Goal: Task Accomplishment & Management: Manage account settings

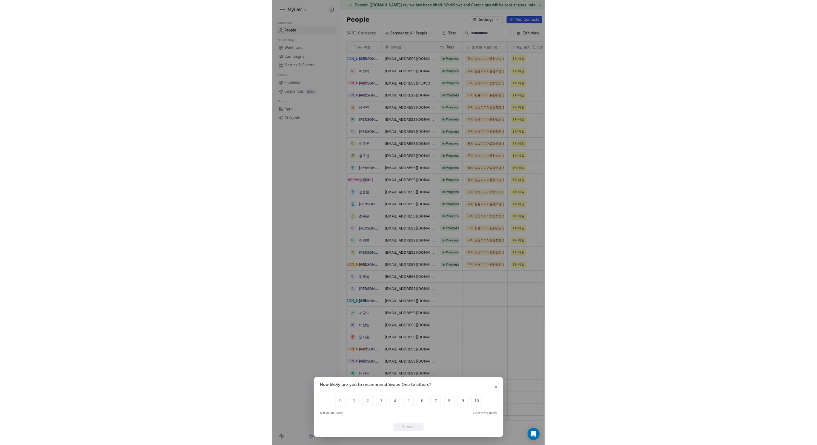
scroll to position [655, 346]
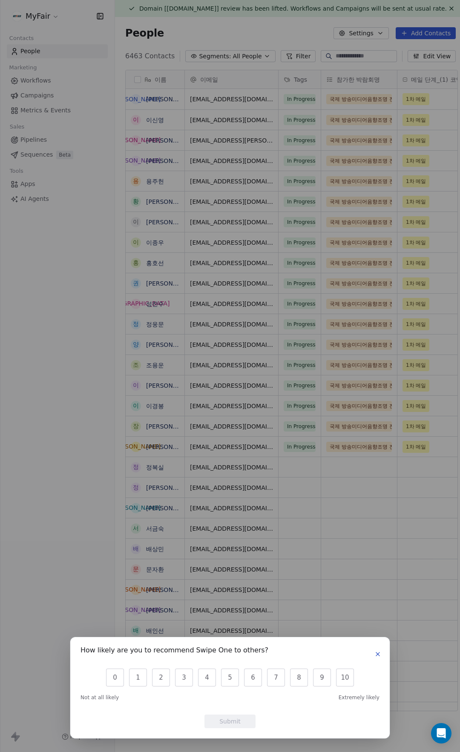
click at [379, 651] on icon "button" at bounding box center [377, 654] width 7 height 7
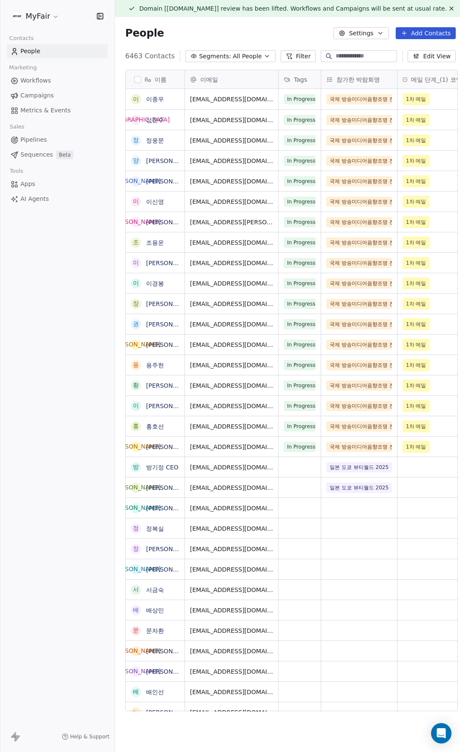
click at [51, 97] on span "Campaigns" at bounding box center [36, 95] width 33 height 9
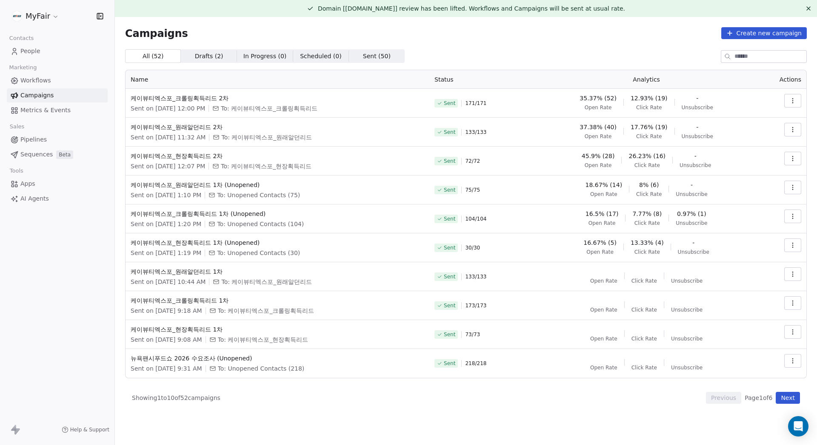
click at [459, 154] on button "button" at bounding box center [792, 159] width 17 height 14
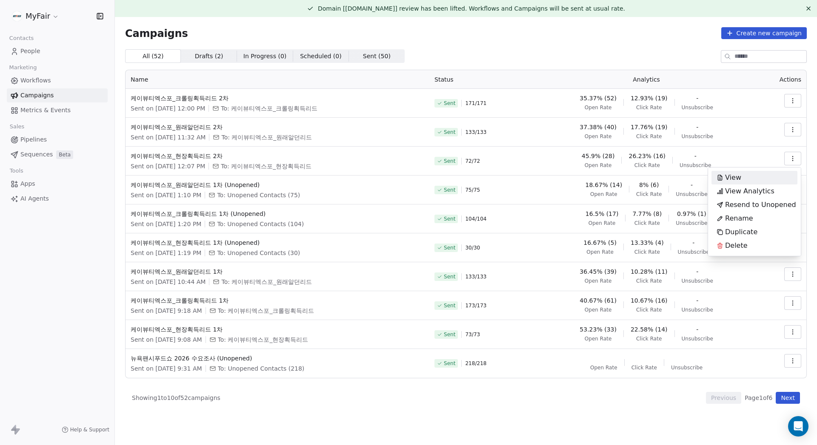
click at [459, 155] on html "MyFair Contacts People Marketing Workflows Campaigns Metrics & Events Sales Pip…" at bounding box center [408, 222] width 817 height 445
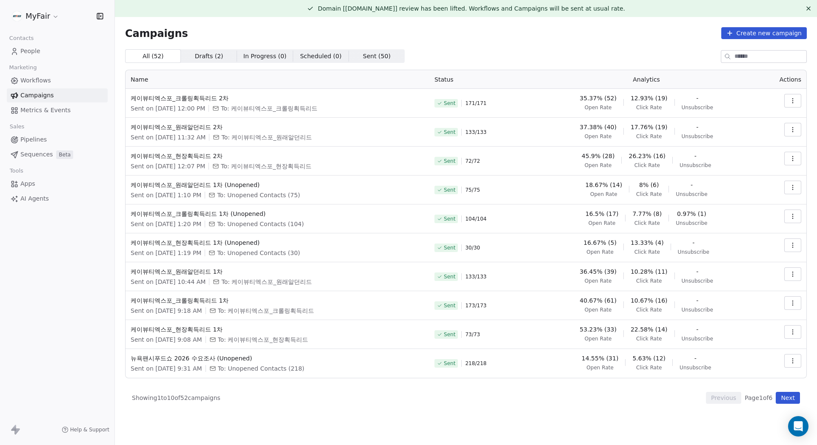
click at [436, 57] on div "All ( 52 ) All ( 52 ) Drafts ( 2 ) Drafts ( 2 ) In Progress ( 0 ) In Progress (…" at bounding box center [466, 56] width 682 height 14
click at [459, 157] on icon "button" at bounding box center [792, 157] width 0 height 0
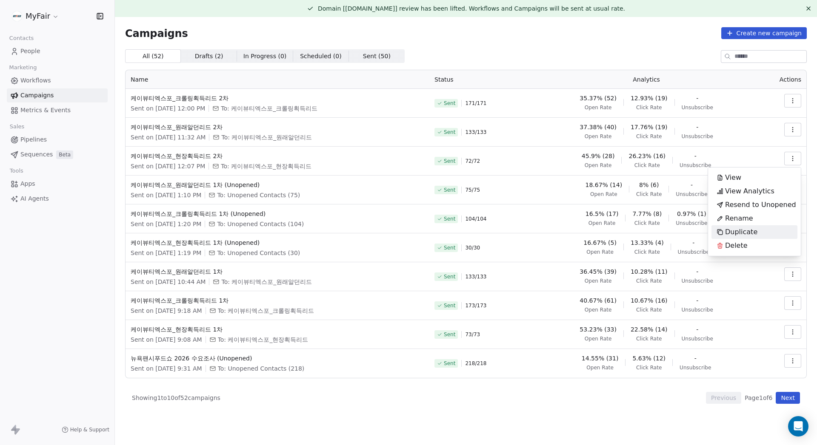
click at [459, 236] on div "Duplicate" at bounding box center [754, 232] width 86 height 14
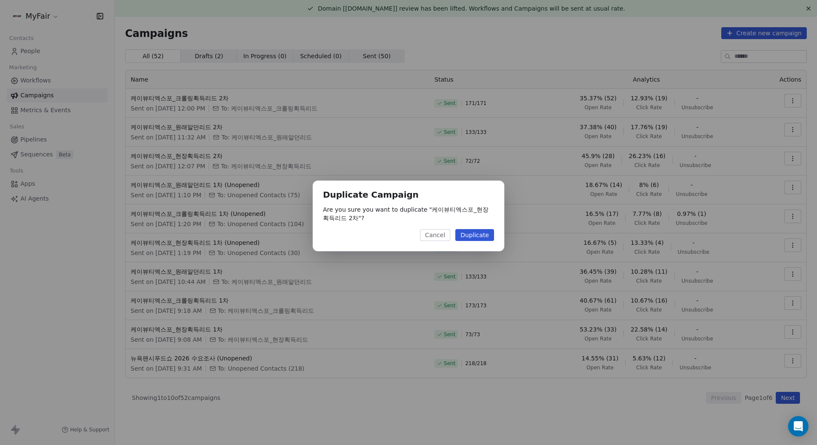
click at [459, 237] on button "Duplicate" at bounding box center [474, 235] width 39 height 12
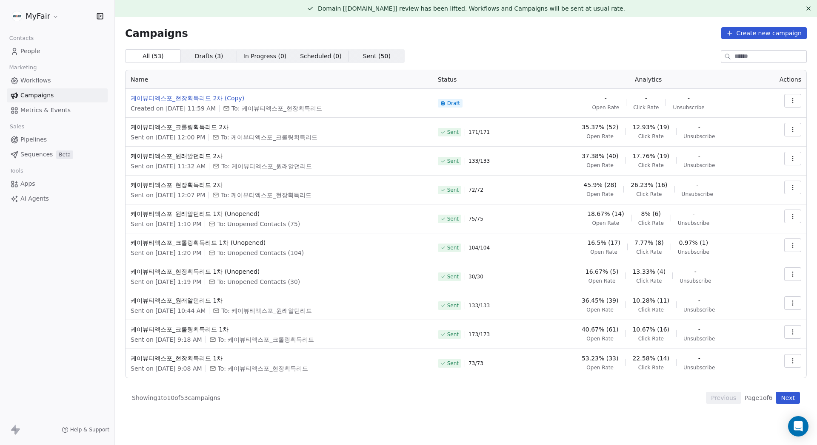
click at [216, 98] on span "케이뷰티엑스포_현장획득리드 2차 (Copy)" at bounding box center [279, 98] width 297 height 9
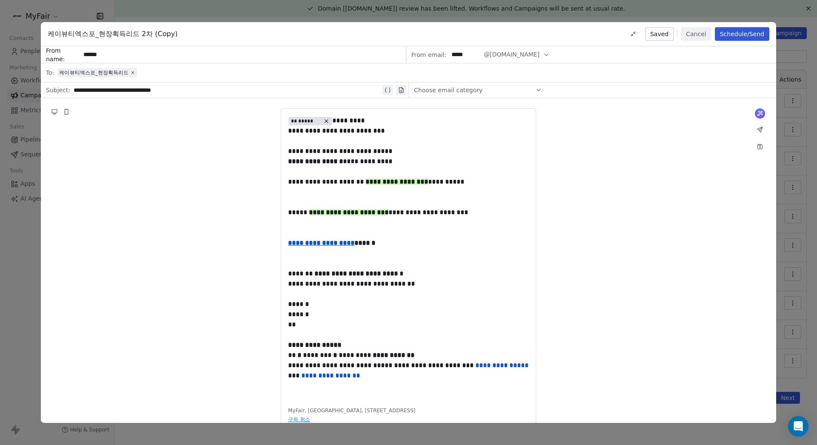
click at [459, 36] on button "Cancel" at bounding box center [696, 34] width 30 height 14
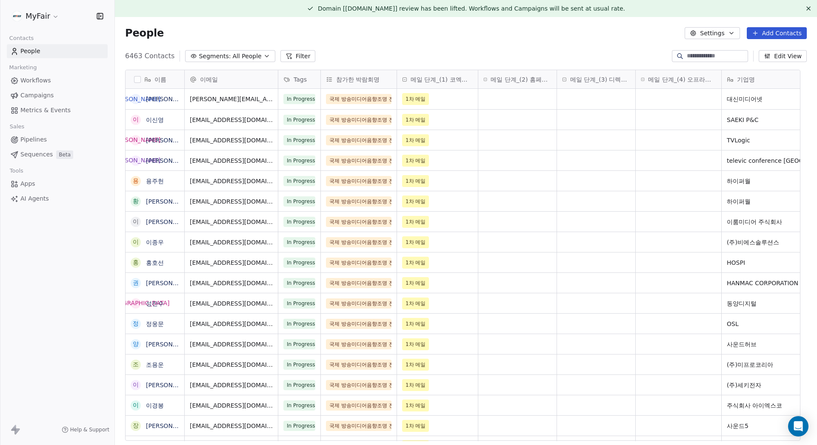
scroll to position [7, 7]
click at [491, 42] on div "People Settings Add Contacts" at bounding box center [466, 33] width 702 height 32
click at [353, 28] on div "People Settings Add Contacts" at bounding box center [466, 33] width 682 height 12
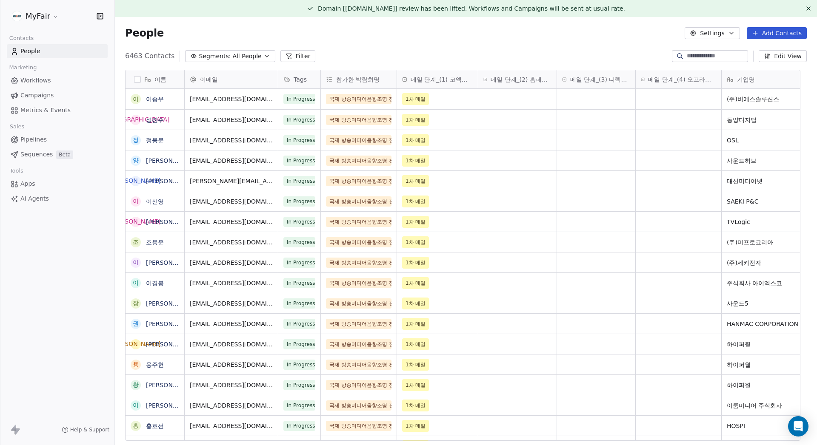
click at [222, 50] on div "6463 Contacts Segments: All People Filter Edit View" at bounding box center [466, 56] width 702 height 14
click at [232, 57] on span "All People" at bounding box center [246, 56] width 29 height 9
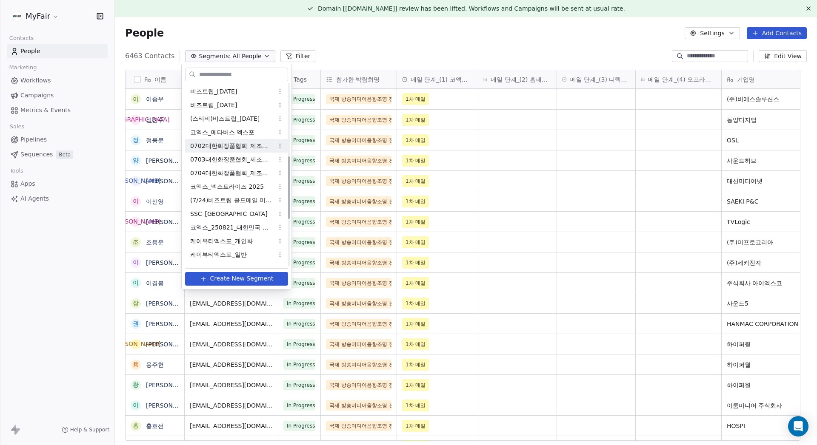
scroll to position [351, 0]
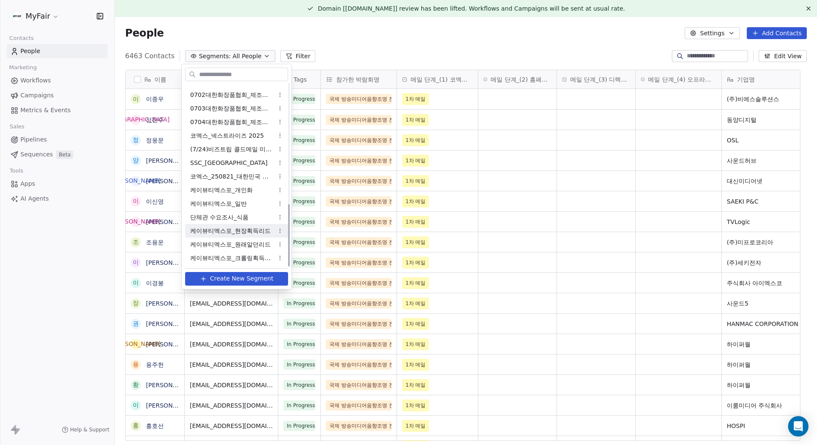
click at [251, 233] on span "케이뷰티엑스포_현장획득리드" at bounding box center [230, 231] width 80 height 9
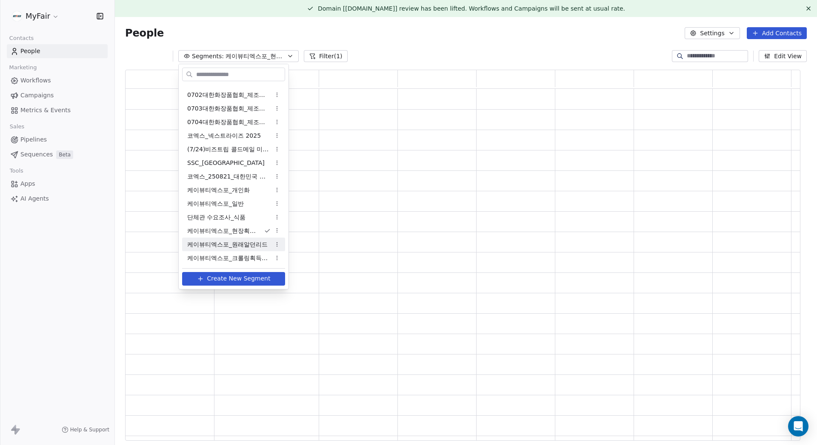
scroll to position [365, 669]
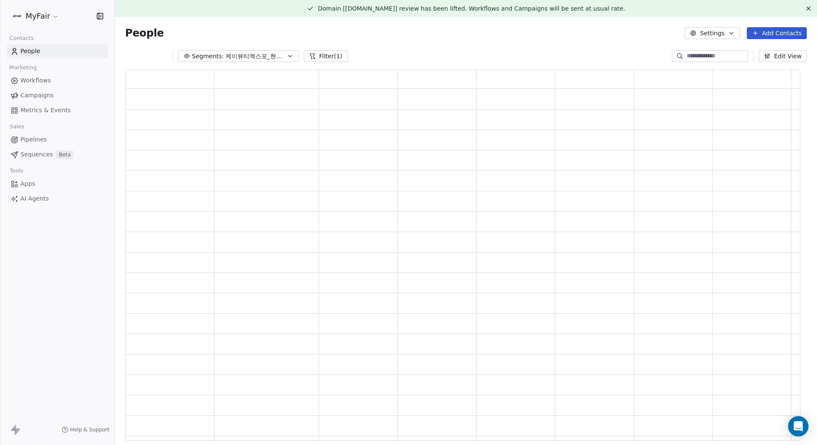
click at [391, 51] on div "Segments: 케이뷰티엑스포_현장획득리드 Filter (1) Edit View" at bounding box center [466, 56] width 702 height 14
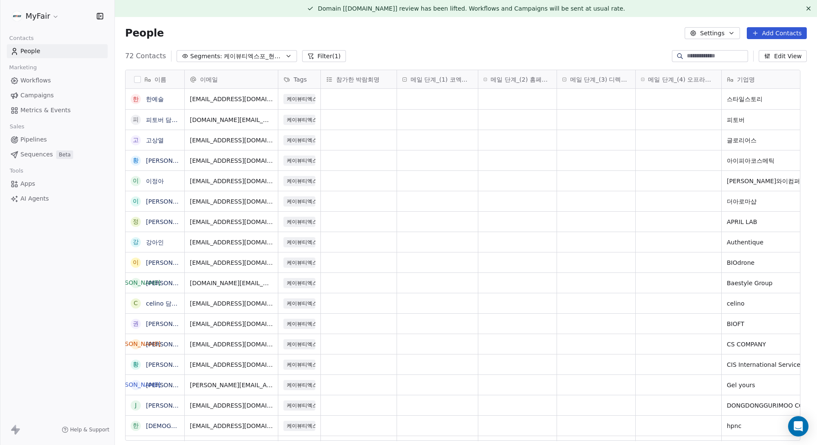
scroll to position [386, 689]
click at [136, 78] on button "button" at bounding box center [137, 79] width 7 height 7
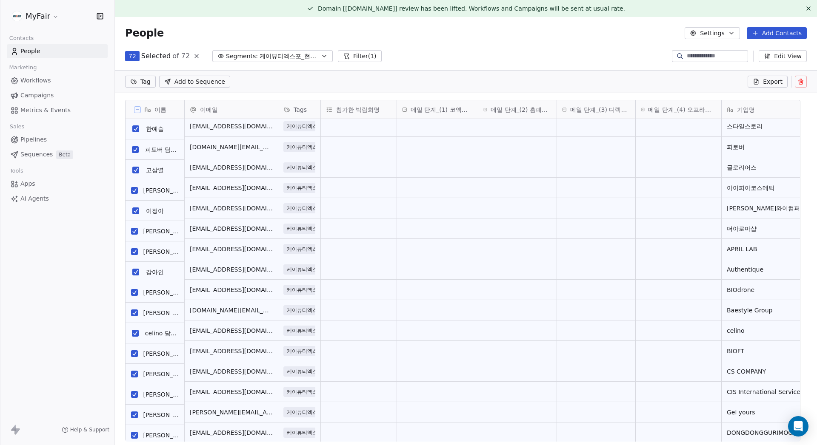
scroll to position [0, 0]
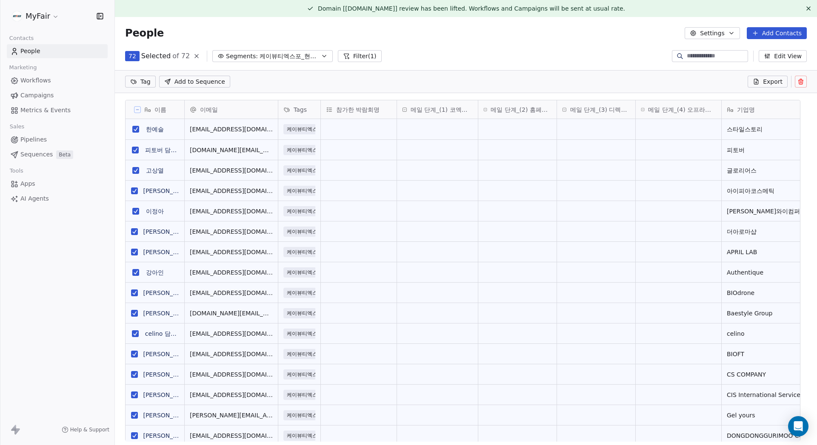
click at [136, 129] on button "grid" at bounding box center [135, 129] width 7 height 7
click at [134, 150] on button "grid" at bounding box center [135, 150] width 7 height 7
click at [136, 172] on button "grid" at bounding box center [135, 170] width 7 height 7
click at [137, 192] on button "grid" at bounding box center [134, 191] width 7 height 7
click at [260, 57] on span "케이뷰티엑스포_현장획득리드" at bounding box center [290, 56] width 60 height 9
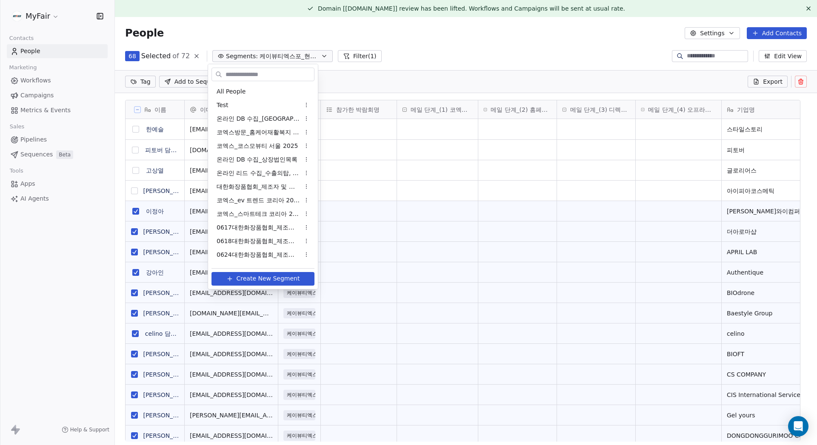
scroll to position [323, 0]
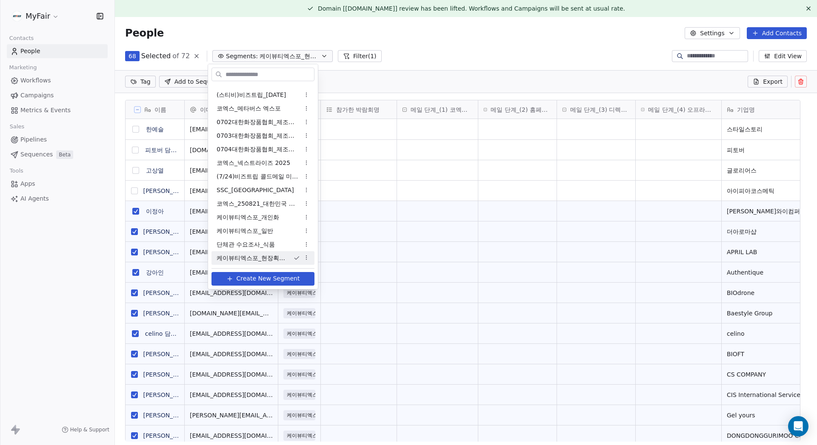
click at [152, 81] on html "MyFair Contacts People Marketing Workflows Campaigns Metrics & Events Sales Pip…" at bounding box center [408, 222] width 817 height 445
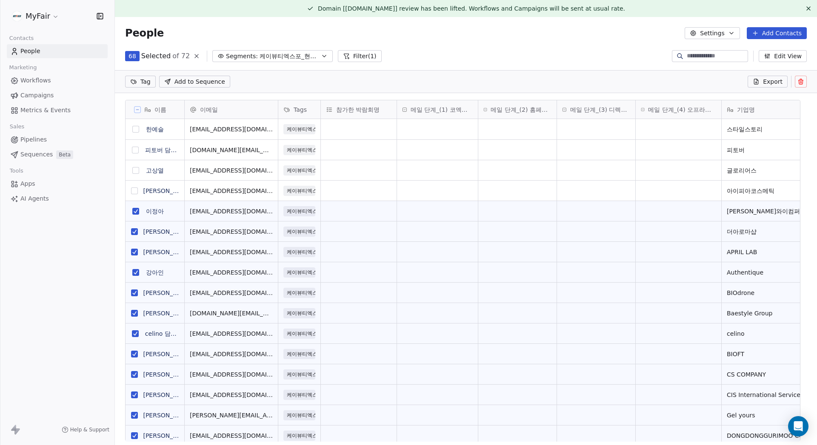
click at [142, 82] on html "MyFair Contacts People Marketing Workflows Campaigns Metrics & Events Sales Pip…" at bounding box center [408, 222] width 817 height 445
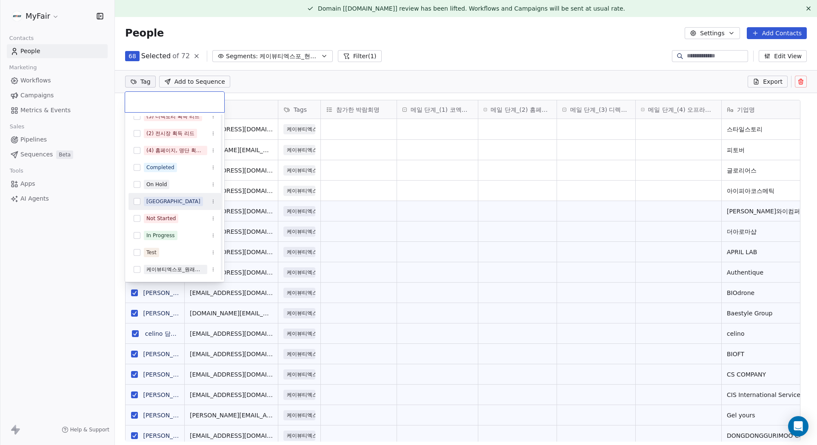
scroll to position [59, 0]
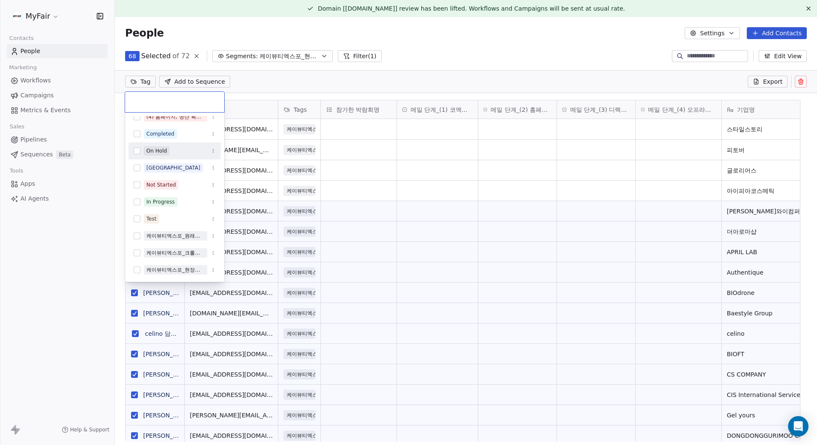
click at [258, 78] on html "MyFair Contacts People Marketing Workflows Campaigns Metrics & Events Sales Pip…" at bounding box center [408, 222] width 817 height 445
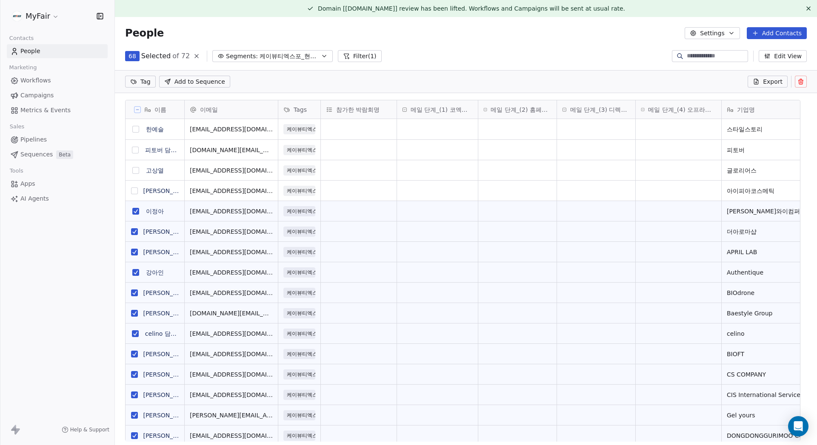
click at [256, 51] on button "Segments: 케이뷰티엑스포_현장획득리드" at bounding box center [272, 56] width 120 height 12
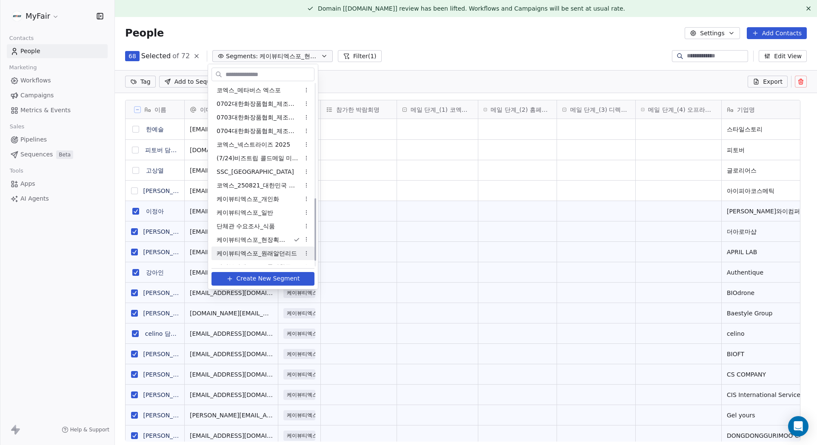
scroll to position [351, 0]
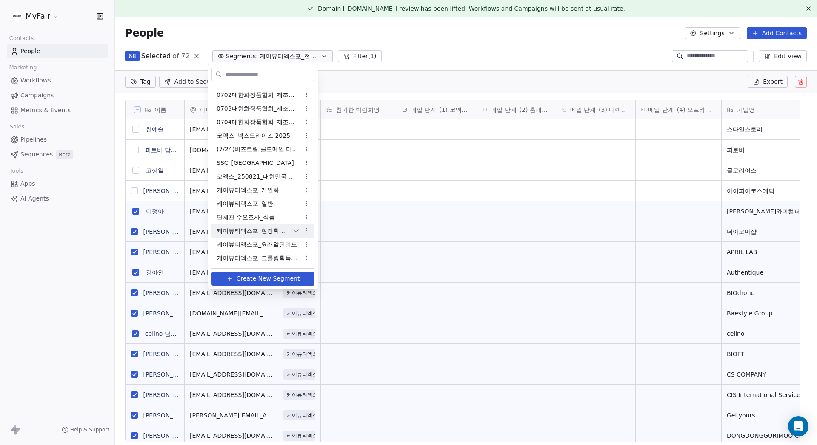
click at [406, 34] on html "MyFair Contacts People Marketing Workflows Campaigns Metrics & Events Sales Pip…" at bounding box center [408, 222] width 817 height 445
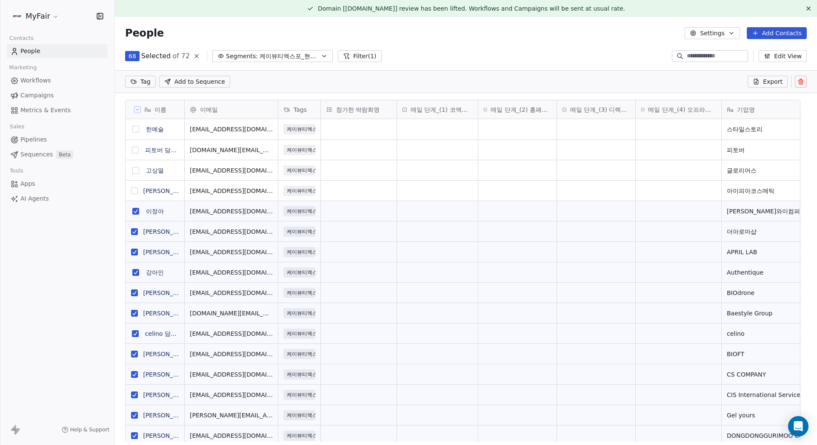
click at [135, 209] on button "grid" at bounding box center [135, 211] width 7 height 7
click at [137, 232] on button "grid" at bounding box center [134, 231] width 7 height 7
click at [138, 252] on button "grid" at bounding box center [134, 252] width 7 height 7
click at [137, 274] on button "grid" at bounding box center [135, 272] width 7 height 7
click at [135, 293] on button "grid" at bounding box center [134, 293] width 7 height 7
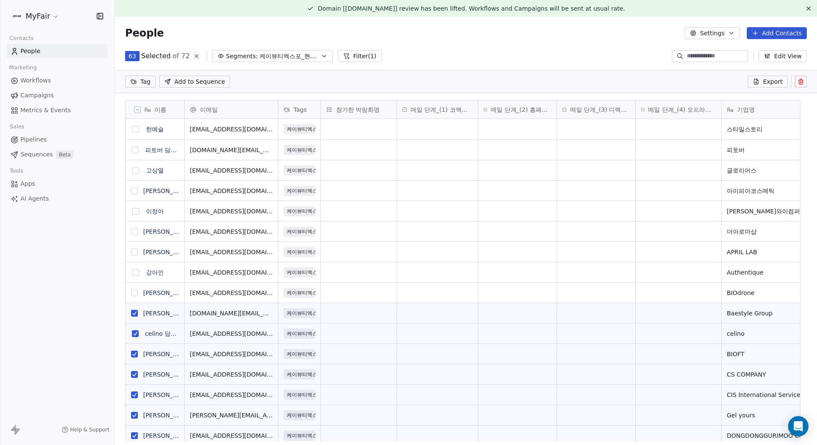
click at [137, 337] on button "grid" at bounding box center [135, 334] width 7 height 7
click at [136, 313] on button "grid" at bounding box center [134, 313] width 7 height 7
click at [137, 355] on button "grid" at bounding box center [134, 354] width 7 height 7
click at [136, 374] on button "grid" at bounding box center [134, 374] width 7 height 7
drag, startPoint x: 136, startPoint y: 395, endPoint x: 134, endPoint y: 406, distance: 11.1
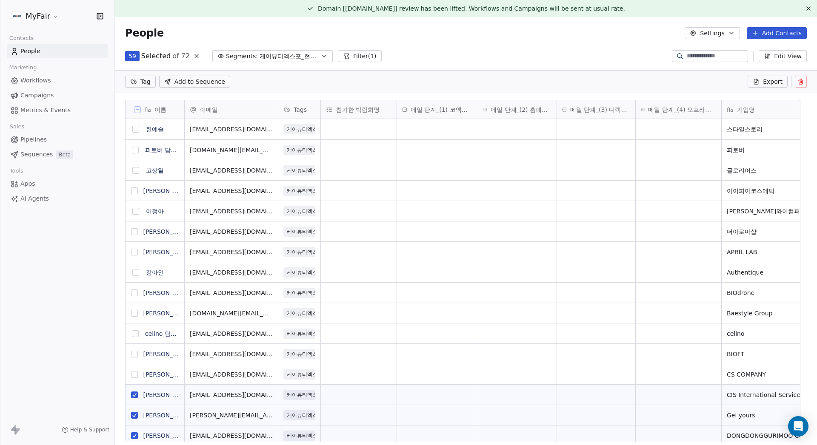
click at [135, 395] on button "grid" at bounding box center [134, 395] width 7 height 7
click at [137, 416] on button "grid" at bounding box center [134, 415] width 7 height 7
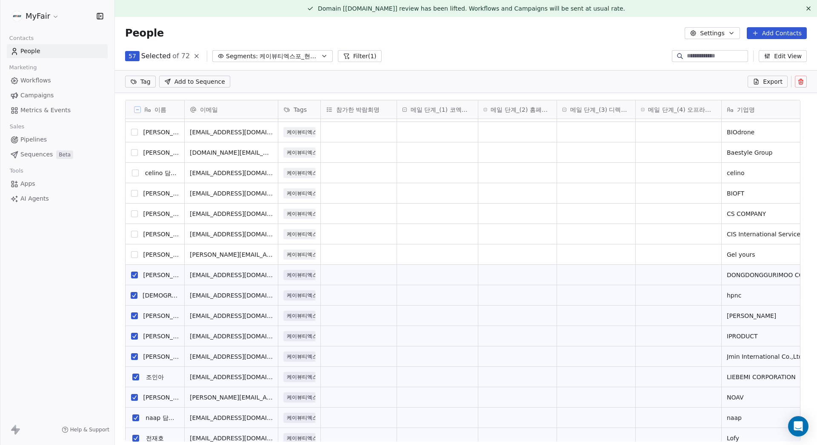
scroll to position [170, 0]
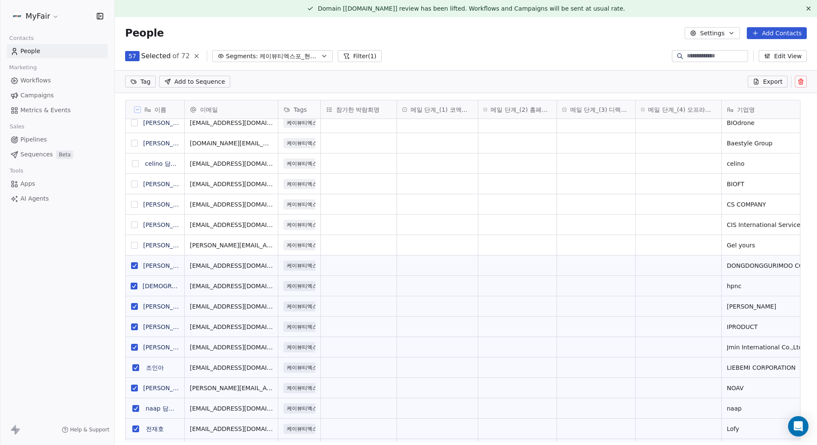
click at [137, 268] on button "grid" at bounding box center [134, 266] width 7 height 7
click at [137, 287] on button "grid" at bounding box center [134, 286] width 7 height 7
click at [137, 308] on button "grid" at bounding box center [134, 306] width 7 height 7
click at [137, 325] on button "grid" at bounding box center [134, 327] width 7 height 7
click at [138, 346] on button "grid" at bounding box center [134, 347] width 7 height 7
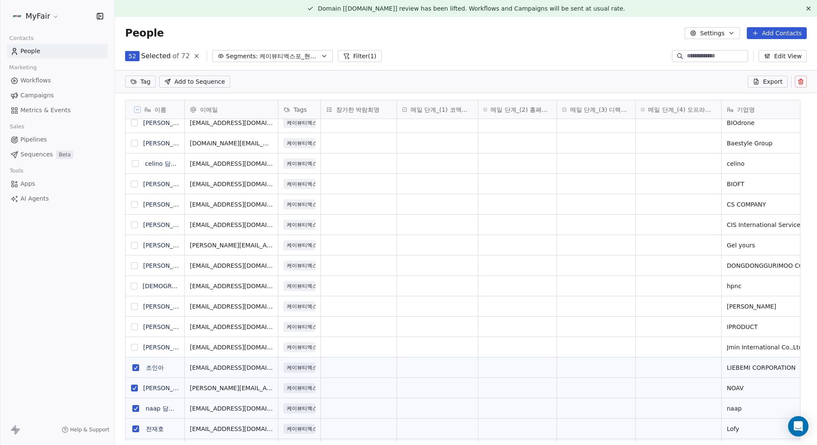
click at [136, 365] on button "grid" at bounding box center [135, 368] width 7 height 7
click at [135, 389] on button "grid" at bounding box center [134, 388] width 7 height 7
click at [136, 408] on button "grid" at bounding box center [135, 408] width 7 height 7
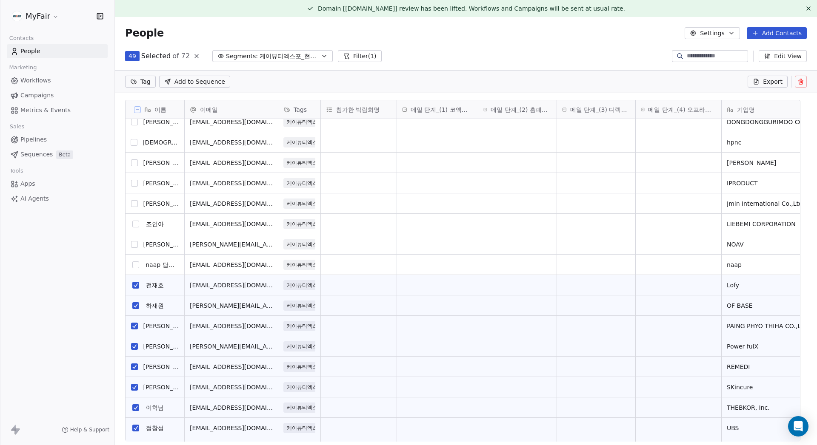
scroll to position [340, 0]
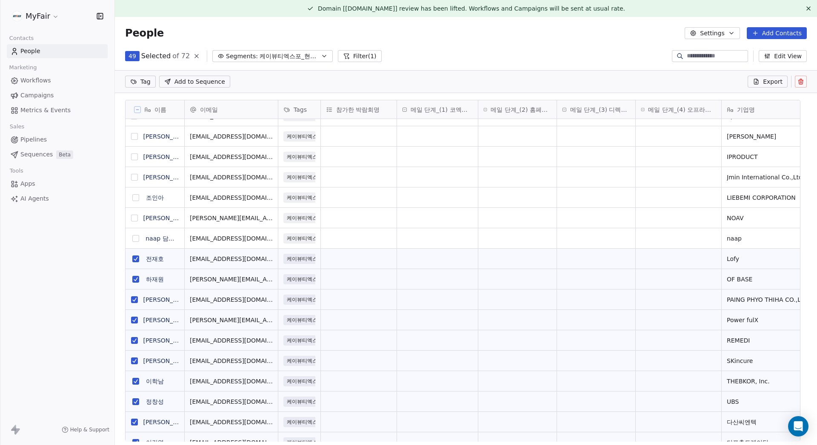
click at [138, 258] on button "grid" at bounding box center [135, 259] width 7 height 7
drag, startPoint x: 138, startPoint y: 277, endPoint x: 139, endPoint y: 289, distance: 11.5
click at [138, 277] on button "grid" at bounding box center [135, 279] width 7 height 7
click at [136, 300] on button "grid" at bounding box center [134, 300] width 7 height 7
click at [135, 319] on button "grid" at bounding box center [134, 320] width 7 height 7
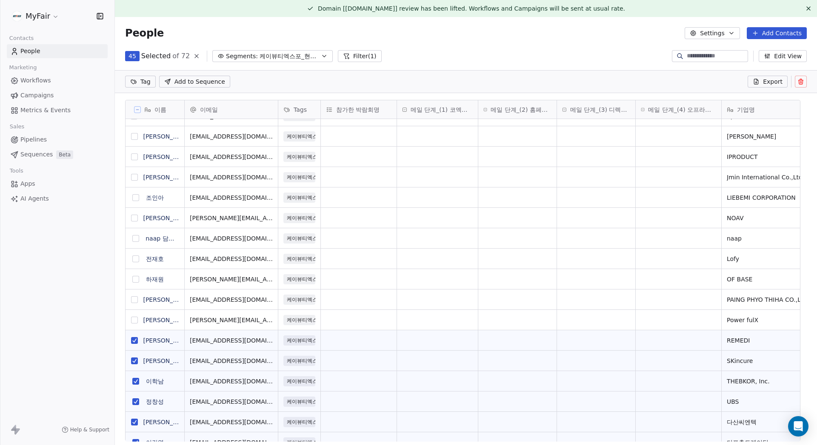
click at [134, 341] on button "grid" at bounding box center [134, 340] width 7 height 7
click at [133, 360] on button "grid" at bounding box center [134, 361] width 7 height 7
click at [136, 382] on button "grid" at bounding box center [135, 381] width 7 height 7
click at [137, 399] on button "grid" at bounding box center [135, 402] width 7 height 7
click at [137, 420] on button "grid" at bounding box center [134, 422] width 7 height 7
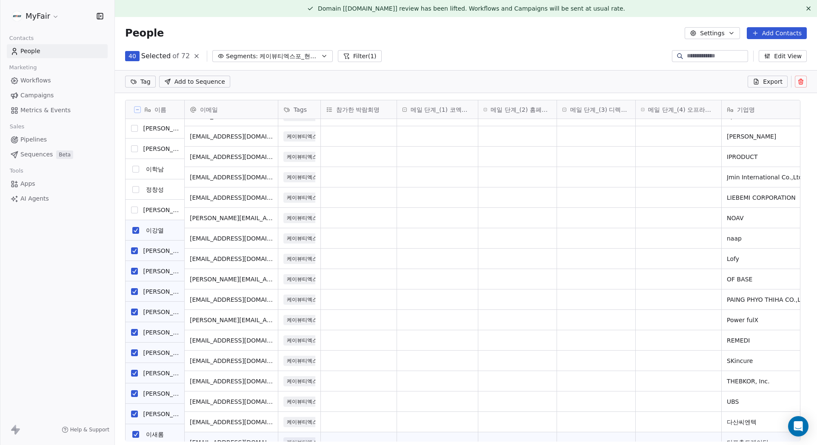
scroll to position [553, 0]
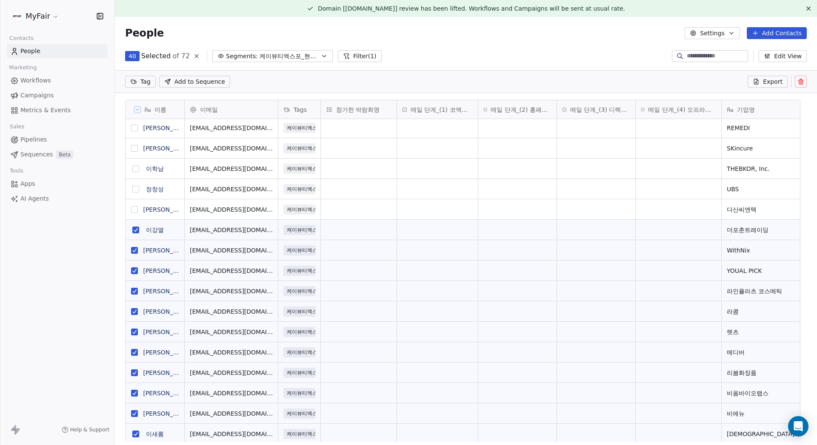
click at [137, 230] on button "grid" at bounding box center [135, 230] width 7 height 7
click at [134, 253] on button "grid" at bounding box center [134, 250] width 7 height 7
click at [135, 271] on button "grid" at bounding box center [134, 271] width 7 height 7
click at [137, 288] on button "grid" at bounding box center [134, 291] width 7 height 7
click at [141, 82] on html "MyFair Contacts People Marketing Workflows Campaigns Metrics & Events Sales Pip…" at bounding box center [408, 222] width 817 height 445
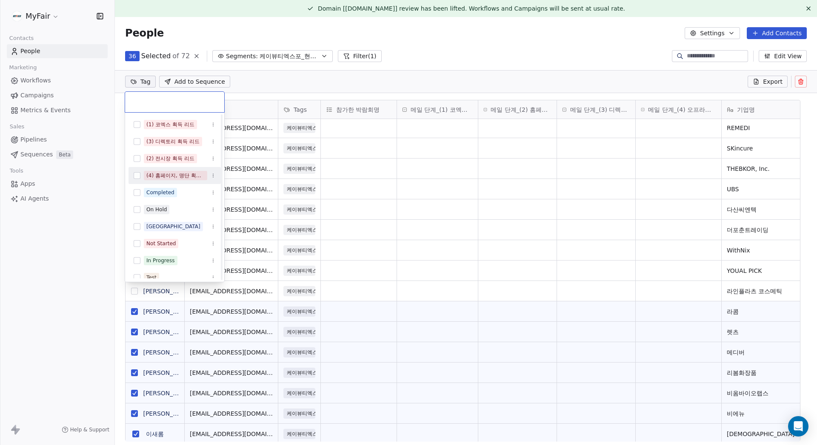
scroll to position [59, 0]
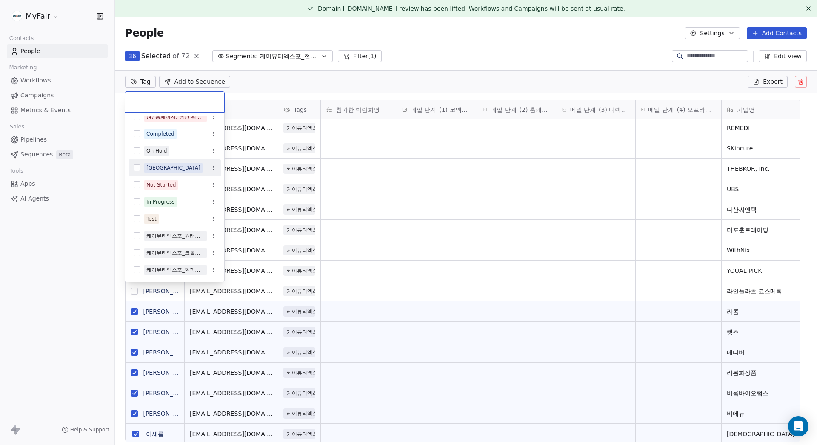
click at [360, 81] on html "MyFair Contacts People Marketing Workflows Campaigns Metrics & Events Sales Pip…" at bounding box center [408, 222] width 817 height 445
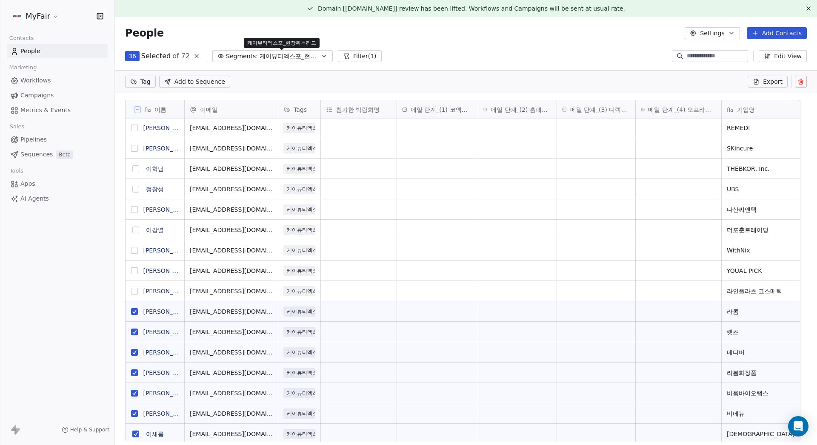
click at [298, 58] on span "케이뷰티엑스포_현장획득리드" at bounding box center [290, 56] width 60 height 9
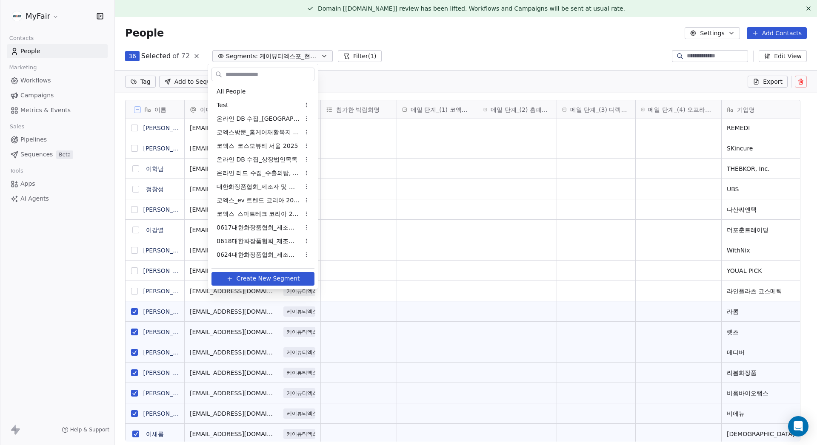
scroll to position [323, 0]
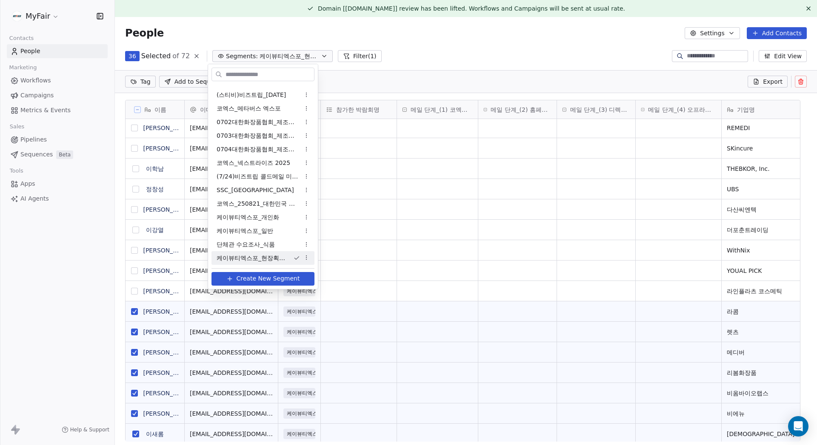
click at [271, 280] on span "Create New Segment" at bounding box center [268, 278] width 63 height 9
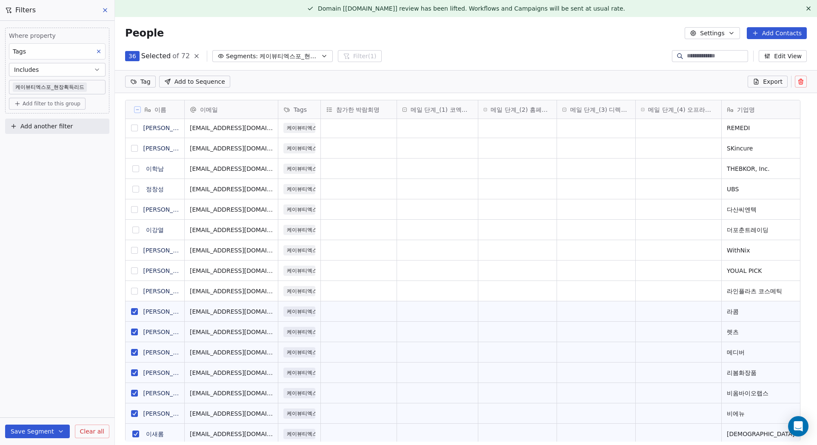
click at [139, 79] on html "MyFair Contacts People Marketing Workflows Campaigns Metrics & Events Sales Pip…" at bounding box center [408, 222] width 817 height 445
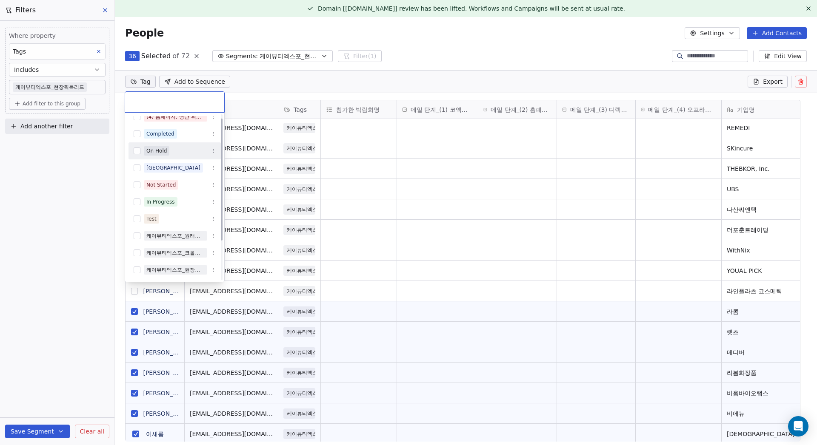
scroll to position [0, 0]
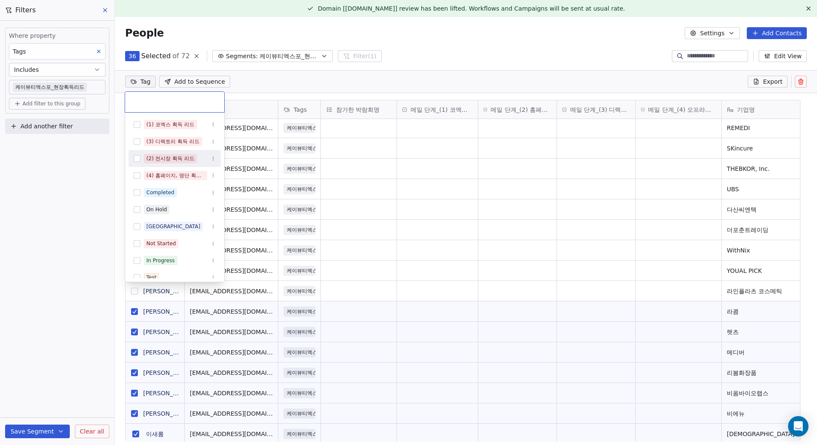
click at [724, 78] on html "MyFair Contacts People Marketing Workflows Campaigns Metrics & Events Sales Pip…" at bounding box center [408, 222] width 817 height 445
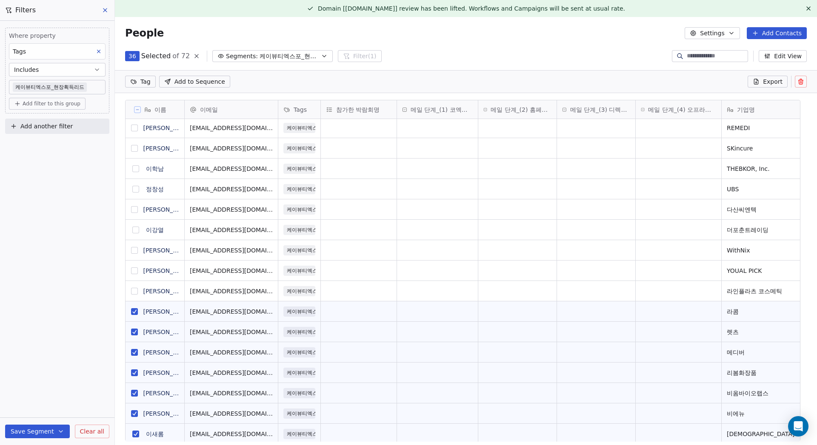
click at [716, 31] on button "Settings" at bounding box center [712, 33] width 55 height 12
click at [711, 62] on span "Tags" at bounding box center [708, 65] width 13 height 9
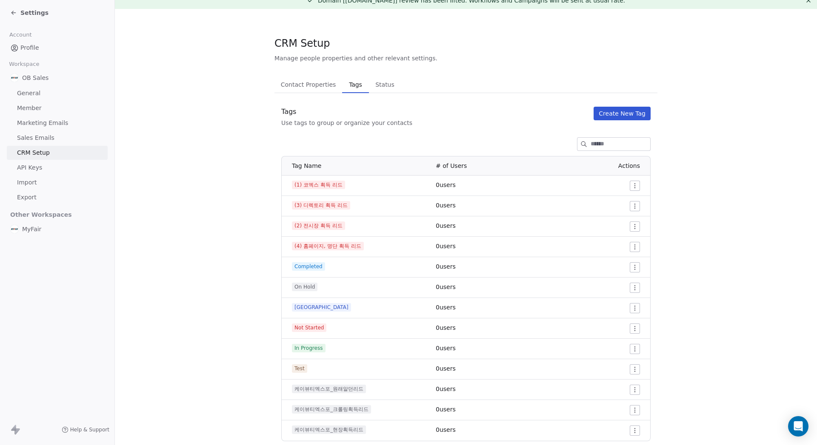
scroll to position [31, 0]
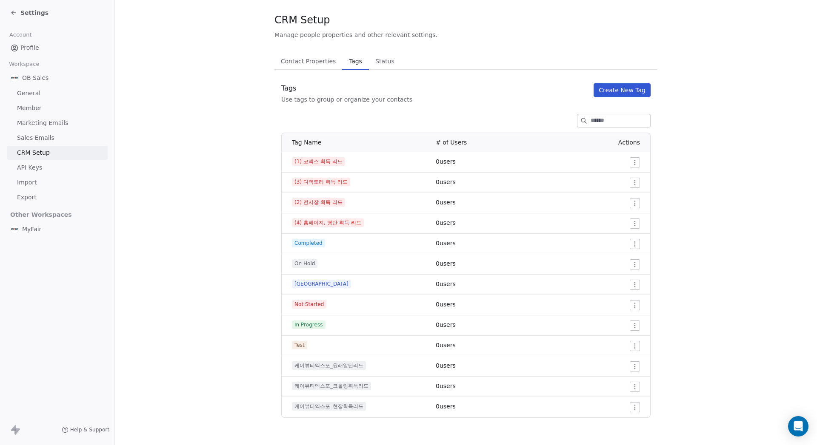
click at [625, 87] on button "Create New Tag" at bounding box center [622, 90] width 57 height 14
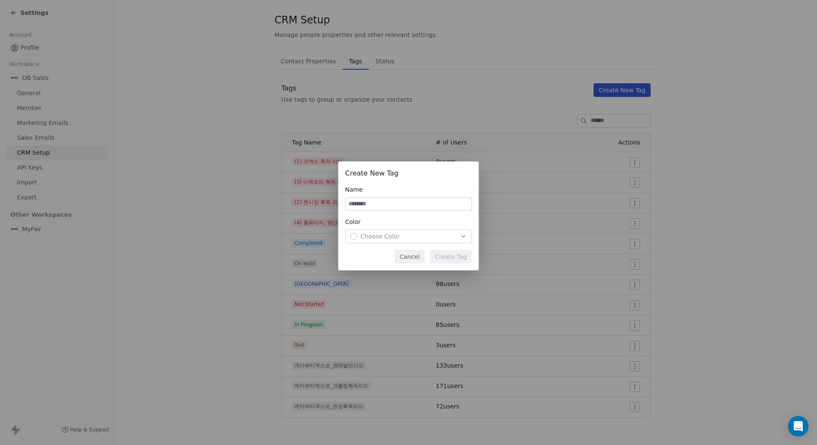
click at [387, 208] on input at bounding box center [408, 204] width 126 height 13
type input "*"
type input "****"
click at [413, 234] on div "Choose Color" at bounding box center [408, 236] width 117 height 9
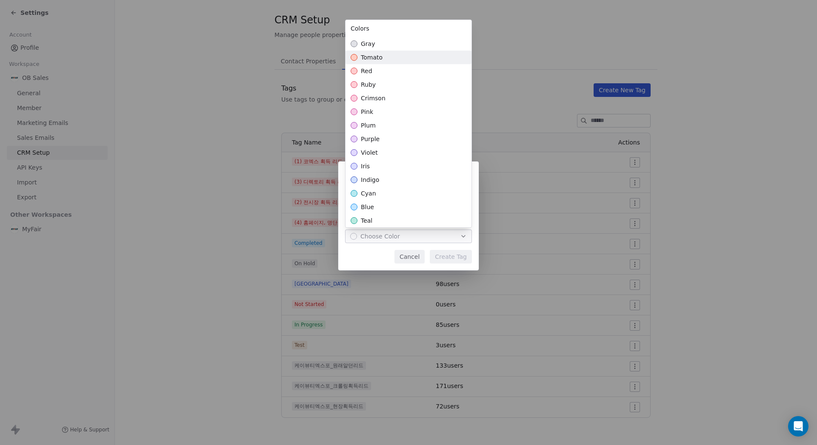
click at [393, 47] on div "gray" at bounding box center [408, 44] width 126 height 14
click at [458, 258] on div "Create New Tag Name **** Color gray Cancel Create Tag" at bounding box center [408, 222] width 817 height 149
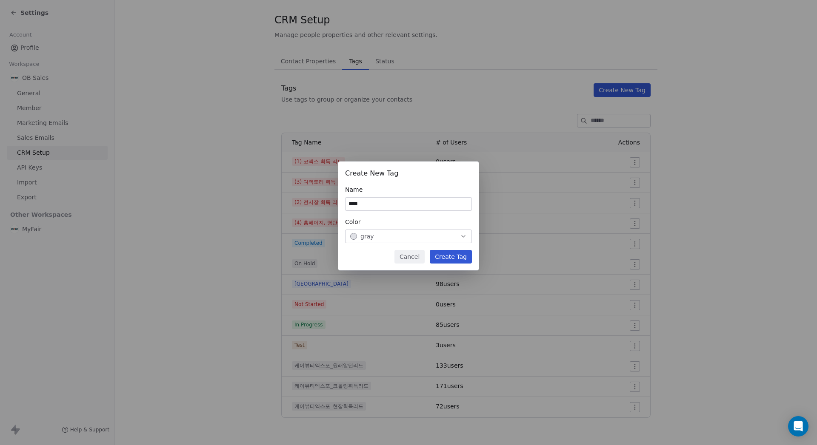
click at [460, 261] on button "Create Tag" at bounding box center [451, 257] width 42 height 14
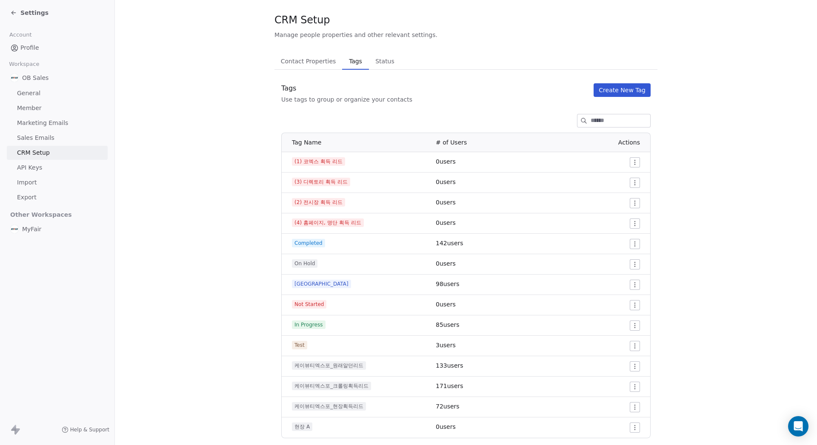
click at [627, 93] on button "Create New Tag" at bounding box center [622, 90] width 57 height 14
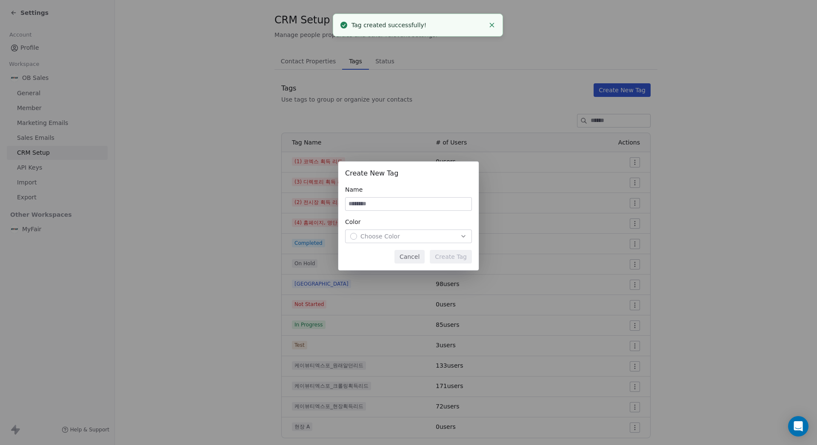
type input "*"
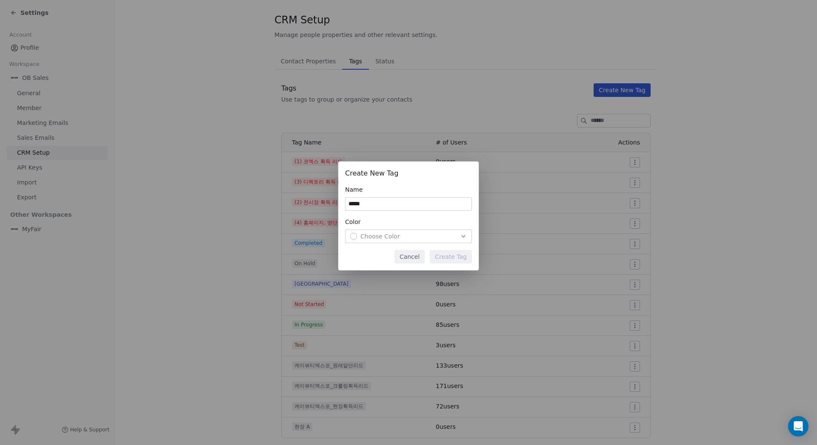
type input "*****"
click at [410, 231] on button "Choose Color" at bounding box center [408, 237] width 127 height 14
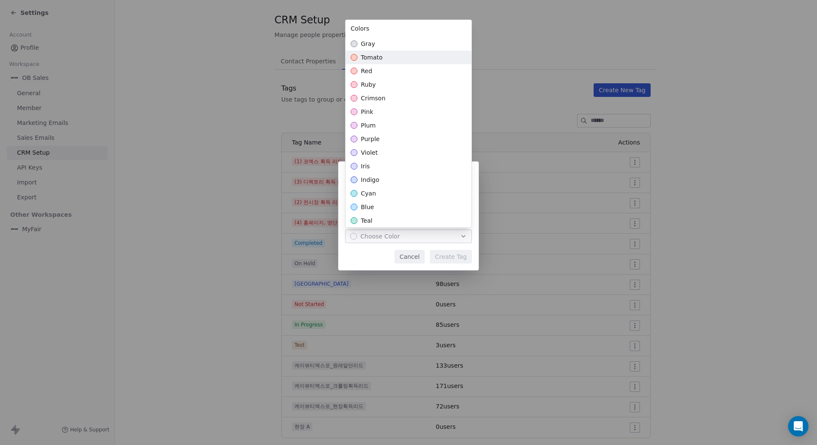
click at [389, 46] on div "gray" at bounding box center [408, 44] width 126 height 14
click at [454, 257] on div "Create New Tag Name ***** Color gray Cancel Create Tag" at bounding box center [408, 222] width 817 height 149
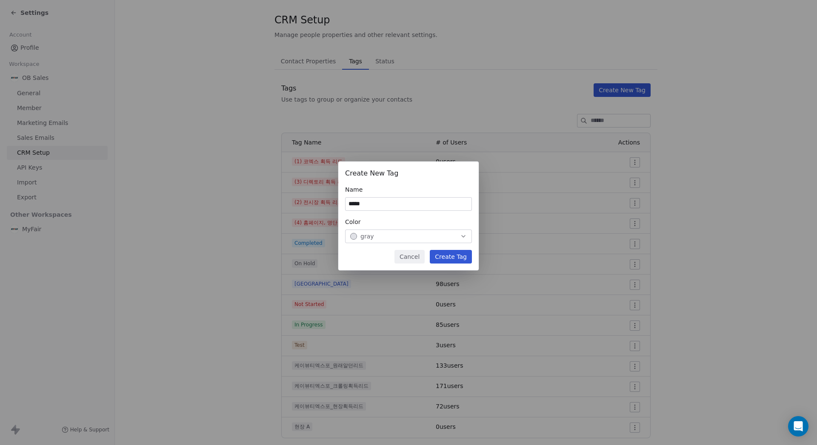
click at [471, 258] on button "Create Tag" at bounding box center [451, 257] width 42 height 14
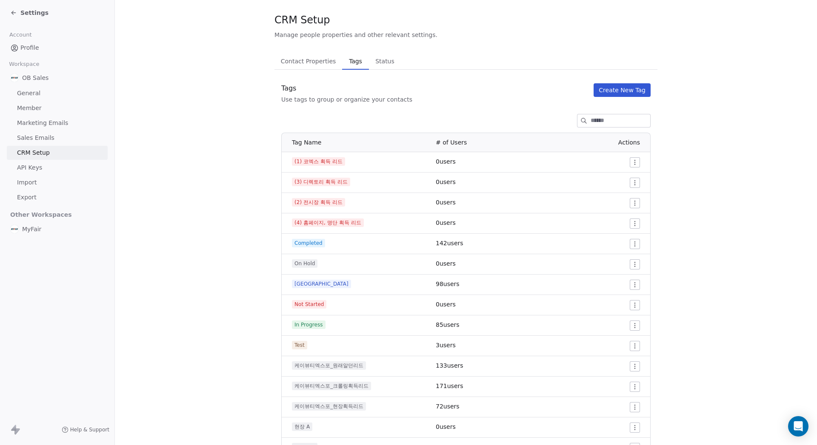
click at [621, 91] on button "Create New Tag" at bounding box center [622, 90] width 57 height 14
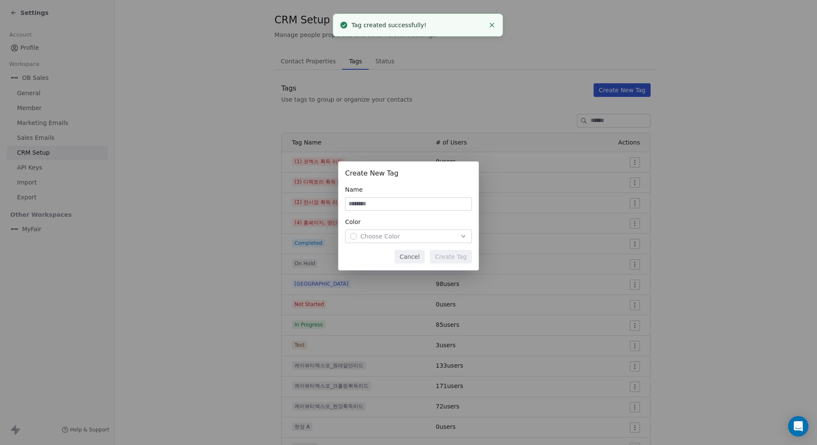
click at [385, 211] on div "Create New Tag Name Color Choose Color" at bounding box center [408, 205] width 127 height 75
click at [388, 205] on input at bounding box center [408, 204] width 126 height 13
type input "*"
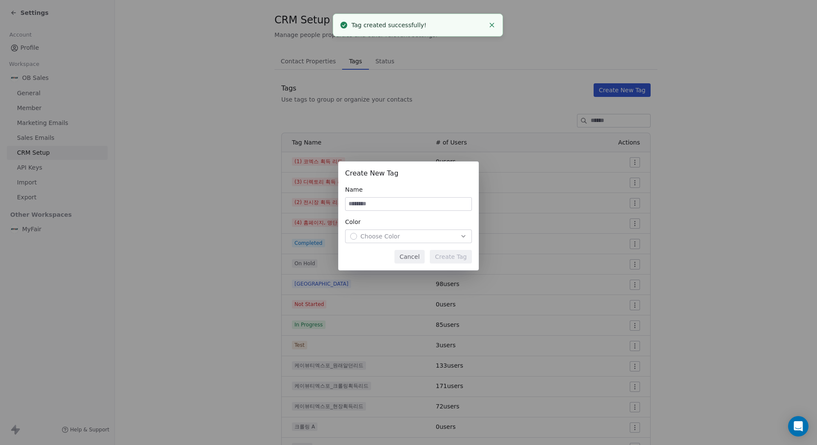
type input "*"
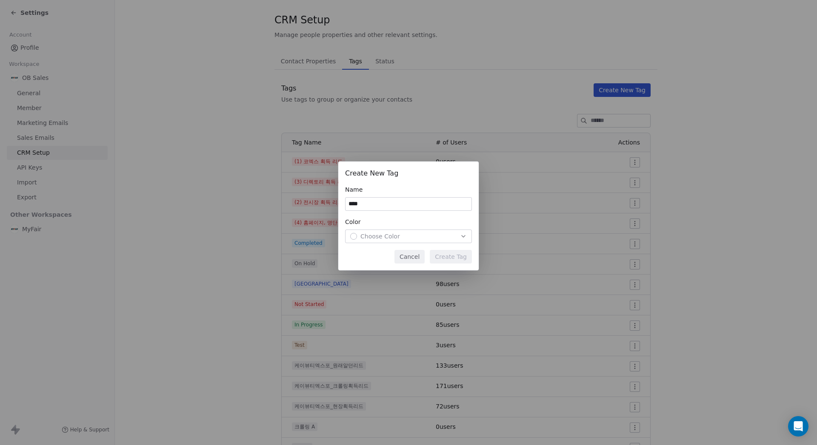
type input "****"
click at [419, 240] on div "Choose Color" at bounding box center [408, 236] width 117 height 9
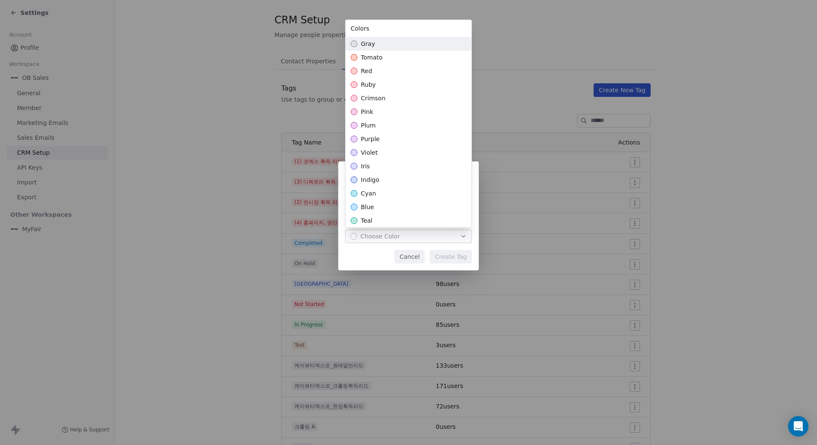
click at [398, 44] on div "gray" at bounding box center [408, 44] width 126 height 14
click at [456, 254] on div "Create New Tag Name **** Color gray Cancel Create Tag" at bounding box center [408, 222] width 817 height 149
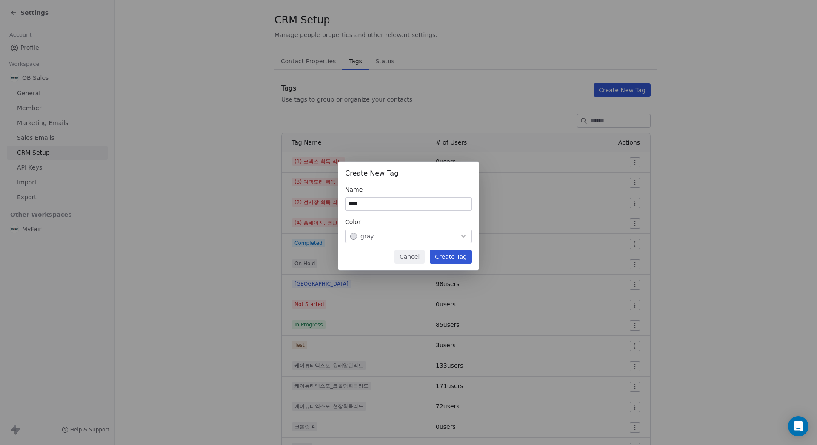
click at [456, 257] on button "Create Tag" at bounding box center [451, 257] width 42 height 14
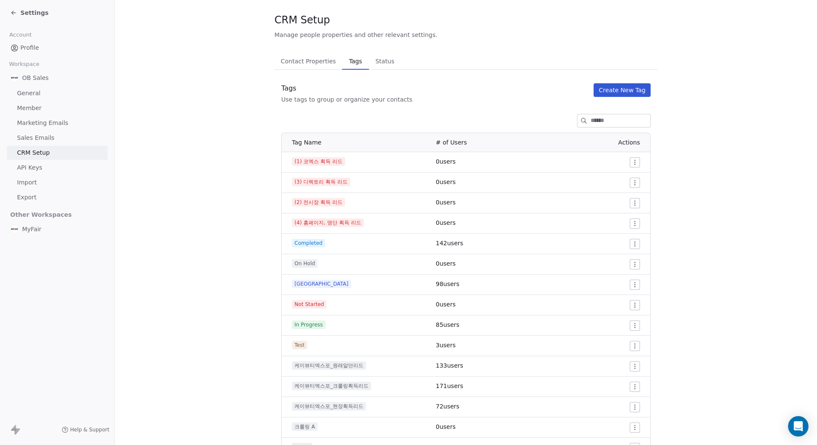
click at [443, 40] on div "CRM Setup Manage people properties and other relevant settings. Contact Propert…" at bounding box center [465, 246] width 383 height 467
drag, startPoint x: 432, startPoint y: 31, endPoint x: 277, endPoint y: 14, distance: 155.8
click at [429, 31] on div "CRM Setup Manage people properties and other relevant settings." at bounding box center [465, 26] width 383 height 26
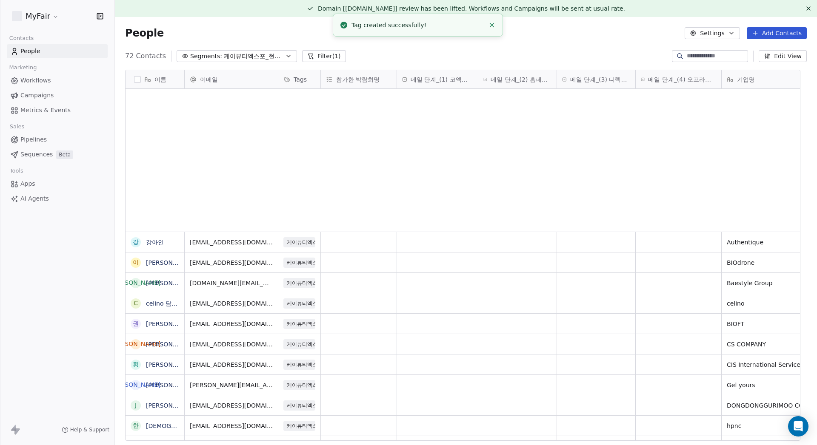
scroll to position [386, 689]
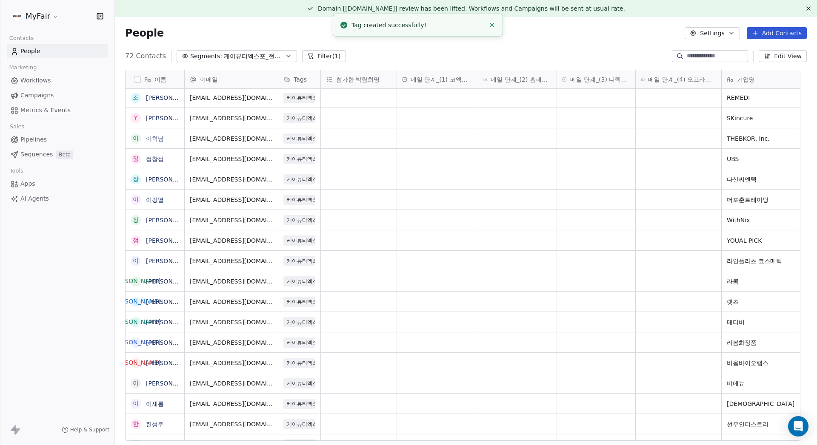
click at [137, 80] on button "button" at bounding box center [137, 79] width 7 height 7
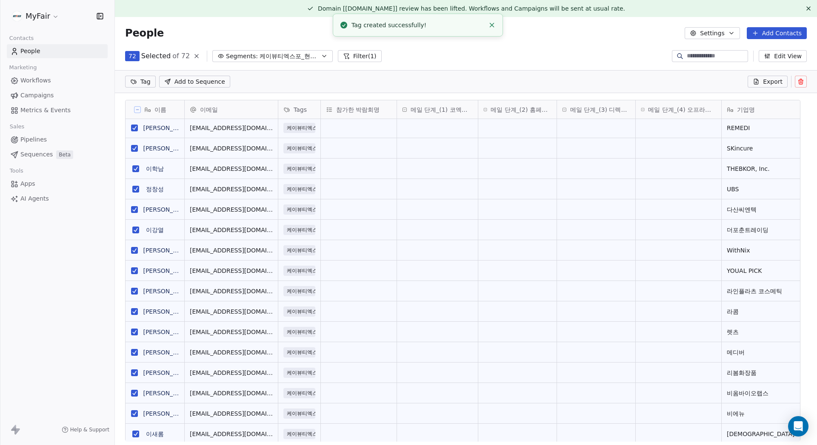
scroll to position [356, 689]
click at [136, 130] on button "grid" at bounding box center [134, 128] width 7 height 7
click at [135, 148] on button "grid" at bounding box center [134, 148] width 7 height 7
click at [137, 169] on button "grid" at bounding box center [135, 169] width 7 height 7
click at [248, 58] on span "Segments:" at bounding box center [242, 56] width 32 height 9
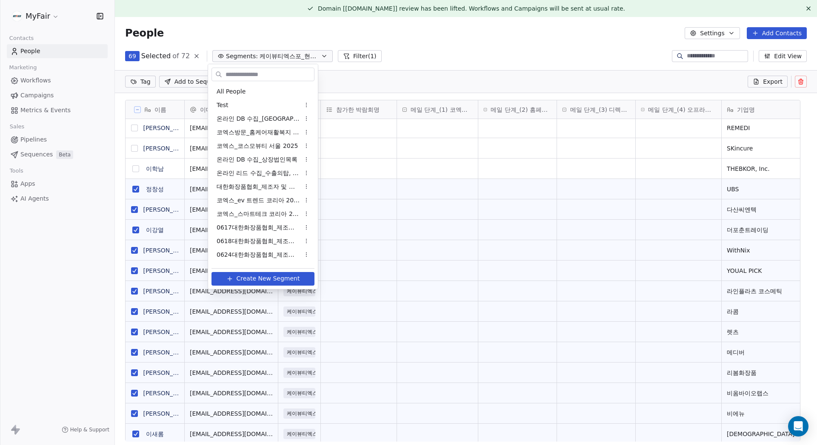
scroll to position [323, 0]
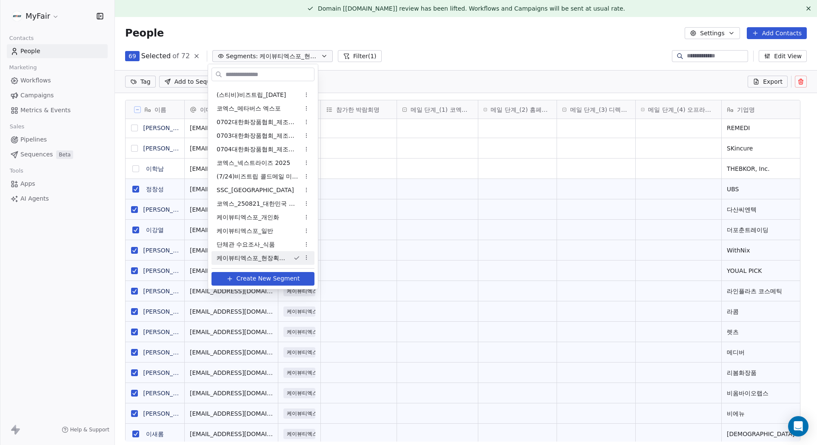
click at [255, 274] on button "Create New Segment" at bounding box center [262, 279] width 103 height 14
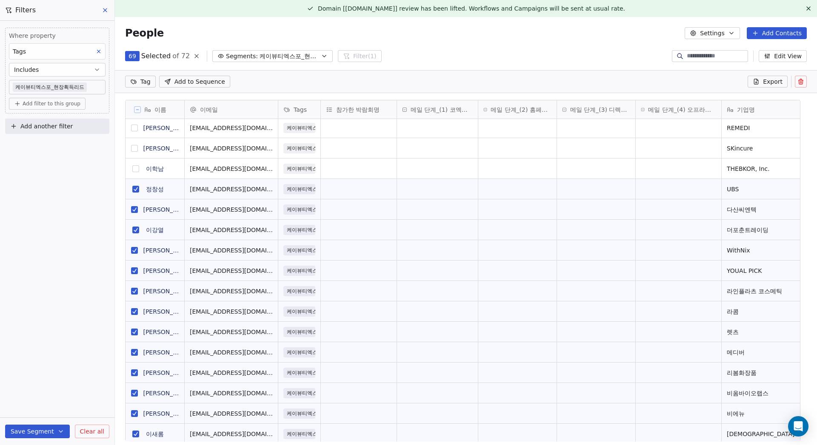
click at [135, 188] on button "grid" at bounding box center [135, 189] width 7 height 7
click at [134, 209] on button "grid" at bounding box center [134, 209] width 7 height 7
click at [135, 232] on button "grid" at bounding box center [135, 230] width 7 height 7
click at [136, 248] on button "grid" at bounding box center [134, 250] width 7 height 7
click at [60, 129] on span "Add another filter" at bounding box center [46, 126] width 52 height 9
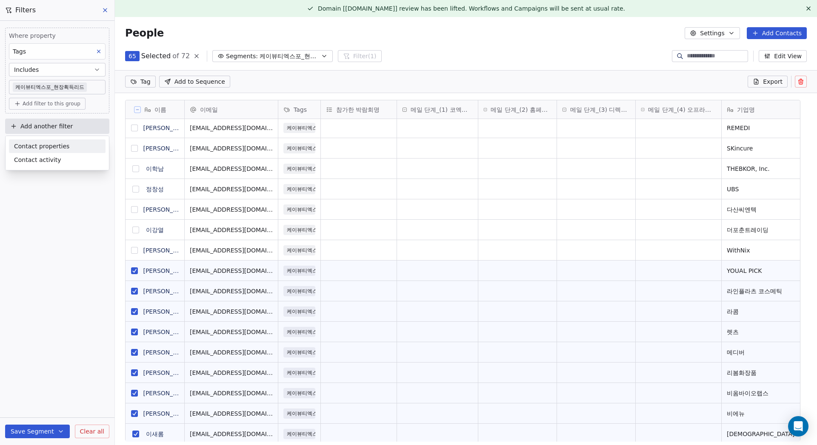
click at [57, 147] on span "Contact properties" at bounding box center [41, 146] width 55 height 9
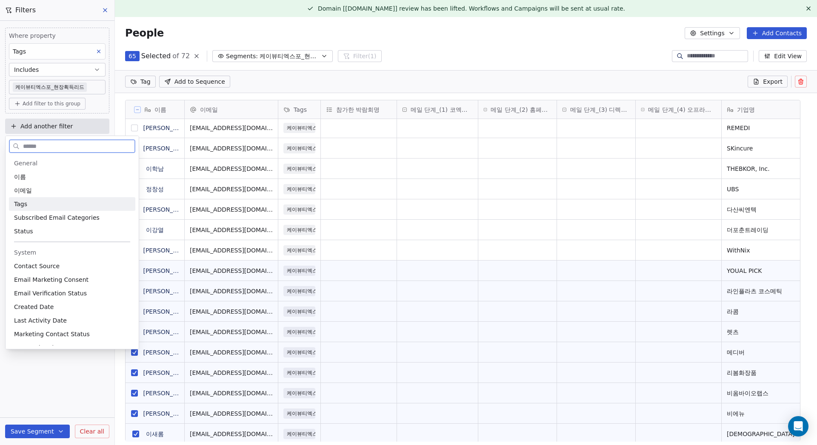
click at [48, 207] on div "Tags" at bounding box center [72, 204] width 116 height 9
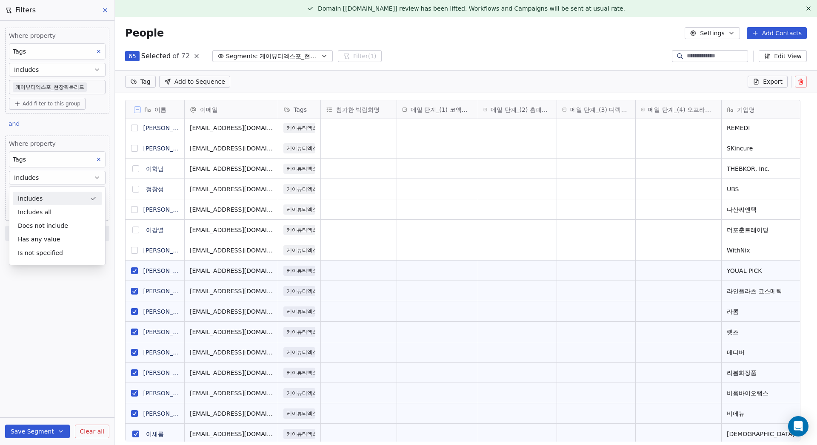
click at [79, 197] on div "Includes" at bounding box center [57, 199] width 89 height 14
click at [137, 270] on button "grid" at bounding box center [134, 271] width 7 height 7
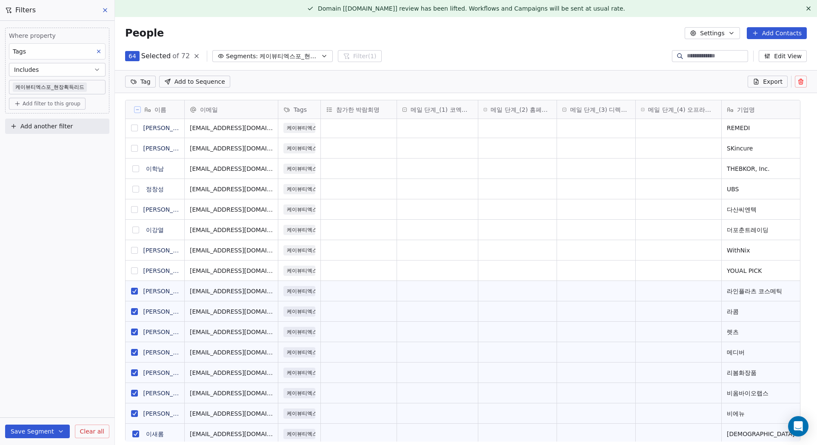
click at [137, 312] on button "grid" at bounding box center [134, 311] width 7 height 7
click at [135, 290] on button "grid" at bounding box center [134, 291] width 7 height 7
click at [137, 330] on button "grid" at bounding box center [134, 332] width 7 height 7
click at [137, 351] on button "grid" at bounding box center [134, 352] width 7 height 7
click at [137, 370] on button "grid" at bounding box center [134, 373] width 7 height 7
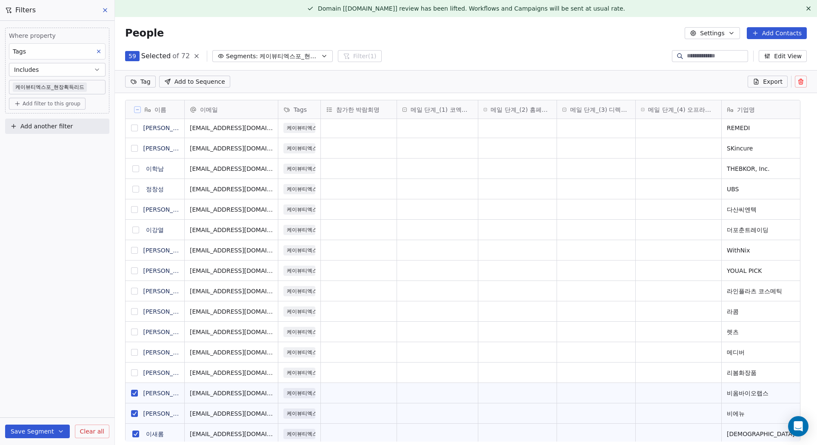
click at [136, 394] on button "grid" at bounding box center [134, 393] width 7 height 7
click at [137, 414] on button "grid" at bounding box center [134, 414] width 7 height 7
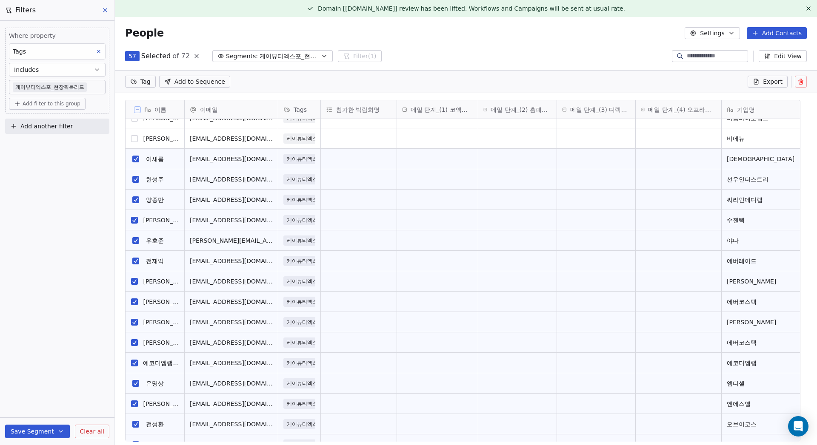
scroll to position [851, 0]
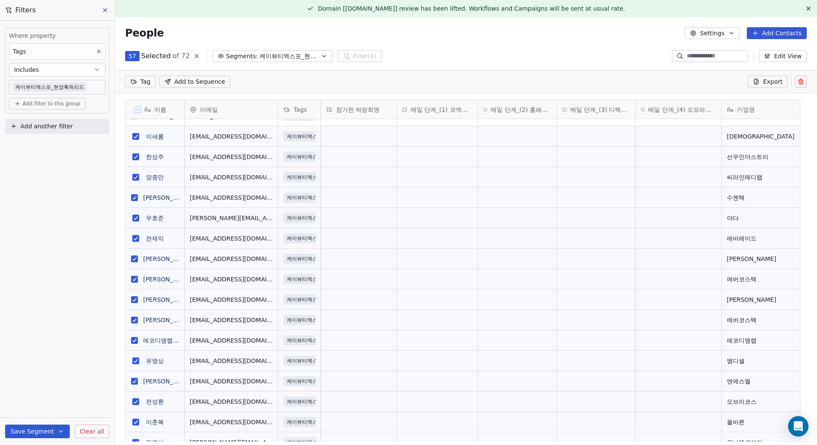
click at [137, 137] on button "grid" at bounding box center [135, 136] width 7 height 7
click at [137, 155] on button "grid" at bounding box center [135, 157] width 7 height 7
click at [137, 176] on button "grid" at bounding box center [135, 177] width 7 height 7
click at [134, 196] on button "grid" at bounding box center [134, 197] width 7 height 7
click at [137, 219] on button "grid" at bounding box center [135, 218] width 7 height 7
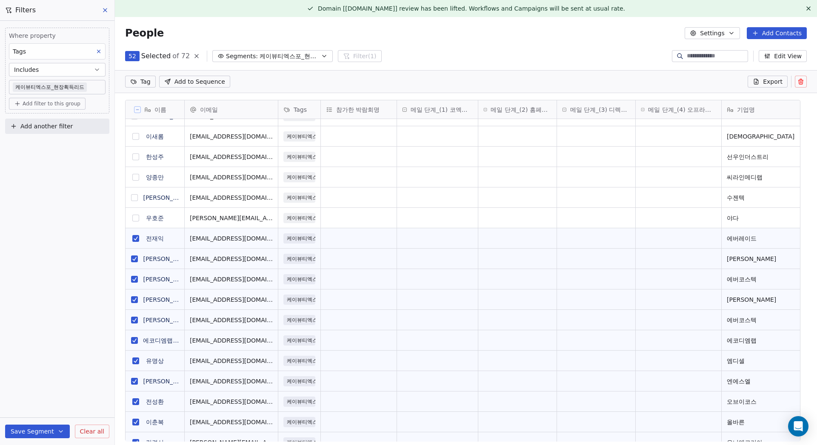
click at [132, 237] on button "grid" at bounding box center [135, 238] width 7 height 7
click at [136, 277] on button "grid" at bounding box center [134, 279] width 7 height 7
click at [136, 260] on button "grid" at bounding box center [134, 259] width 7 height 7
click at [131, 342] on button "grid" at bounding box center [134, 340] width 7 height 7
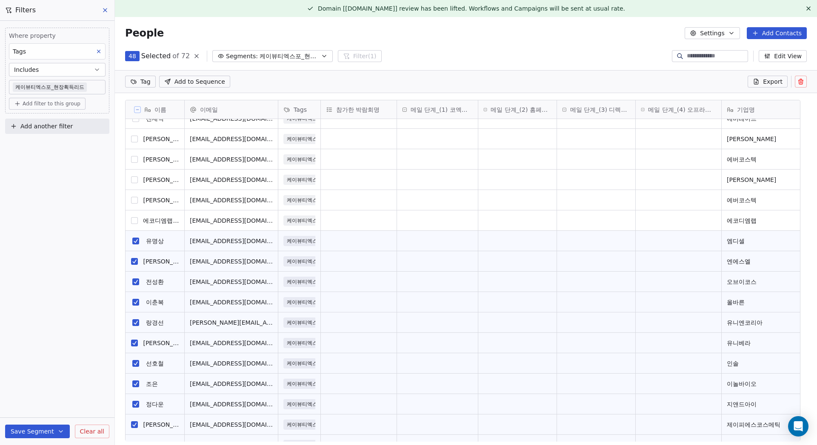
scroll to position [979, 0]
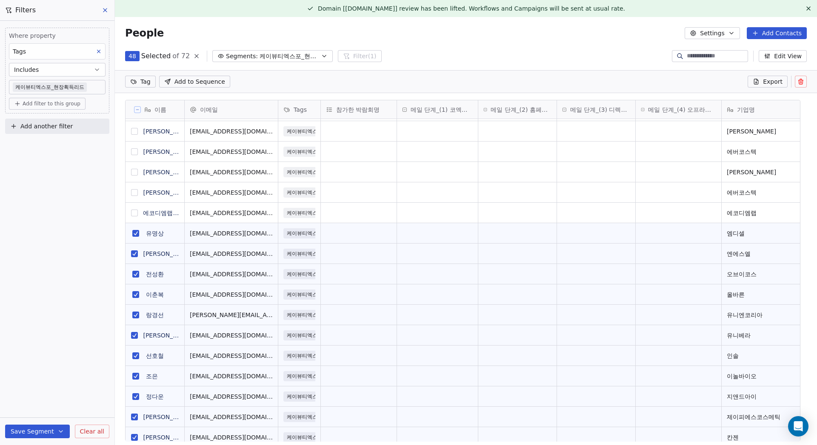
click at [134, 232] on button "grid" at bounding box center [135, 233] width 7 height 7
click at [138, 257] on button "grid" at bounding box center [134, 254] width 7 height 7
click at [135, 276] on button "grid" at bounding box center [135, 274] width 7 height 7
click at [137, 295] on button "grid" at bounding box center [135, 294] width 7 height 7
click at [135, 318] on button "grid" at bounding box center [135, 315] width 7 height 7
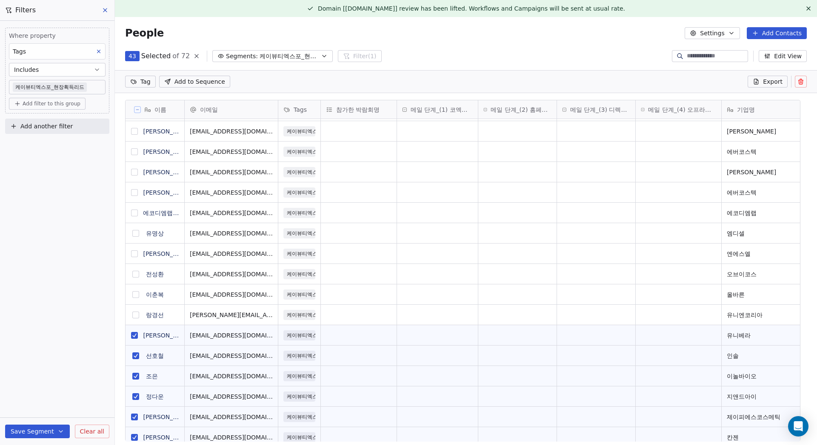
click at [136, 337] on button "grid" at bounding box center [134, 335] width 7 height 7
click at [136, 356] on button "grid" at bounding box center [135, 356] width 7 height 7
click at [136, 374] on button "grid" at bounding box center [135, 376] width 7 height 7
click at [137, 396] on button "grid" at bounding box center [135, 397] width 7 height 7
click at [137, 414] on button "grid" at bounding box center [134, 417] width 7 height 7
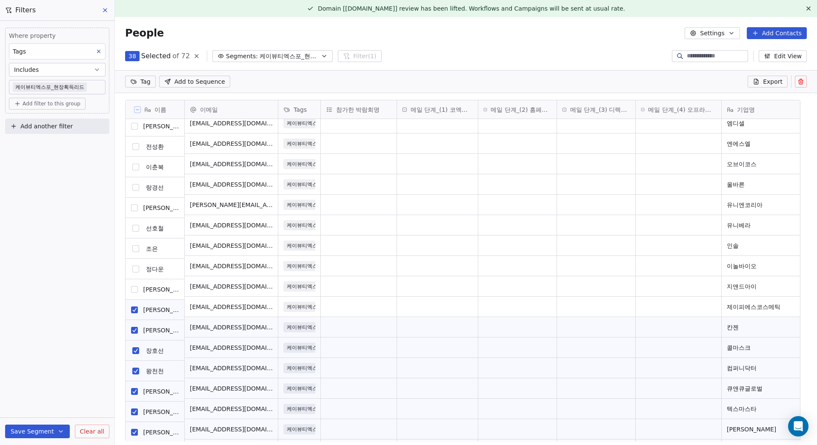
scroll to position [1147, 0]
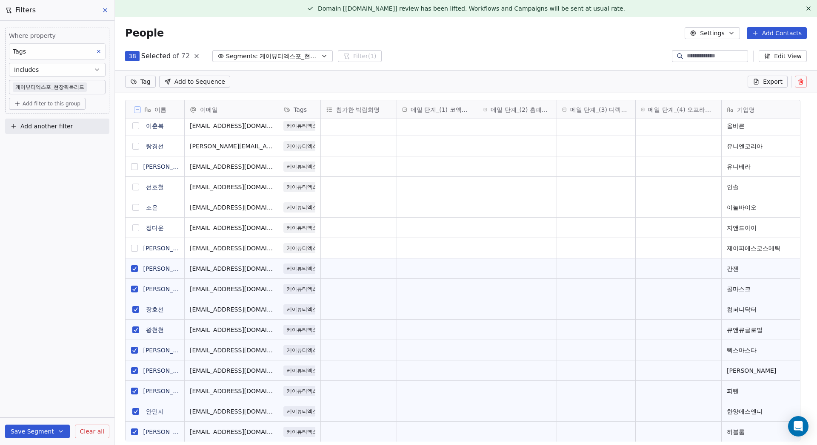
click at [138, 267] on button "grid" at bounding box center [134, 268] width 7 height 7
click at [136, 287] on button "grid" at bounding box center [134, 289] width 7 height 7
click at [146, 82] on html "MyFair Contacts People Marketing Workflows Campaigns Metrics & Events Sales Pip…" at bounding box center [408, 222] width 817 height 445
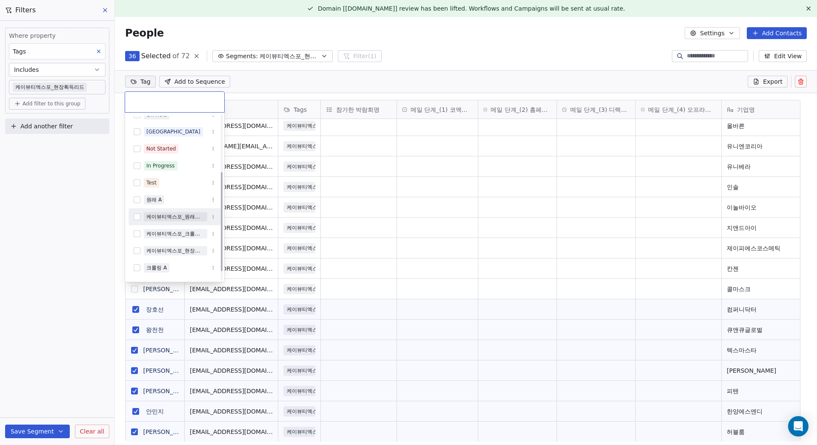
scroll to position [110, 0]
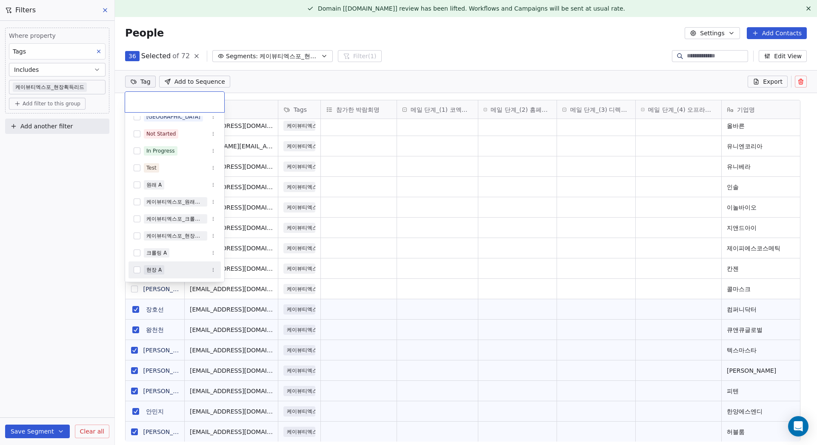
click at [142, 271] on div "현장 A" at bounding box center [174, 270] width 92 height 14
click at [280, 91] on html "MyFair Contacts People Marketing Workflows Campaigns Metrics & Events Sales Pip…" at bounding box center [408, 222] width 817 height 445
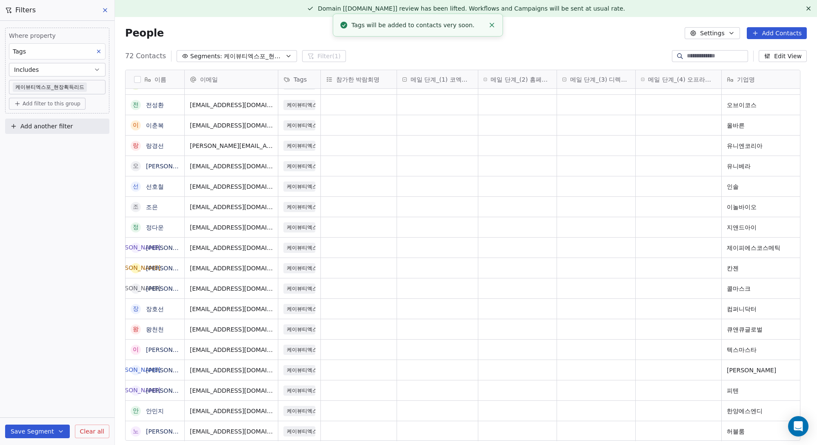
scroll to position [11, 0]
click at [53, 126] on span "Add another filter" at bounding box center [46, 126] width 52 height 9
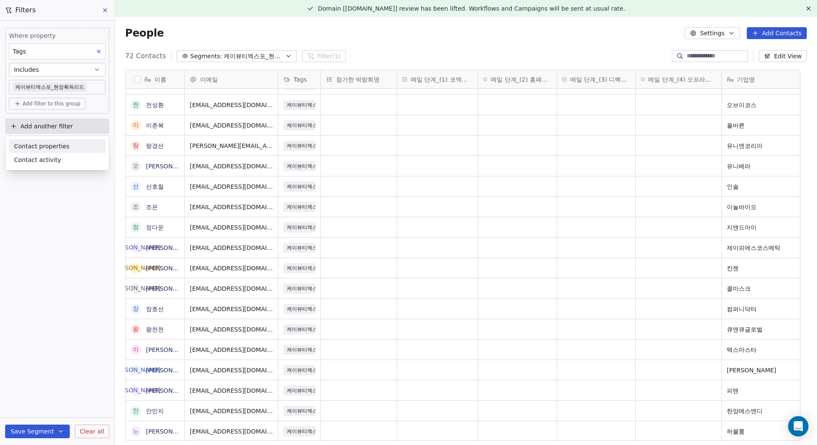
click at [50, 150] on span "Contact properties" at bounding box center [41, 146] width 55 height 9
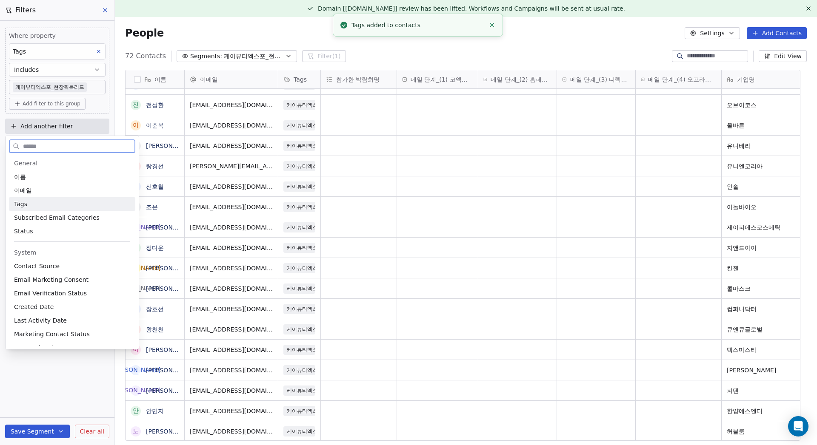
click at [48, 207] on div "Tags" at bounding box center [72, 204] width 116 height 9
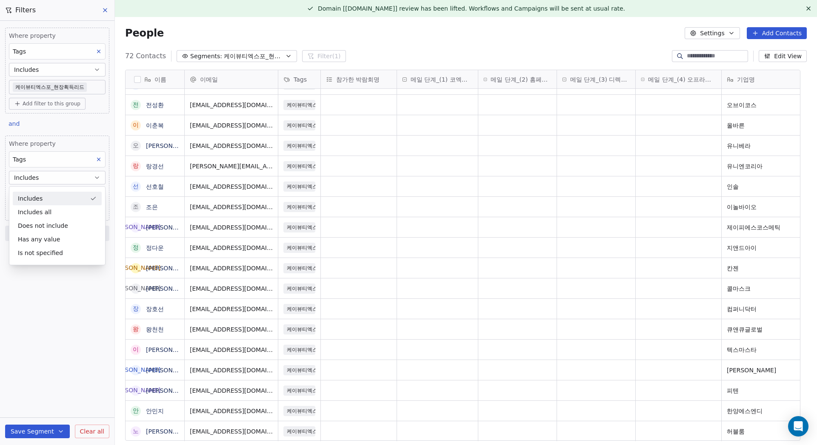
click at [68, 202] on div "Includes" at bounding box center [57, 199] width 89 height 14
click at [62, 193] on body "MyFair Contacts People Marketing Workflows Campaigns Metrics & Events Sales Pip…" at bounding box center [408, 222] width 817 height 445
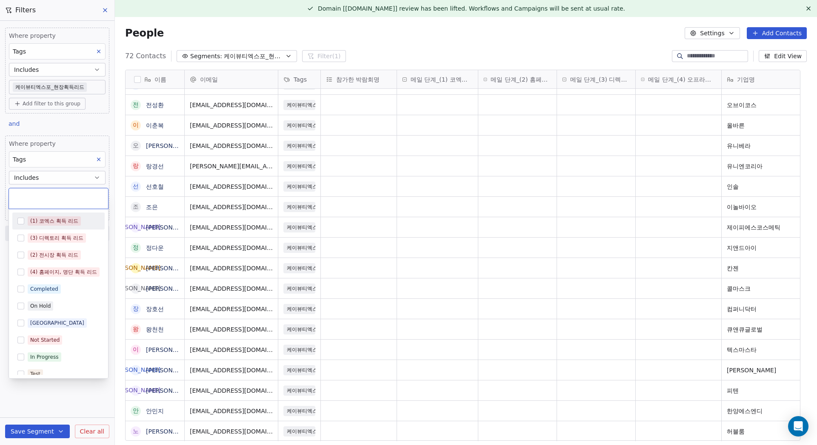
click at [93, 70] on html "MyFair Contacts People Marketing Workflows Campaigns Metrics & Events Sales Pip…" at bounding box center [408, 222] width 817 height 445
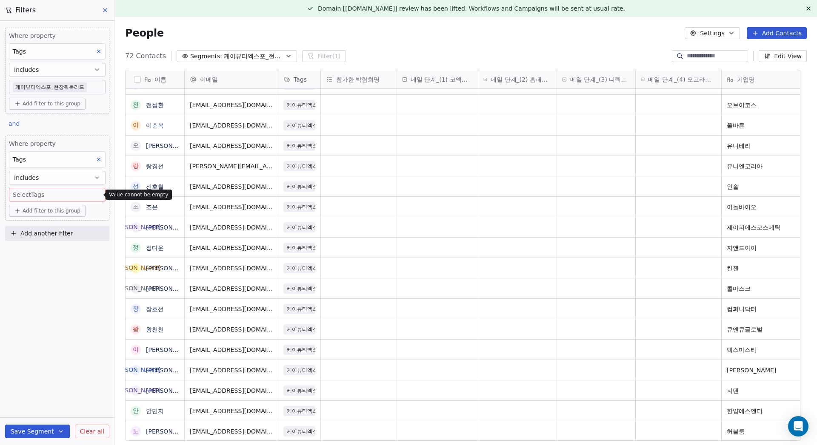
click at [96, 69] on icon "button" at bounding box center [97, 69] width 7 height 7
click at [68, 106] on div "Includes all" at bounding box center [57, 104] width 89 height 14
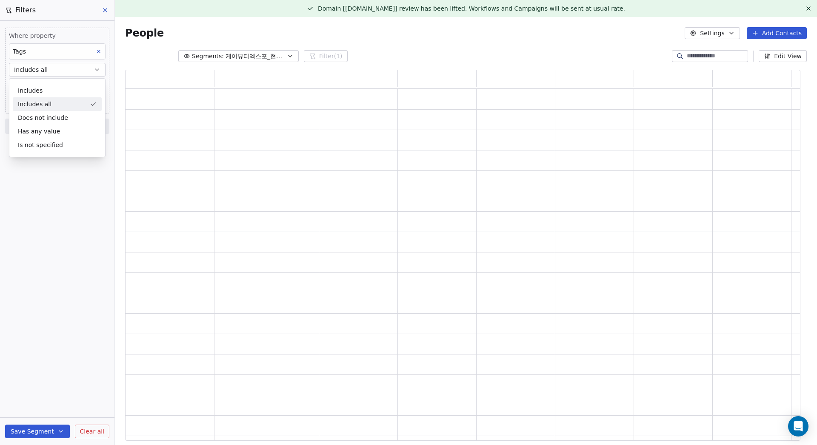
scroll to position [365, 669]
click at [90, 87] on body "MyFair Contacts People Marketing Workflows Campaigns Metrics & Events Sales Pip…" at bounding box center [408, 222] width 817 height 445
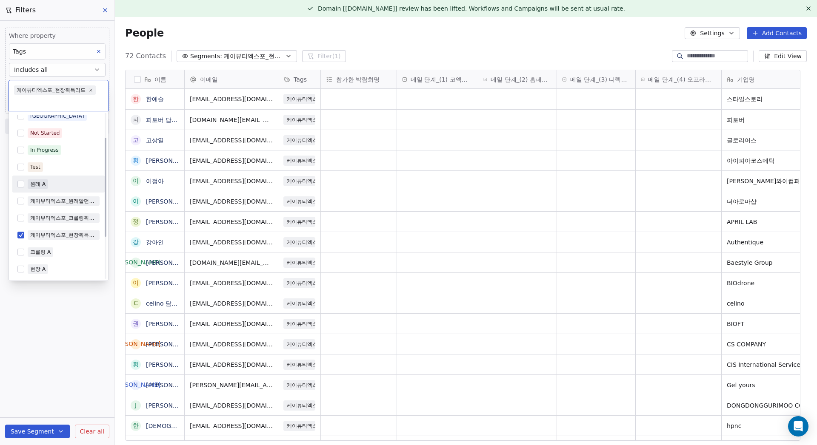
scroll to position [110, 0]
click at [30, 266] on div "현장 A" at bounding box center [37, 269] width 15 height 8
click at [60, 304] on html "MyFair Contacts People Marketing Workflows Campaigns Metrics & Events Sales Pip…" at bounding box center [408, 222] width 817 height 445
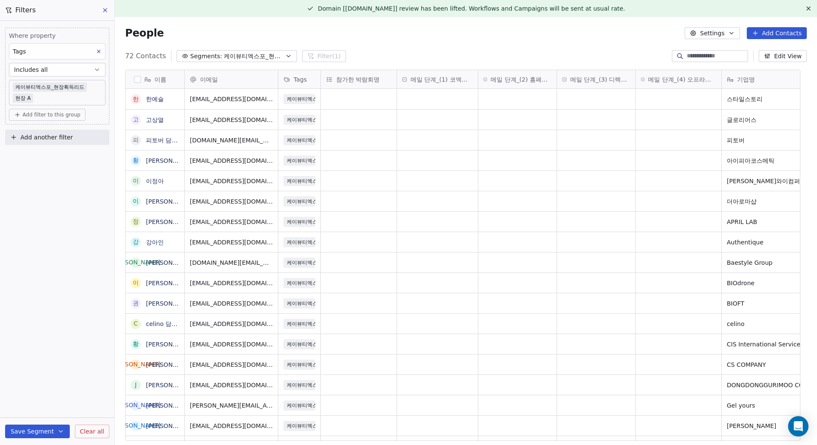
scroll to position [386, 689]
click at [92, 71] on button "Includes all" at bounding box center [57, 70] width 97 height 14
click at [68, 96] on div "Includes" at bounding box center [57, 91] width 89 height 14
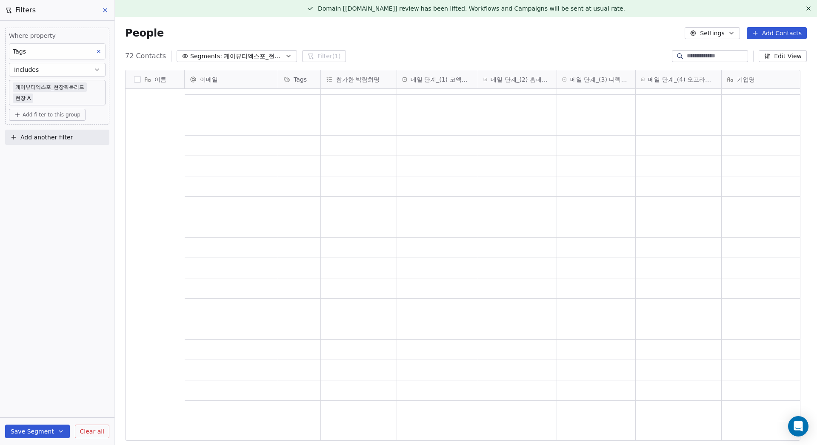
scroll to position [0, 0]
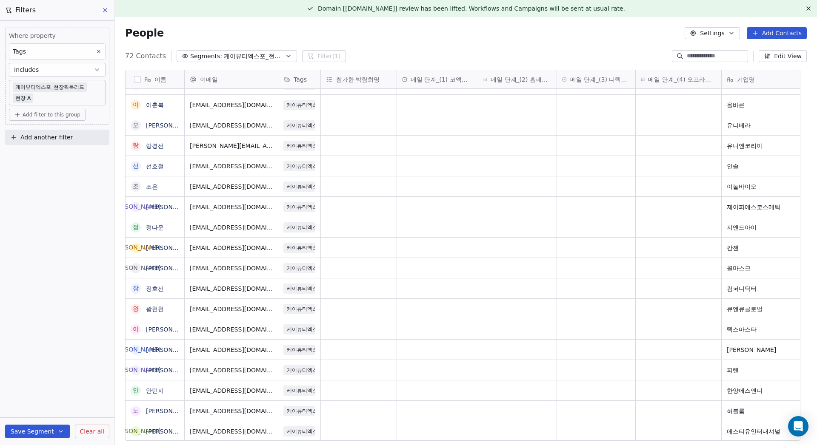
click at [62, 88] on body "MyFair Contacts People Marketing Workflows Campaigns Metrics & Events Sales Pip…" at bounding box center [408, 222] width 817 height 445
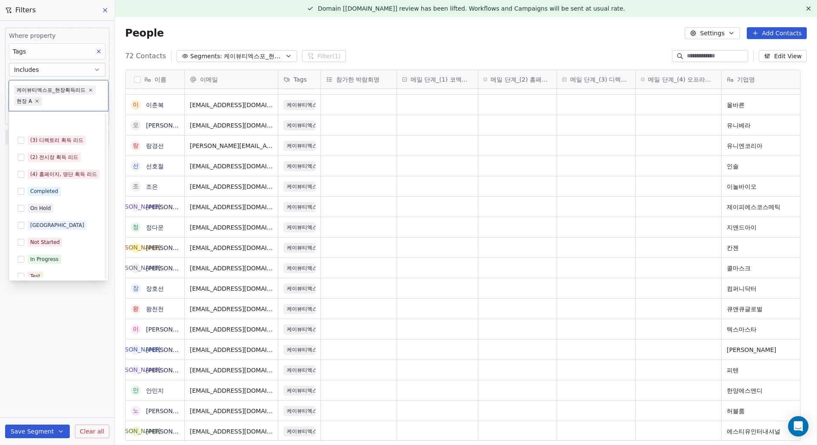
scroll to position [110, 0]
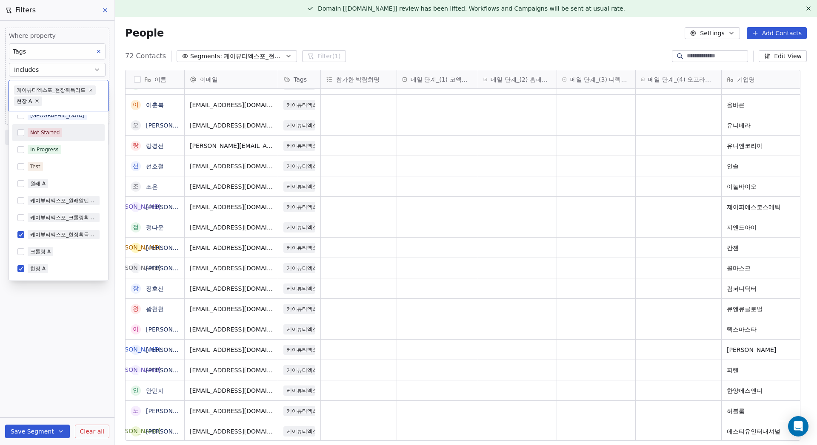
click at [67, 64] on html "MyFair Contacts People Marketing Workflows Campaigns Metrics & Events Sales Pip…" at bounding box center [408, 222] width 817 height 445
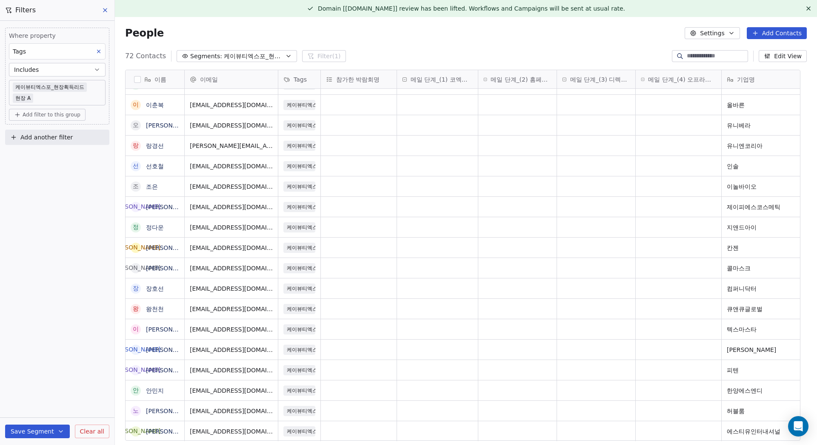
click at [55, 67] on button "Includes" at bounding box center [57, 70] width 97 height 14
click at [53, 105] on div "Includes all" at bounding box center [57, 104] width 89 height 14
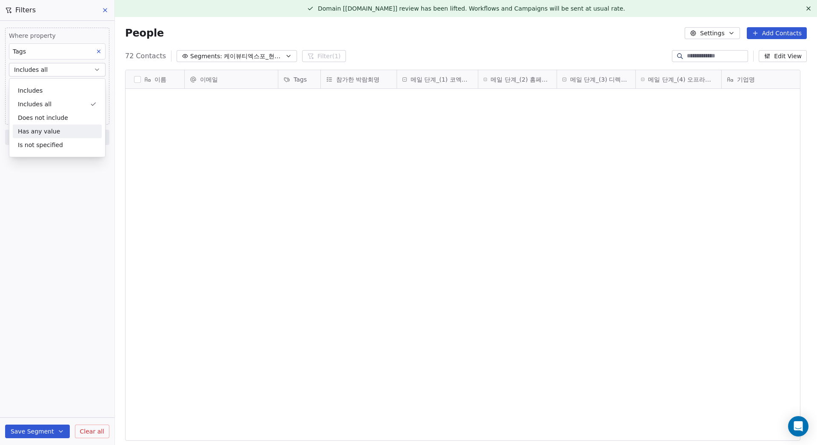
scroll to position [0, 0]
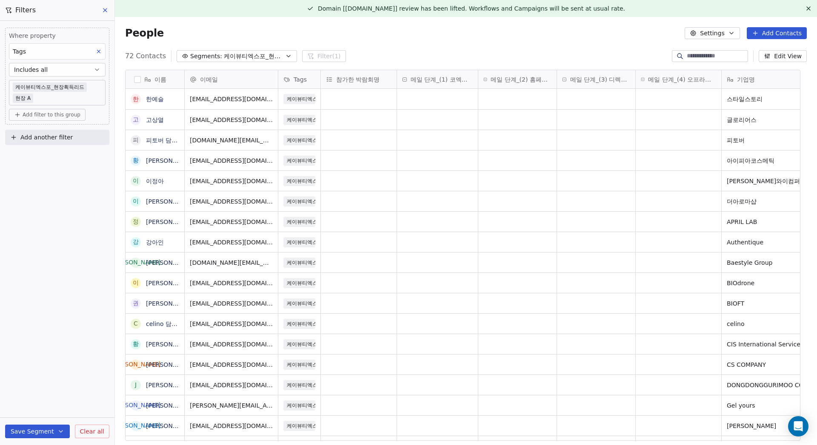
drag, startPoint x: 186, startPoint y: 36, endPoint x: 72, endPoint y: 2, distance: 119.1
click at [186, 36] on div "People Settings Add Contacts" at bounding box center [466, 33] width 682 height 12
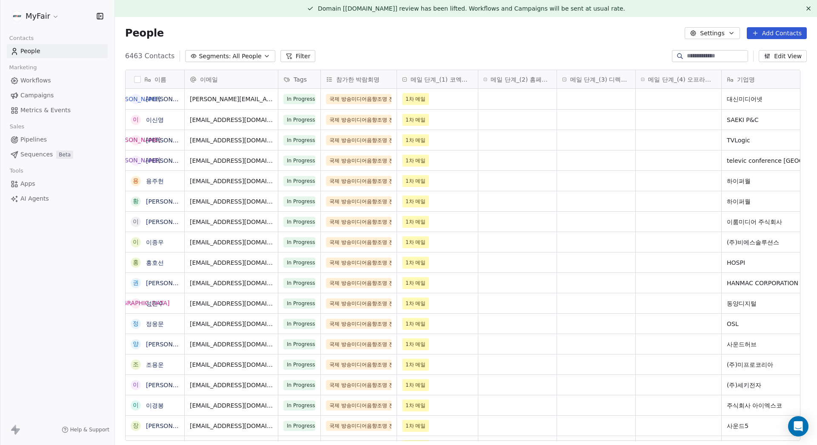
scroll to position [386, 689]
click at [206, 54] on span "Segments:" at bounding box center [215, 56] width 32 height 9
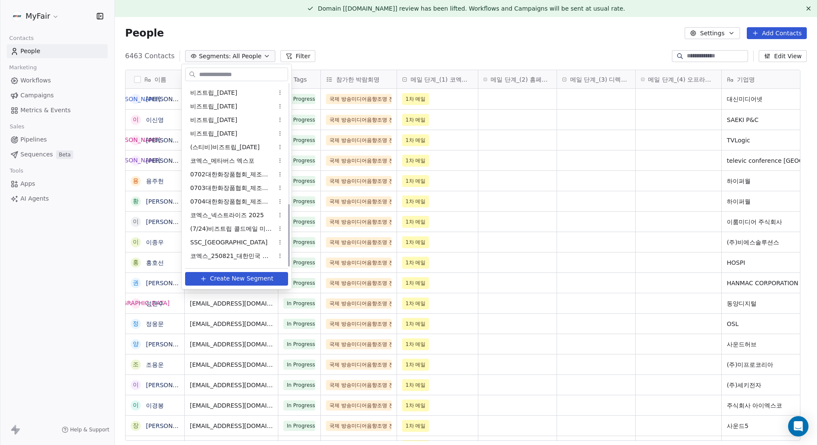
scroll to position [351, 0]
click at [222, 277] on span "Create New Segment" at bounding box center [241, 278] width 63 height 9
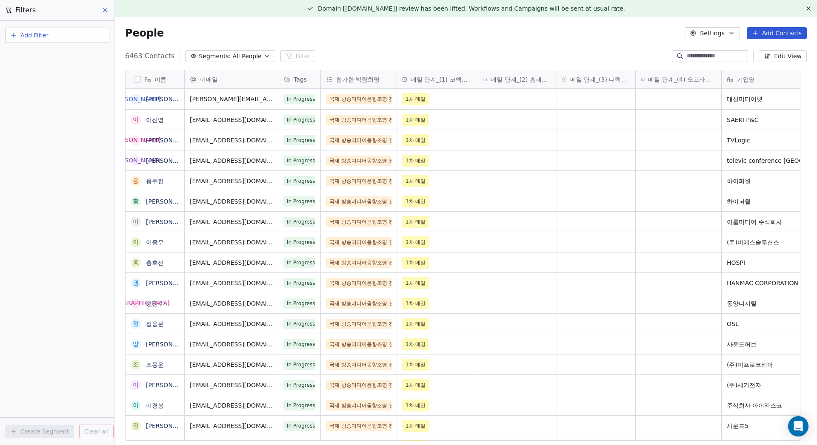
click at [58, 28] on button "Add Filter" at bounding box center [57, 35] width 104 height 15
click at [60, 55] on span "Contact properties" at bounding box center [41, 55] width 55 height 9
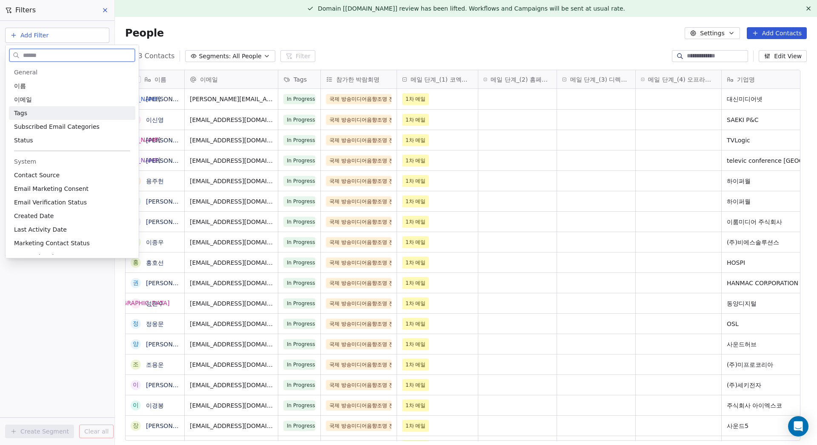
click at [45, 113] on div "Tags" at bounding box center [72, 113] width 116 height 9
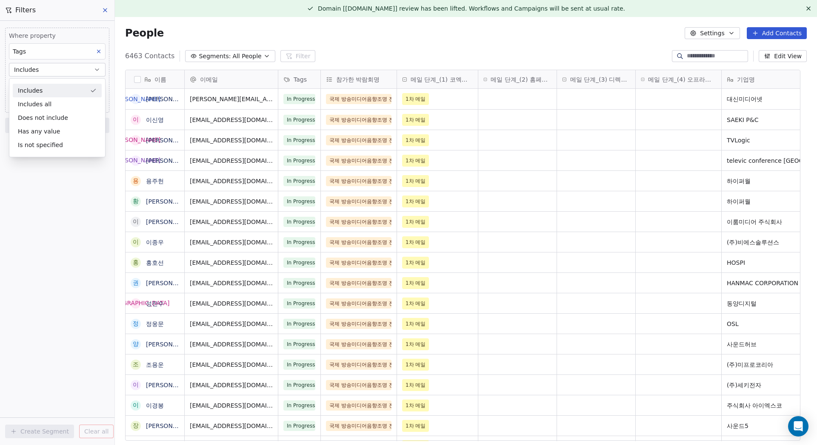
click at [63, 90] on div "Includes" at bounding box center [57, 91] width 89 height 14
click at [68, 86] on body "MyFair Contacts People Marketing Workflows Campaigns Metrics & Events Sales Pip…" at bounding box center [408, 222] width 817 height 445
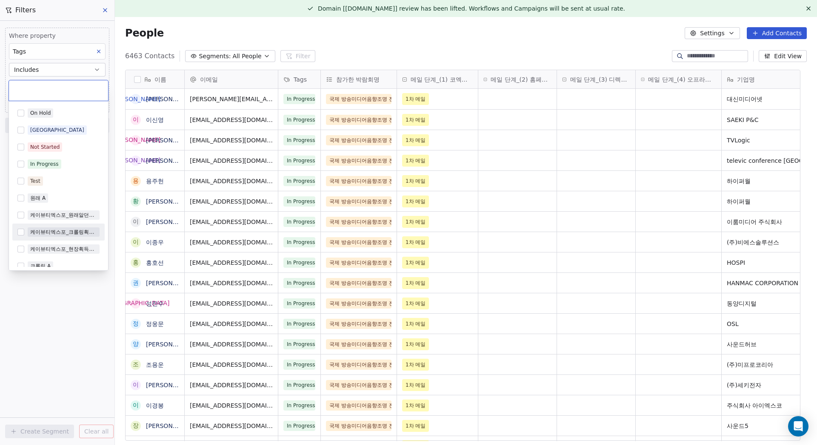
scroll to position [110, 0]
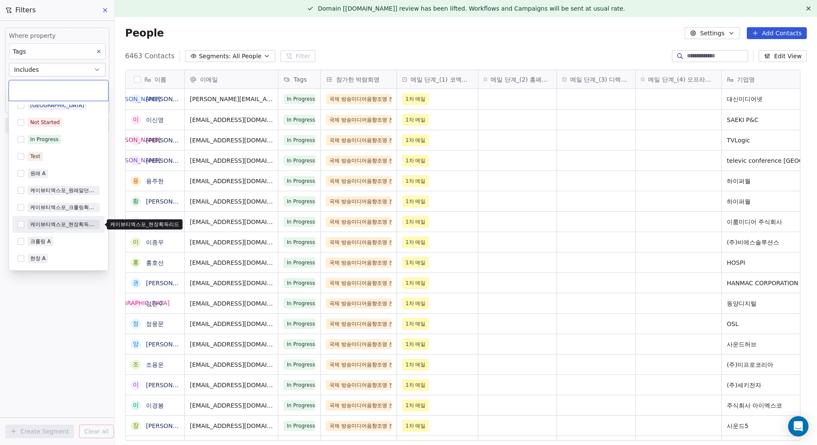
click at [60, 226] on div "케이뷰티엑스포_현장획득리드" at bounding box center [63, 225] width 67 height 8
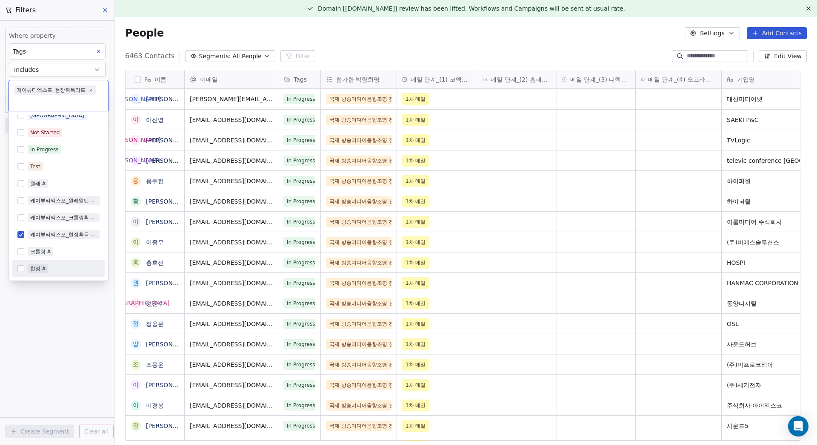
click at [41, 268] on div "현장 A" at bounding box center [37, 269] width 15 height 8
click at [37, 327] on html "MyFair Contacts People Marketing Workflows Campaigns Metrics & Events Sales Pip…" at bounding box center [408, 222] width 817 height 445
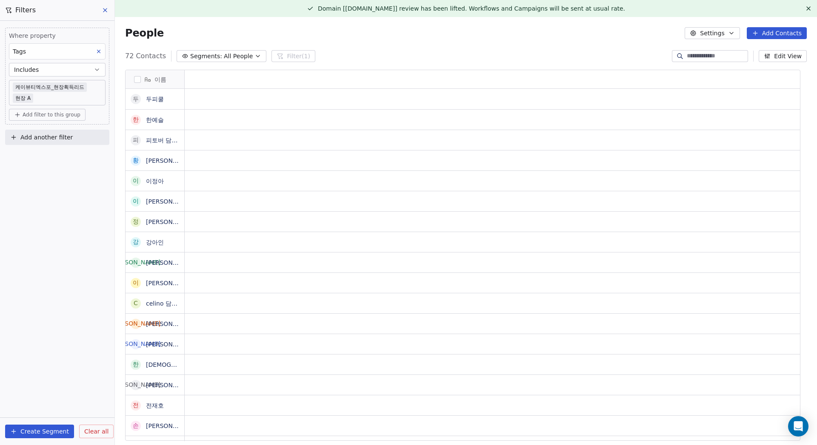
scroll to position [386, 689]
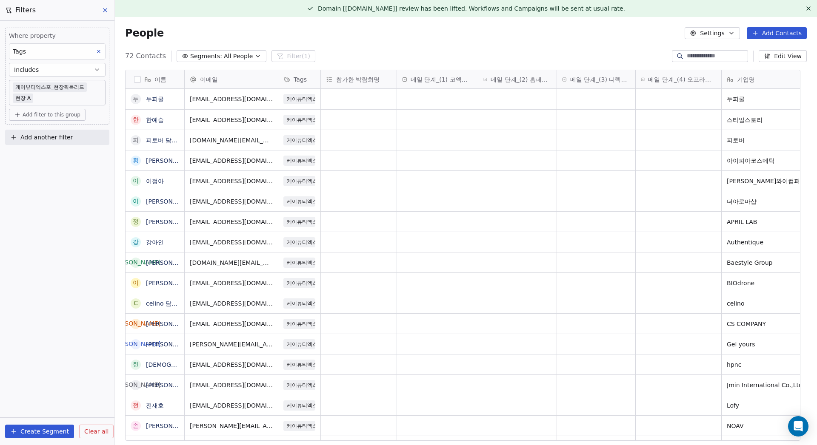
click at [63, 72] on button "Includes" at bounding box center [57, 70] width 97 height 14
click at [50, 105] on div "Includes all" at bounding box center [57, 104] width 89 height 14
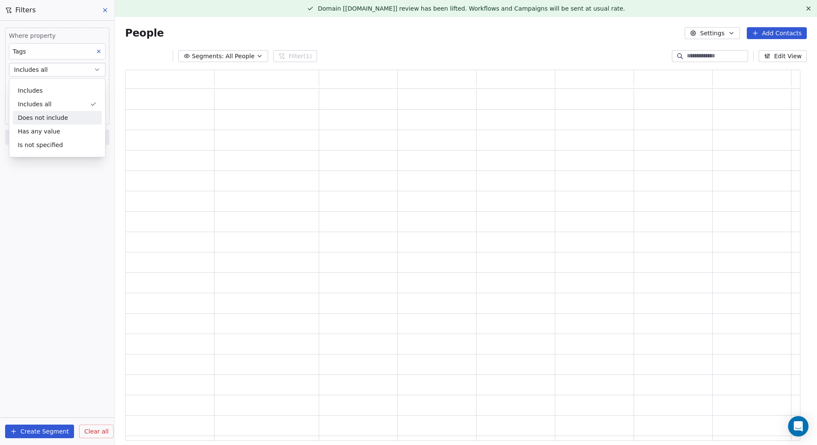
scroll to position [365, 669]
click at [77, 212] on div "Where property Tags Includes all 케이뷰티엑스포_현장획득리드 현장 A Add filter to this group A…" at bounding box center [57, 233] width 114 height 425
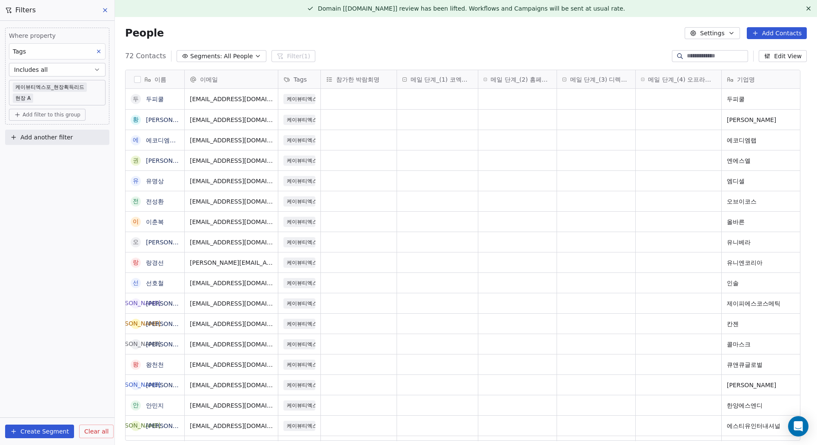
scroll to position [386, 689]
click at [103, 8] on icon at bounding box center [105, 10] width 7 height 7
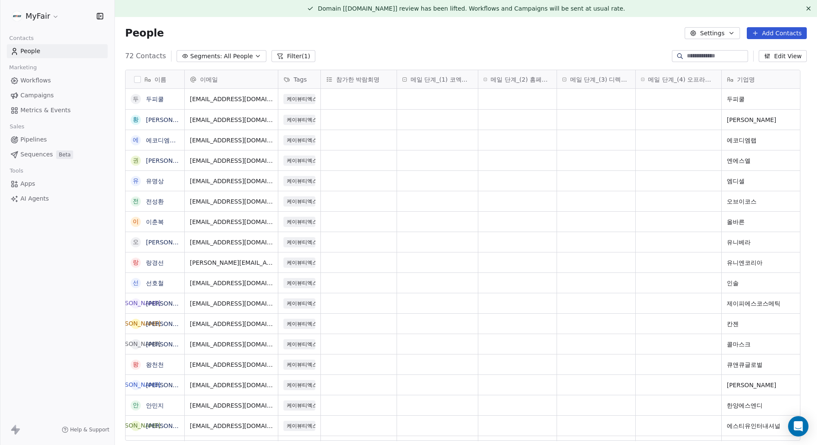
click at [223, 42] on div "People Settings Add Contacts" at bounding box center [466, 33] width 702 height 32
click at [261, 53] on div "72 Contacts Segments: All People Filter (1)" at bounding box center [220, 56] width 190 height 12
click at [244, 56] on span "All People" at bounding box center [238, 56] width 29 height 9
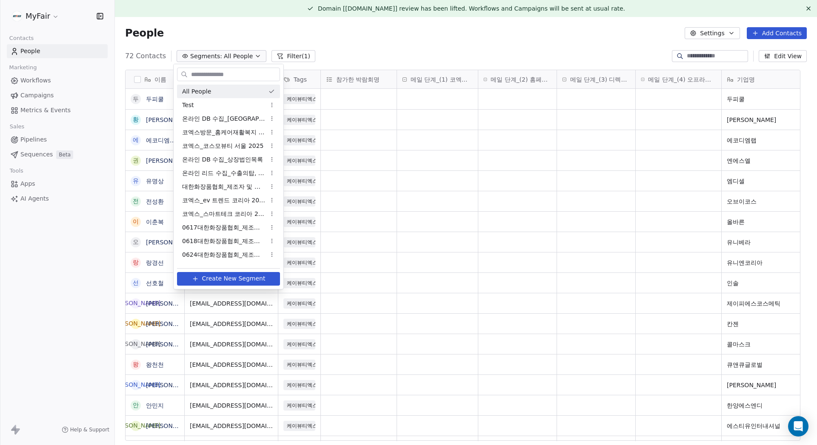
click at [244, 52] on html "MyFair Contacts People Marketing Workflows Campaigns Metrics & Events Sales Pip…" at bounding box center [408, 222] width 817 height 445
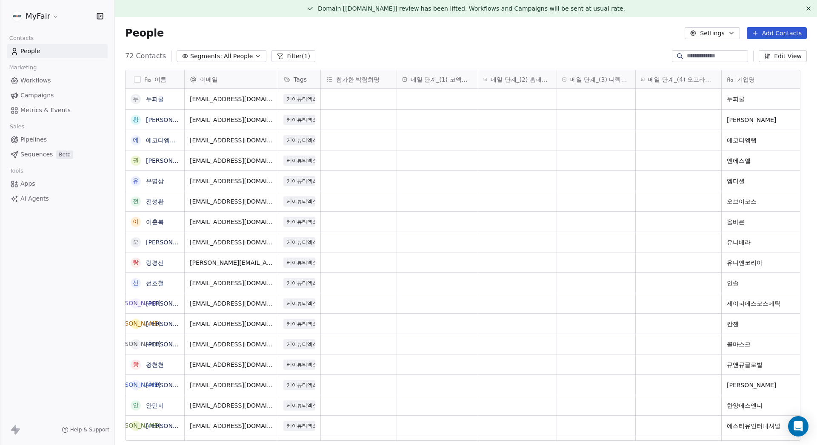
click at [292, 53] on button "Filter (1)" at bounding box center [293, 56] width 44 height 12
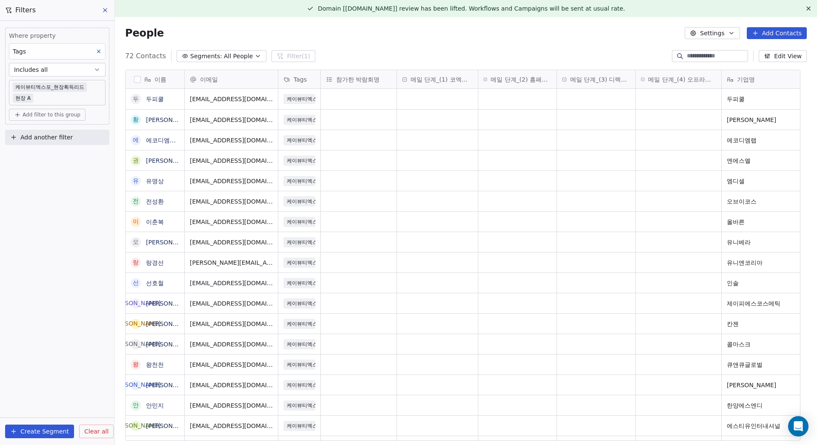
click at [101, 49] on icon at bounding box center [99, 52] width 6 height 6
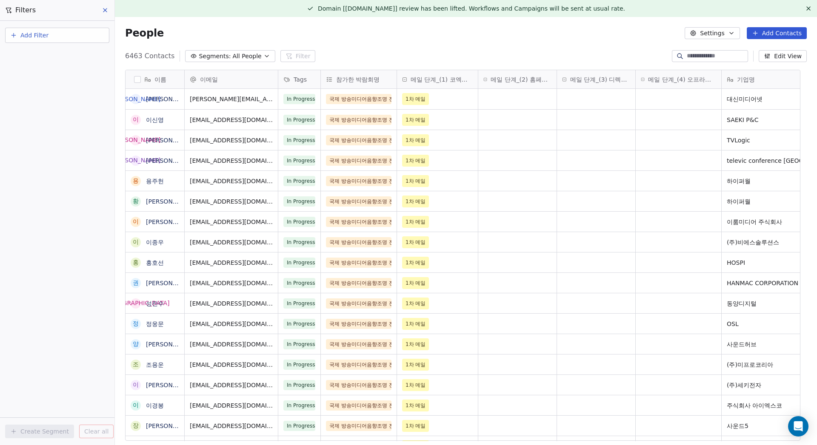
click at [96, 34] on button "Add Filter" at bounding box center [57, 35] width 104 height 15
click at [55, 56] on span "Contact properties" at bounding box center [41, 55] width 55 height 9
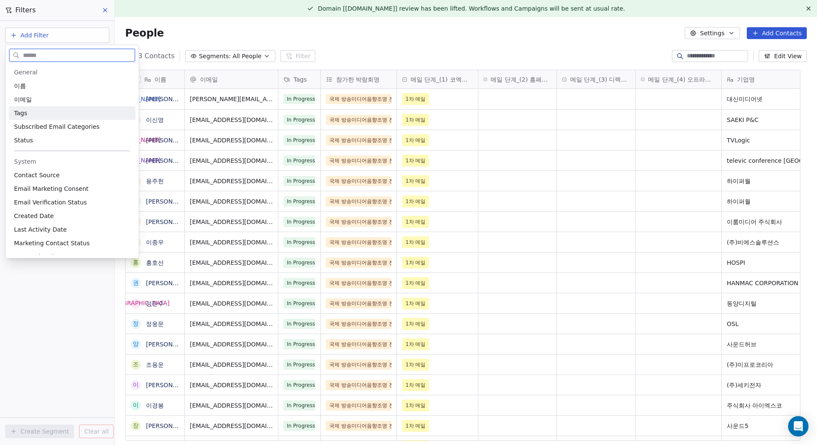
click at [53, 109] on div "Tags" at bounding box center [72, 113] width 116 height 9
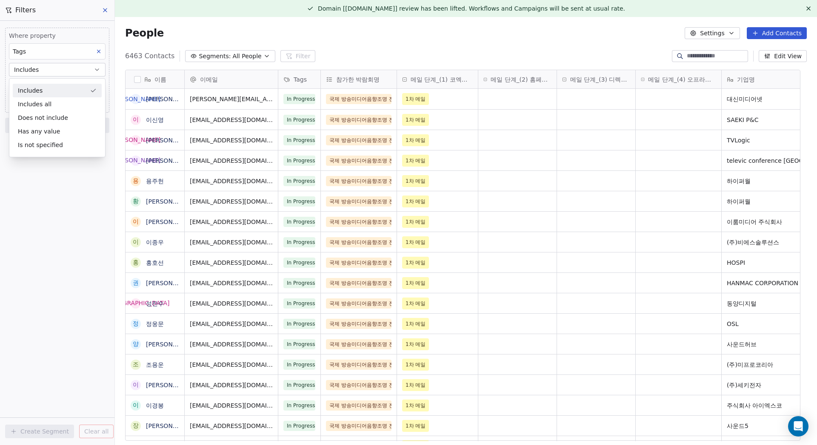
click at [60, 91] on div "Includes" at bounding box center [57, 91] width 89 height 14
click at [60, 86] on body "MyFair Contacts People Marketing Workflows Campaigns Metrics & Events Sales Pip…" at bounding box center [408, 222] width 817 height 445
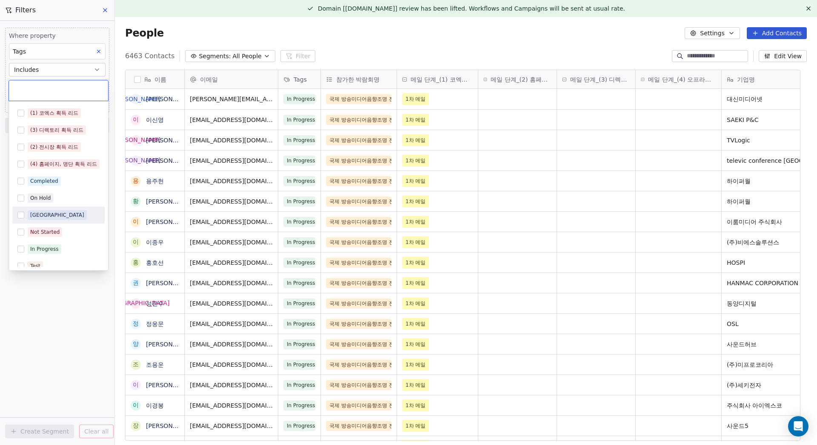
scroll to position [110, 0]
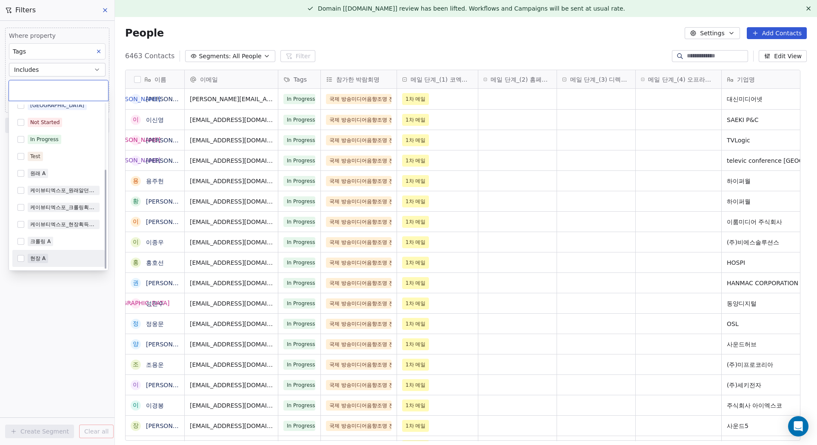
click at [30, 256] on span "현장 A" at bounding box center [38, 258] width 20 height 9
click at [44, 319] on html "MyFair Contacts People Marketing Workflows Campaigns Metrics & Events Sales Pip…" at bounding box center [408, 222] width 817 height 445
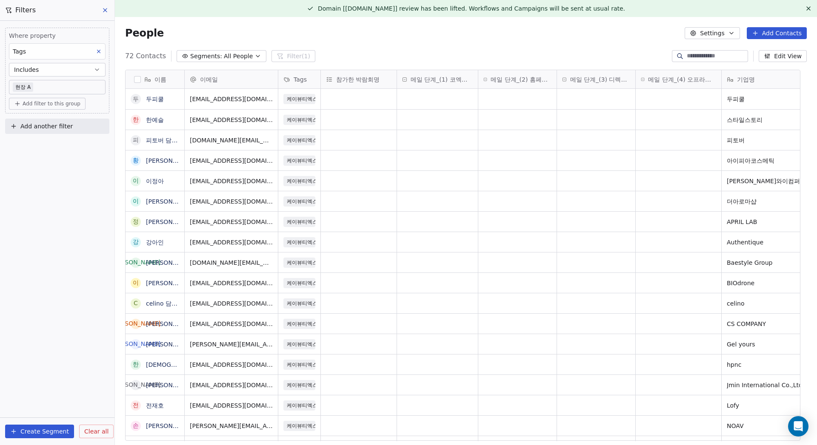
scroll to position [386, 689]
click at [321, 83] on div "참가한 박람회명" at bounding box center [359, 79] width 76 height 18
click at [320, 83] on html "MyFair Contacts People Marketing Workflows Campaigns Metrics & Events Sales Pip…" at bounding box center [408, 222] width 817 height 445
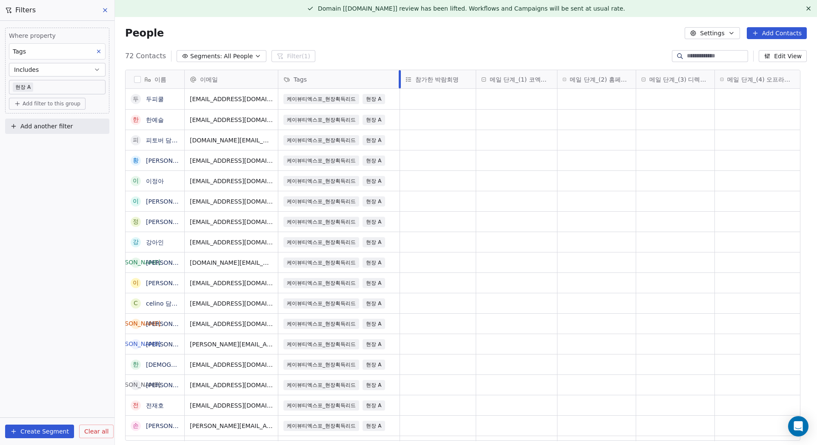
drag, startPoint x: 320, startPoint y: 82, endPoint x: 411, endPoint y: 81, distance: 91.1
click at [401, 81] on div at bounding box center [400, 79] width 2 height 18
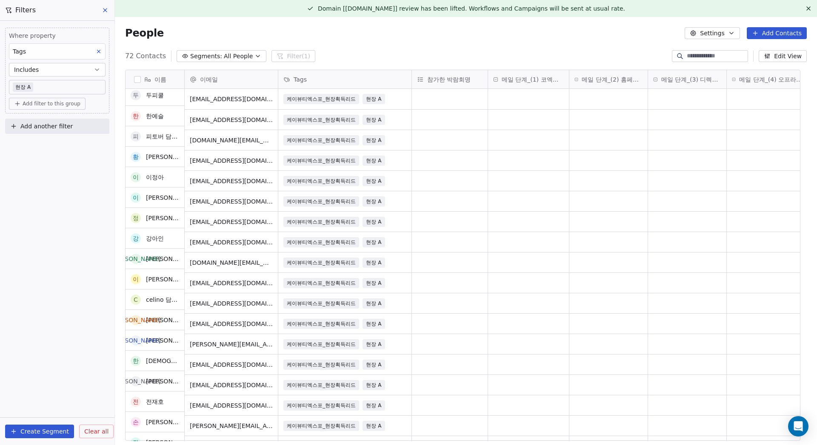
scroll to position [0, 0]
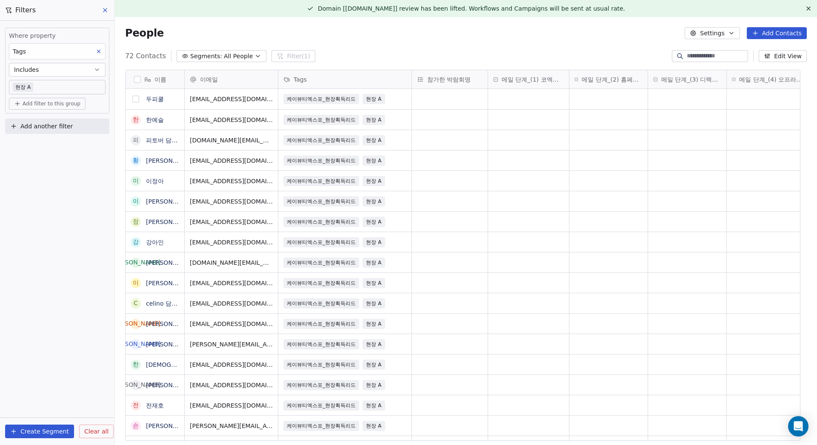
click at [137, 99] on button "grid" at bounding box center [135, 99] width 7 height 7
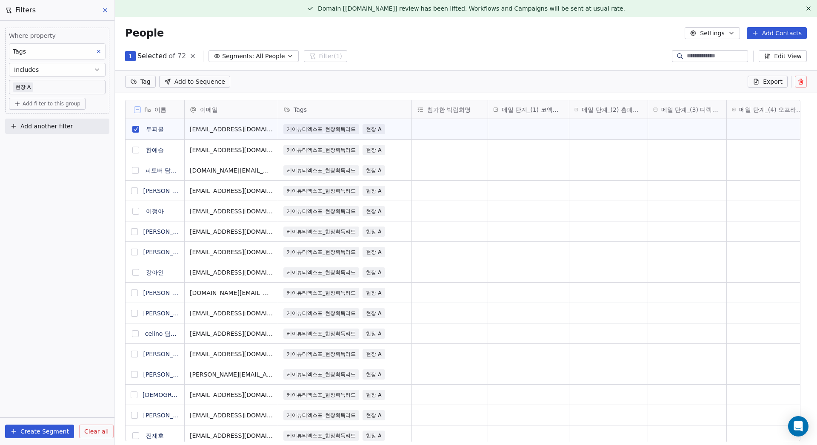
scroll to position [356, 689]
click at [148, 80] on html "MyFair Contacts People Marketing Workflows Campaigns Metrics & Events Sales Pip…" at bounding box center [408, 222] width 817 height 445
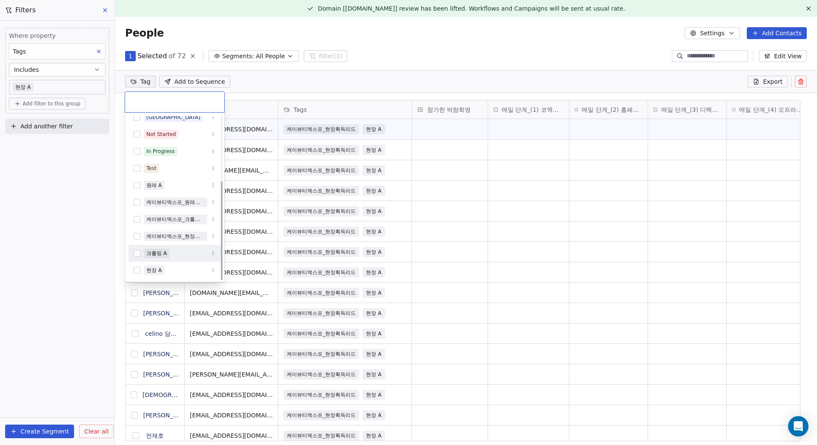
scroll to position [110, 0]
click at [158, 268] on div "현장 A" at bounding box center [153, 270] width 15 height 8
click at [277, 87] on html "MyFair Contacts People Marketing Workflows Campaigns Metrics & Events Sales Pip…" at bounding box center [408, 222] width 817 height 445
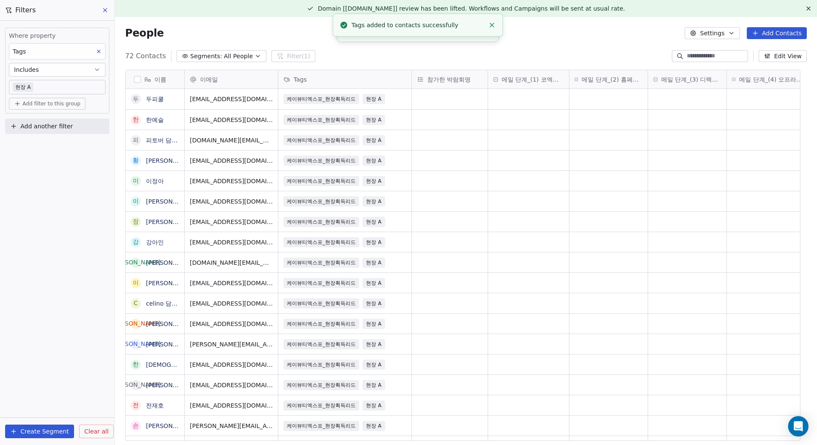
scroll to position [0, 0]
click at [136, 98] on button "grid" at bounding box center [135, 99] width 7 height 7
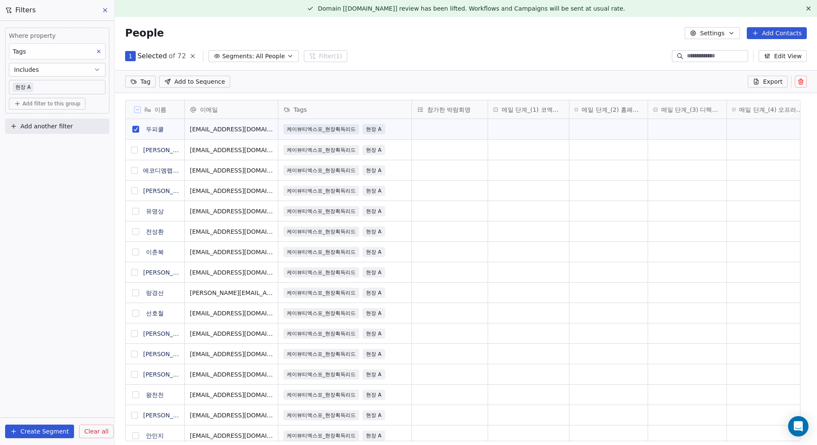
click at [146, 82] on html "MyFair Contacts People Marketing Workflows Campaigns Metrics & Events Sales Pip…" at bounding box center [408, 222] width 817 height 445
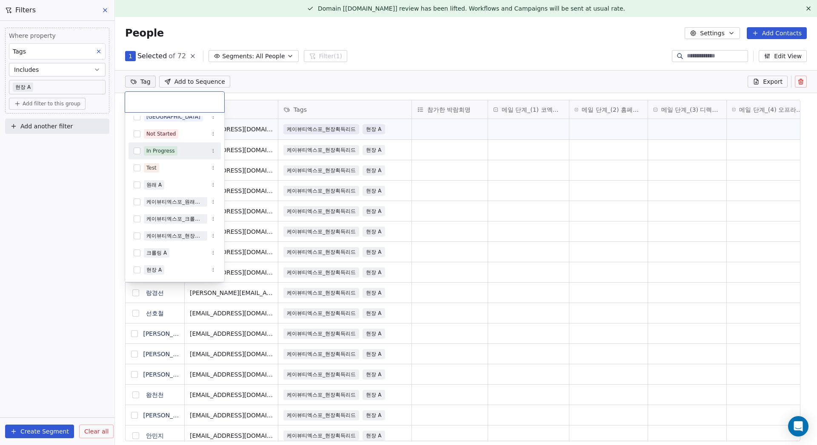
click at [165, 148] on div "In Progress" at bounding box center [160, 151] width 29 height 8
click at [320, 83] on html "MyFair Contacts People Marketing Workflows Campaigns Metrics & Events Sales Pip…" at bounding box center [408, 222] width 817 height 445
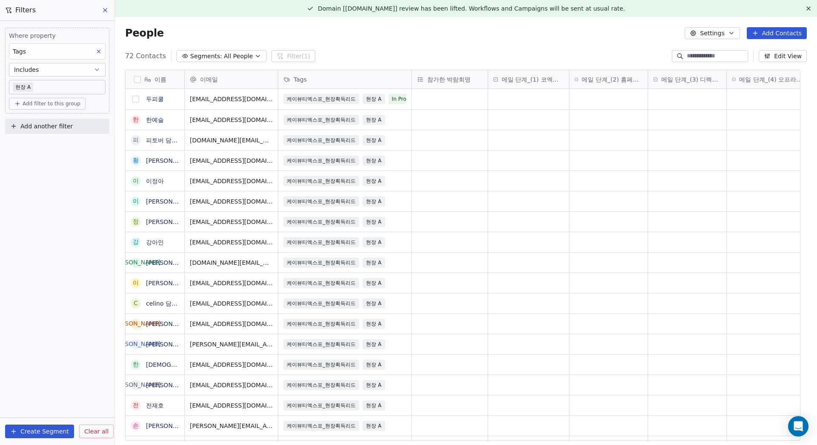
click at [137, 100] on button "grid" at bounding box center [135, 99] width 7 height 7
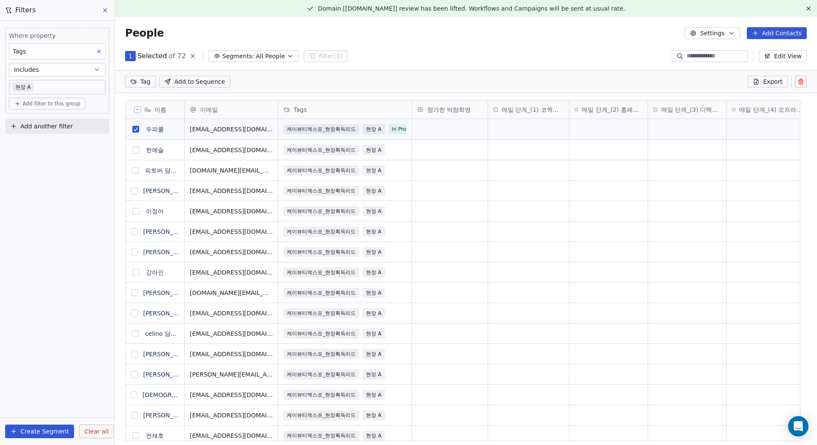
click at [144, 80] on html "MyFair Contacts People Marketing Workflows Campaigns Metrics & Events Sales Pip…" at bounding box center [408, 222] width 817 height 445
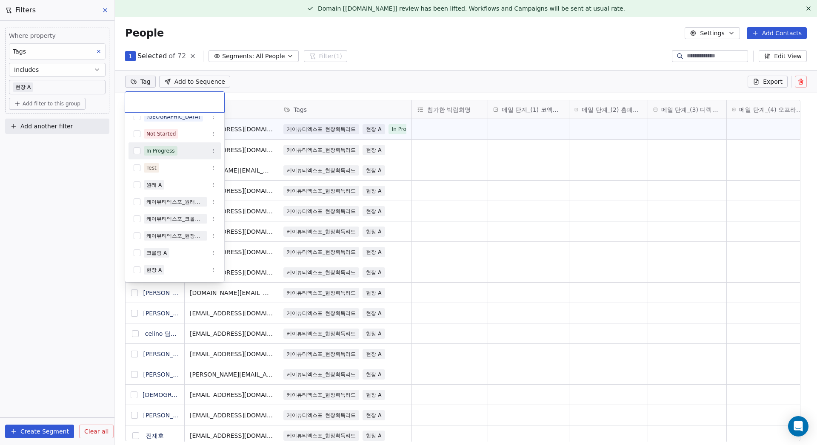
click at [154, 152] on div "In Progress" at bounding box center [160, 151] width 29 height 8
click at [298, 86] on html "MyFair Contacts People Marketing Workflows Campaigns Metrics & Events Sales Pip…" at bounding box center [408, 222] width 817 height 445
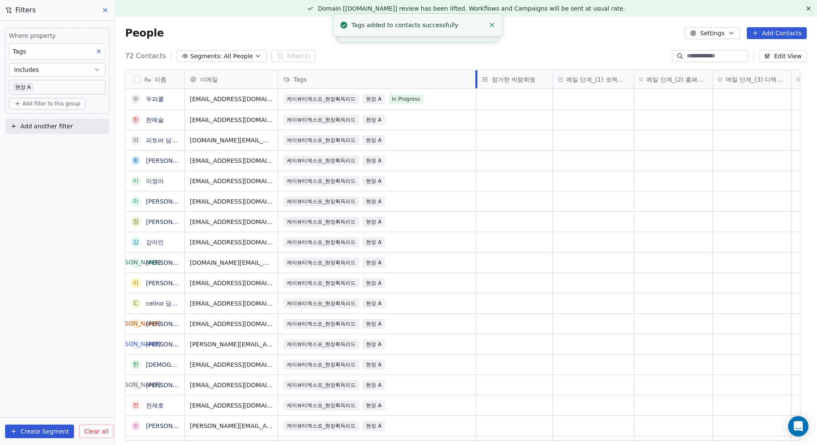
drag, startPoint x: 411, startPoint y: 83, endPoint x: 476, endPoint y: 80, distance: 64.7
click at [476, 80] on div at bounding box center [476, 79] width 2 height 18
click at [411, 99] on span "In Progress" at bounding box center [406, 99] width 35 height 10
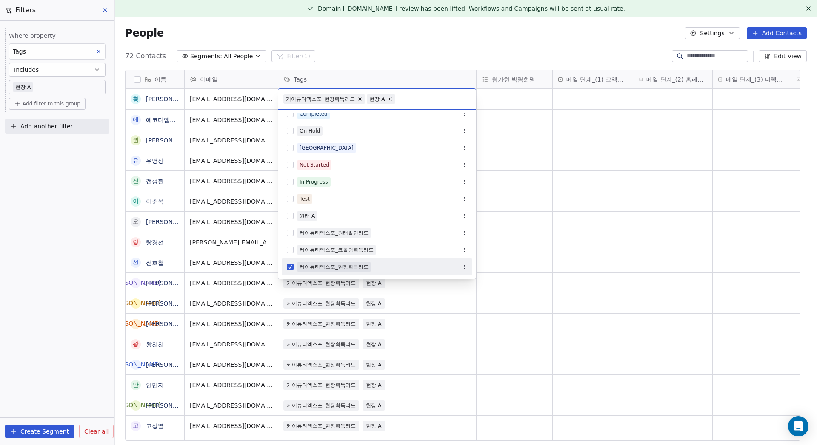
click at [559, 123] on html "MyFair Contacts People Marketing Workflows Campaigns Metrics & Events Sales Pip…" at bounding box center [408, 222] width 817 height 445
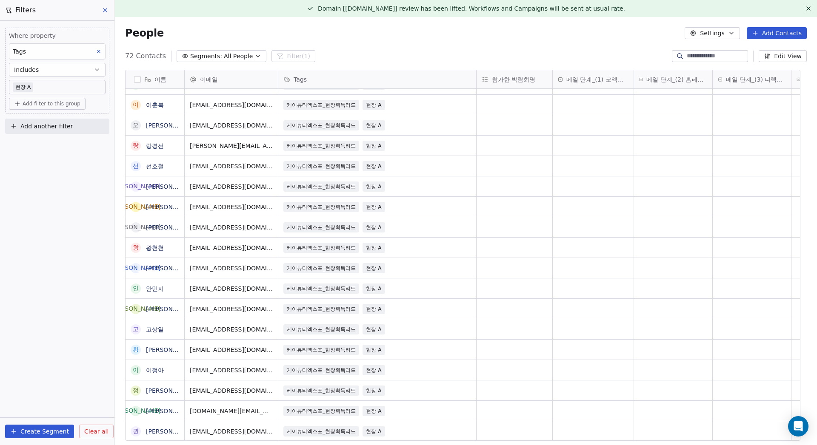
click at [103, 9] on icon at bounding box center [105, 10] width 7 height 7
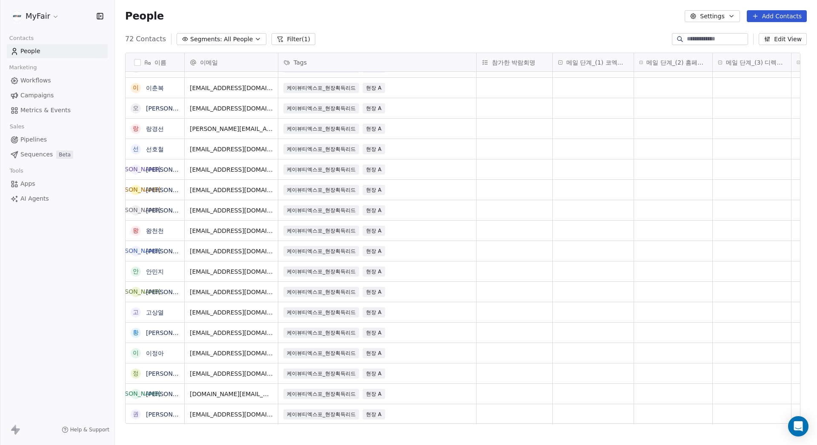
click at [694, 35] on div at bounding box center [710, 39] width 76 height 12
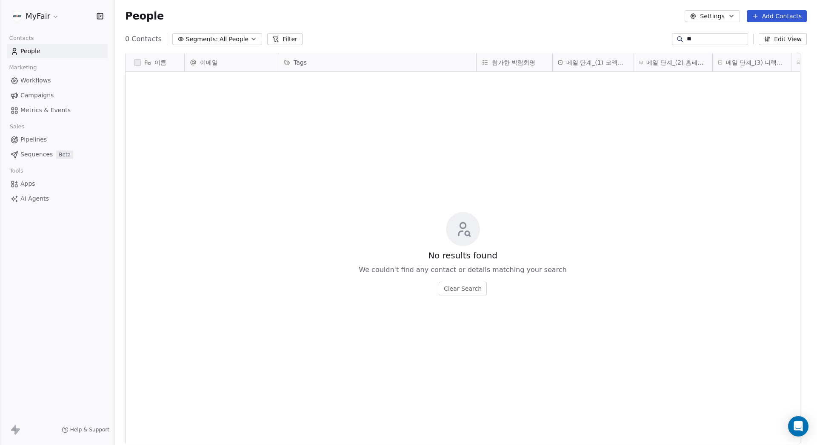
click at [221, 41] on span "All People" at bounding box center [234, 39] width 29 height 9
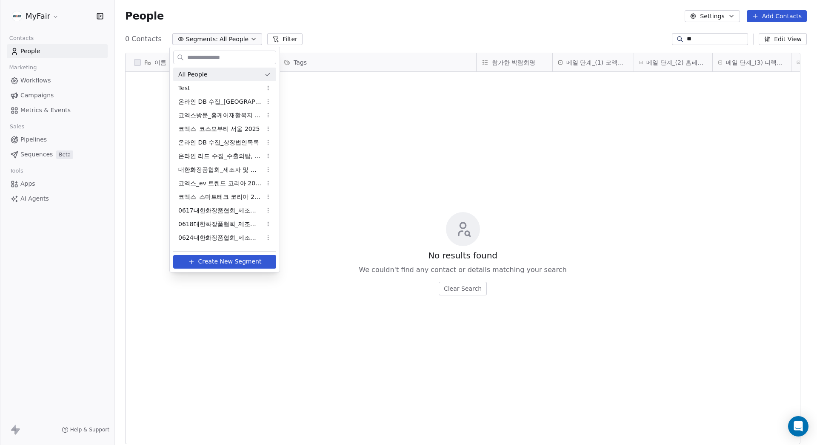
click at [291, 42] on html "MyFair Contacts People Marketing Workflows Campaigns Metrics & Events Sales Pip…" at bounding box center [408, 222] width 817 height 445
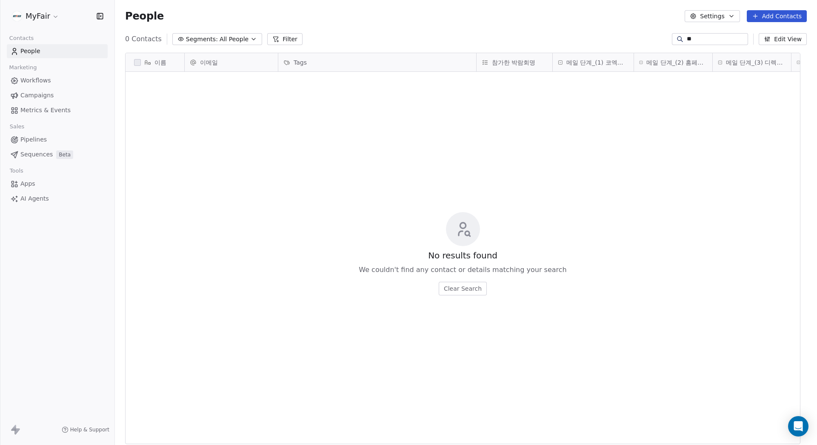
click at [290, 38] on button "Filter" at bounding box center [284, 39] width 35 height 12
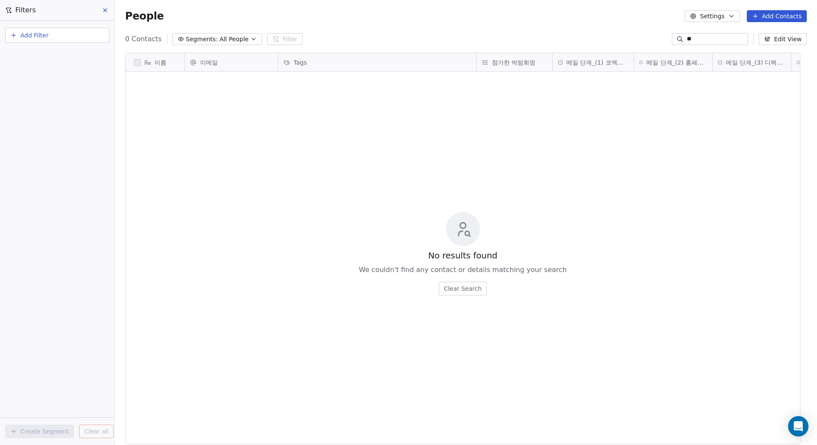
click at [104, 8] on icon at bounding box center [105, 10] width 7 height 7
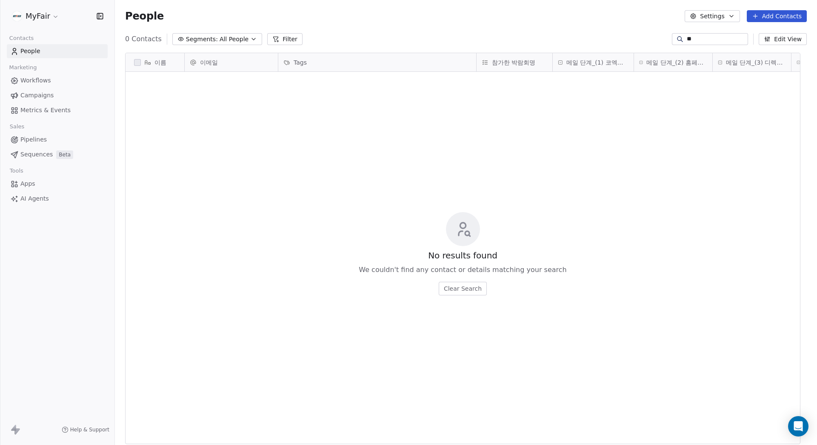
click at [615, 54] on div "이름 이메일 Tags 참가한 박람회명 메일 단계_(1) 코엑스 리드 수집 메일 단계_(2) 홈페이지, 명단 리드 수집 메일 단계_(3) 디렉토…" at bounding box center [463, 63] width 674 height 20
click at [701, 40] on input "**" at bounding box center [717, 39] width 60 height 9
type input "*"
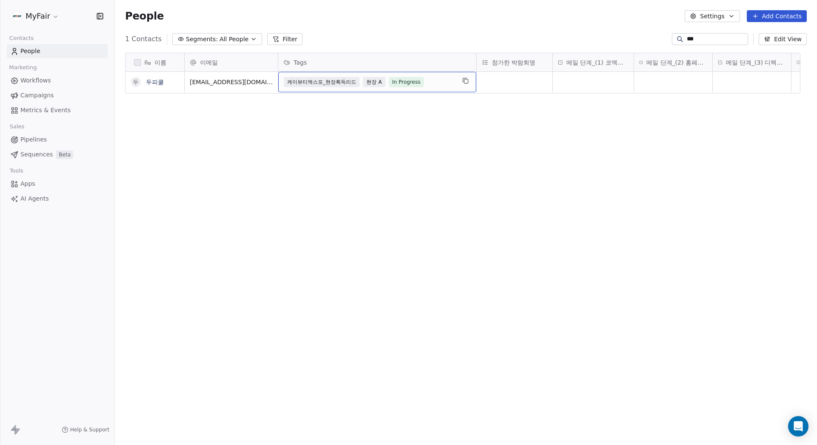
click at [425, 83] on div "케이뷰티엑스포_현장획득리드 현장 A In Progress" at bounding box center [369, 82] width 171 height 10
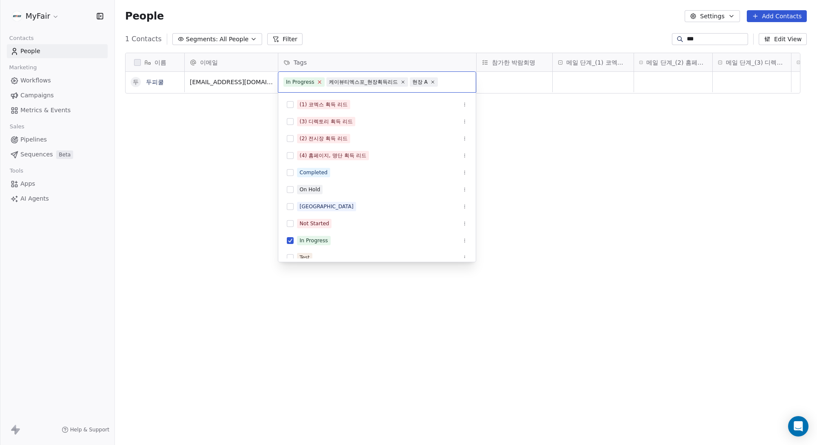
click at [319, 81] on icon at bounding box center [320, 82] width 6 height 6
click at [383, 33] on html "MyFair Contacts People Marketing Workflows Campaigns Metrics & Events Sales Pip…" at bounding box center [408, 222] width 817 height 445
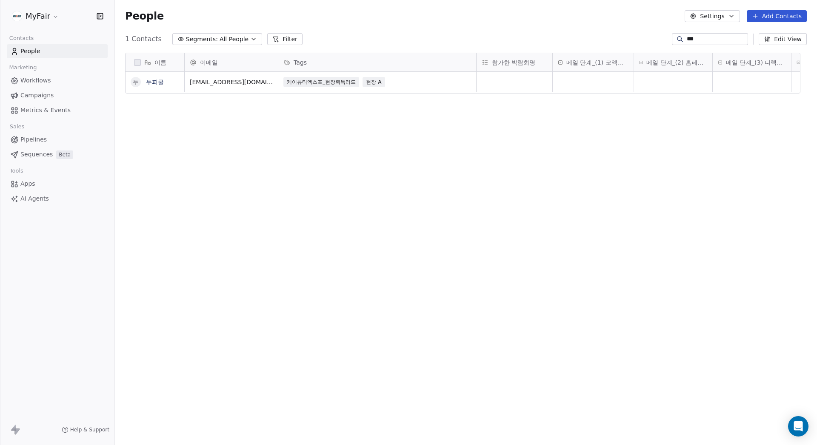
click at [363, 18] on div "People Settings Add Contacts" at bounding box center [466, 16] width 682 height 12
click at [46, 52] on link "People" at bounding box center [57, 51] width 101 height 14
click at [711, 40] on input "***" at bounding box center [717, 39] width 60 height 9
type input "*"
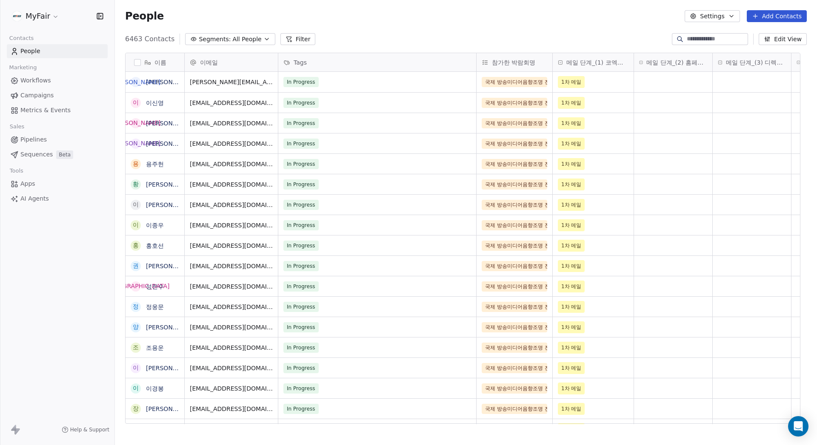
click at [297, 41] on button "Filter" at bounding box center [297, 39] width 35 height 12
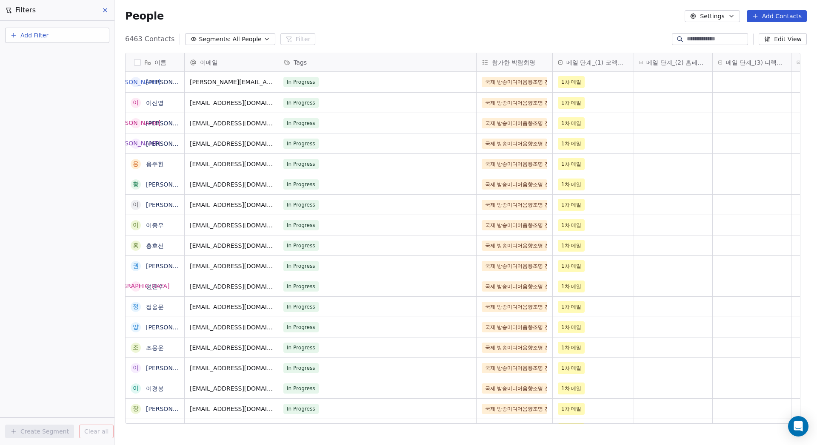
click at [77, 39] on button "Add Filter" at bounding box center [57, 35] width 104 height 15
click at [50, 56] on span "Contact properties" at bounding box center [41, 55] width 55 height 9
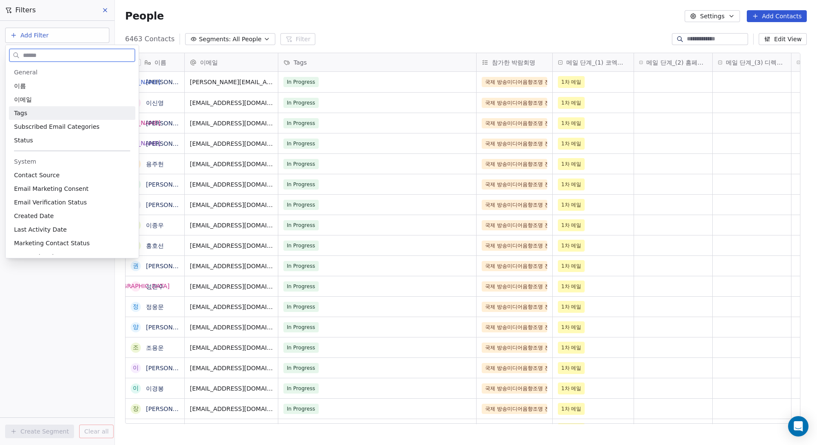
click at [43, 115] on div "Tags" at bounding box center [72, 113] width 116 height 9
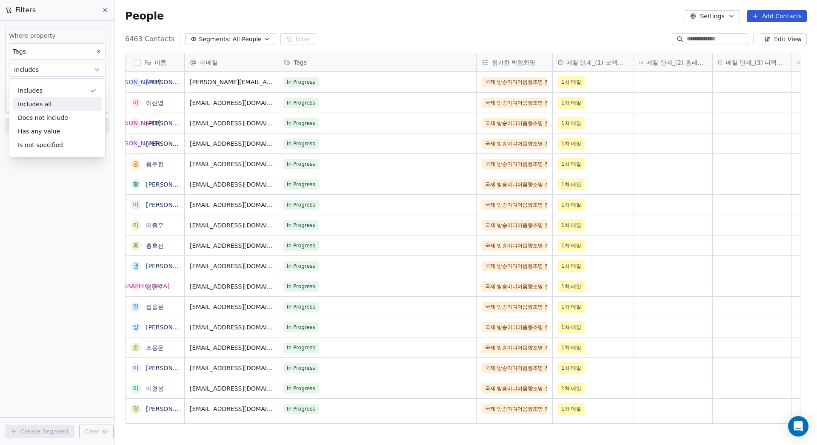
click at [62, 87] on div "Includes" at bounding box center [57, 91] width 89 height 14
click at [63, 83] on body "MyFair Contacts People Marketing Workflows Campaigns Metrics & Events Sales Pip…" at bounding box center [408, 222] width 817 height 445
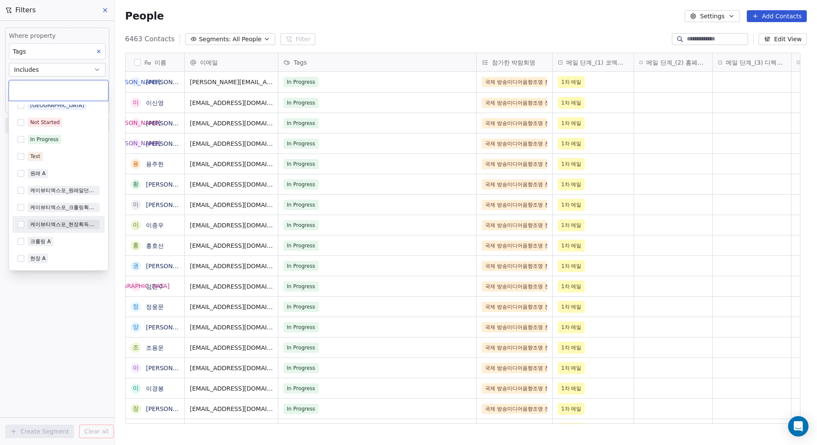
click at [66, 225] on div "케이뷰티엑스포_현장획득리드" at bounding box center [63, 225] width 67 height 8
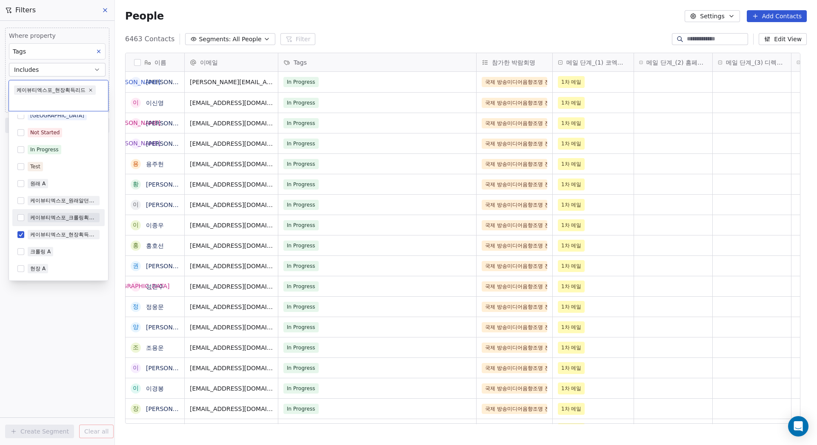
click at [367, 25] on html "MyFair Contacts People Marketing Workflows Campaigns Metrics & Events Sales Pip…" at bounding box center [408, 222] width 817 height 445
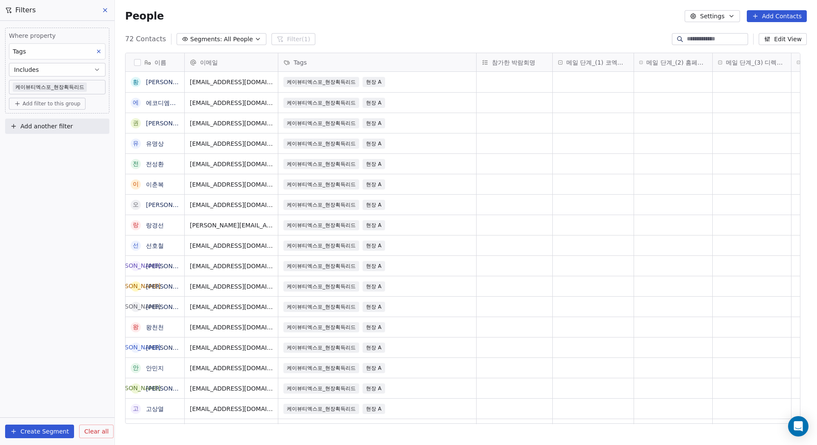
click at [138, 61] on button "button" at bounding box center [137, 62] width 7 height 7
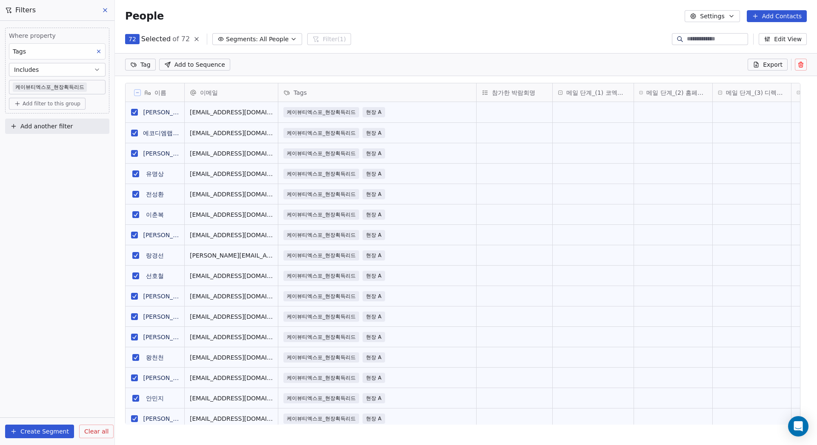
click at [140, 91] on button at bounding box center [137, 92] width 7 height 7
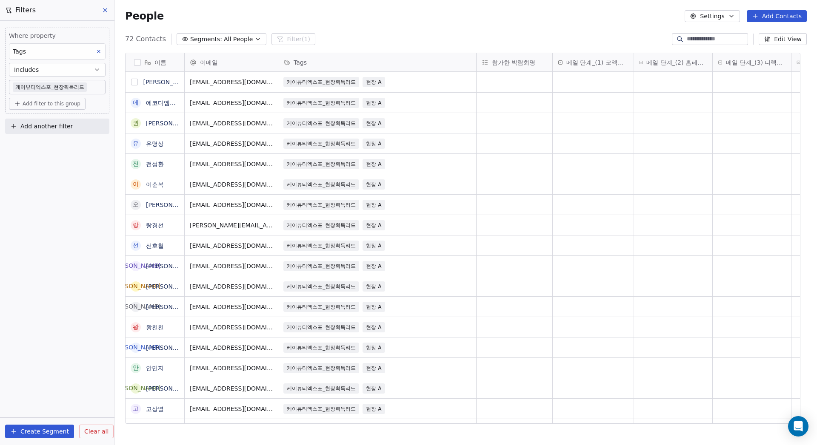
click at [137, 81] on button "grid" at bounding box center [134, 82] width 7 height 7
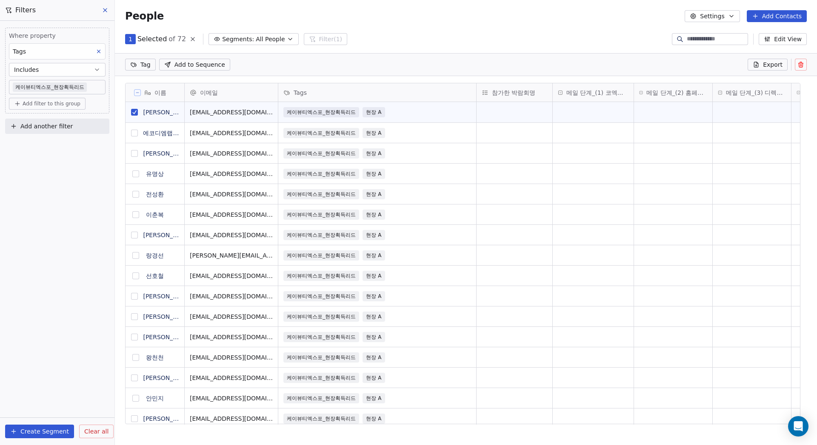
click at [133, 132] on button "grid" at bounding box center [134, 133] width 7 height 7
click at [134, 151] on button "grid" at bounding box center [134, 153] width 7 height 7
click at [138, 175] on button "grid" at bounding box center [135, 174] width 7 height 7
click at [136, 194] on button "grid" at bounding box center [135, 194] width 7 height 7
click at [134, 215] on button "grid" at bounding box center [135, 214] width 7 height 7
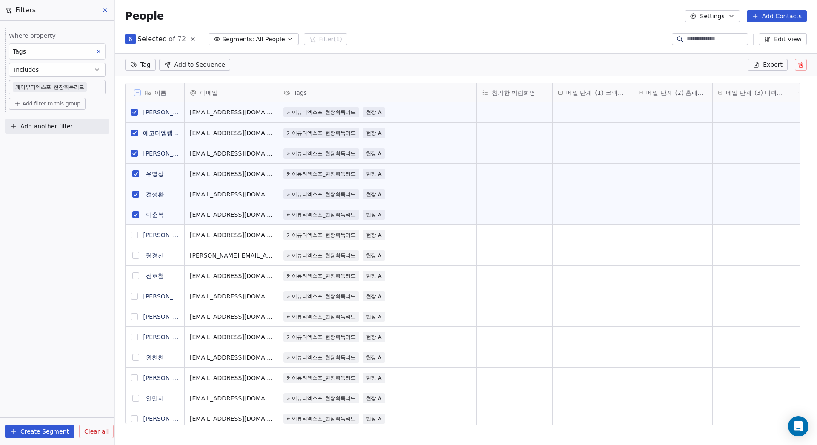
click at [134, 234] on button "grid" at bounding box center [134, 235] width 7 height 7
click at [136, 255] on button "grid" at bounding box center [135, 255] width 7 height 7
click at [397, 110] on div "케이뷰티엑스포_현장획득리드 현장 A" at bounding box center [369, 112] width 171 height 10
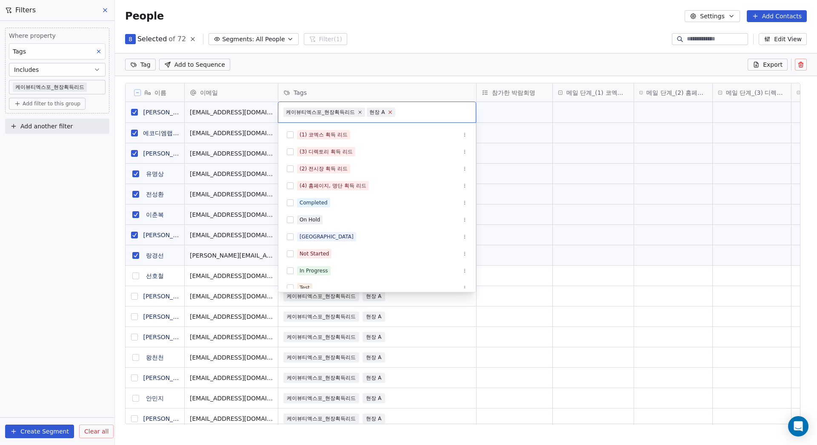
click at [391, 111] on icon at bounding box center [390, 112] width 6 height 6
click at [543, 130] on html "MyFair Contacts People Marketing Workflows Campaigns Metrics & Events Sales Pip…" at bounding box center [408, 222] width 817 height 445
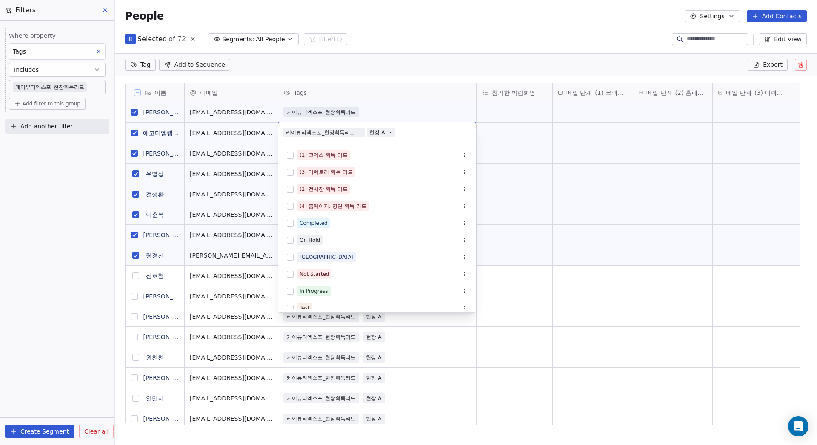
click at [393, 130] on span "현장 A" at bounding box center [381, 132] width 28 height 9
click at [391, 131] on icon at bounding box center [390, 133] width 6 height 6
click at [533, 148] on html "MyFair Contacts People Marketing Workflows Campaigns Metrics & Events Sales Pip…" at bounding box center [408, 222] width 817 height 445
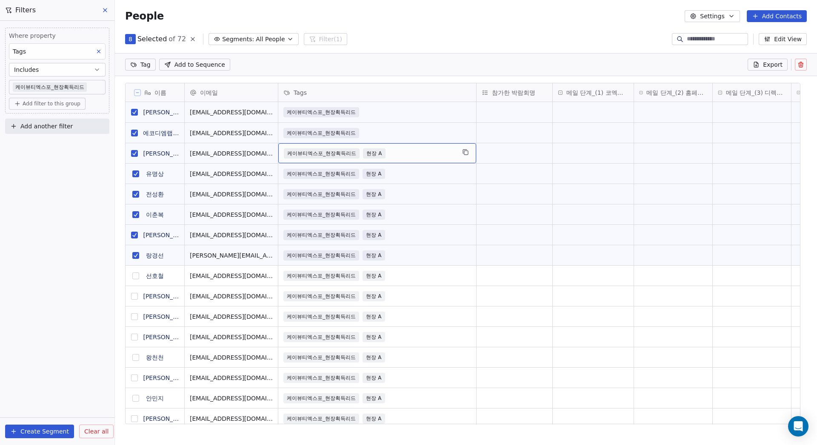
click at [380, 152] on span "현장 A" at bounding box center [374, 153] width 22 height 10
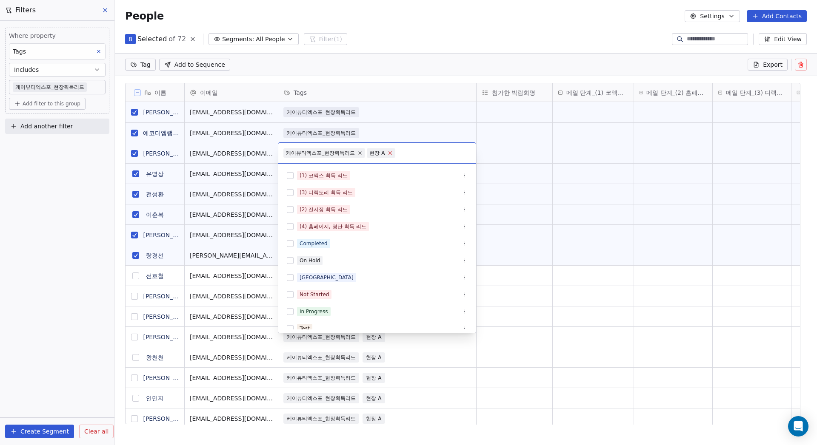
click at [391, 154] on icon at bounding box center [390, 153] width 6 height 6
click at [530, 159] on html "MyFair Contacts People Marketing Workflows Campaigns Metrics & Events Sales Pip…" at bounding box center [408, 222] width 817 height 445
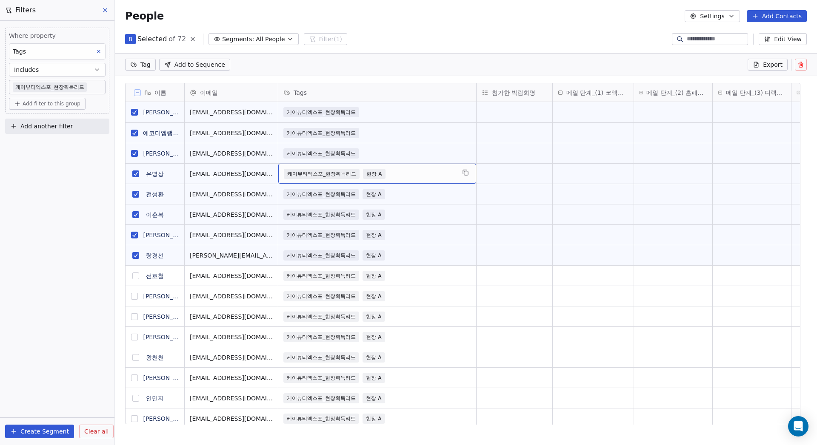
click at [388, 172] on div "케이뷰티엑스포_현장획득리드 현장 A" at bounding box center [369, 174] width 171 height 10
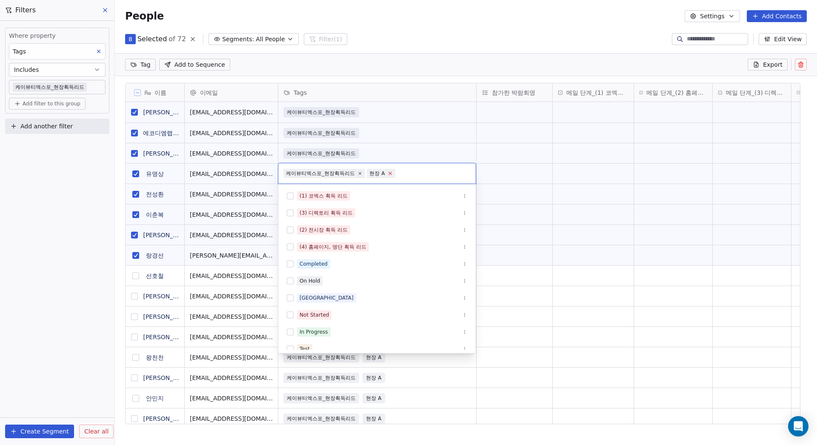
click at [389, 173] on icon at bounding box center [389, 173] width 3 height 3
click at [547, 183] on html "MyFair Contacts People Marketing Workflows Campaigns Metrics & Events Sales Pip…" at bounding box center [408, 222] width 817 height 445
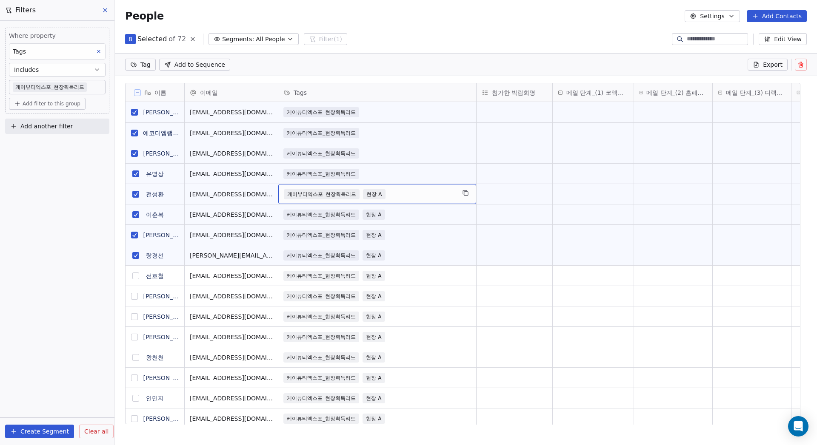
click at [380, 191] on span "현장 A" at bounding box center [374, 194] width 22 height 10
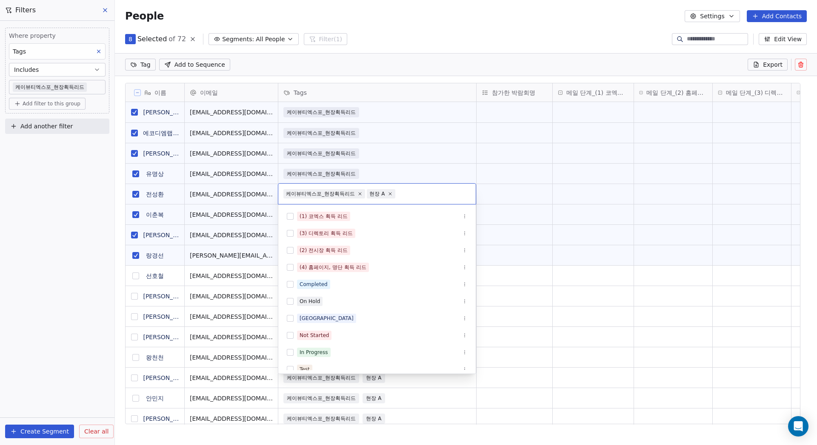
click at [392, 195] on span "현장 A" at bounding box center [381, 193] width 28 height 9
click at [511, 193] on html "MyFair Contacts People Marketing Workflows Campaigns Metrics & Events Sales Pip…" at bounding box center [408, 222] width 817 height 445
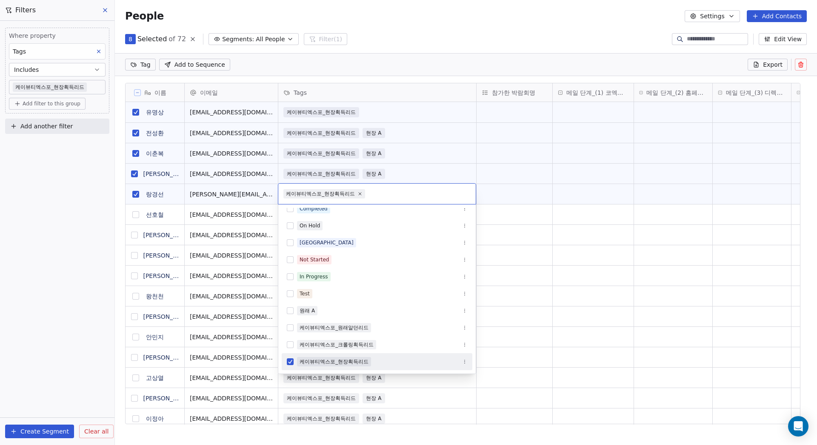
click at [429, 148] on html "MyFair Contacts People Marketing Workflows Campaigns Metrics & Events Sales Pip…" at bounding box center [408, 222] width 817 height 445
click at [552, 154] on html "MyFair Contacts People Marketing Workflows Campaigns Metrics & Events Sales Pip…" at bounding box center [408, 222] width 817 height 445
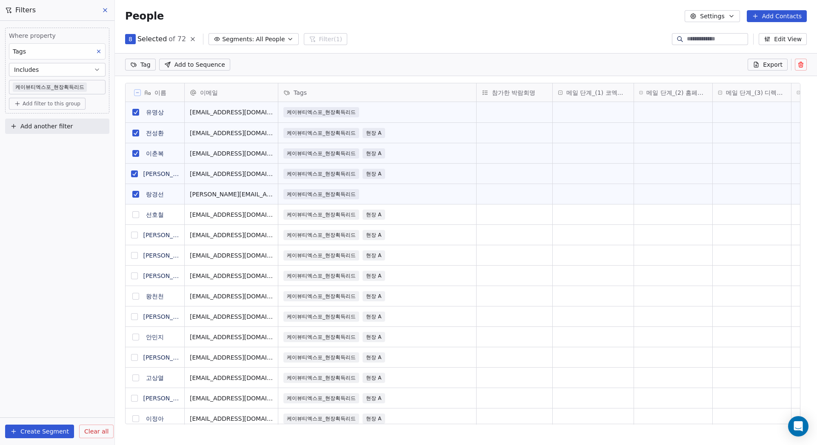
click at [454, 32] on div "8 Selected of 72 Segments: All People Filter (1) Edit View" at bounding box center [466, 39] width 702 height 14
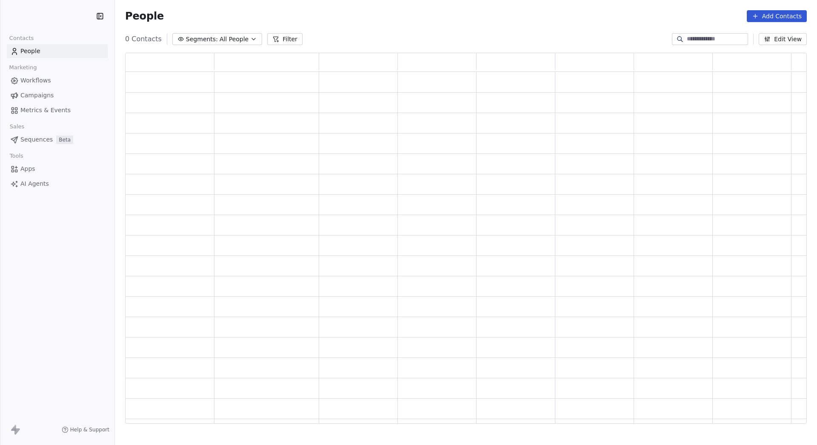
scroll to position [365, 675]
click at [221, 37] on button "Segments: All People" at bounding box center [217, 39] width 90 height 12
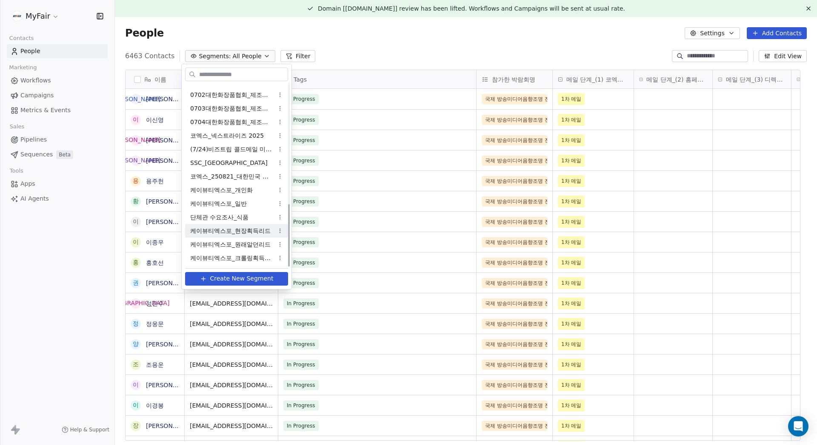
scroll to position [386, 689]
drag, startPoint x: 254, startPoint y: 231, endPoint x: 271, endPoint y: 234, distance: 17.2
click at [254, 231] on span "케이뷰티엑스포_현장획득리드" at bounding box center [230, 231] width 80 height 9
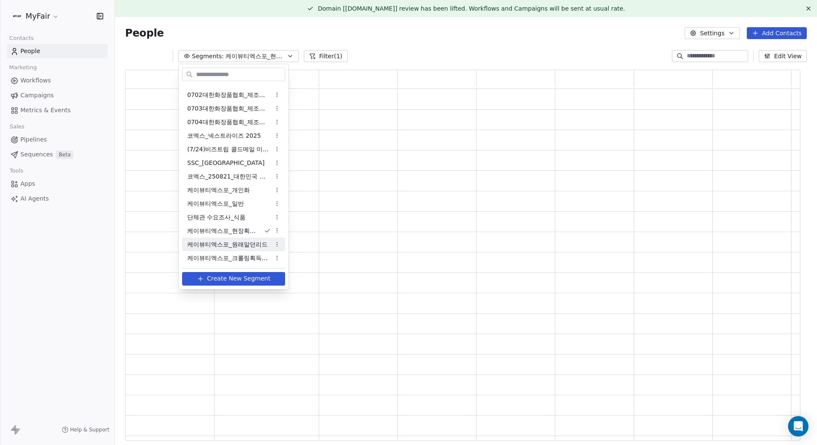
scroll to position [365, 669]
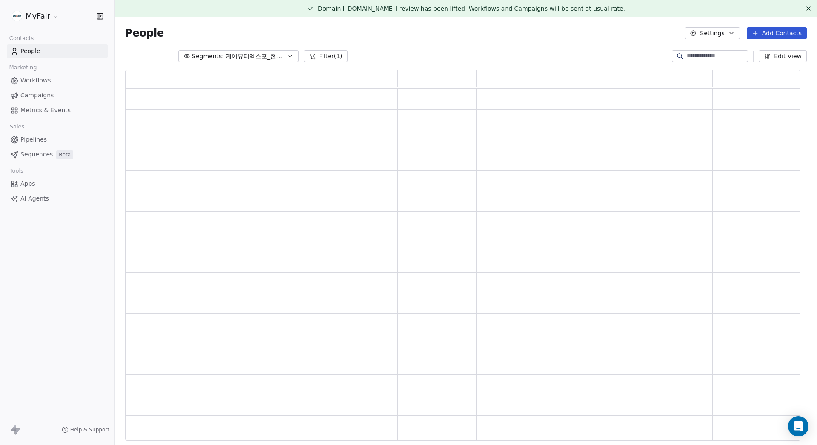
click at [405, 49] on div "People Settings Add Contacts" at bounding box center [466, 33] width 702 height 32
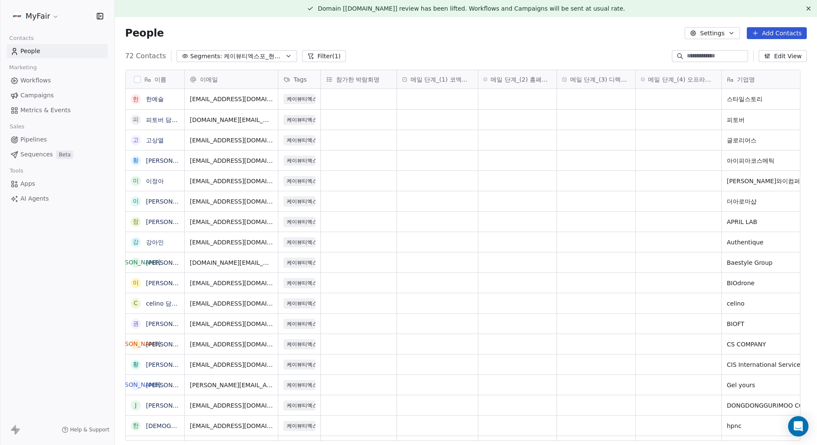
scroll to position [386, 689]
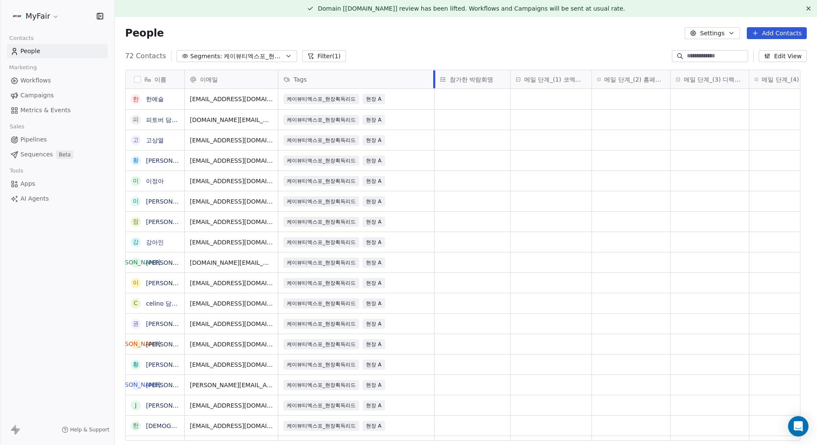
drag, startPoint x: 320, startPoint y: 81, endPoint x: 448, endPoint y: 94, distance: 128.7
click at [448, 94] on div "이메일 Tags 참가한 박람회명 메일 단계_(1) 코엑스 리드 수집 메일 단계_(2) 홈페이지, 명단 리드 수집 메일 단계_(3) 디렉토리 리…" at bounding box center [693, 255] width 1016 height 371
click at [359, 95] on span "케이뷰티엑스포_현장획득리드" at bounding box center [322, 99] width 76 height 10
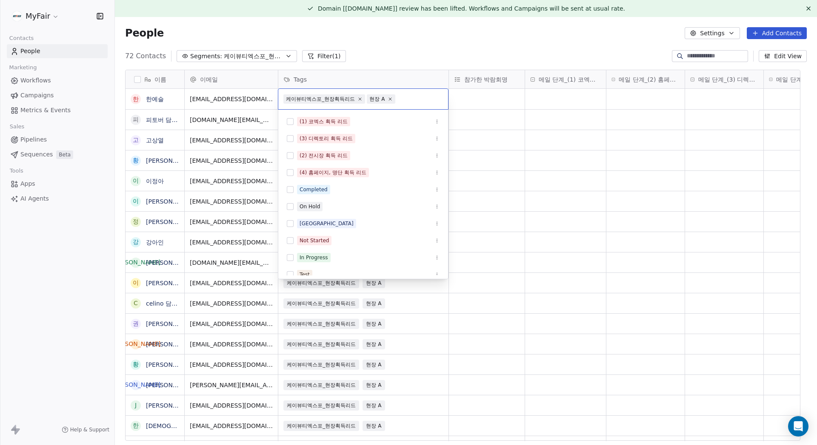
click at [393, 97] on span "현장 A" at bounding box center [381, 98] width 28 height 9
click at [391, 97] on icon at bounding box center [390, 99] width 6 height 6
click at [422, 53] on html "MyFair Contacts People Marketing Workflows Campaigns Metrics & Events Sales Pip…" at bounding box center [408, 222] width 817 height 445
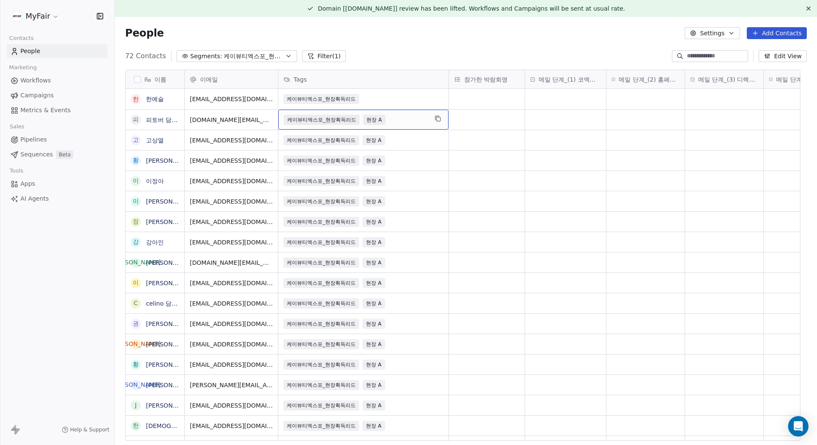
click at [382, 120] on span "현장 A" at bounding box center [374, 120] width 22 height 10
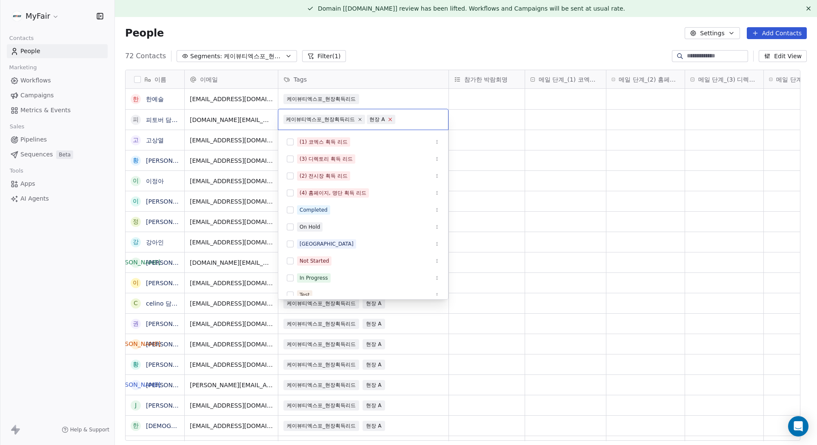
click at [392, 120] on icon at bounding box center [390, 120] width 6 height 6
click at [421, 54] on html "MyFair Contacts People Marketing Workflows Campaigns Metrics & Events Sales Pip…" at bounding box center [408, 222] width 817 height 445
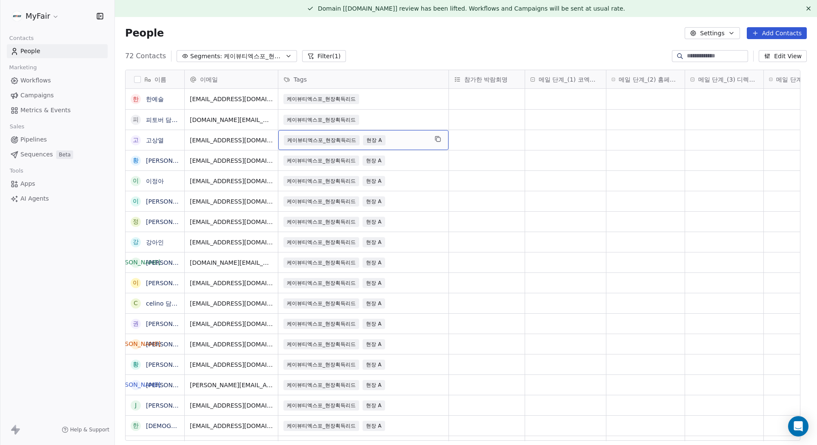
click at [381, 142] on span "현장 A" at bounding box center [374, 140] width 22 height 10
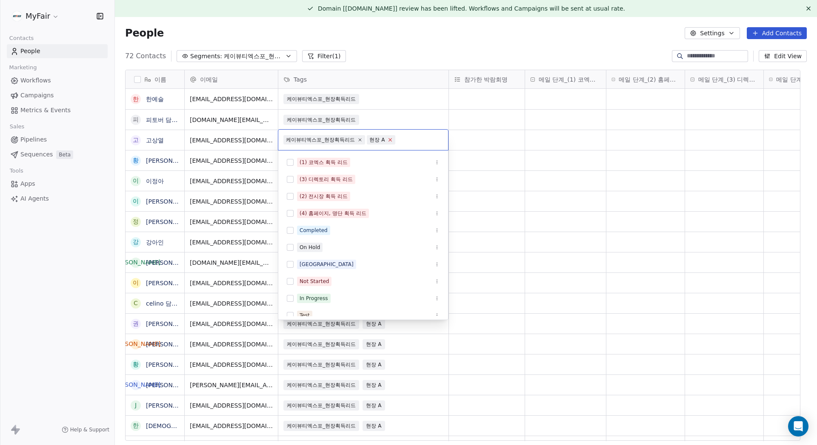
click at [388, 140] on icon at bounding box center [390, 140] width 6 height 6
click at [417, 43] on html "MyFair Contacts People Marketing Workflows Campaigns Metrics & Events Sales Pip…" at bounding box center [408, 222] width 817 height 445
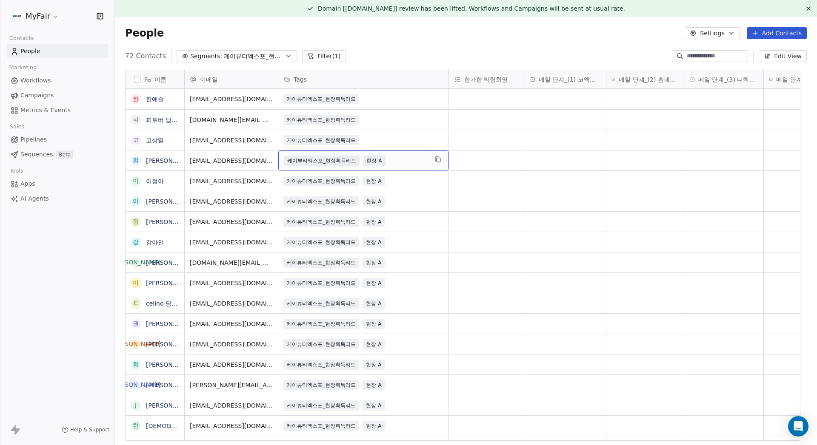
click at [379, 158] on span "현장 A" at bounding box center [374, 161] width 22 height 10
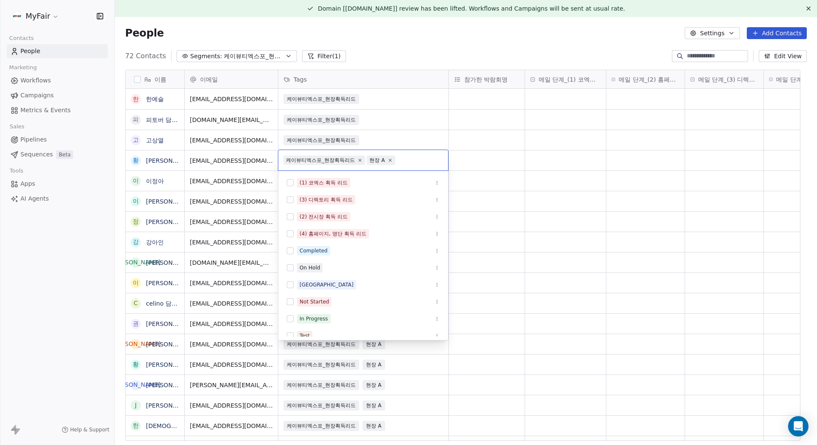
click at [383, 161] on div "현장 A" at bounding box center [376, 161] width 15 height 8
click at [390, 160] on icon at bounding box center [390, 160] width 6 height 6
click at [409, 140] on html "MyFair Contacts People Marketing Workflows Campaigns Metrics & Events Sales Pip…" at bounding box center [408, 222] width 817 height 445
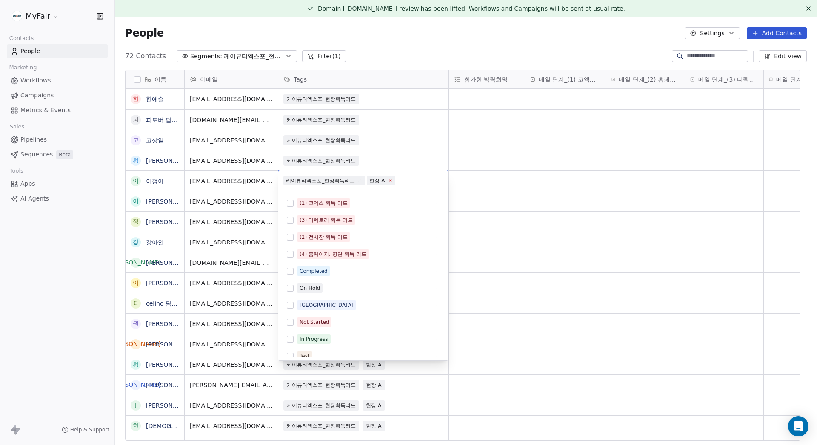
click at [388, 181] on icon at bounding box center [390, 181] width 6 height 6
click at [400, 155] on html "MyFair Contacts People Marketing Workflows Campaigns Metrics & Events Sales Pip…" at bounding box center [408, 222] width 817 height 445
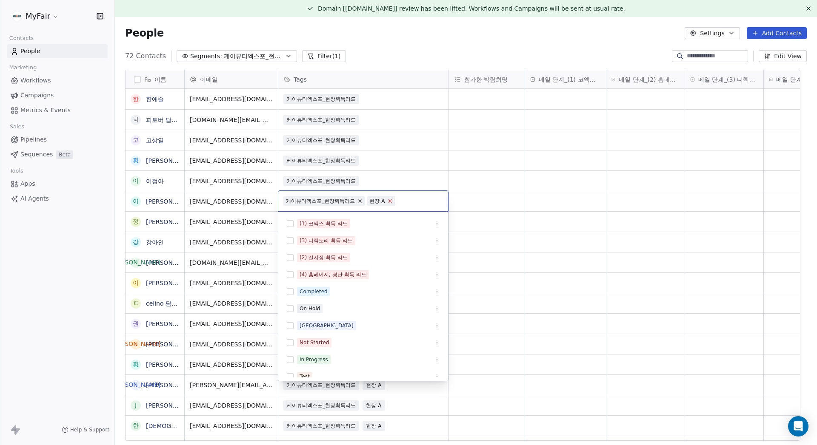
click at [391, 200] on icon at bounding box center [390, 201] width 6 height 6
click at [406, 174] on html "MyFair Contacts People Marketing Workflows Campaigns Metrics & Events Sales Pip…" at bounding box center [408, 222] width 817 height 445
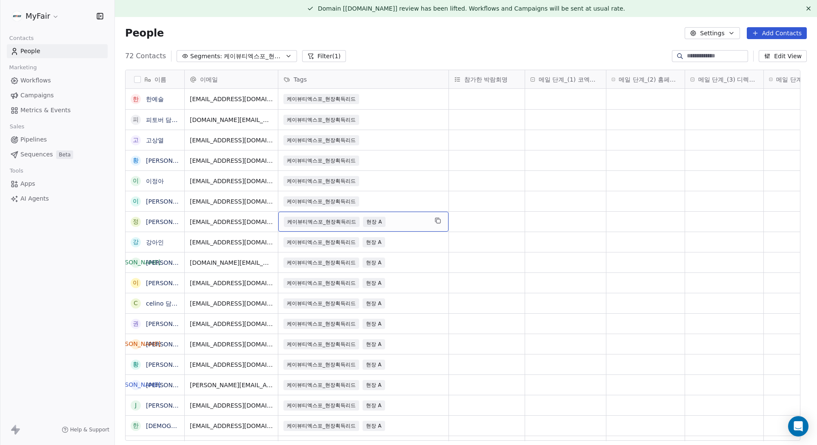
click at [376, 223] on span "현장 A" at bounding box center [374, 222] width 22 height 10
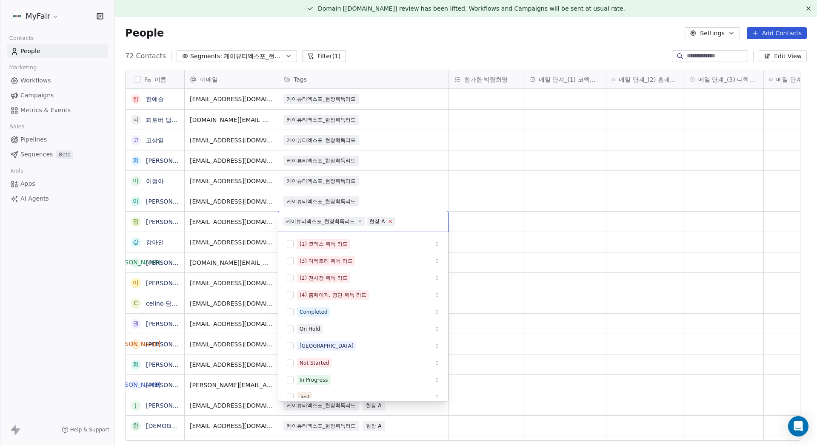
click at [392, 219] on icon at bounding box center [390, 222] width 6 height 6
click at [416, 189] on html "MyFair Contacts People Marketing Workflows Campaigns Metrics & Events Sales Pip…" at bounding box center [408, 222] width 817 height 445
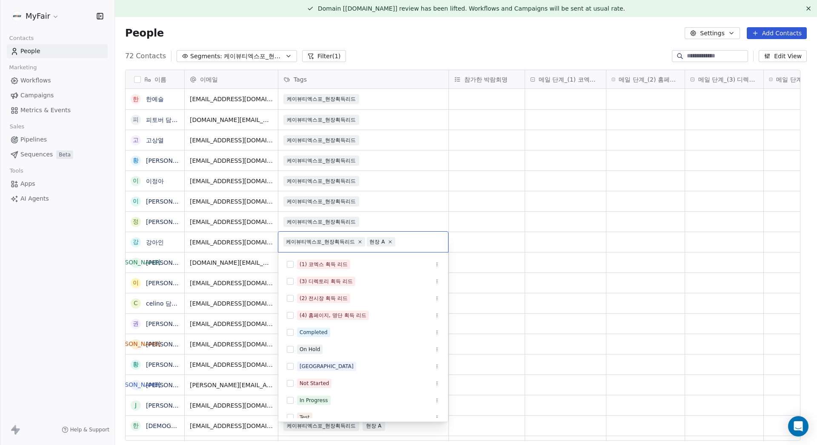
click at [389, 241] on icon at bounding box center [390, 242] width 5 height 5
click at [406, 209] on html "MyFair Contacts People Marketing Workflows Campaigns Metrics & Events Sales Pip…" at bounding box center [408, 222] width 817 height 445
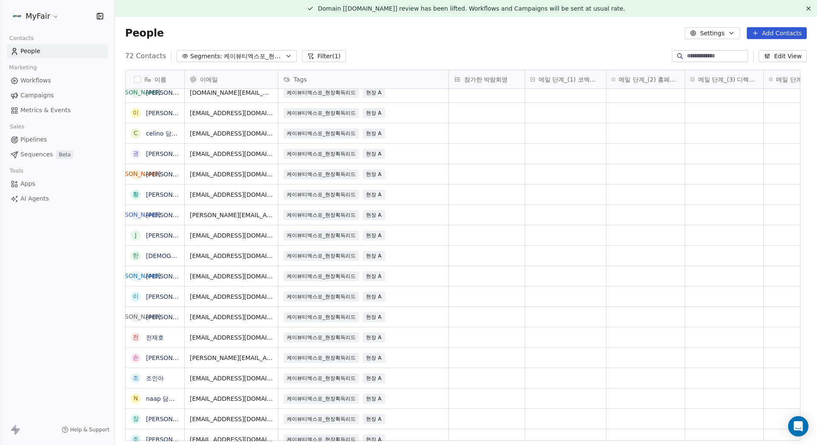
scroll to position [163, 0]
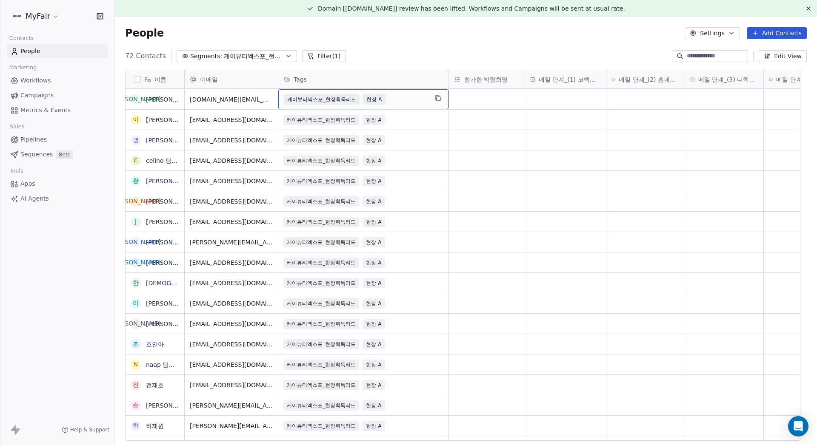
click at [380, 99] on span "현장 A" at bounding box center [374, 99] width 22 height 10
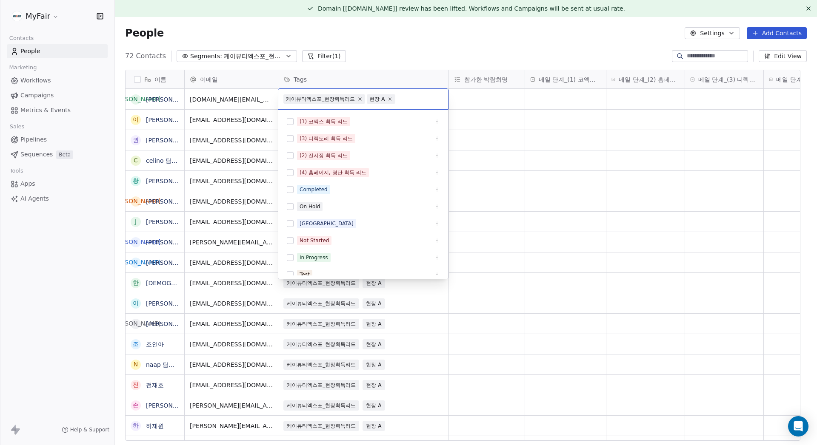
click at [376, 97] on div "현장 A" at bounding box center [376, 99] width 15 height 8
click at [386, 98] on span "현장 A" at bounding box center [381, 98] width 28 height 9
click at [389, 98] on icon at bounding box center [390, 99] width 6 height 6
click at [405, 69] on html "MyFair Contacts People Marketing Workflows Campaigns Metrics & Events Sales Pip…" at bounding box center [408, 222] width 817 height 445
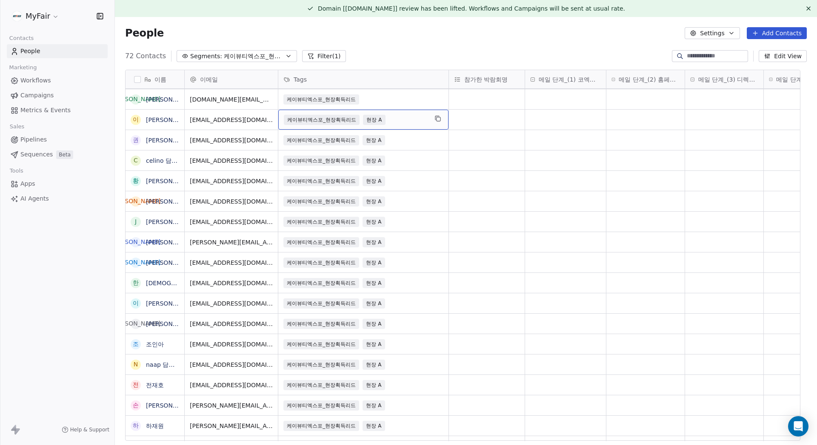
click at [371, 121] on span "현장 A" at bounding box center [374, 120] width 22 height 10
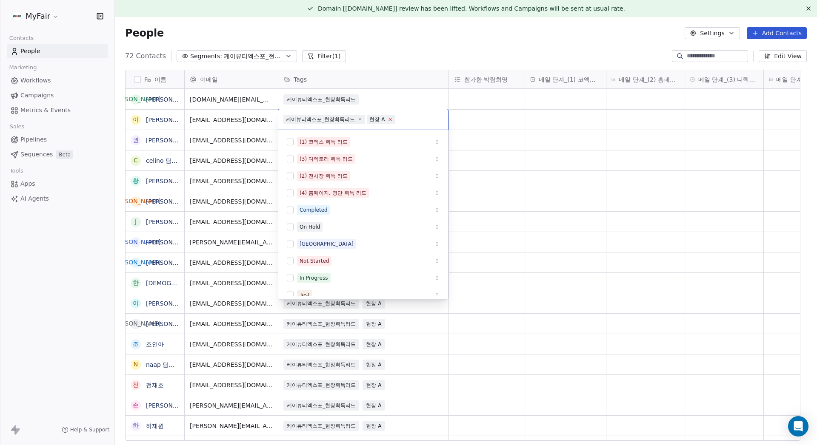
click at [391, 119] on icon at bounding box center [390, 120] width 6 height 6
click at [403, 85] on html "MyFair Contacts People Marketing Workflows Campaigns Metrics & Events Sales Pip…" at bounding box center [408, 222] width 817 height 445
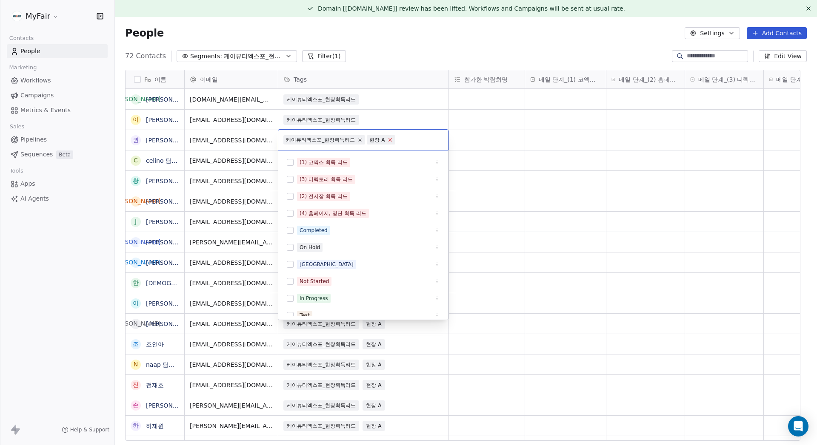
click at [387, 140] on icon at bounding box center [390, 140] width 6 height 6
click at [388, 106] on html "MyFair Contacts People Marketing Workflows Campaigns Metrics & Events Sales Pip…" at bounding box center [408, 222] width 817 height 445
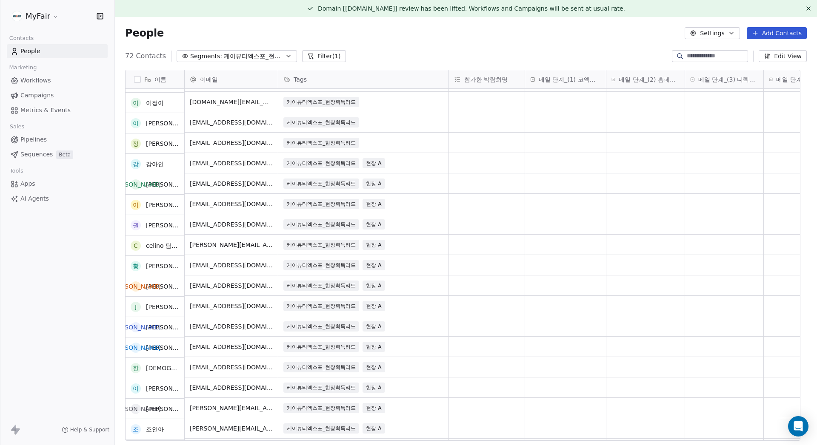
scroll to position [78, 0]
click at [377, 243] on span "현장 A" at bounding box center [374, 246] width 22 height 10
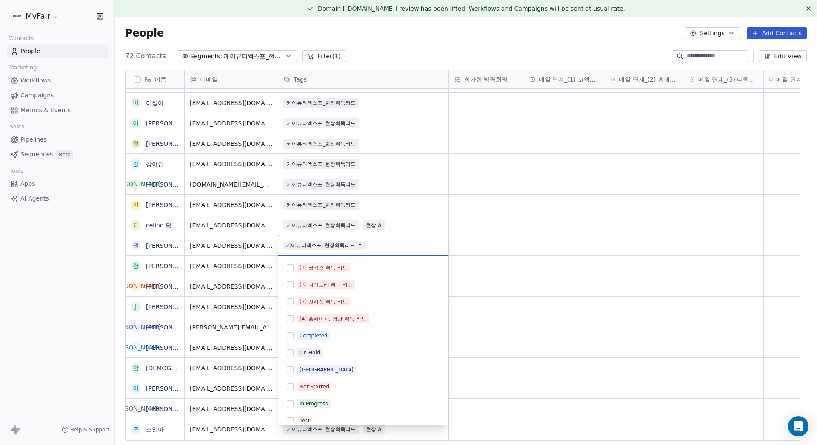
scroll to position [76, 0]
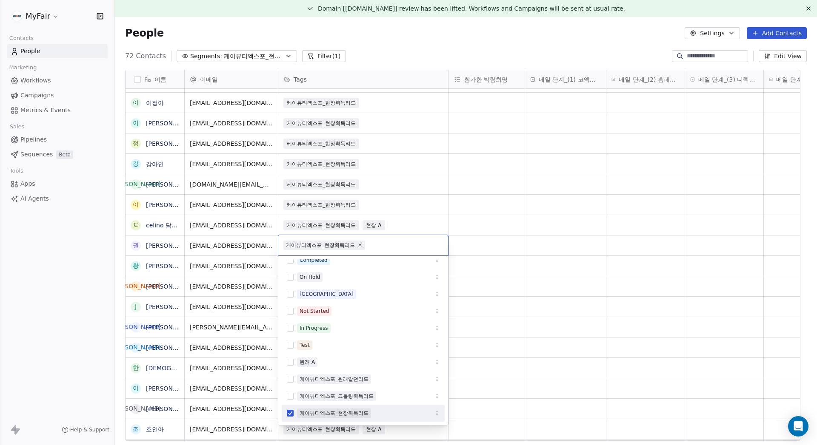
click at [383, 225] on html "MyFair Contacts People Marketing Workflows Campaigns Metrics & Events Sales Pip…" at bounding box center [408, 222] width 817 height 445
click at [448, 215] on html "MyFair Contacts People Marketing Workflows Campaigns Metrics & Events Sales Pip…" at bounding box center [408, 222] width 817 height 445
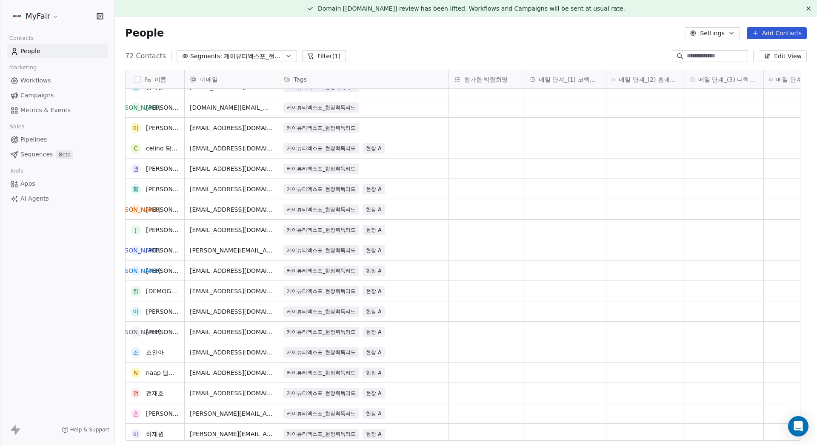
scroll to position [163, 0]
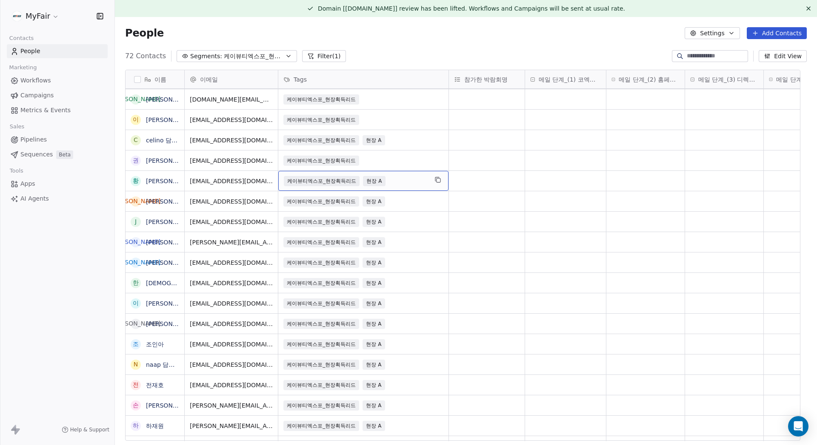
click at [378, 181] on span "현장 A" at bounding box center [374, 181] width 22 height 10
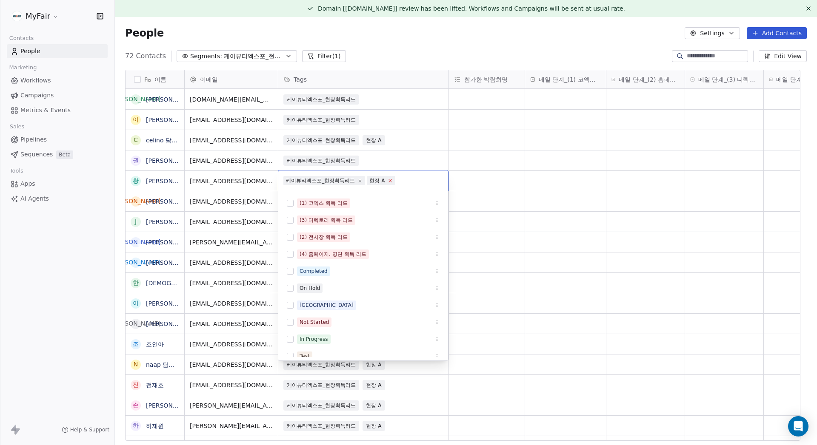
click at [388, 181] on icon at bounding box center [390, 181] width 6 height 6
click at [415, 135] on html "MyFair Contacts People Marketing Workflows Campaigns Metrics & Events Sales Pip…" at bounding box center [408, 222] width 817 height 445
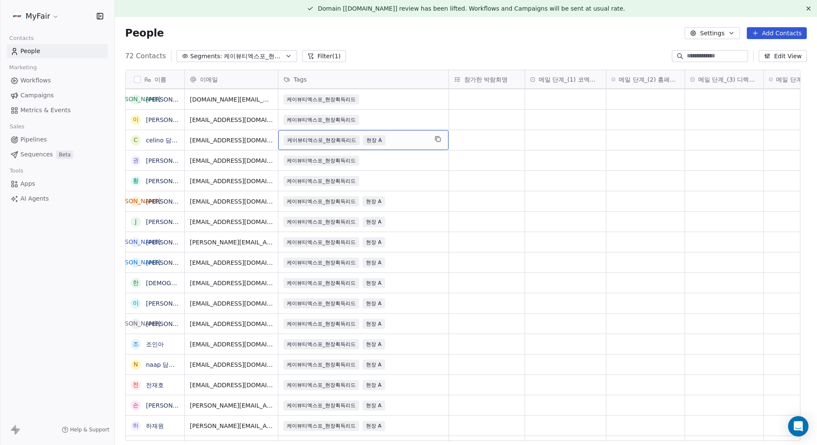
click at [378, 138] on span "현장 A" at bounding box center [374, 140] width 22 height 10
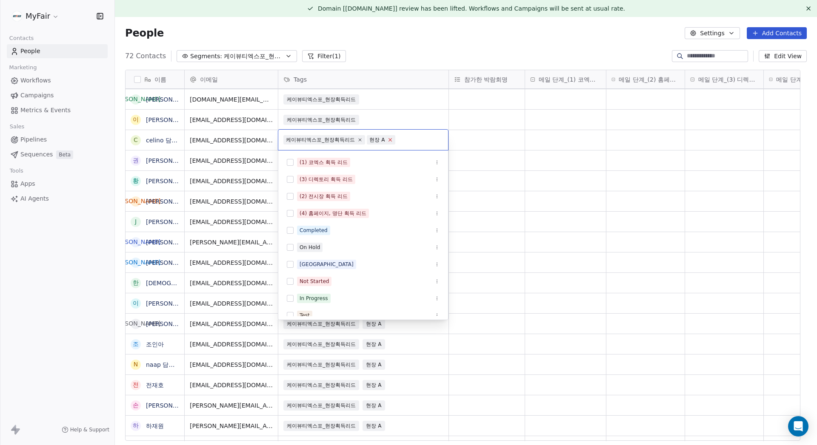
click at [389, 140] on icon at bounding box center [389, 140] width 3 height 3
click at [410, 113] on html "MyFair Contacts People Marketing Workflows Campaigns Metrics & Events Sales Pip…" at bounding box center [408, 222] width 817 height 445
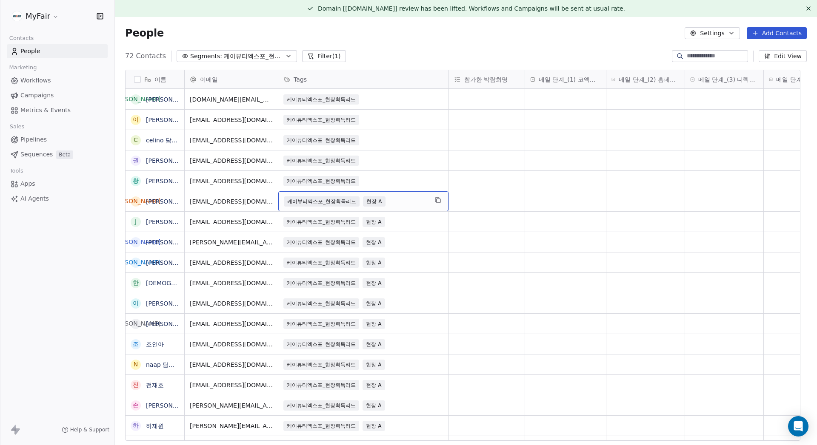
click at [379, 200] on span "현장 A" at bounding box center [374, 202] width 22 height 10
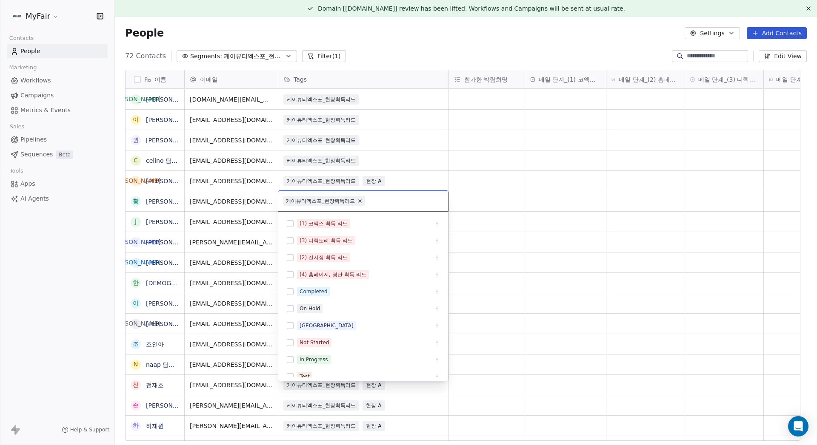
scroll to position [76, 0]
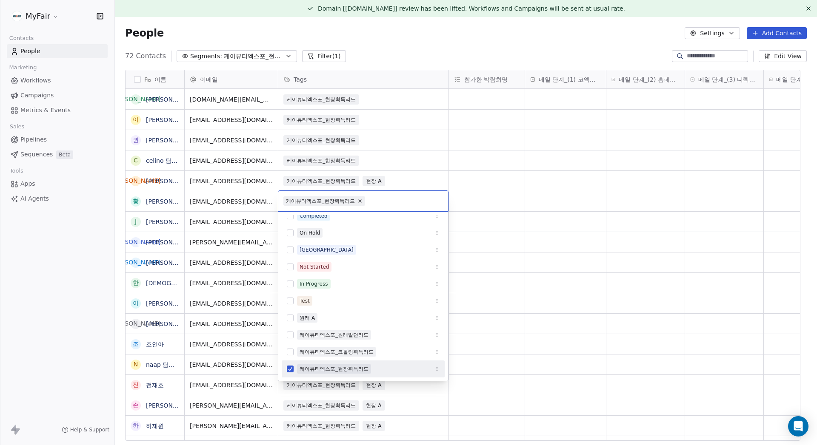
click at [402, 184] on html "MyFair Contacts People Marketing Workflows Campaigns Metrics & Events Sales Pip…" at bounding box center [408, 222] width 817 height 445
click at [450, 164] on html "MyFair Contacts People Marketing Workflows Campaigns Metrics & Events Sales Pip…" at bounding box center [408, 222] width 817 height 445
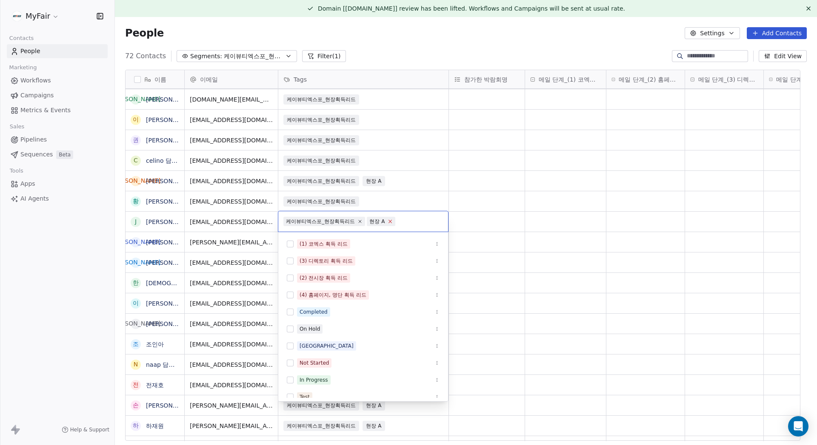
click at [392, 220] on icon at bounding box center [390, 222] width 6 height 6
click at [417, 179] on html "MyFair Contacts People Marketing Workflows Campaigns Metrics & Events Sales Pip…" at bounding box center [408, 222] width 817 height 445
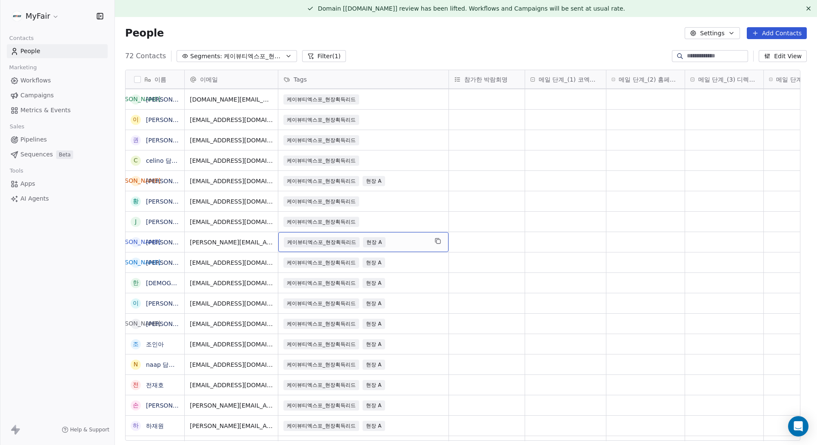
click at [371, 243] on span "현장 A" at bounding box center [374, 242] width 22 height 10
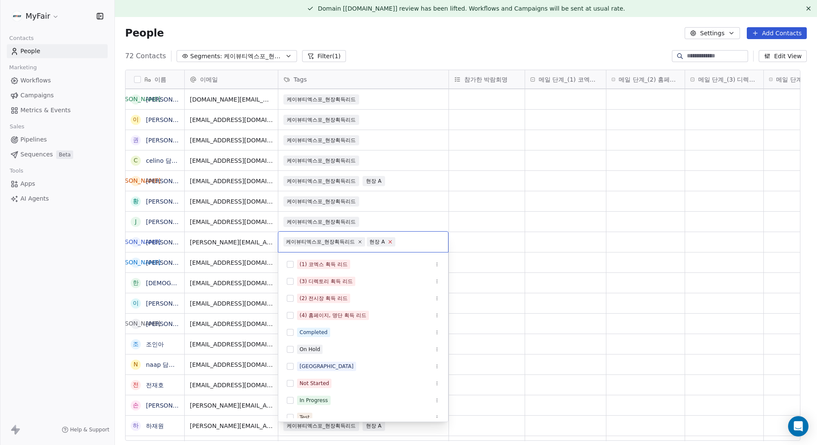
click at [388, 242] on icon at bounding box center [390, 242] width 6 height 6
click at [410, 206] on html "MyFair Contacts People Marketing Workflows Campaigns Metrics & Events Sales Pip…" at bounding box center [408, 222] width 817 height 445
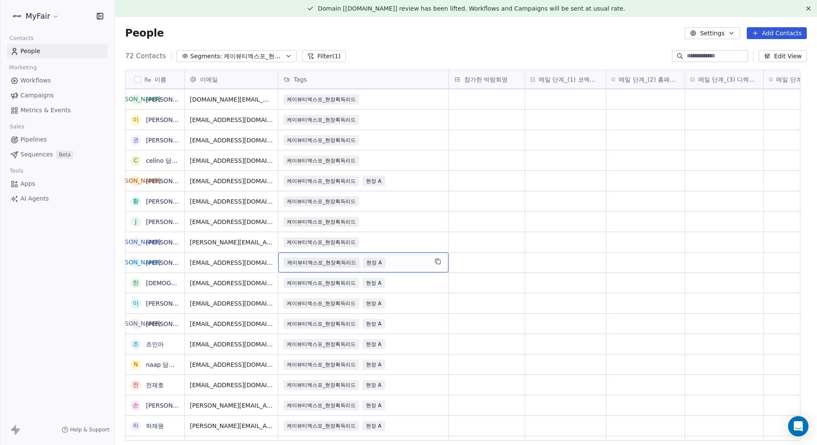
click at [374, 261] on span "현장 A" at bounding box center [374, 263] width 22 height 10
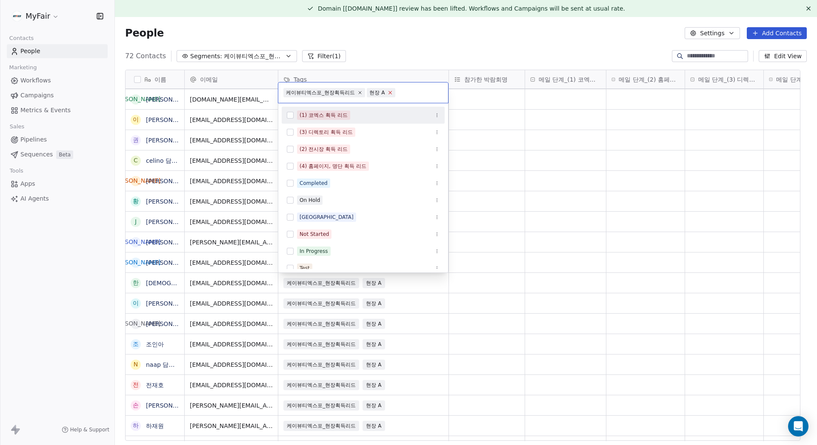
click at [388, 92] on icon at bounding box center [390, 93] width 6 height 6
click at [491, 176] on html "MyFair Contacts People Marketing Workflows Campaigns Metrics & Events Sales Pip…" at bounding box center [408, 222] width 817 height 445
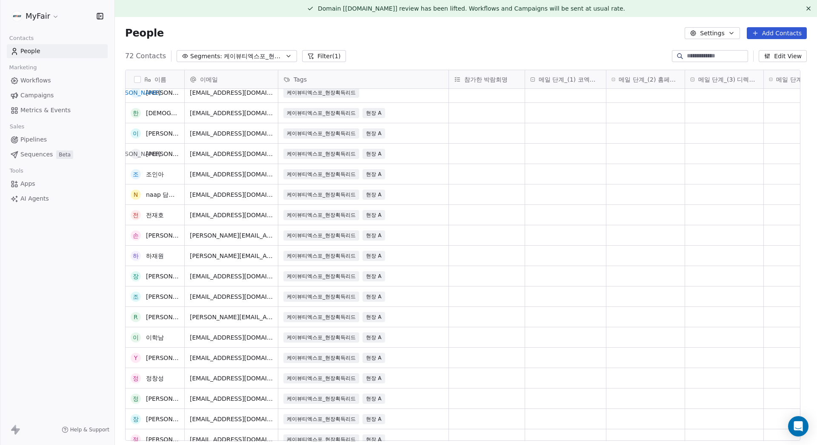
scroll to position [334, 0]
click at [378, 113] on span "현장 A" at bounding box center [374, 113] width 22 height 10
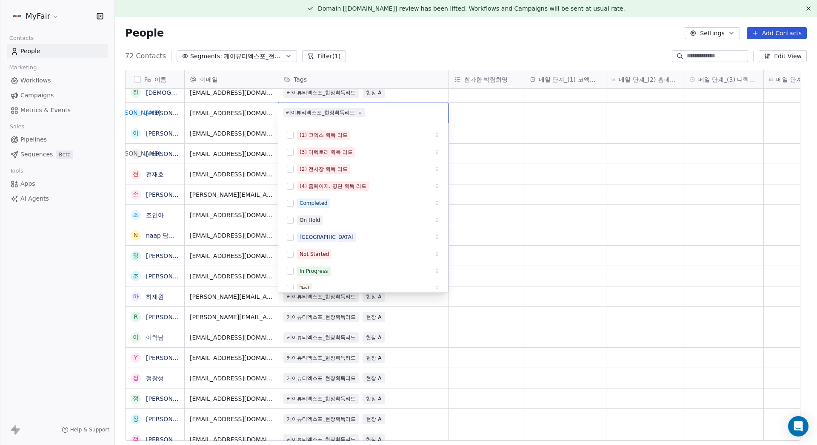
scroll to position [76, 0]
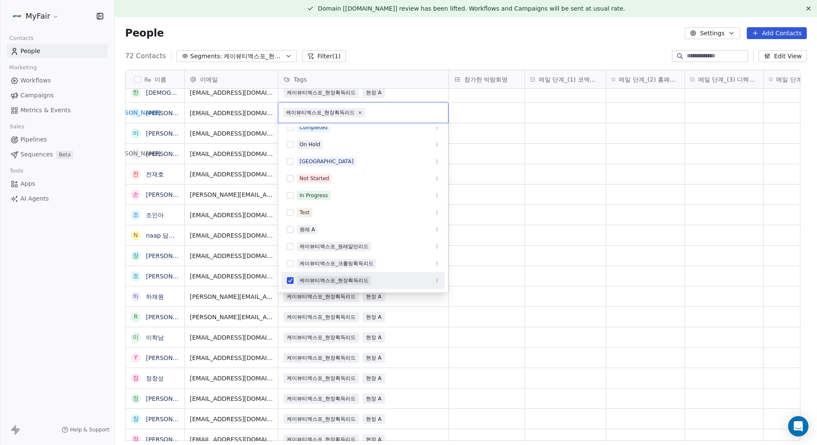
click at [497, 122] on html "MyFair Contacts People Marketing Workflows Campaigns Metrics & Events Sales Pip…" at bounding box center [408, 222] width 817 height 445
click at [522, 135] on html "MyFair Contacts People Marketing Workflows Campaigns Metrics & Events Sales Pip…" at bounding box center [408, 222] width 817 height 445
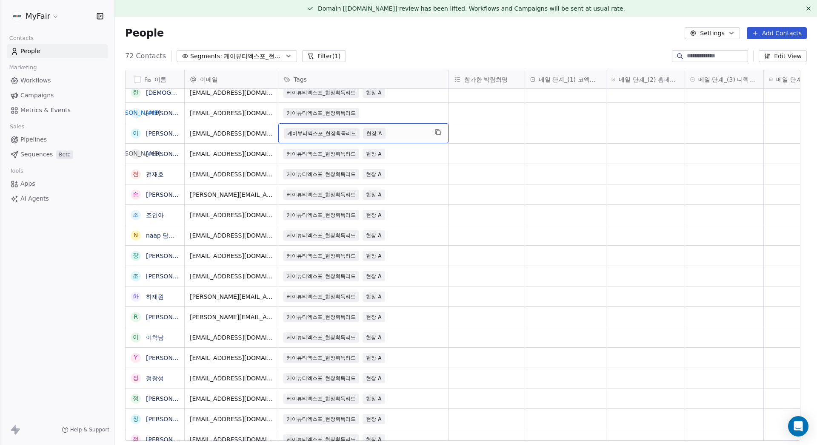
click at [381, 127] on div "케이뷰티엑스포_현장획득리드 현장 A" at bounding box center [363, 133] width 170 height 20
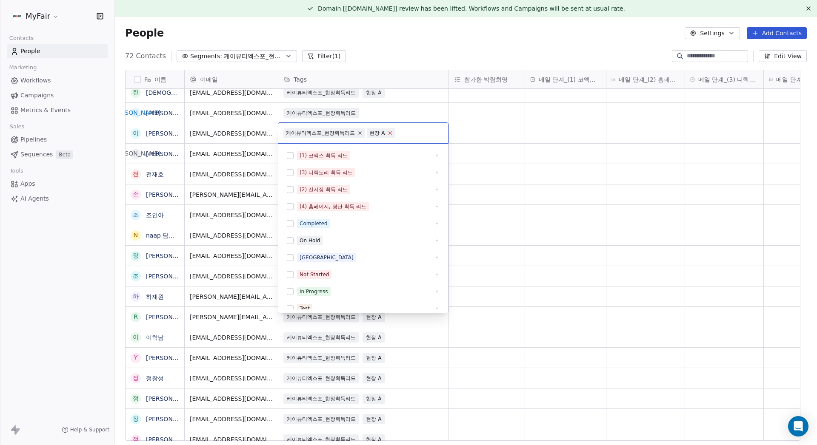
click at [390, 133] on icon at bounding box center [390, 133] width 6 height 6
click at [481, 120] on html "MyFair Contacts People Marketing Workflows Campaigns Metrics & Events Sales Pip…" at bounding box center [408, 222] width 817 height 445
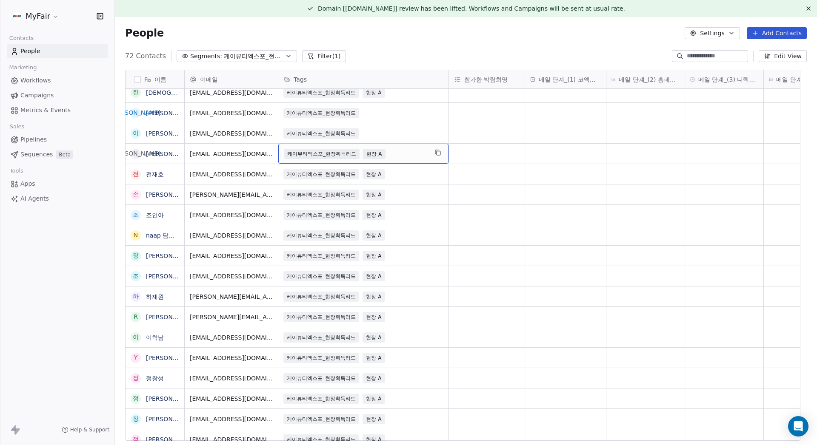
click at [372, 152] on span "현장 A" at bounding box center [374, 154] width 22 height 10
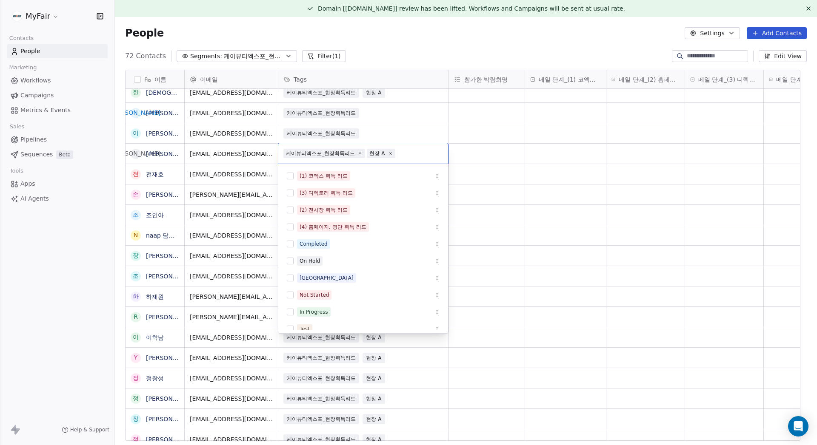
click at [392, 153] on span "현장 A" at bounding box center [381, 153] width 28 height 9
click at [390, 152] on icon at bounding box center [390, 154] width 6 height 6
click at [477, 150] on html "MyFair Contacts People Marketing Workflows Campaigns Metrics & Events Sales Pip…" at bounding box center [408, 222] width 817 height 445
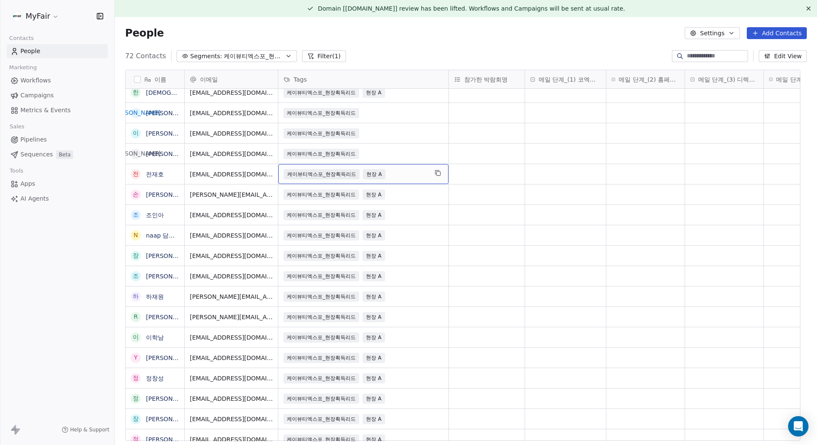
click at [376, 173] on span "현장 A" at bounding box center [374, 174] width 22 height 10
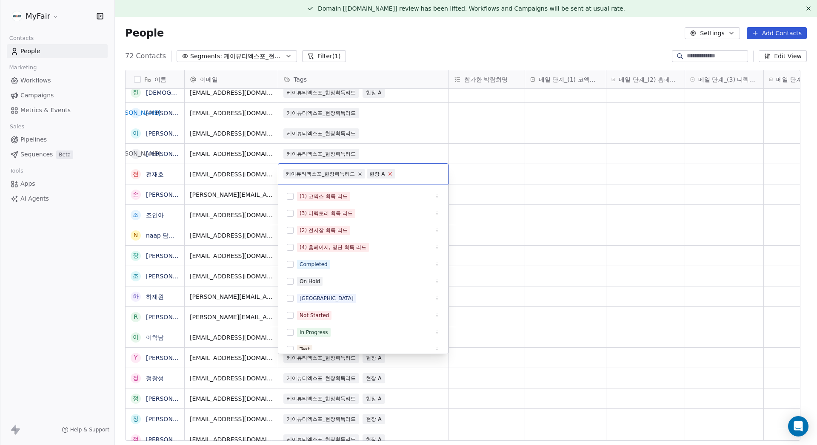
click at [389, 173] on icon at bounding box center [390, 174] width 6 height 6
click at [472, 158] on html "MyFair Contacts People Marketing Workflows Campaigns Metrics & Events Sales Pip…" at bounding box center [408, 222] width 817 height 445
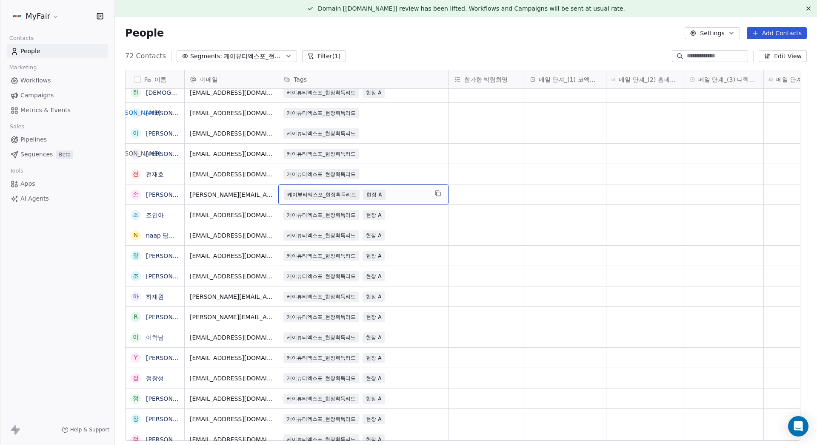
click at [374, 198] on span "현장 A" at bounding box center [374, 195] width 22 height 10
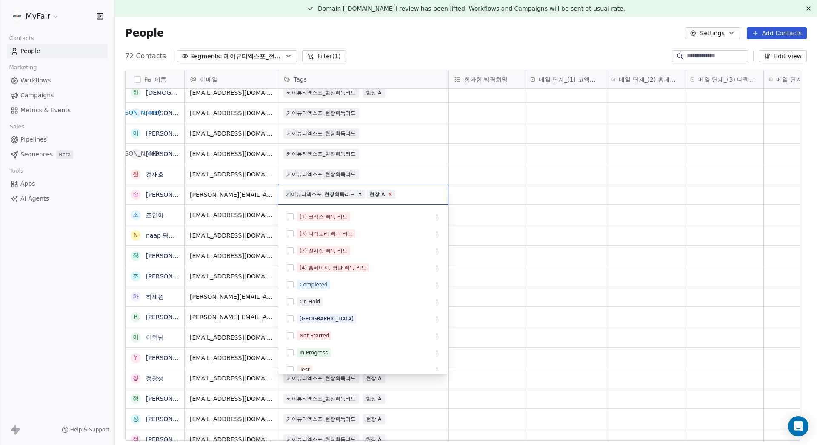
click at [389, 192] on icon at bounding box center [390, 194] width 6 height 6
click at [490, 189] on html "MyFair Contacts People Marketing Workflows Campaigns Metrics & Events Sales Pip…" at bounding box center [408, 222] width 817 height 445
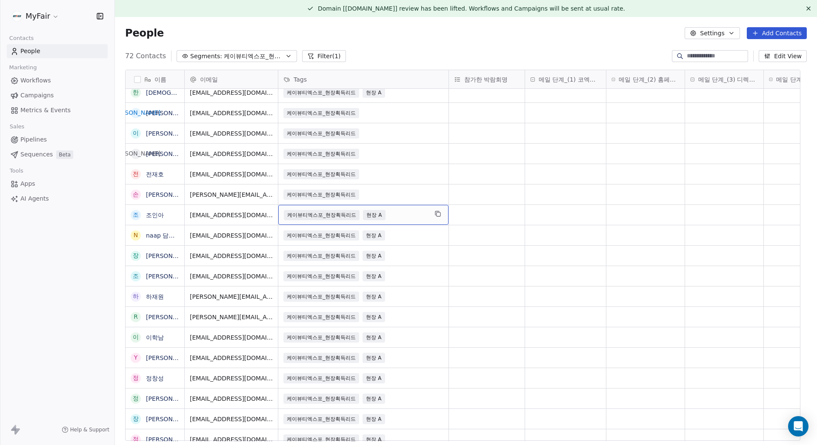
click at [374, 215] on span "현장 A" at bounding box center [374, 215] width 22 height 10
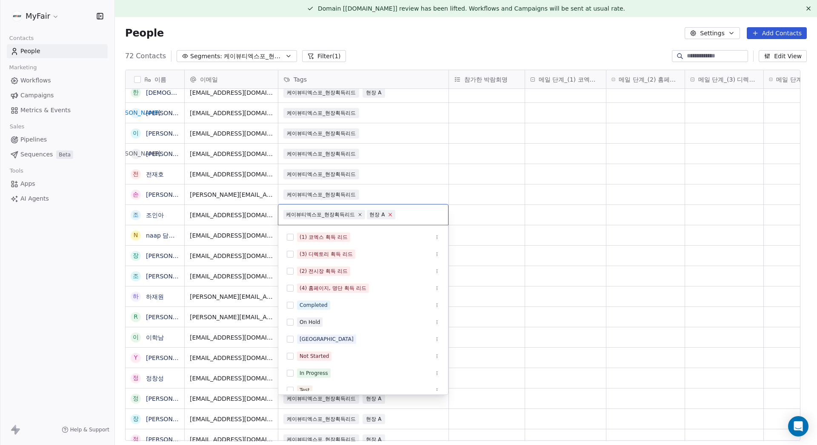
click at [391, 215] on icon at bounding box center [390, 215] width 6 height 6
drag, startPoint x: 494, startPoint y: 175, endPoint x: 262, endPoint y: 78, distance: 251.9
click at [494, 175] on html "MyFair Contacts People Marketing Workflows Campaigns Metrics & Events Sales Pip…" at bounding box center [408, 222] width 817 height 445
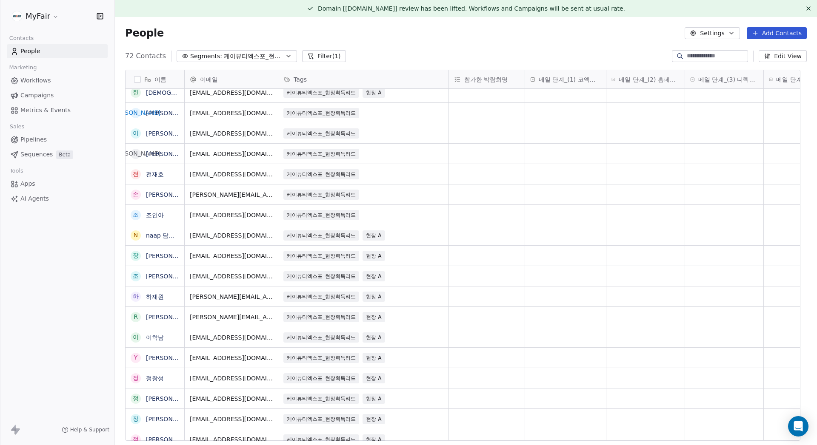
click at [257, 66] on div "이름 한 한예슬 피 피토버 담당자 고 고상열 황 황희경 이 이정아 이 이응규 정 정혜정 강 강아인 김 김승구 이 이상휘 권 권대현 c celi…" at bounding box center [466, 259] width 702 height 392
click at [259, 60] on span "케이뷰티엑스포_현장획득리드" at bounding box center [254, 56] width 60 height 9
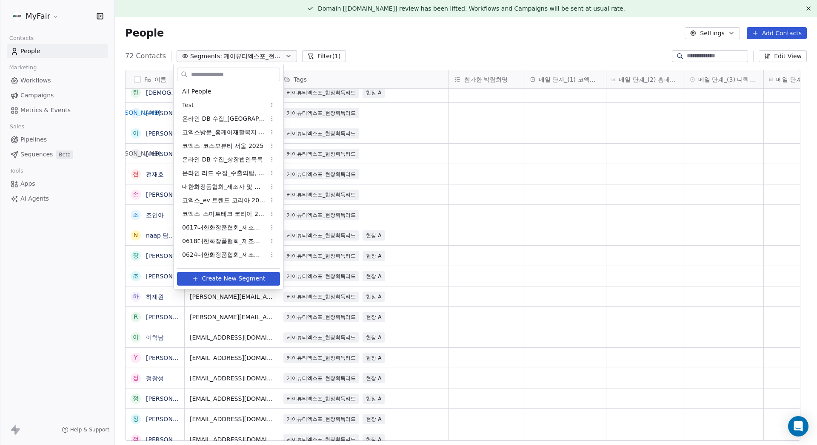
scroll to position [323, 0]
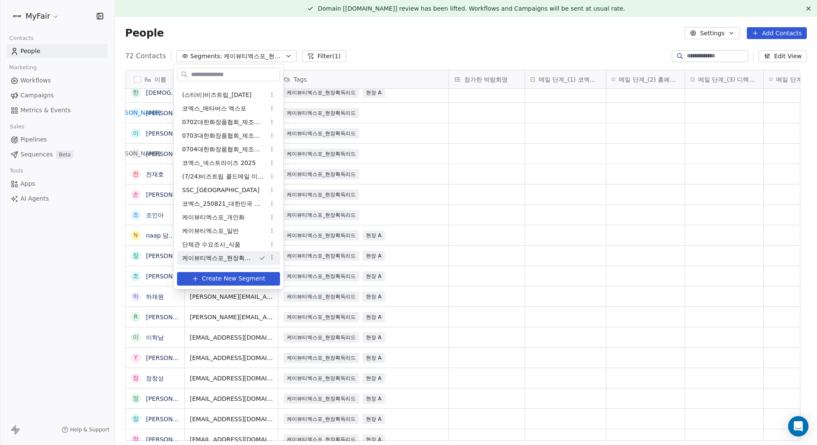
click at [259, 41] on html "MyFair Contacts People Marketing Workflows Campaigns Metrics & Events Sales Pip…" at bounding box center [408, 222] width 817 height 445
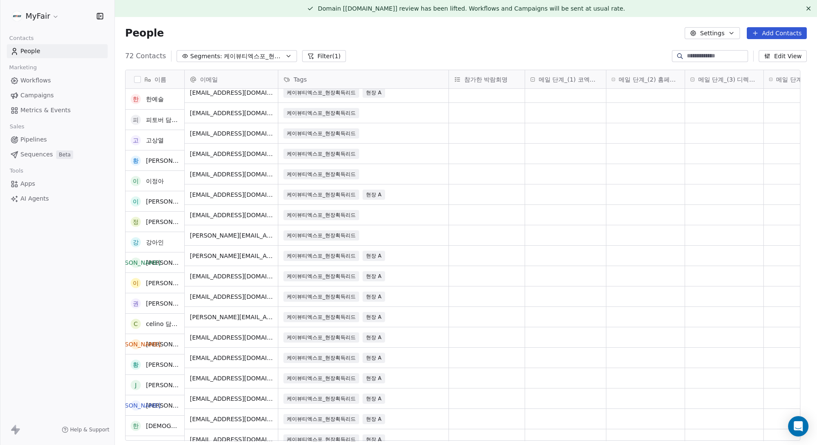
scroll to position [0, 0]
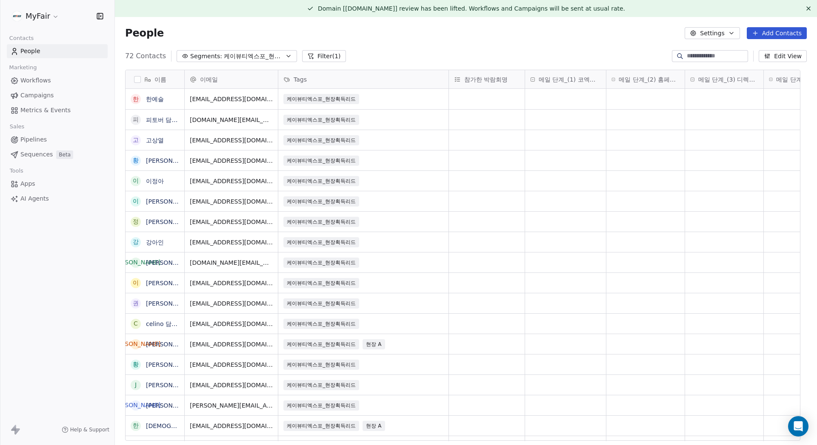
click at [565, 32] on div "People Settings Add Contacts" at bounding box center [466, 33] width 682 height 12
click at [329, 56] on button "Filter (1)" at bounding box center [324, 56] width 44 height 12
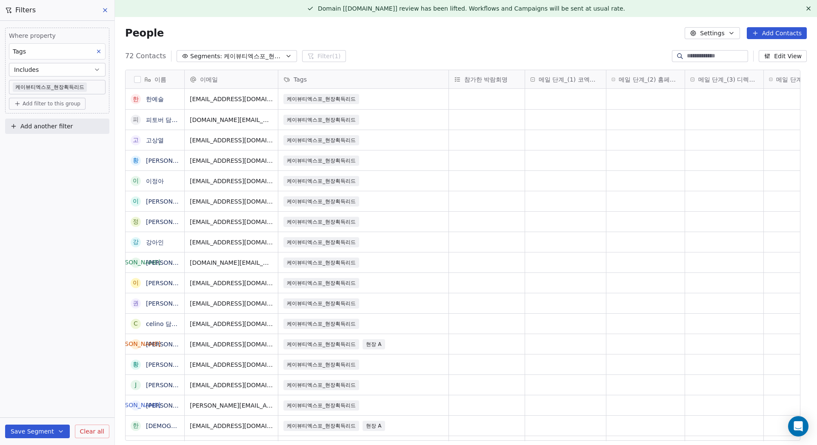
click at [74, 72] on button "Includes" at bounding box center [57, 70] width 97 height 14
click at [63, 88] on div "Includes" at bounding box center [57, 91] width 89 height 14
click at [69, 94] on div "Where property Tags Includes 케이뷰티엑스포_현장획득리드 Add filter to this group" at bounding box center [57, 71] width 104 height 86
click at [75, 86] on body "MyFair Contacts People Marketing Workflows Campaigns Metrics & Events Sales Pip…" at bounding box center [408, 222] width 817 height 445
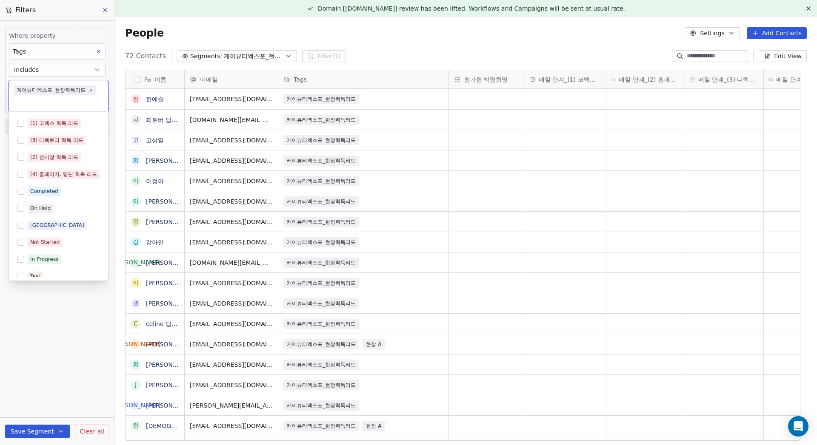
click at [91, 93] on span "케이뷰티엑스포_현장획득리드" at bounding box center [55, 90] width 82 height 9
click at [91, 91] on icon at bounding box center [90, 90] width 3 height 3
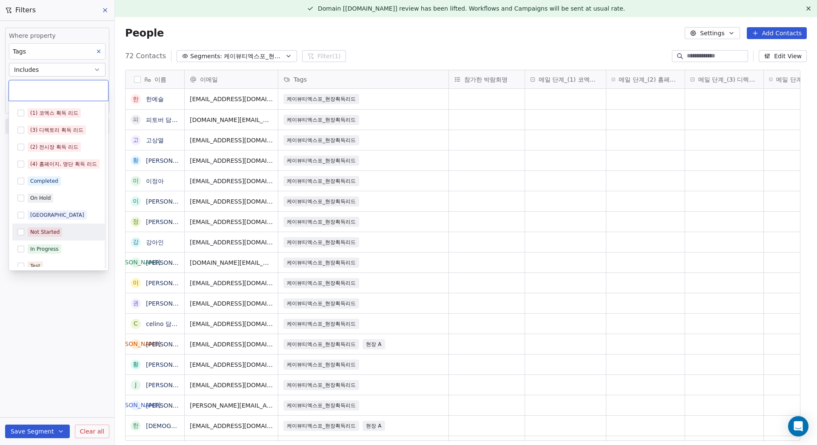
scroll to position [110, 0]
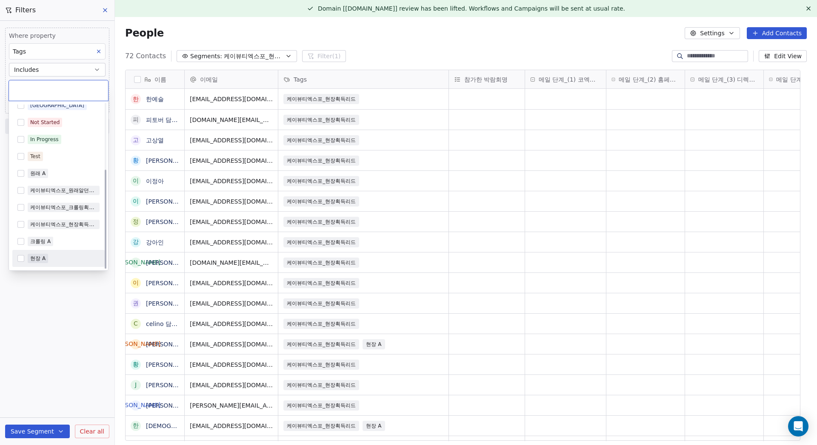
click at [35, 257] on div "현장 A" at bounding box center [37, 259] width 15 height 8
click at [63, 297] on html "MyFair Contacts People Marketing Workflows Campaigns Metrics & Events Sales Pip…" at bounding box center [408, 222] width 817 height 445
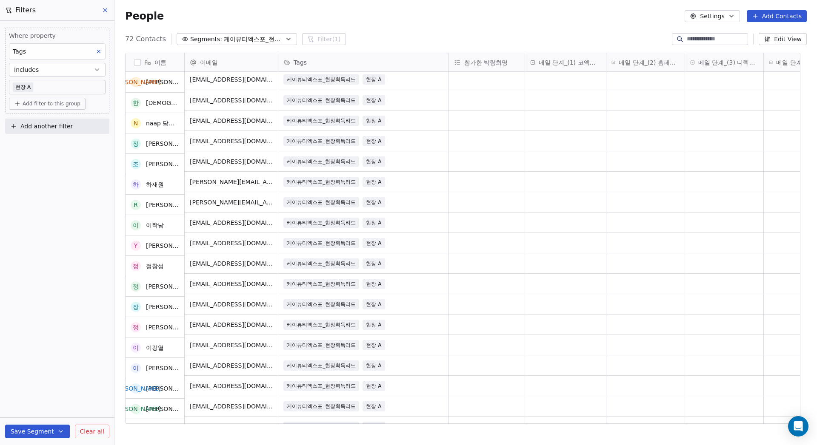
scroll to position [0, 0]
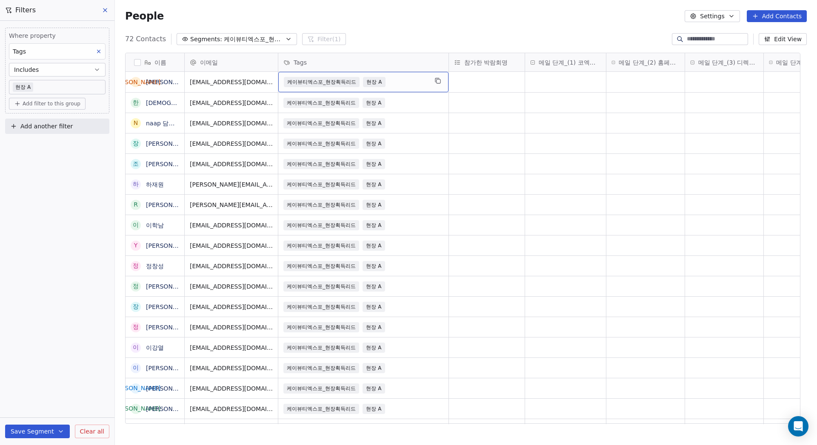
click at [397, 77] on div "케이뷰티엑스포_현장획득리드 현장 A" at bounding box center [356, 82] width 144 height 10
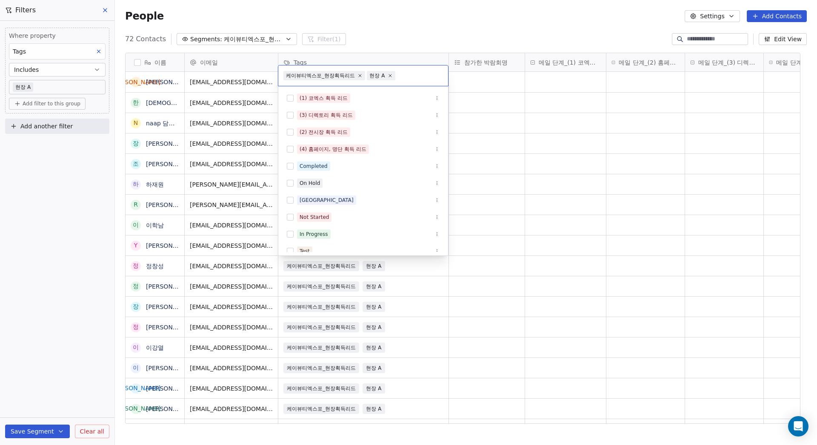
click at [425, 36] on html "MyFair Contacts People Marketing Workflows Campaigns Metrics & Events Sales Pip…" at bounding box center [408, 222] width 817 height 445
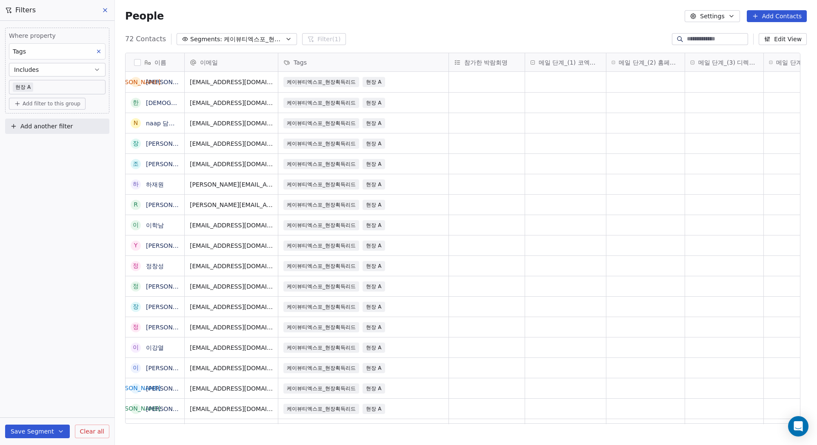
click at [107, 4] on button at bounding box center [105, 10] width 13 height 12
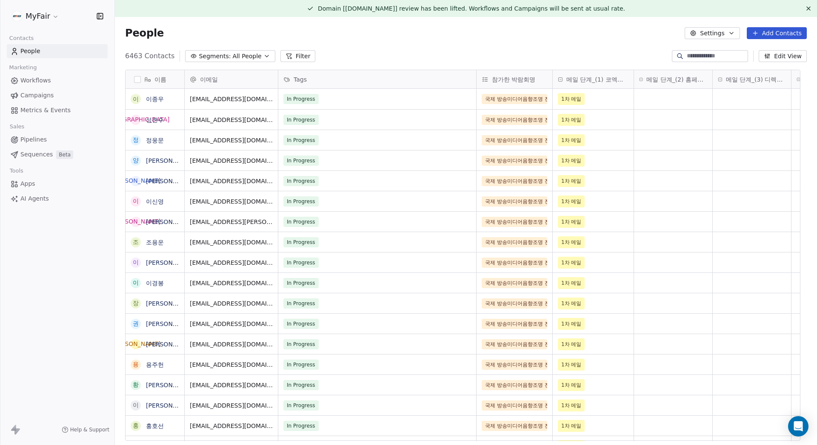
scroll to position [386, 689]
drag, startPoint x: 243, startPoint y: 57, endPoint x: 251, endPoint y: 54, distance: 8.6
click at [243, 57] on span "All People" at bounding box center [246, 56] width 29 height 9
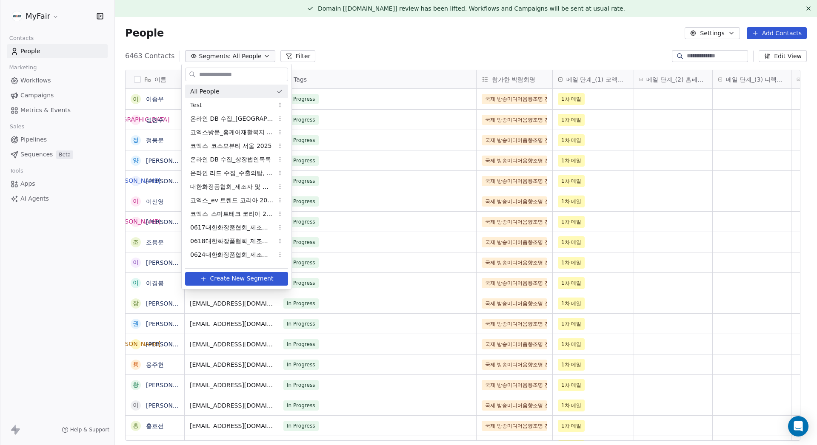
click at [276, 31] on html "MyFair Contacts People Marketing Workflows Campaigns Metrics & Events Sales Pip…" at bounding box center [408, 222] width 817 height 445
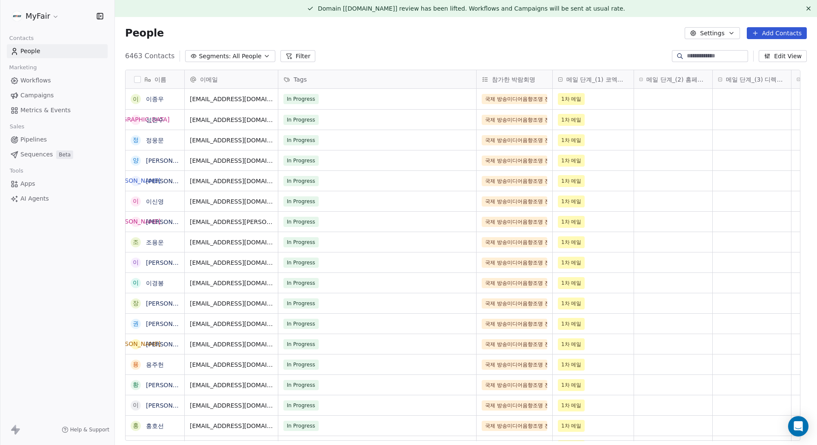
click at [291, 60] on button "Filter" at bounding box center [297, 56] width 35 height 12
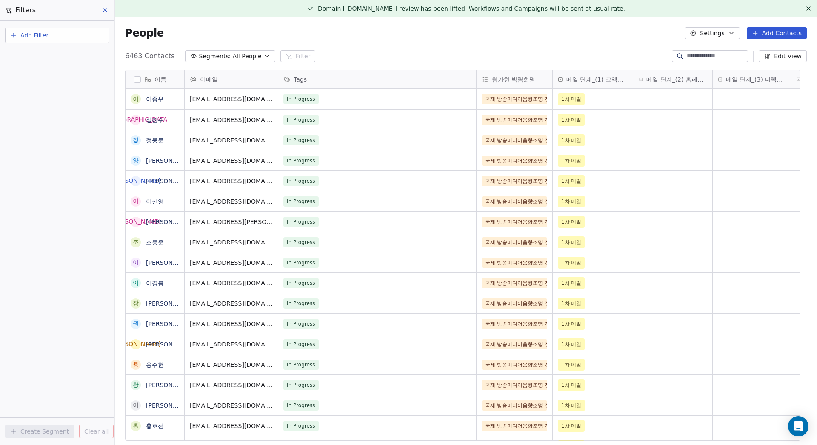
click at [51, 31] on button "Add Filter" at bounding box center [57, 35] width 104 height 15
click at [54, 53] on span "Contact properties" at bounding box center [41, 55] width 55 height 9
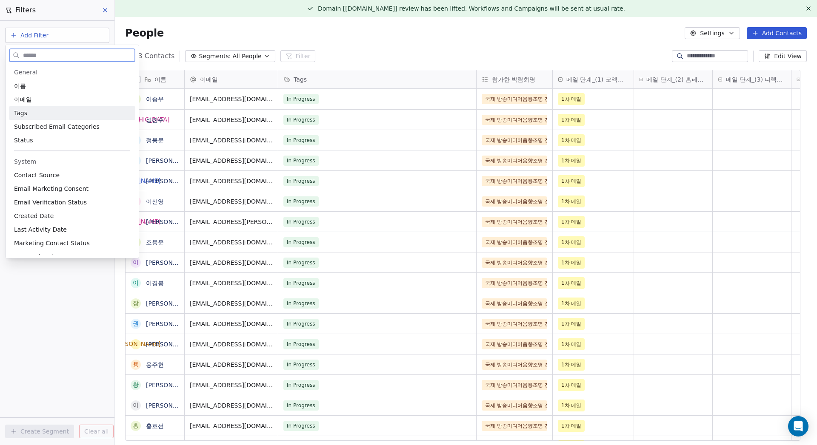
click at [36, 119] on div "Tags" at bounding box center [72, 113] width 126 height 14
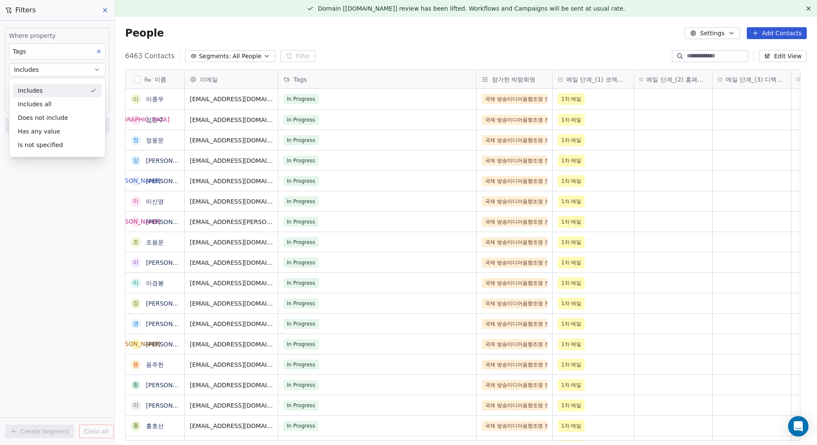
click at [56, 91] on div "Includes" at bounding box center [57, 91] width 89 height 14
click at [62, 87] on body "MyFair Contacts People Marketing Workflows Campaigns Metrics & Events Sales Pip…" at bounding box center [408, 222] width 817 height 445
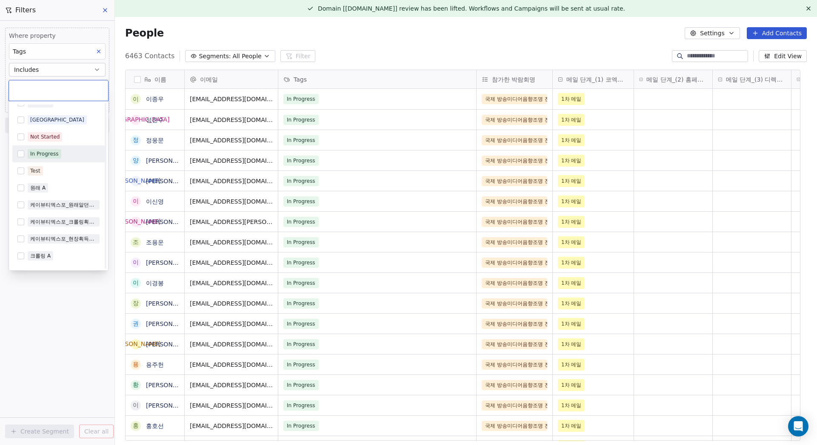
scroll to position [110, 0]
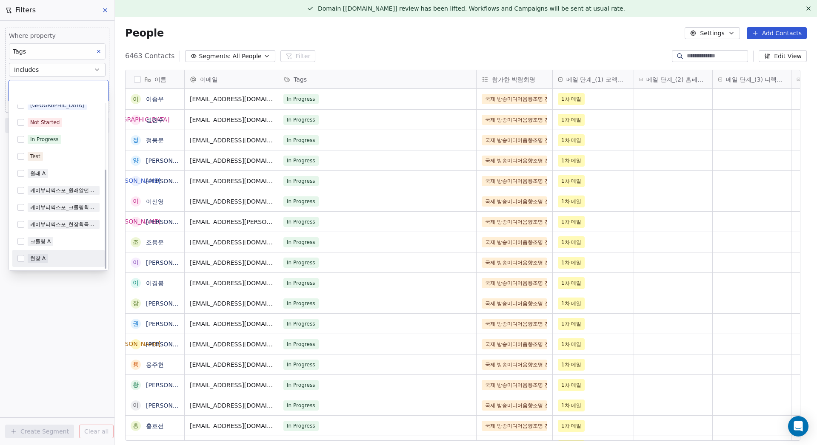
click at [44, 259] on div "현장 A" at bounding box center [37, 259] width 15 height 8
click at [78, 304] on html "MyFair Contacts People Marketing Workflows Campaigns Metrics & Events Sales Pip…" at bounding box center [408, 222] width 817 height 445
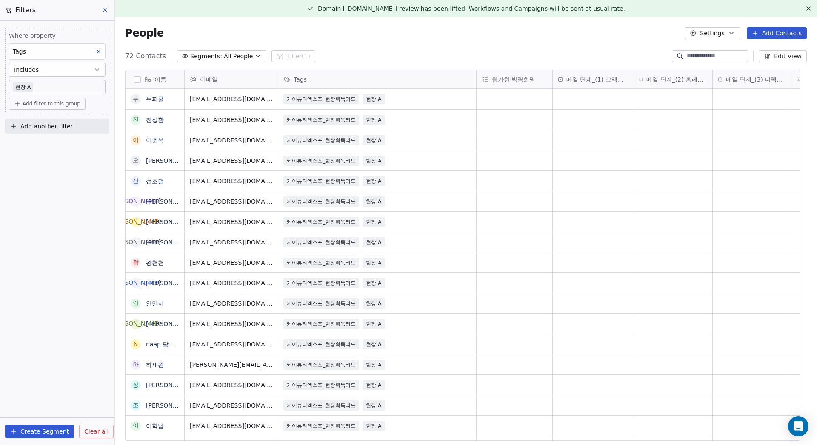
scroll to position [386, 689]
click at [387, 80] on div "Tags" at bounding box center [376, 79] width 186 height 9
click at [385, 78] on html "MyFair Contacts People Marketing Workflows Campaigns Metrics & Events Sales Pip…" at bounding box center [408, 222] width 817 height 445
click at [358, 80] on div "Tags" at bounding box center [376, 79] width 186 height 9
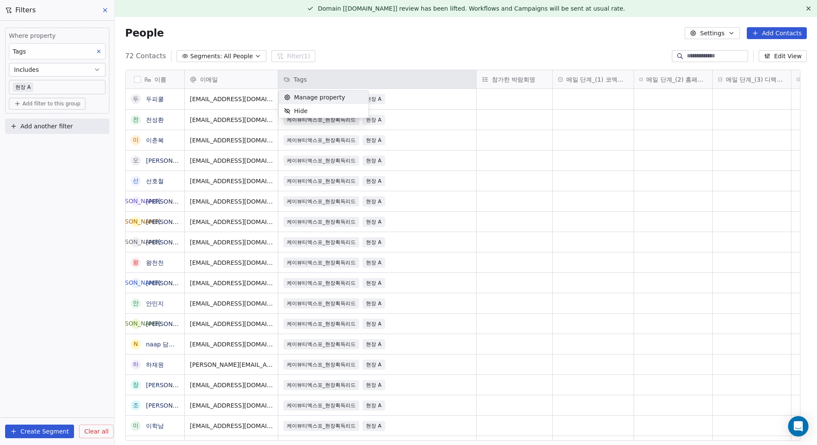
click at [369, 54] on html "MyFair Contacts People Marketing Workflows Campaigns Metrics & Events Sales Pip…" at bounding box center [408, 222] width 817 height 445
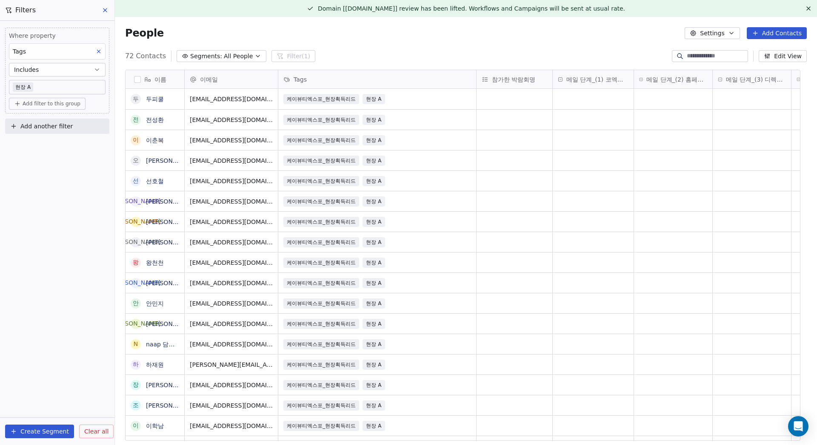
click at [138, 78] on button "button" at bounding box center [137, 79] width 7 height 7
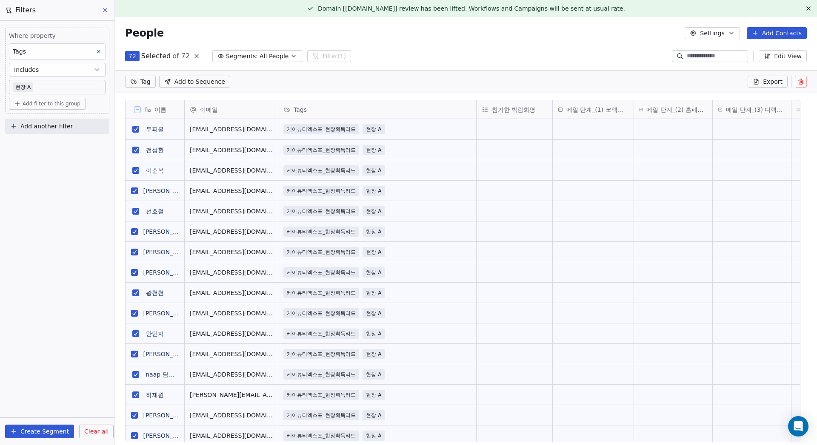
scroll to position [356, 689]
drag, startPoint x: 139, startPoint y: 101, endPoint x: 135, endPoint y: 106, distance: 6.1
click at [139, 102] on div "이름 두 두피쿨 전 전성환 이 이춘복 오 오승희 선 선호철 김 김영철 박 박태규 김 김상규 왕 왕천천 김 김태경 안 안민지 허 허태영 n na…" at bounding box center [466, 274] width 702 height 362
click at [135, 106] on button at bounding box center [137, 109] width 7 height 7
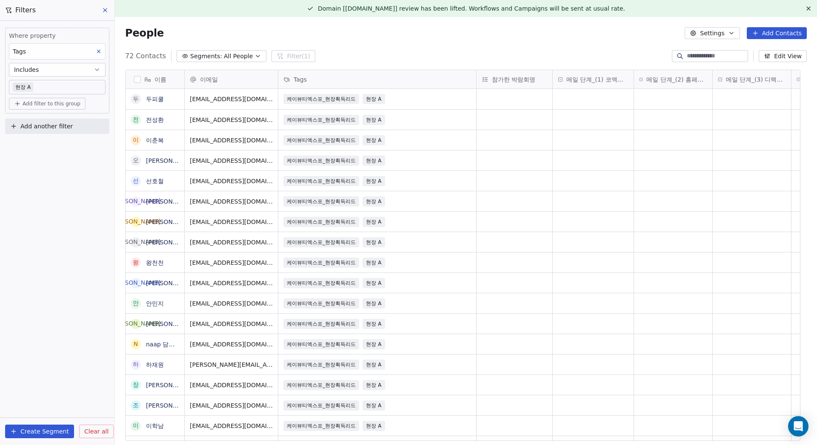
scroll to position [386, 689]
drag, startPoint x: 136, startPoint y: 99, endPoint x: 138, endPoint y: 108, distance: 9.6
click at [136, 99] on button "grid" at bounding box center [135, 99] width 7 height 7
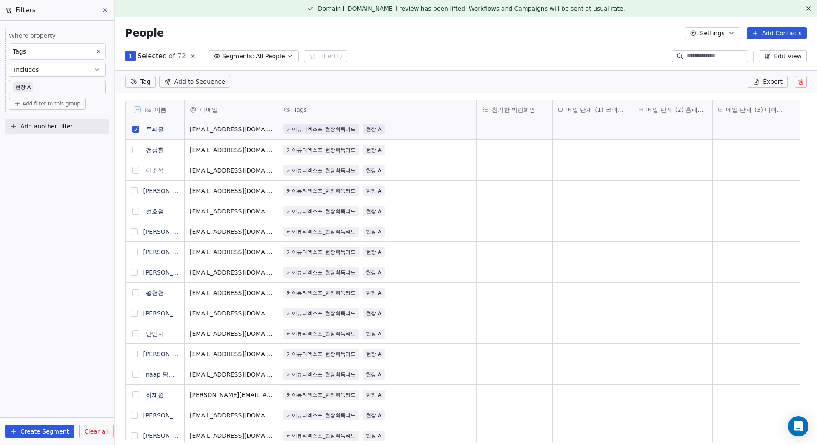
scroll to position [356, 689]
click at [135, 149] on button "grid" at bounding box center [135, 150] width 7 height 7
click at [138, 171] on button "grid" at bounding box center [135, 170] width 7 height 7
click at [137, 188] on button "grid" at bounding box center [134, 191] width 7 height 7
click at [137, 231] on button "grid" at bounding box center [134, 231] width 7 height 7
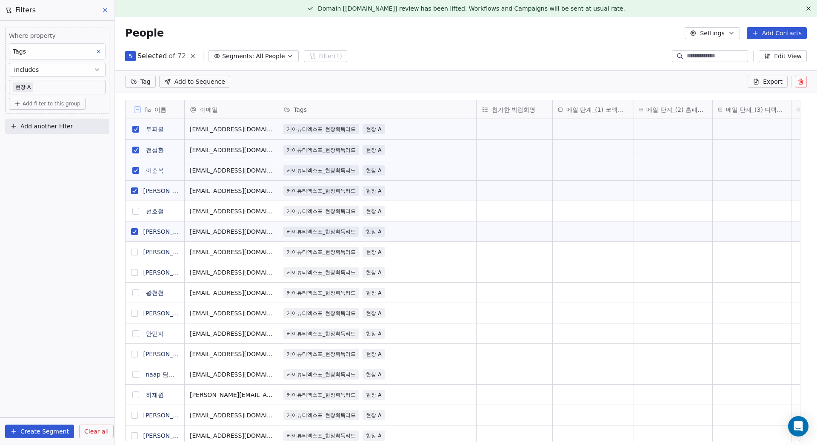
click at [137, 209] on button "grid" at bounding box center [135, 211] width 7 height 7
click at [137, 253] on button "grid" at bounding box center [134, 252] width 7 height 7
click at [137, 274] on button "grid" at bounding box center [134, 272] width 7 height 7
click at [146, 84] on html "MyFair Contacts People Marketing Workflows Campaigns Metrics & Events Sales Pip…" at bounding box center [408, 222] width 817 height 445
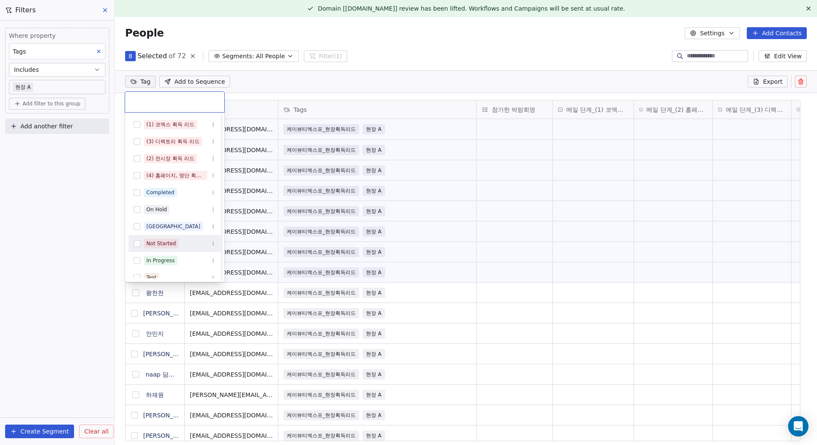
scroll to position [110, 0]
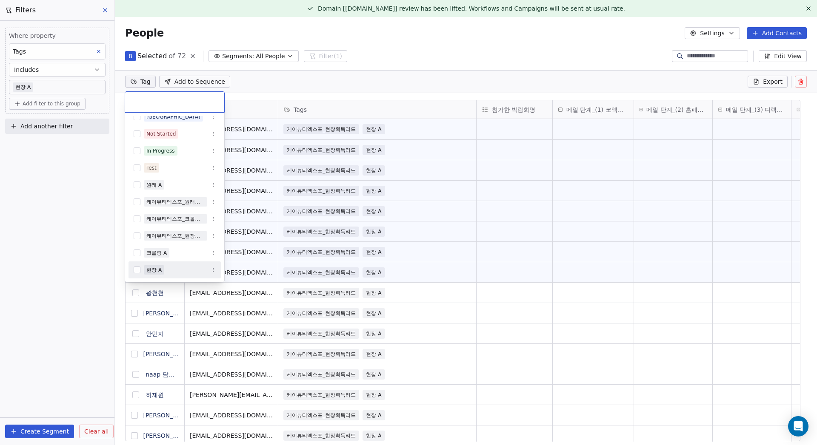
click at [139, 270] on button "Suggestions" at bounding box center [137, 270] width 7 height 7
click at [328, 81] on html "MyFair Contacts People Marketing Workflows Campaigns Metrics & Events Sales Pip…" at bounding box center [408, 222] width 817 height 445
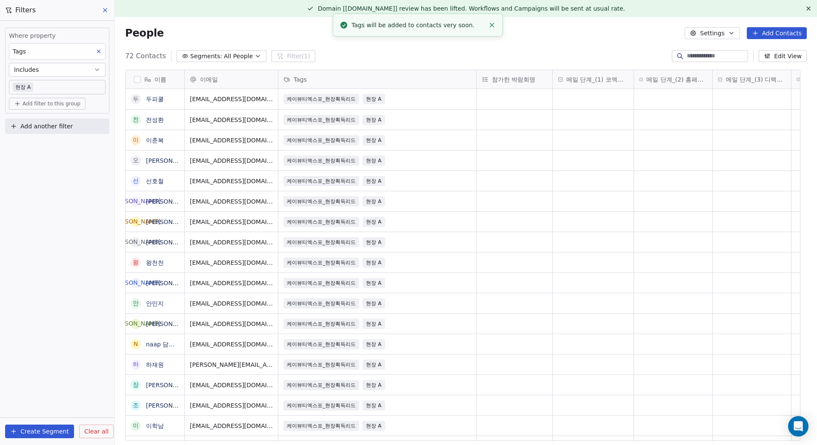
scroll to position [6, 0]
click at [137, 78] on button "button" at bounding box center [137, 79] width 7 height 7
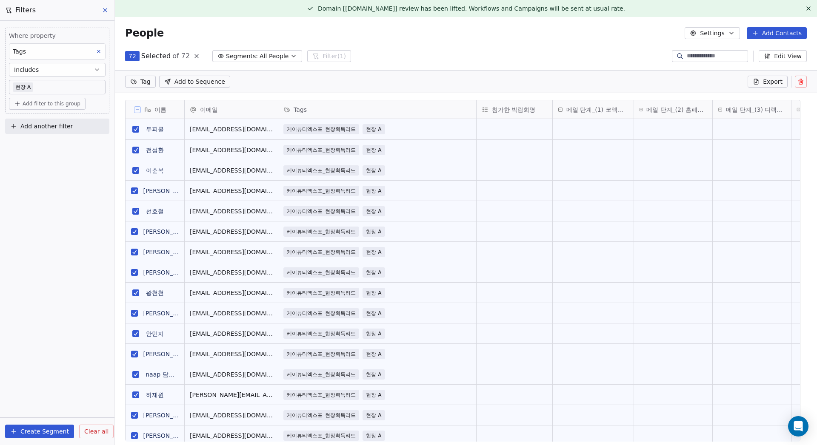
scroll to position [0, 0]
click at [132, 80] on html "MyFair Contacts People Marketing Workflows Campaigns Metrics & Events Sales Pip…" at bounding box center [408, 222] width 817 height 445
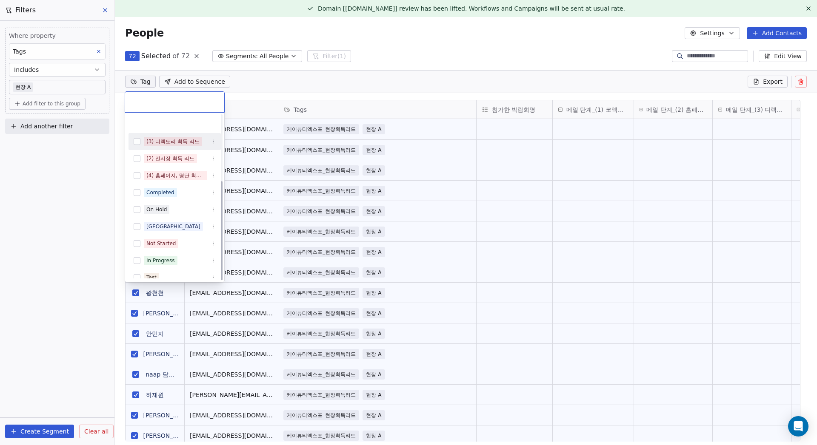
scroll to position [110, 0]
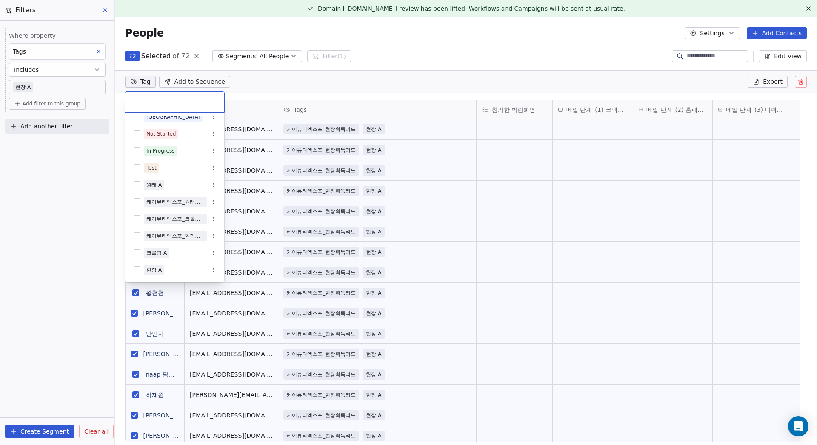
click at [134, 79] on html "MyFair Contacts People Marketing Workflows Campaigns Metrics & Events Sales Pip…" at bounding box center [408, 222] width 817 height 445
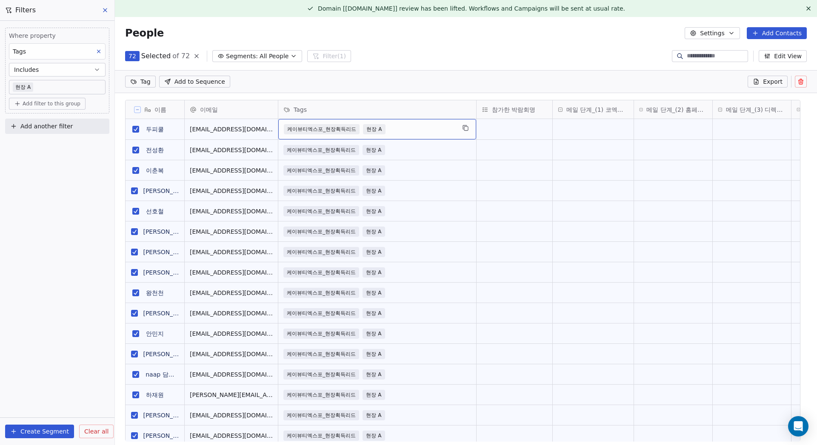
click at [396, 128] on div "케이뷰티엑스포_현장획득리드 현장 A" at bounding box center [369, 129] width 171 height 10
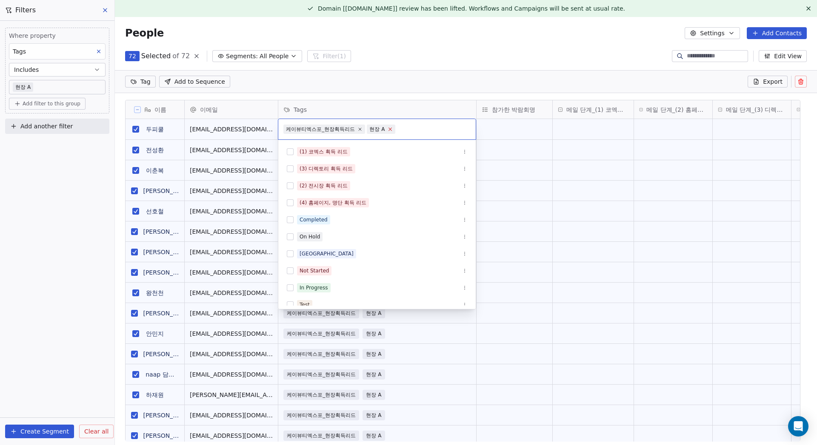
click at [391, 128] on icon at bounding box center [390, 129] width 6 height 6
click at [530, 146] on html "MyFair Contacts People Marketing Workflows Campaigns Metrics & Events Sales Pip…" at bounding box center [408, 222] width 817 height 445
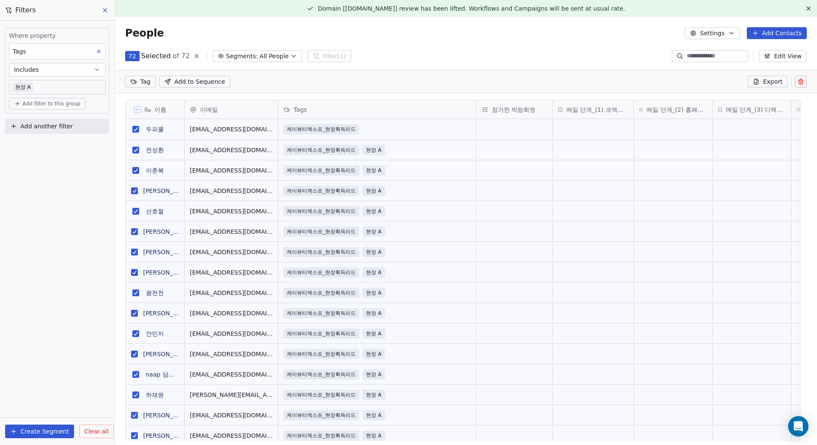
click at [434, 74] on div "Tag Add to Sequence Export" at bounding box center [466, 81] width 702 height 23
click at [378, 127] on span "현장 A" at bounding box center [374, 129] width 22 height 10
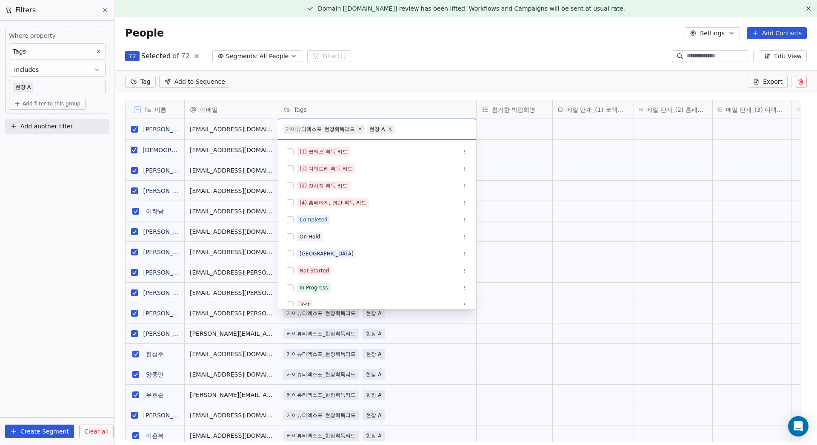
click at [391, 131] on icon at bounding box center [390, 129] width 6 height 6
click at [423, 84] on html "MyFair Contacts People Marketing Workflows Campaigns Metrics & Events Sales Pip…" at bounding box center [408, 222] width 817 height 445
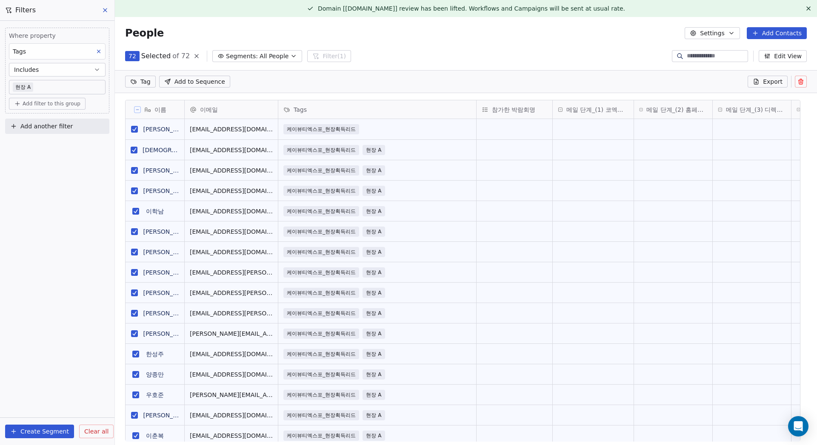
click at [399, 63] on div "72 Selected of 72 Segments: All People Filter (1) Edit View" at bounding box center [466, 56] width 702 height 14
click at [380, 146] on span "현장 A" at bounding box center [374, 150] width 22 height 10
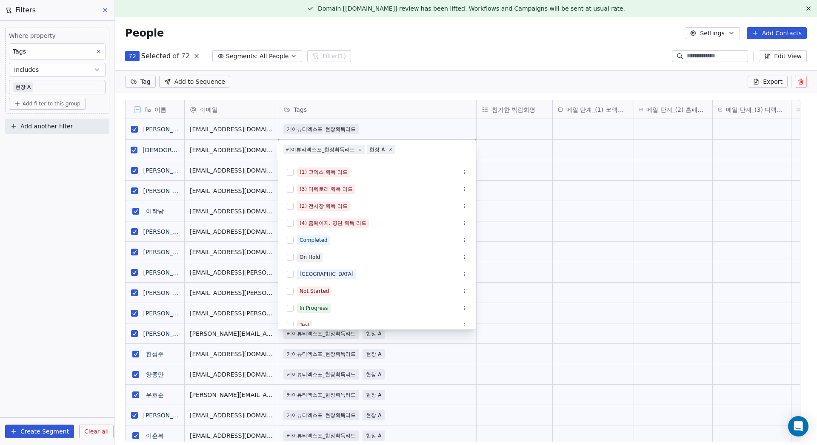
click at [393, 149] on span "현장 A" at bounding box center [381, 149] width 28 height 9
click at [389, 149] on icon at bounding box center [390, 150] width 6 height 6
click at [411, 72] on html "MyFair Contacts People Marketing Workflows Campaigns Metrics & Events Sales Pip…" at bounding box center [408, 222] width 817 height 445
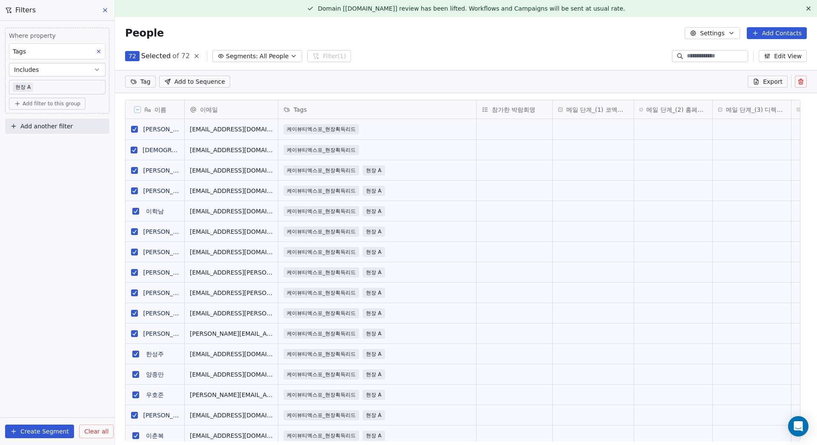
click at [138, 108] on icon at bounding box center [137, 110] width 4 height 4
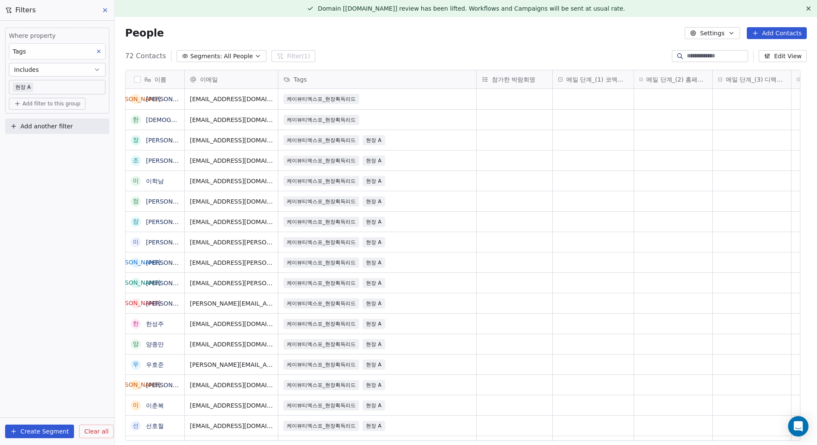
click at [410, 71] on div "Tags" at bounding box center [377, 79] width 198 height 18
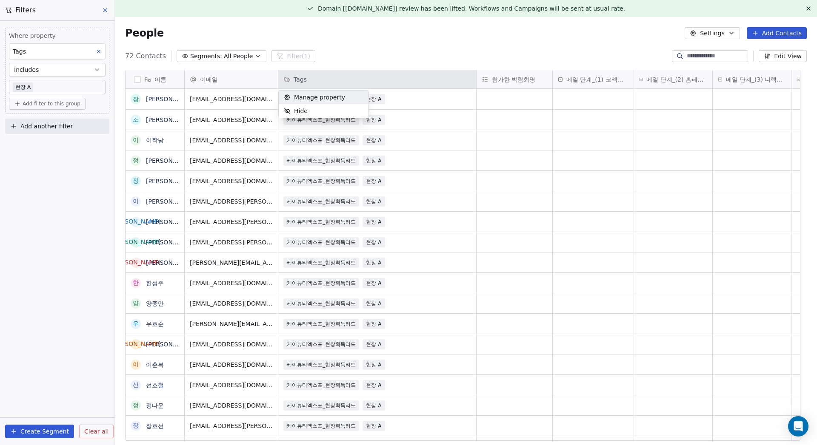
click at [132, 77] on html "MyFair Contacts People Marketing Workflows Campaigns Metrics & Events Sales Pip…" at bounding box center [408, 222] width 817 height 445
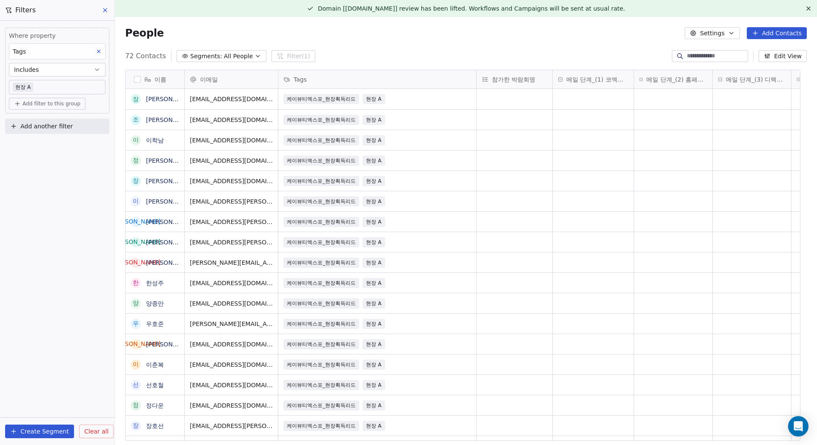
click at [136, 77] on button "button" at bounding box center [137, 79] width 7 height 7
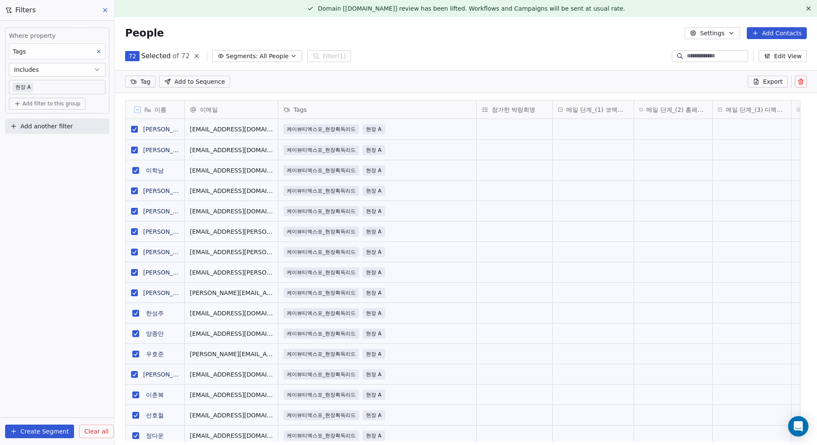
click at [138, 108] on icon at bounding box center [137, 110] width 4 height 4
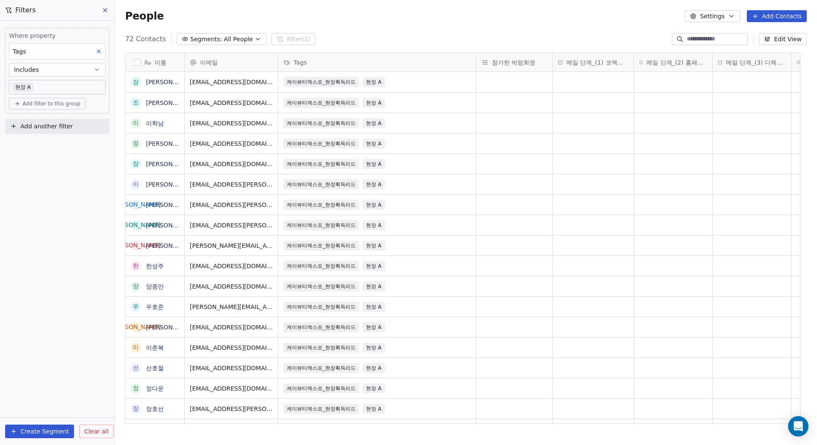
scroll to position [0, 0]
click at [405, 83] on div "케이뷰티엑스포_현장획득리드 현장 A" at bounding box center [369, 82] width 171 height 10
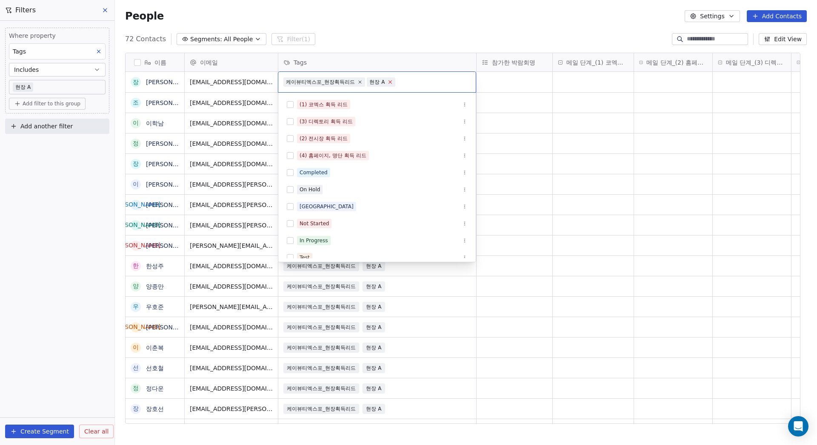
click at [390, 82] on icon at bounding box center [389, 82] width 3 height 3
click at [417, 31] on html "MyFair Contacts People Marketing Workflows Campaigns Metrics & Events Sales Pip…" at bounding box center [408, 222] width 817 height 445
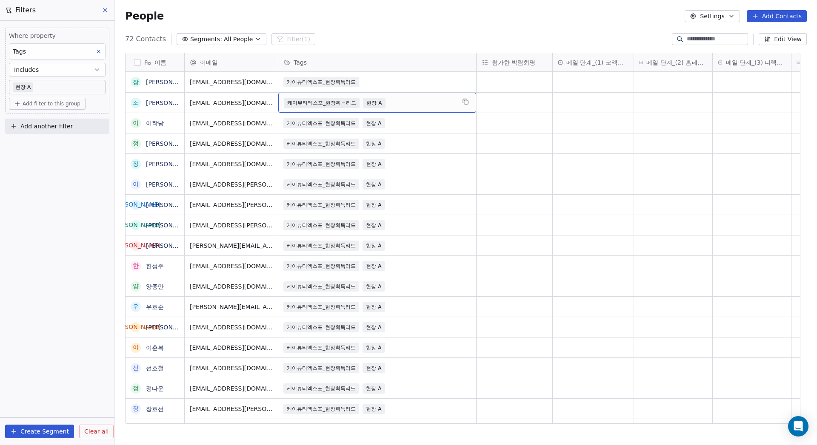
click at [379, 100] on span "현장 A" at bounding box center [374, 103] width 22 height 10
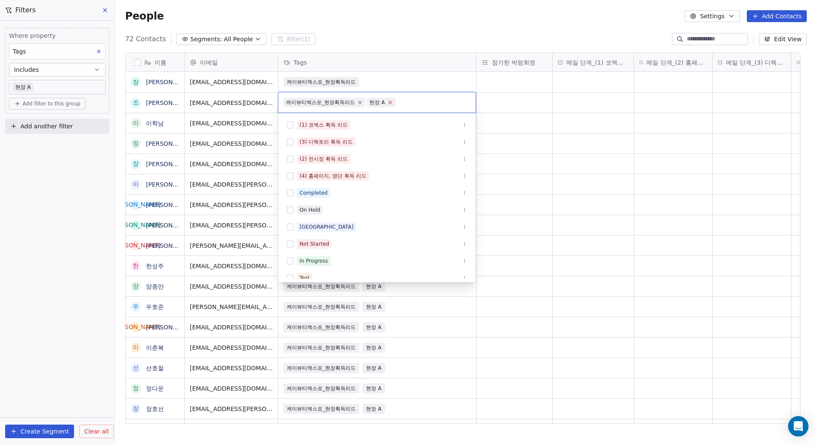
click at [391, 103] on icon at bounding box center [390, 103] width 6 height 6
click at [388, 20] on html "MyFair Contacts People Marketing Workflows Campaigns Metrics & Events Sales Pip…" at bounding box center [408, 222] width 817 height 445
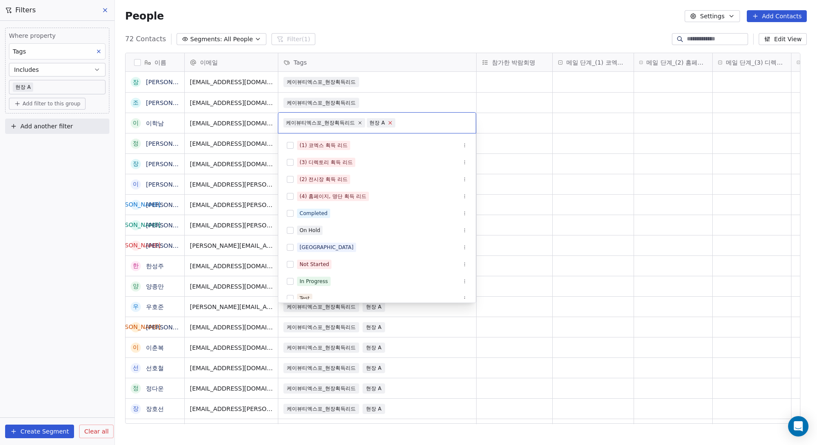
click at [389, 124] on icon at bounding box center [390, 123] width 6 height 6
click at [389, 18] on html "MyFair Contacts People Marketing Workflows Campaigns Metrics & Events Sales Pip…" at bounding box center [408, 222] width 817 height 445
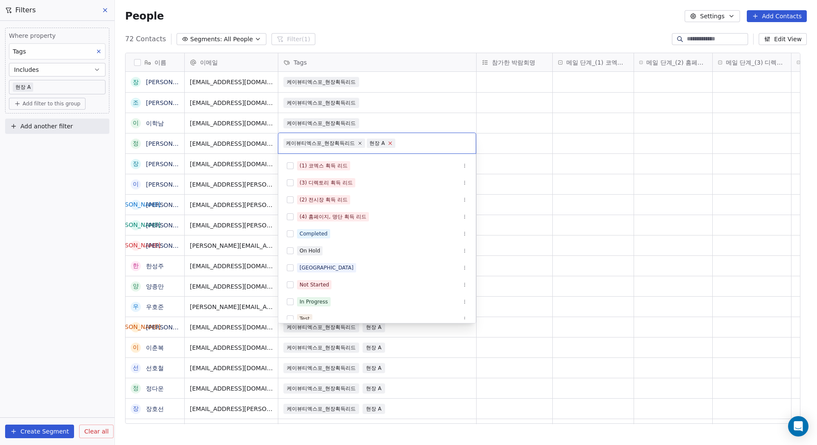
click at [392, 143] on icon at bounding box center [390, 143] width 6 height 6
click at [406, 26] on html "MyFair Contacts People Marketing Workflows Campaigns Metrics & Events Sales Pip…" at bounding box center [408, 222] width 817 height 445
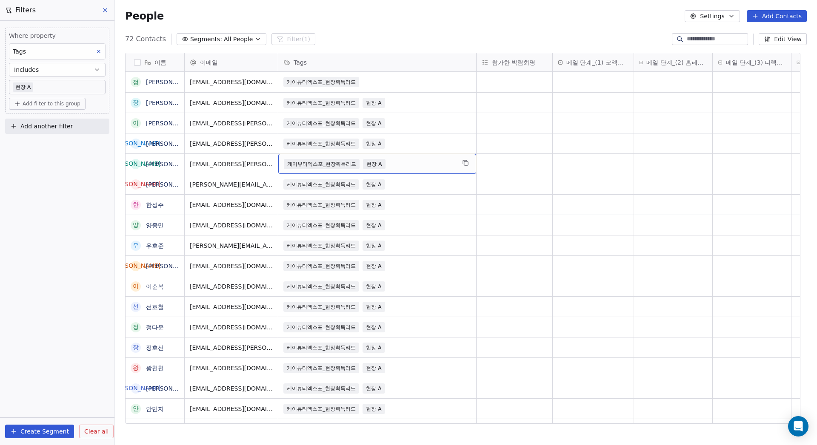
click at [376, 166] on span "현장 A" at bounding box center [374, 164] width 22 height 10
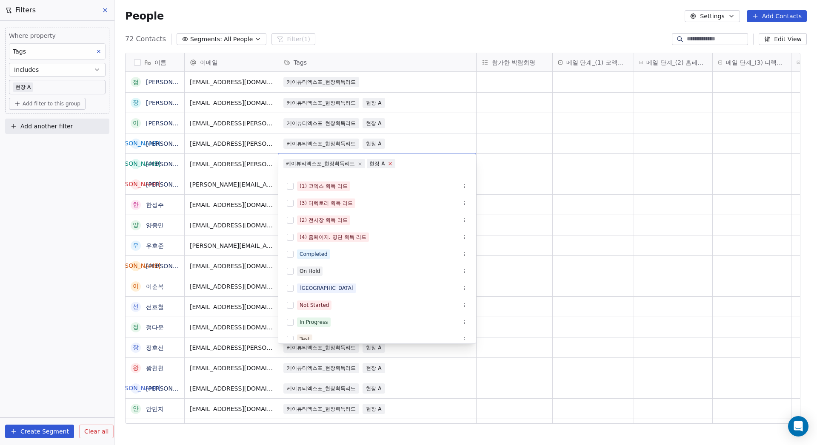
click at [389, 164] on icon at bounding box center [390, 164] width 6 height 6
click at [400, 29] on html "MyFair Contacts People Marketing Workflows Campaigns Metrics & Events Sales Pip…" at bounding box center [408, 222] width 817 height 445
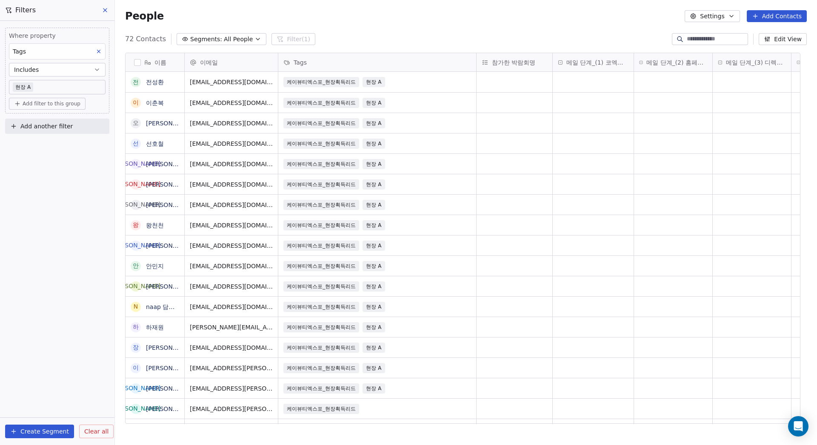
click at [417, 33] on div "72 Contacts Segments: All People Filter (1) Edit View" at bounding box center [466, 39] width 702 height 14
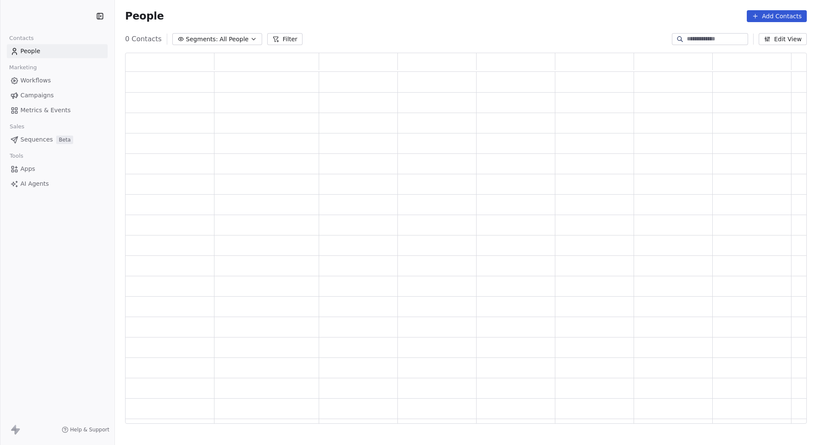
scroll to position [365, 675]
click at [279, 39] on button "Filter" at bounding box center [284, 39] width 35 height 12
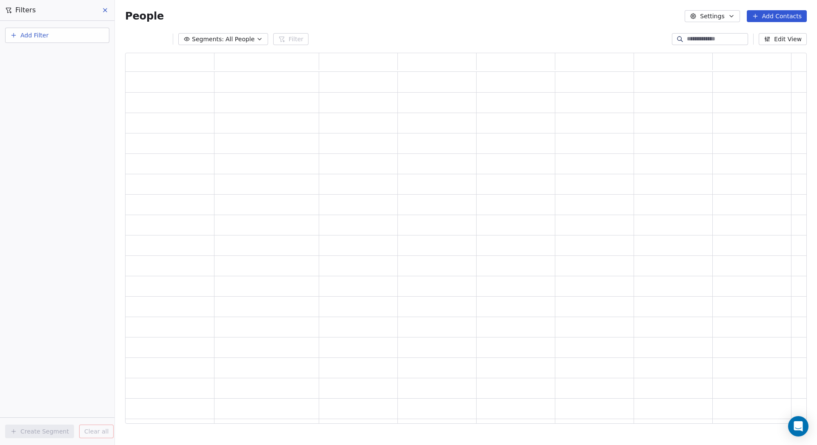
click at [93, 33] on button "Add Filter" at bounding box center [57, 35] width 104 height 15
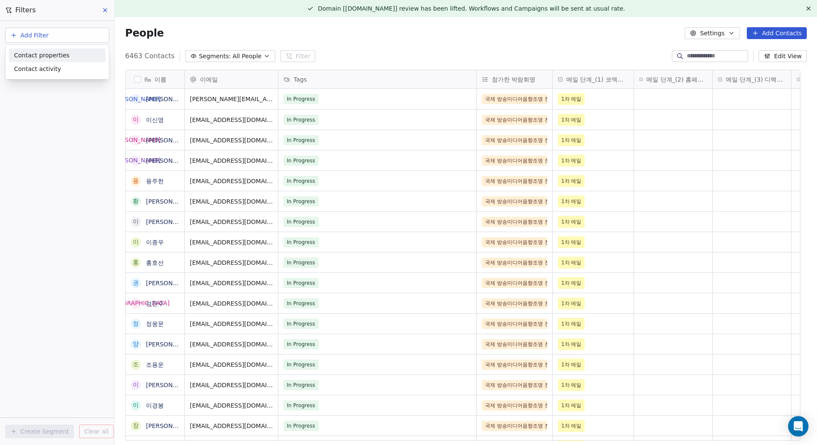
scroll to position [386, 689]
click at [60, 54] on span "Contact properties" at bounding box center [41, 55] width 55 height 9
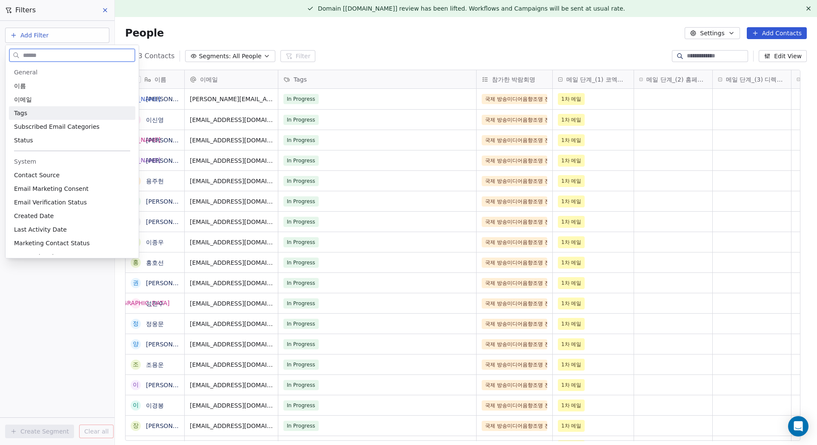
click at [35, 111] on div "Tags" at bounding box center [72, 113] width 116 height 9
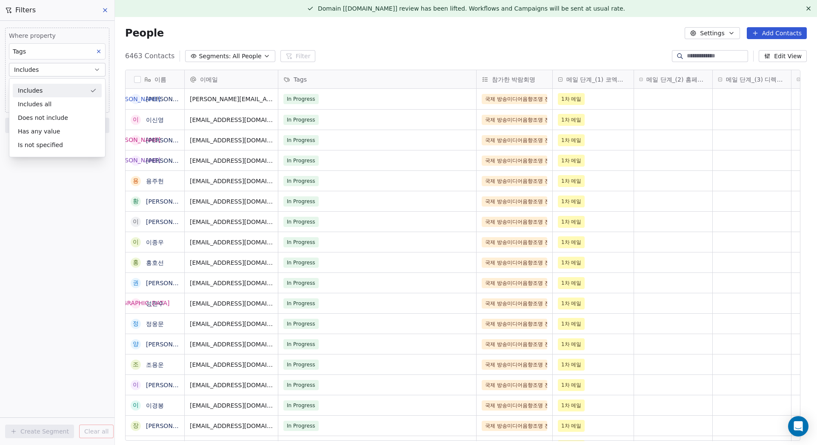
click at [60, 90] on div "Includes" at bounding box center [57, 91] width 89 height 14
click at [71, 88] on body "MyFair Contacts People Marketing Workflows Campaigns Metrics & Events Sales Pip…" at bounding box center [408, 222] width 817 height 445
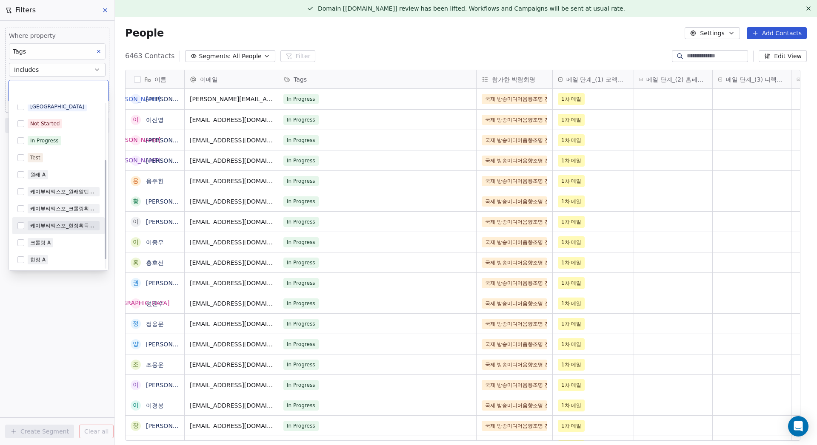
scroll to position [110, 0]
click at [31, 260] on div "현장 A" at bounding box center [37, 259] width 15 height 8
click at [341, 48] on html "MyFair Contacts People Marketing Workflows Campaigns Metrics & Events Sales Pip…" at bounding box center [408, 222] width 817 height 445
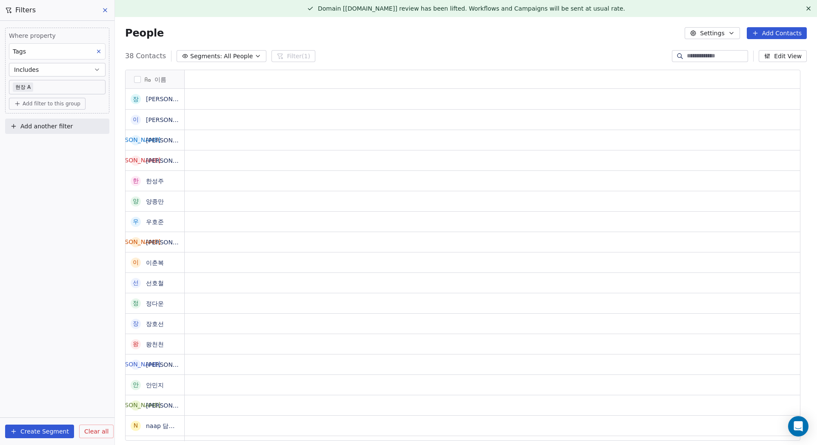
scroll to position [386, 689]
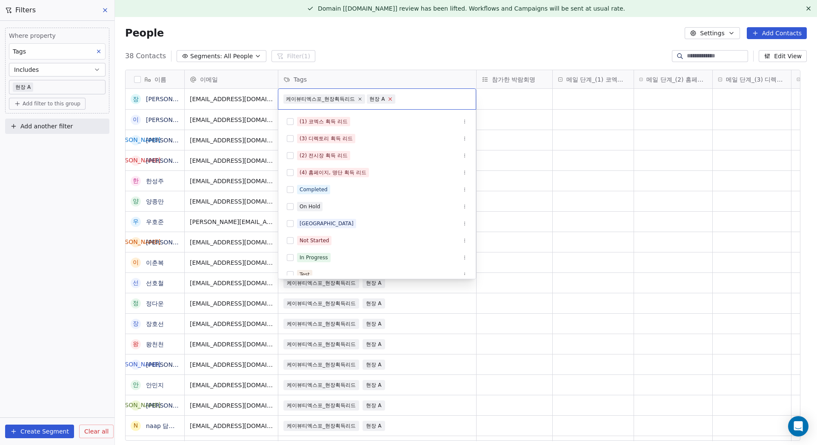
click at [390, 97] on icon at bounding box center [390, 99] width 6 height 6
click at [423, 50] on html "MyFair Contacts People Marketing Workflows Campaigns Metrics & Events Sales Pip…" at bounding box center [408, 222] width 817 height 445
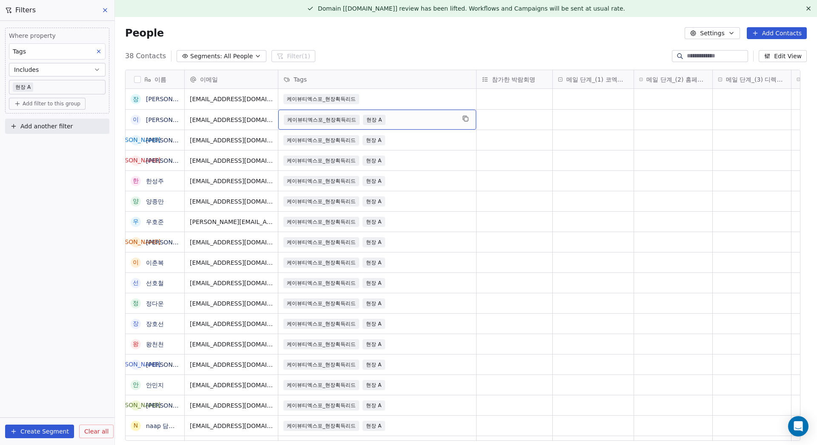
click at [395, 121] on div "케이뷰티엑스포_현장획득리드 현장 A" at bounding box center [369, 120] width 171 height 10
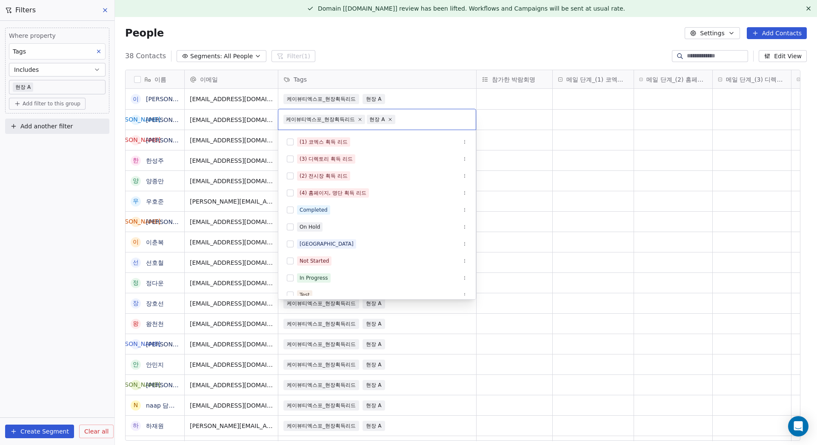
scroll to position [76, 0]
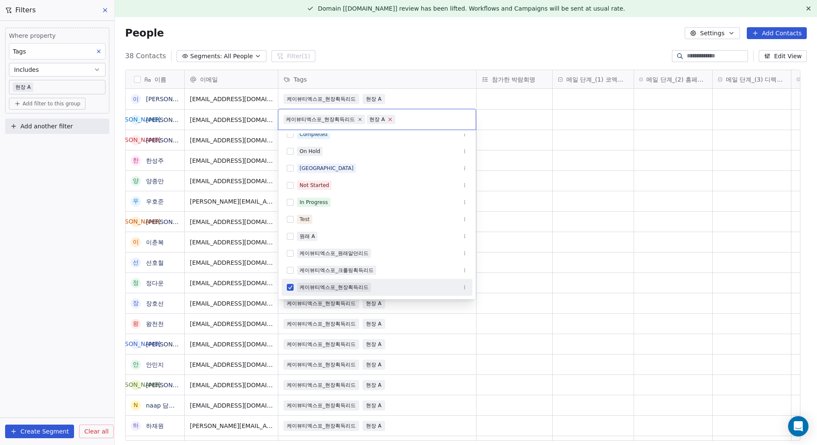
click at [391, 119] on icon at bounding box center [390, 120] width 6 height 6
click at [420, 37] on html "MyFair Contacts People Marketing Workflows Campaigns Metrics & Events Sales Pip…" at bounding box center [408, 222] width 817 height 445
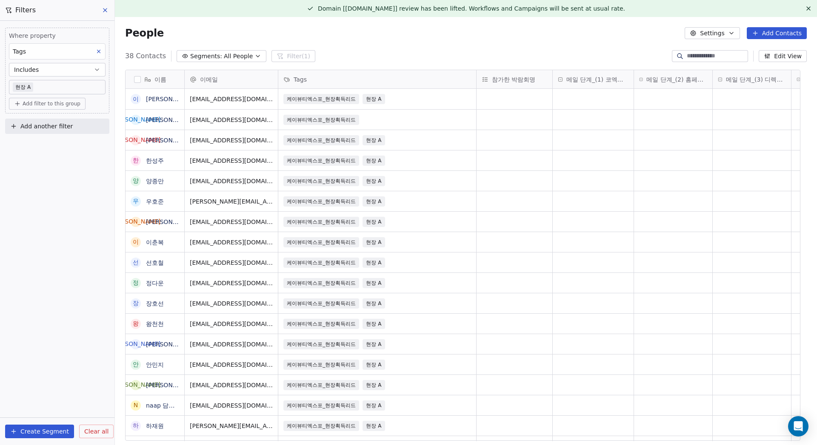
click at [222, 29] on div "People Settings Add Contacts" at bounding box center [466, 33] width 682 height 12
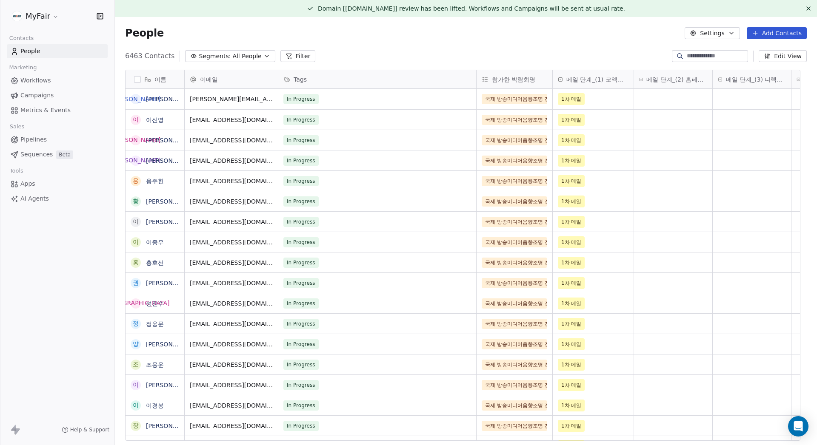
scroll to position [386, 689]
click at [297, 56] on button "Filter" at bounding box center [297, 56] width 35 height 12
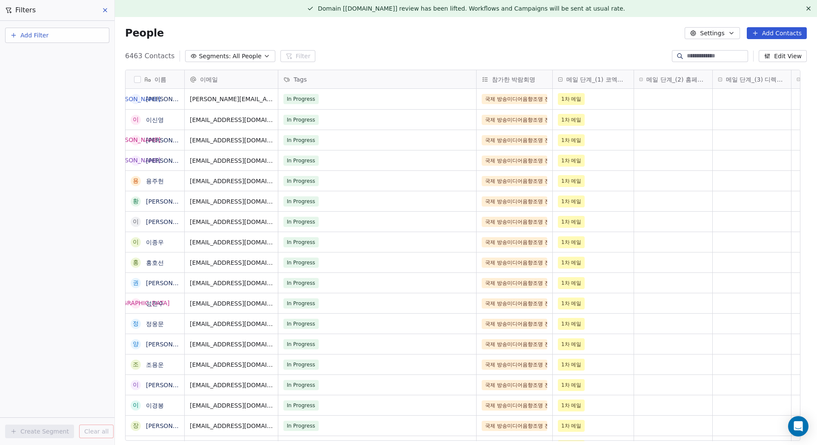
click at [54, 30] on button "Add Filter" at bounding box center [57, 35] width 104 height 15
click at [68, 55] on div "Contact properties" at bounding box center [57, 55] width 86 height 9
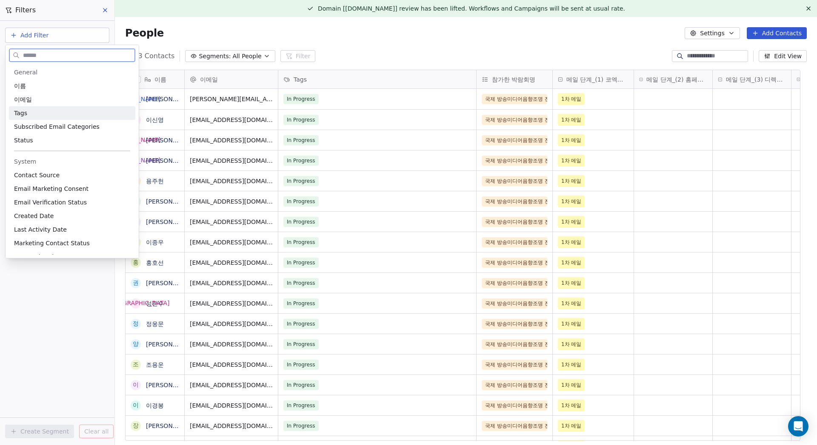
click at [60, 112] on div "Tags" at bounding box center [72, 113] width 116 height 9
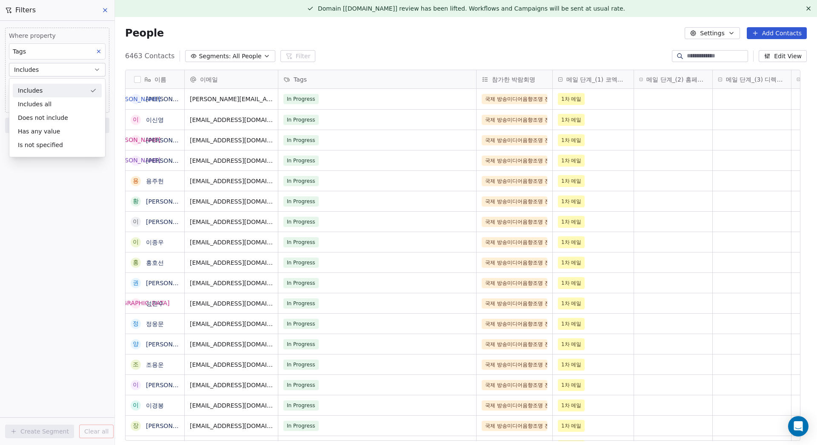
click at [63, 92] on div "Includes" at bounding box center [57, 91] width 89 height 14
click at [62, 86] on body "MyFair Contacts People Marketing Workflows Campaigns Metrics & Events Sales Pip…" at bounding box center [408, 222] width 817 height 445
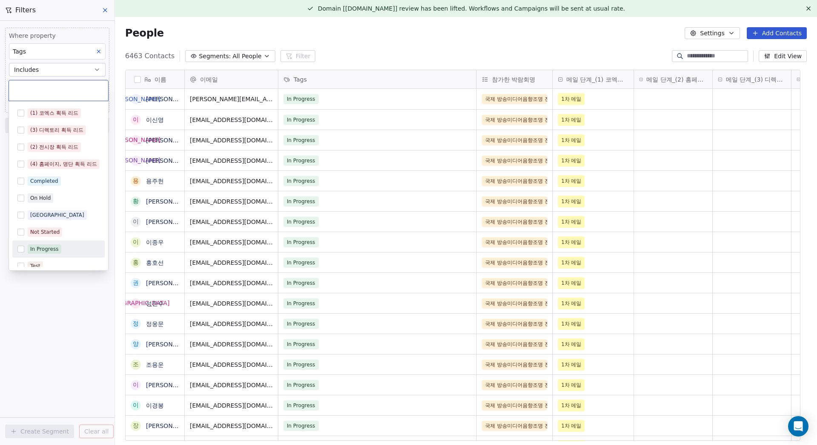
scroll to position [110, 0]
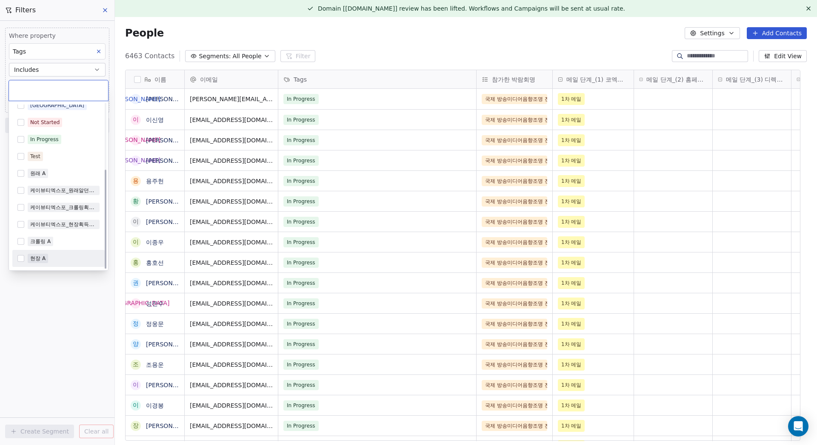
click at [39, 260] on div "현장 A" at bounding box center [37, 259] width 15 height 8
click at [64, 313] on html "MyFair Contacts People Marketing Workflows Campaigns Metrics & Events Sales Pip…" at bounding box center [408, 222] width 817 height 445
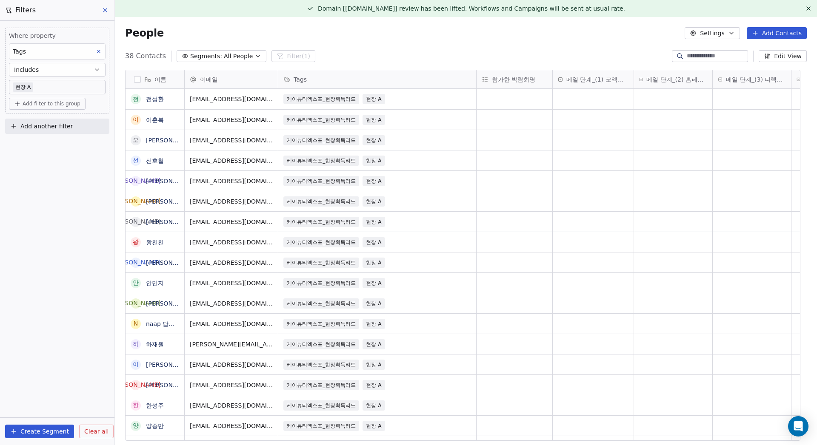
scroll to position [386, 689]
click at [381, 49] on div "38 Contacts Segments: All People Filter (1) Edit View" at bounding box center [466, 56] width 702 height 14
click at [401, 52] on div "38 Contacts Segments: All People Filter (1) Edit View" at bounding box center [466, 56] width 702 height 14
click at [103, 6] on button at bounding box center [105, 10] width 13 height 12
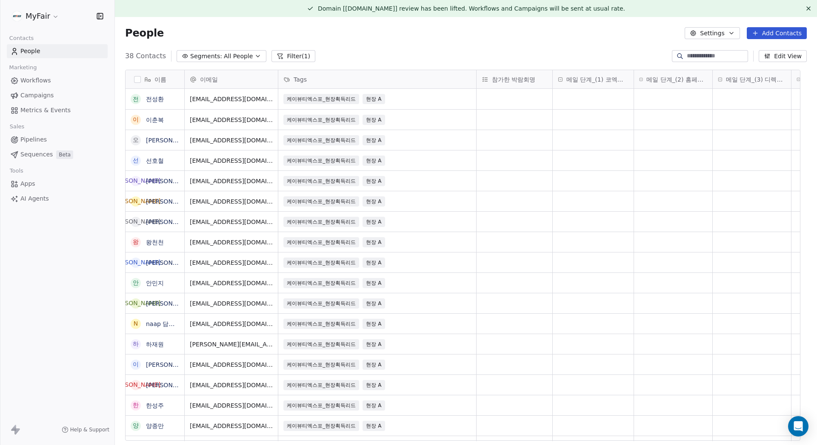
click at [358, 37] on div "People Settings Add Contacts" at bounding box center [466, 33] width 682 height 12
click at [406, 101] on div "케이뷰티엑스포_현장획득리드 현장 A" at bounding box center [369, 99] width 171 height 10
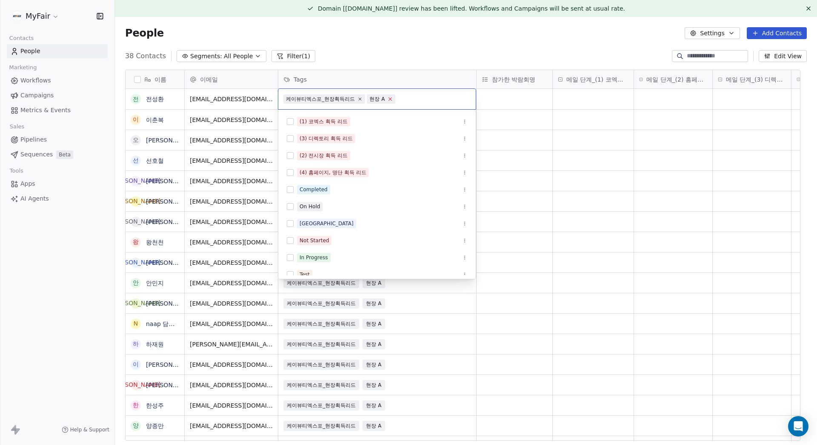
click at [391, 98] on icon at bounding box center [390, 99] width 6 height 6
click at [423, 58] on html "MyFair Contacts People Marketing Workflows Campaigns Metrics & Events Sales Pip…" at bounding box center [408, 222] width 817 height 445
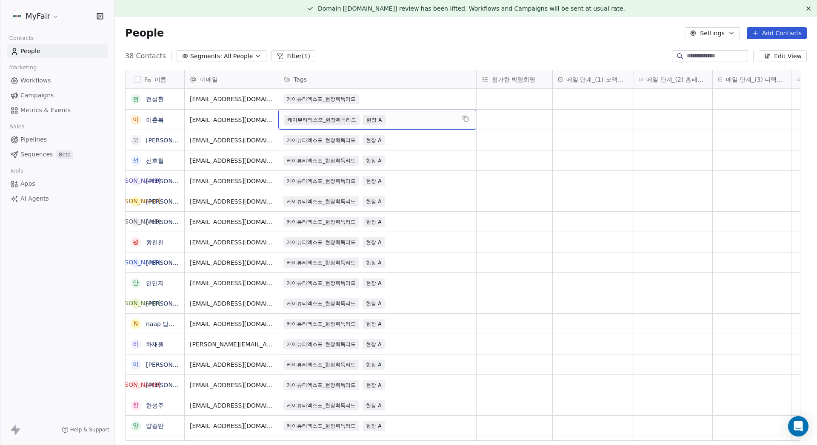
click at [400, 123] on div "케이뷰티엑스포_현장획득리드 현장 A" at bounding box center [369, 120] width 171 height 10
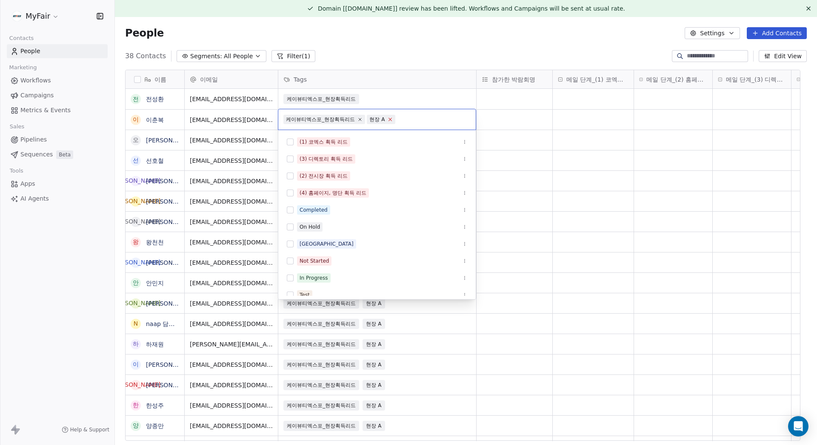
click at [388, 119] on icon at bounding box center [390, 120] width 6 height 6
click at [403, 45] on html "MyFair Contacts People Marketing Workflows Campaigns Metrics & Events Sales Pip…" at bounding box center [408, 222] width 817 height 445
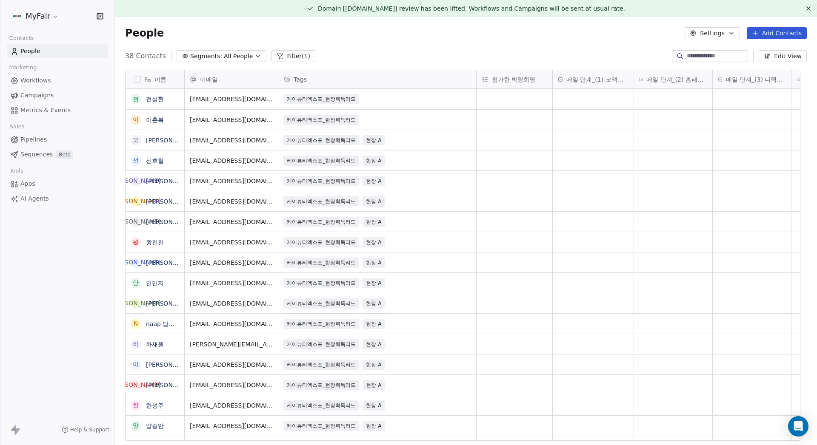
click at [211, 48] on div "People Settings Add Contacts" at bounding box center [466, 33] width 702 height 32
click at [212, 52] on span "Segments:" at bounding box center [206, 56] width 32 height 9
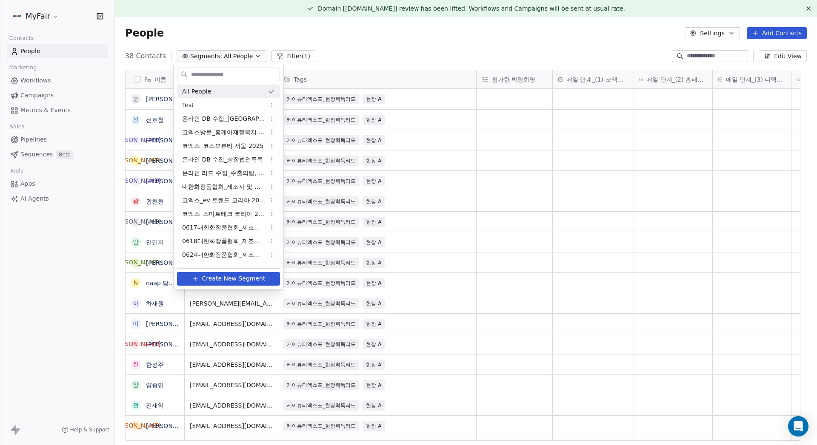
click at [298, 48] on html "MyFair Contacts People Marketing Workflows Campaigns Metrics & Events Sales Pip…" at bounding box center [408, 222] width 817 height 445
click at [297, 56] on button "Filter (1)" at bounding box center [293, 56] width 44 height 12
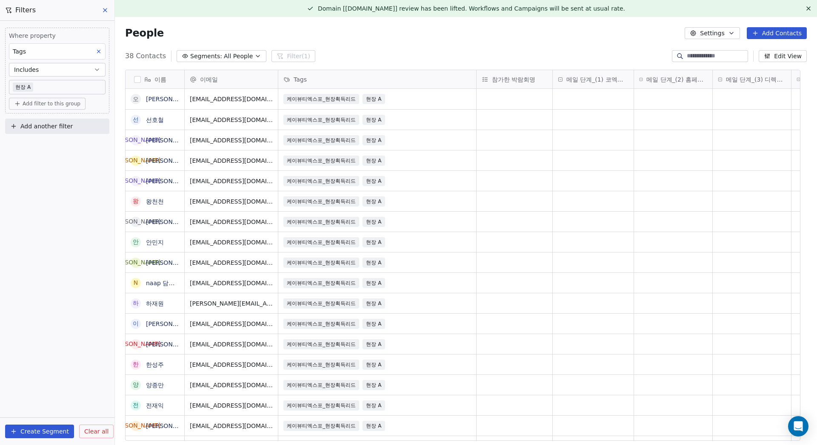
click at [49, 88] on body "MyFair Contacts People Marketing Workflows Campaigns Metrics & Events Sales Pip…" at bounding box center [408, 222] width 817 height 445
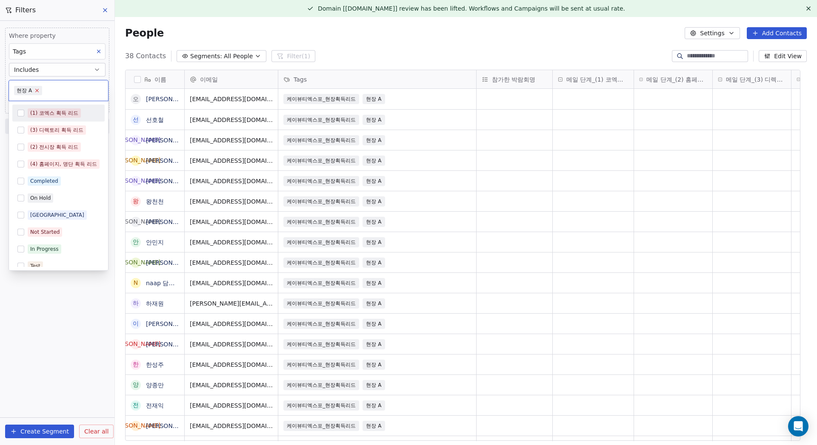
click at [36, 88] on icon at bounding box center [37, 91] width 6 height 6
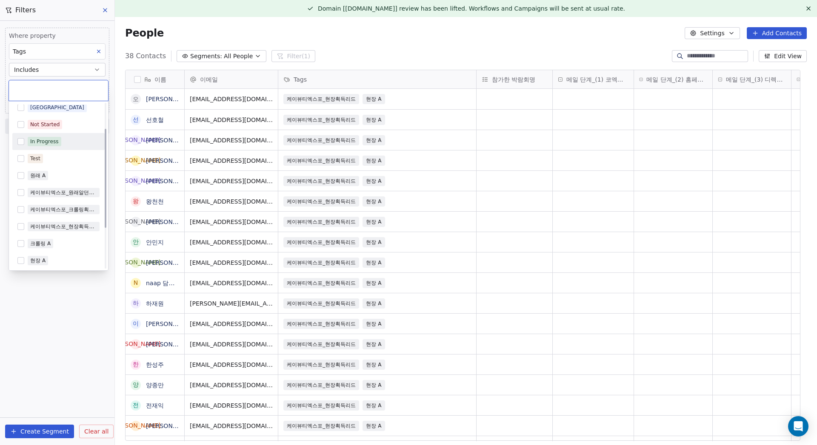
scroll to position [110, 0]
click at [66, 210] on div "케이뷰티엑스포_크롤링획득리드" at bounding box center [63, 208] width 67 height 8
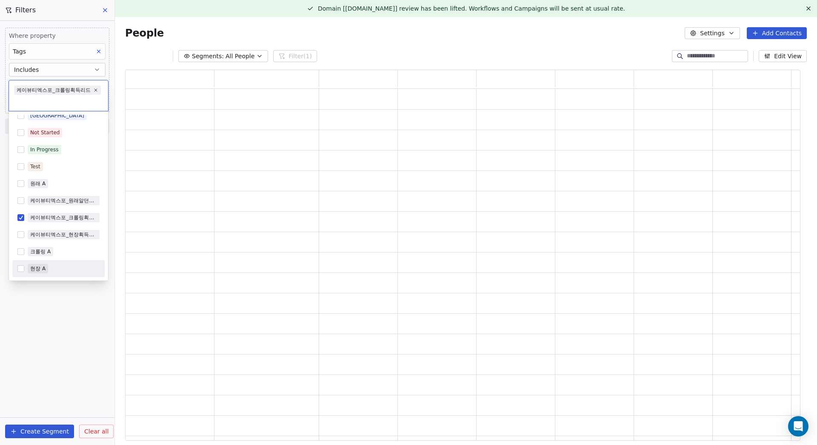
click at [71, 297] on html "MyFair Contacts People Marketing Workflows Campaigns Metrics & Events Sales Pip…" at bounding box center [408, 222] width 817 height 445
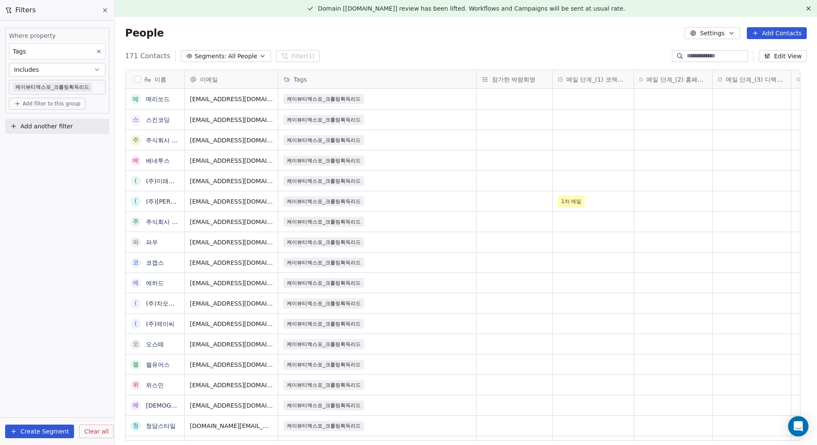
scroll to position [386, 689]
click at [135, 97] on button "grid" at bounding box center [135, 99] width 7 height 7
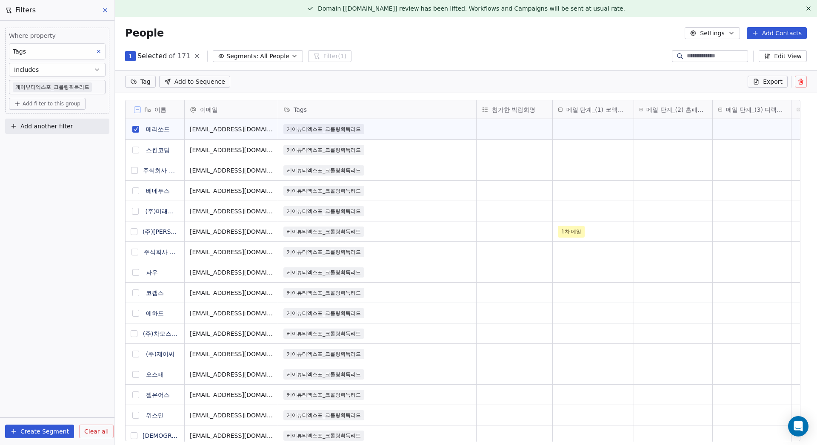
click at [135, 151] on button "grid" at bounding box center [135, 150] width 7 height 7
click at [134, 171] on button "grid" at bounding box center [134, 170] width 7 height 7
click at [136, 190] on button "grid" at bounding box center [135, 191] width 7 height 7
click at [136, 209] on button "grid" at bounding box center [135, 211] width 7 height 7
click at [137, 232] on button "grid" at bounding box center [134, 231] width 7 height 7
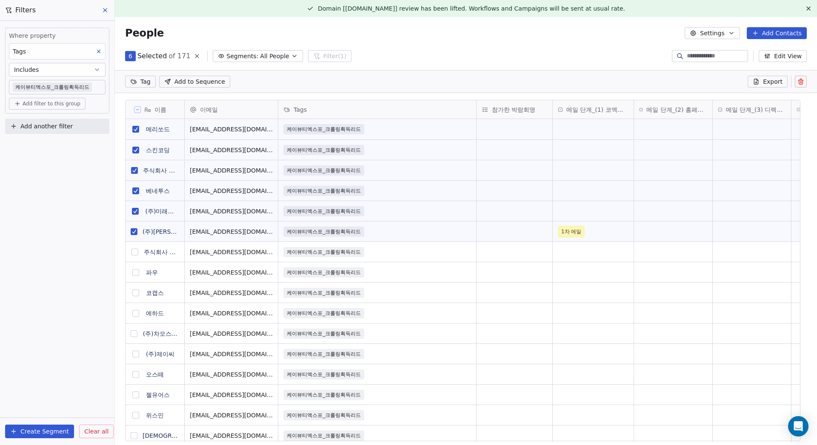
drag, startPoint x: 134, startPoint y: 251, endPoint x: 139, endPoint y: 266, distance: 15.6
click at [135, 251] on button "grid" at bounding box center [134, 252] width 7 height 7
click at [136, 271] on button "grid" at bounding box center [135, 272] width 7 height 7
click at [137, 294] on button "grid" at bounding box center [135, 293] width 7 height 7
click at [136, 311] on button "grid" at bounding box center [135, 313] width 7 height 7
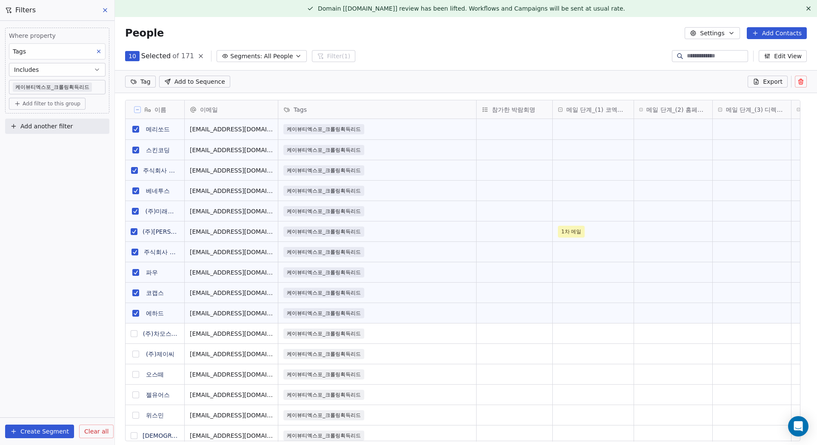
click at [135, 332] on button "grid" at bounding box center [134, 334] width 7 height 7
click at [135, 352] on button "grid" at bounding box center [135, 354] width 7 height 7
drag, startPoint x: 134, startPoint y: 373, endPoint x: 136, endPoint y: 377, distance: 4.8
click at [134, 374] on button "grid" at bounding box center [135, 374] width 7 height 7
click at [136, 392] on button "grid" at bounding box center [135, 395] width 7 height 7
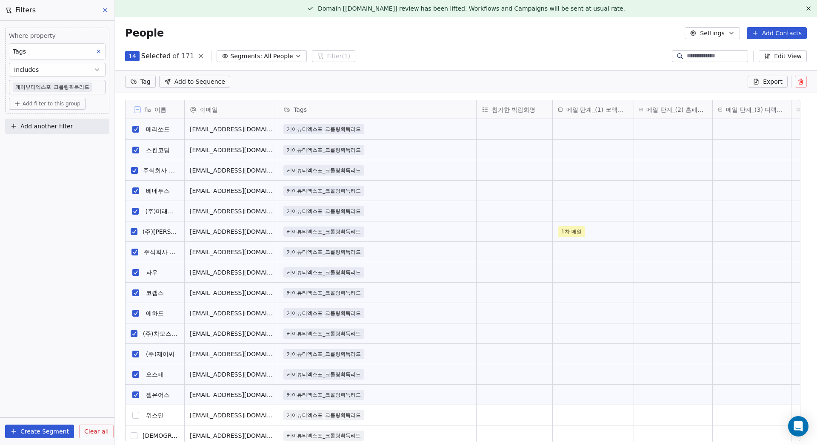
scroll to position [128, 0]
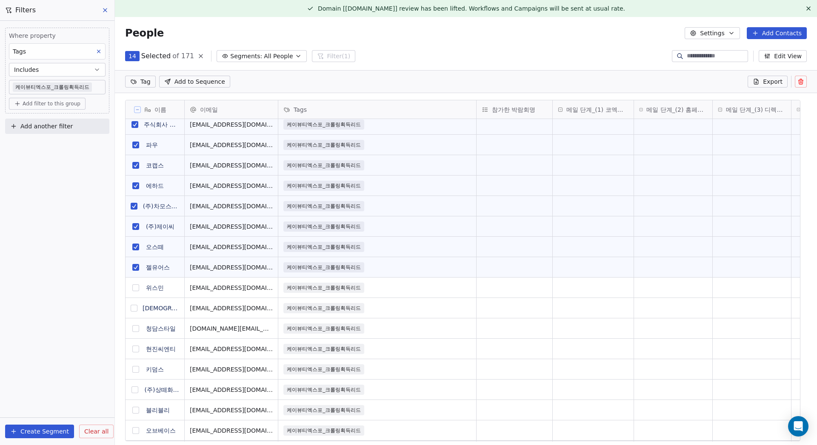
click at [134, 389] on button "grid" at bounding box center [134, 390] width 7 height 7
type button "on"
drag, startPoint x: 135, startPoint y: 285, endPoint x: 137, endPoint y: 309, distance: 23.9
click at [136, 288] on button "grid" at bounding box center [135, 288] width 7 height 7
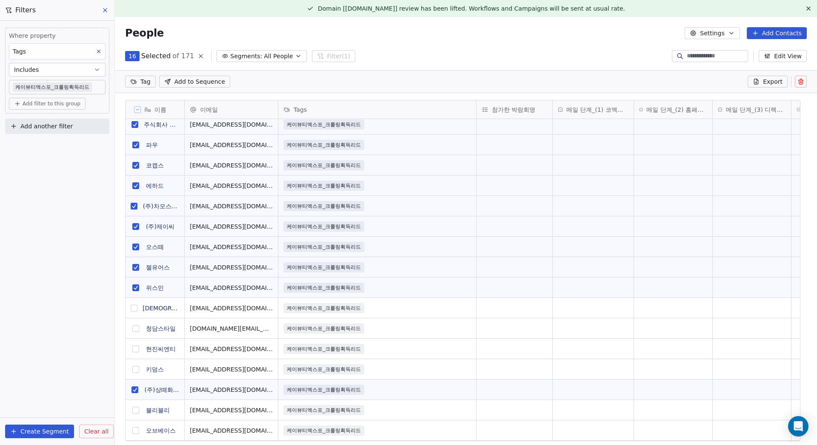
click at [137, 307] on button "grid" at bounding box center [134, 308] width 7 height 7
click at [133, 331] on button "grid" at bounding box center [135, 328] width 7 height 7
click at [137, 346] on button "grid" at bounding box center [135, 349] width 7 height 7
click at [133, 371] on button "grid" at bounding box center [135, 369] width 7 height 7
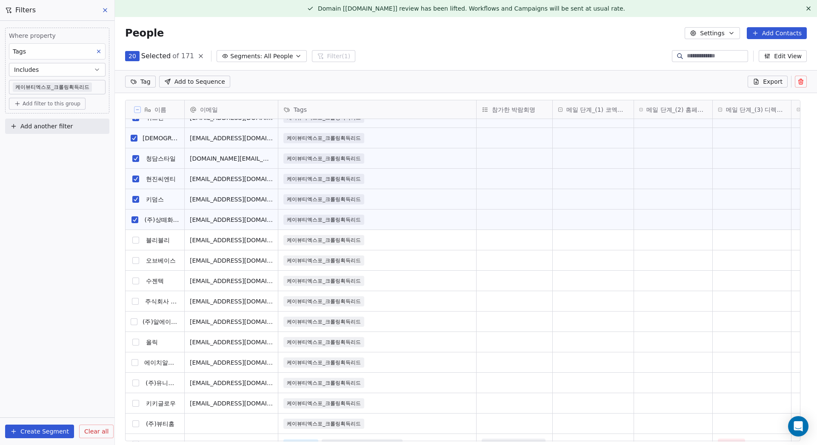
scroll to position [298, 0]
click at [137, 241] on button "grid" at bounding box center [135, 240] width 7 height 7
click at [136, 111] on icon at bounding box center [137, 110] width 4 height 4
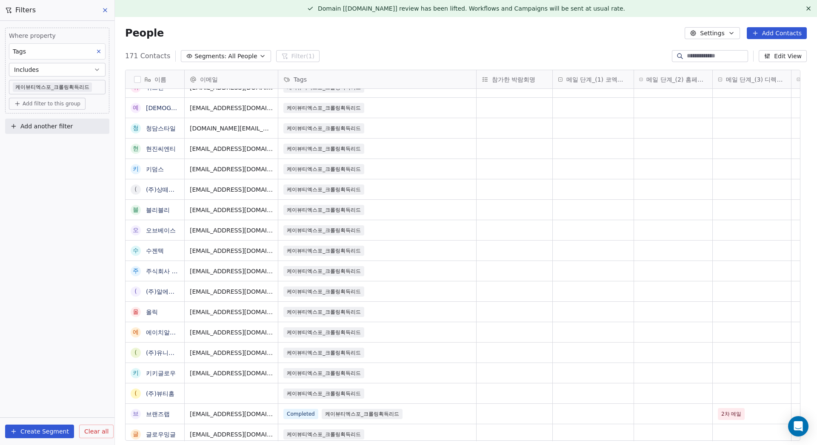
scroll to position [386, 689]
click at [135, 79] on button "button" at bounding box center [137, 79] width 7 height 7
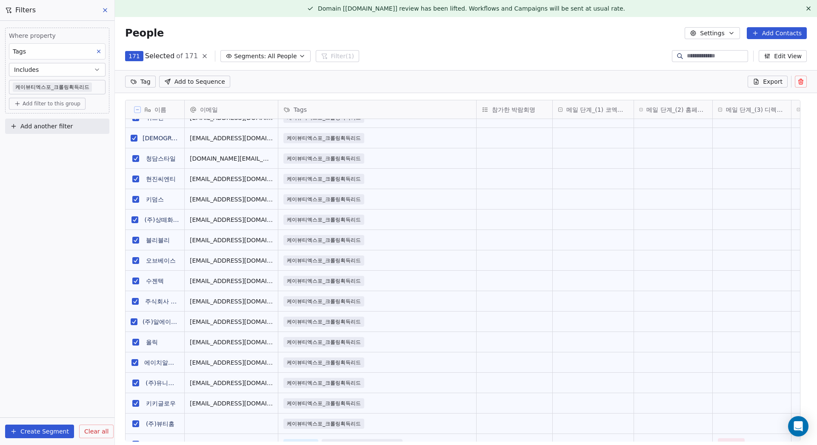
scroll to position [356, 689]
click at [139, 110] on icon at bounding box center [137, 110] width 4 height 4
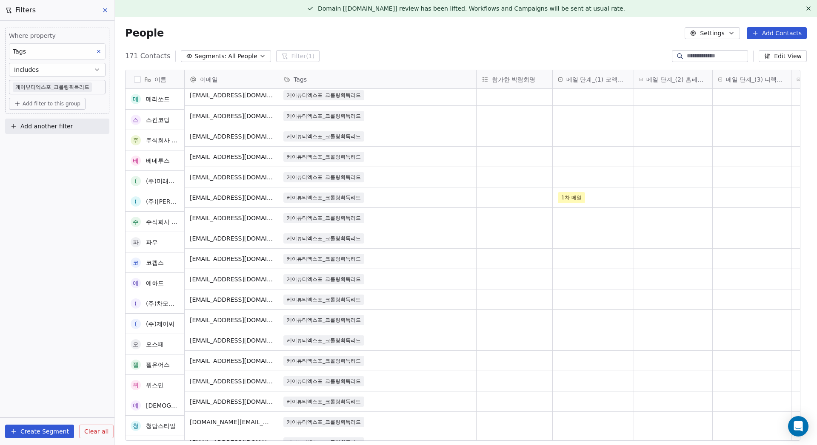
scroll to position [0, 0]
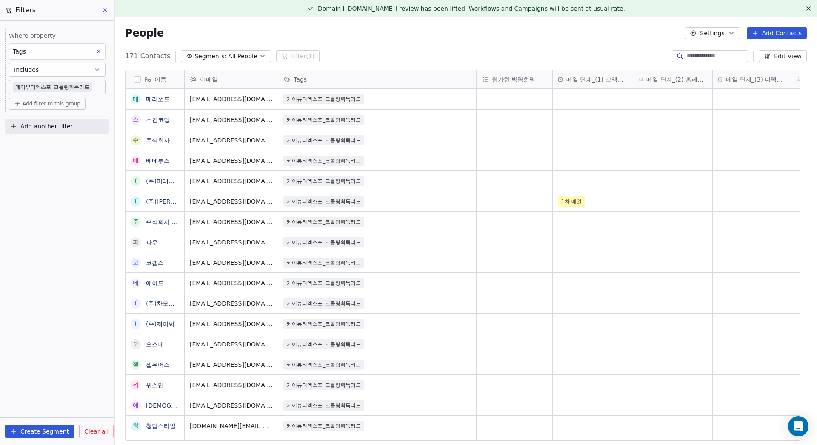
click at [0, 0] on button "grid" at bounding box center [0, 0] width 0 height 0
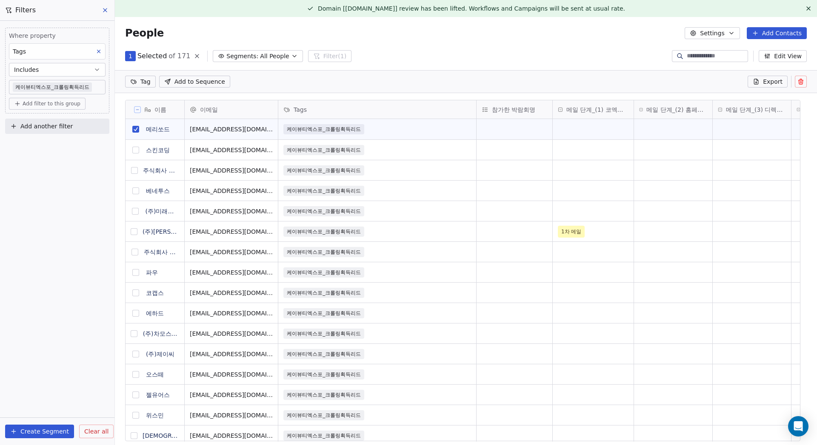
scroll to position [356, 689]
click at [135, 148] on button "grid" at bounding box center [135, 150] width 7 height 7
click at [135, 170] on button "grid" at bounding box center [134, 170] width 7 height 7
click at [136, 193] on button "grid" at bounding box center [135, 191] width 7 height 7
click at [135, 208] on button "grid" at bounding box center [135, 211] width 7 height 7
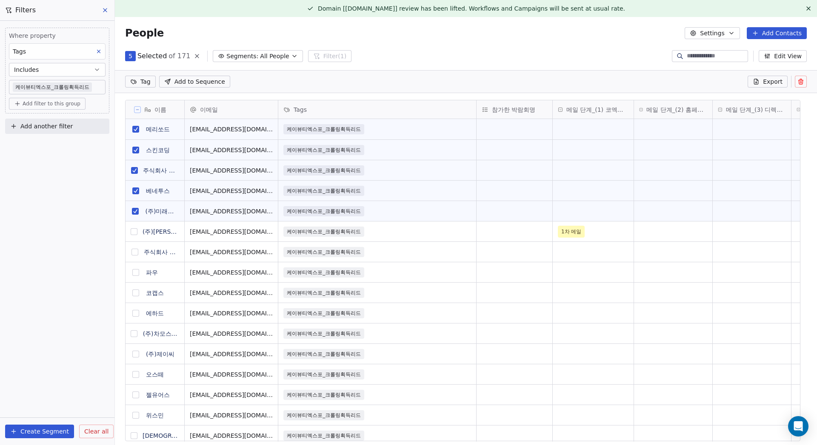
click at [136, 233] on button "grid" at bounding box center [134, 231] width 7 height 7
click at [135, 250] on button "grid" at bounding box center [134, 252] width 7 height 7
click at [137, 274] on button "grid" at bounding box center [135, 272] width 7 height 7
click at [137, 315] on button "grid" at bounding box center [135, 313] width 7 height 7
click at [137, 295] on button "grid" at bounding box center [135, 293] width 7 height 7
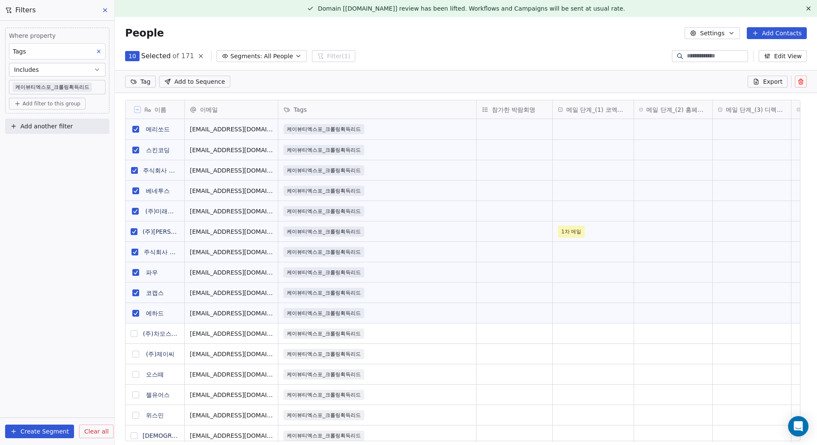
click at [135, 335] on button "grid" at bounding box center [134, 334] width 7 height 7
drag, startPoint x: 135, startPoint y: 352, endPoint x: 137, endPoint y: 364, distance: 11.7
click at [135, 353] on button "grid" at bounding box center [135, 354] width 7 height 7
click at [138, 375] on button "grid" at bounding box center [135, 374] width 7 height 7
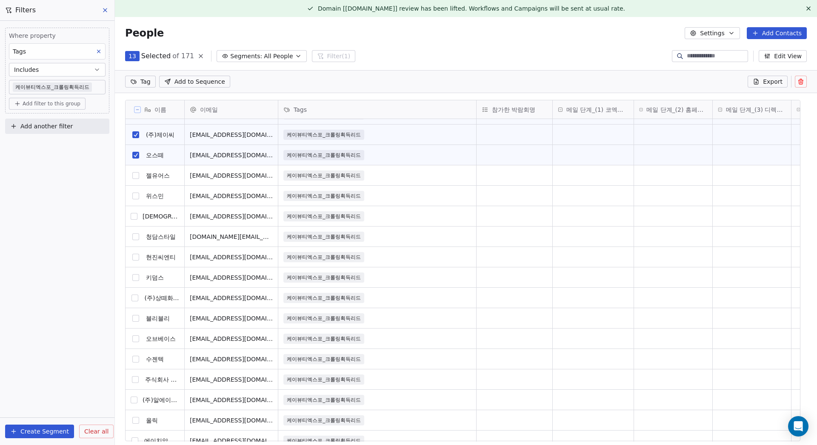
scroll to position [255, 0]
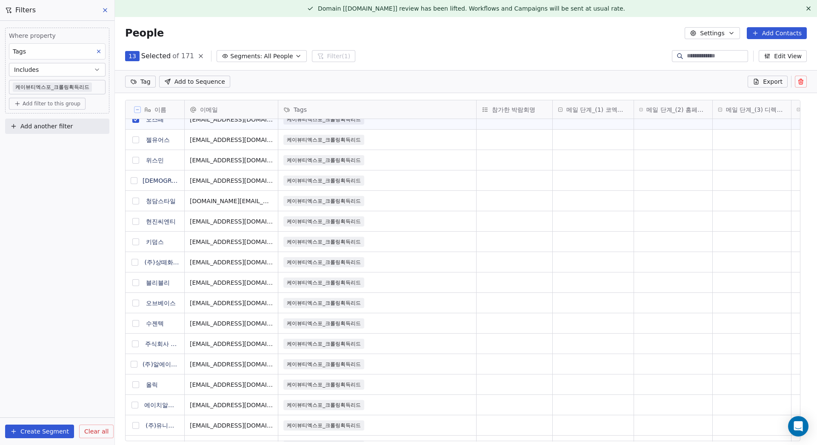
click at [137, 141] on button "grid" at bounding box center [135, 140] width 7 height 7
click at [137, 160] on button "grid" at bounding box center [135, 160] width 7 height 7
click at [137, 180] on button "grid" at bounding box center [134, 180] width 7 height 7
click at [136, 202] on button "grid" at bounding box center [135, 201] width 7 height 7
click at [134, 218] on button "grid" at bounding box center [135, 221] width 7 height 7
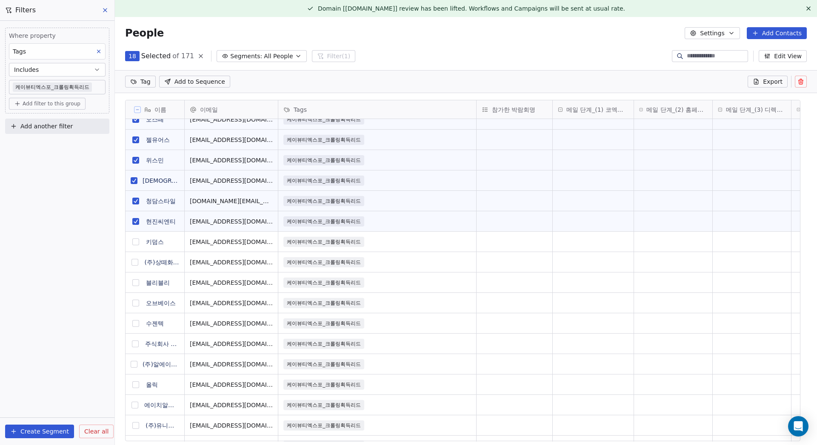
click at [134, 242] on button "grid" at bounding box center [135, 242] width 7 height 7
click at [135, 261] on button "grid" at bounding box center [134, 262] width 7 height 7
click at [134, 283] on button "grid" at bounding box center [135, 283] width 7 height 7
click at [137, 303] on button "grid" at bounding box center [135, 303] width 7 height 7
click at [136, 324] on button "grid" at bounding box center [135, 323] width 7 height 7
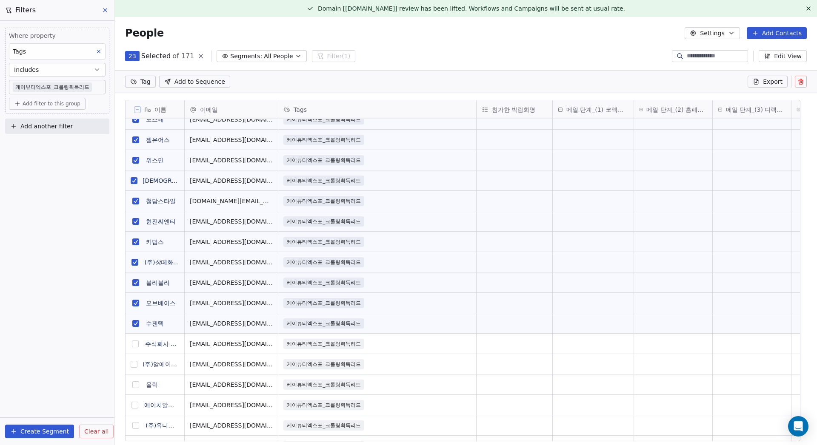
click at [136, 341] on button "grid" at bounding box center [135, 344] width 7 height 7
click at [136, 362] on button "grid" at bounding box center [134, 364] width 7 height 7
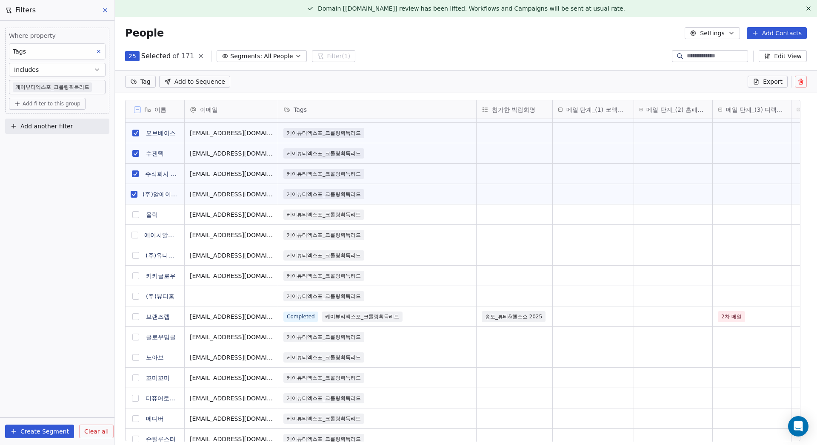
click at [137, 214] on button "grid" at bounding box center [135, 214] width 7 height 7
click at [134, 234] on button "grid" at bounding box center [134, 235] width 7 height 7
click at [134, 257] on button "grid" at bounding box center [135, 255] width 7 height 7
click at [134, 274] on button "grid" at bounding box center [135, 276] width 7 height 7
click at [134, 296] on button "grid" at bounding box center [135, 296] width 7 height 7
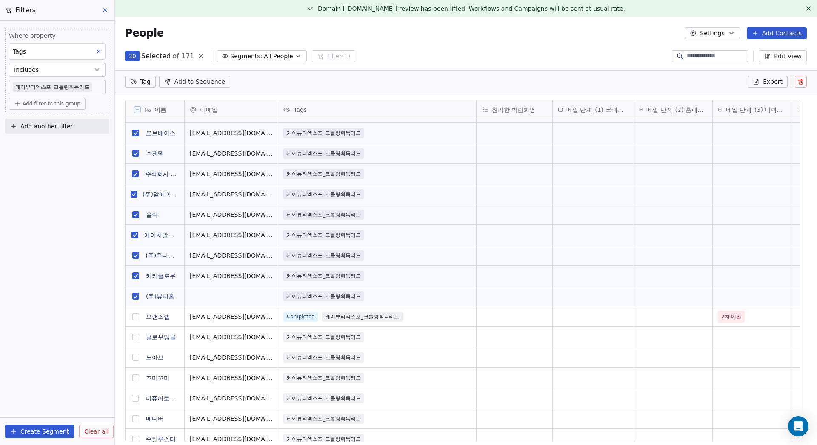
click at [134, 315] on button "grid" at bounding box center [135, 317] width 7 height 7
click at [134, 337] on button "grid" at bounding box center [135, 337] width 7 height 7
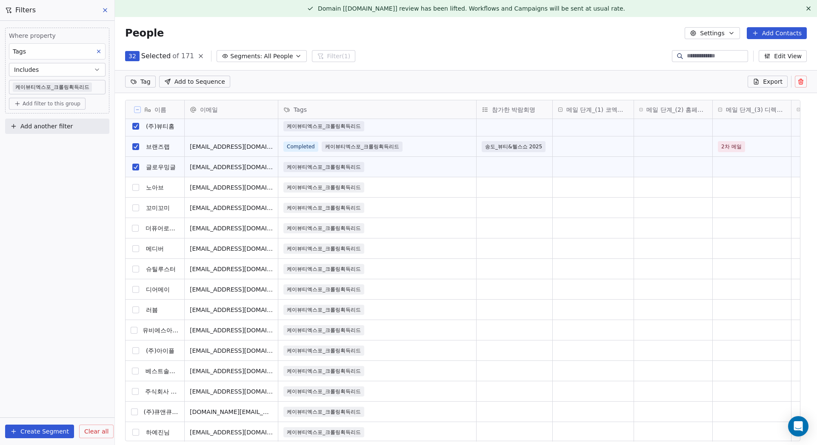
scroll to position [596, 0]
click at [137, 189] on button "grid" at bounding box center [135, 187] width 7 height 7
click at [137, 210] on button "grid" at bounding box center [135, 208] width 7 height 7
click at [134, 229] on button "grid" at bounding box center [135, 228] width 7 height 7
click at [135, 248] on button "grid" at bounding box center [135, 248] width 7 height 7
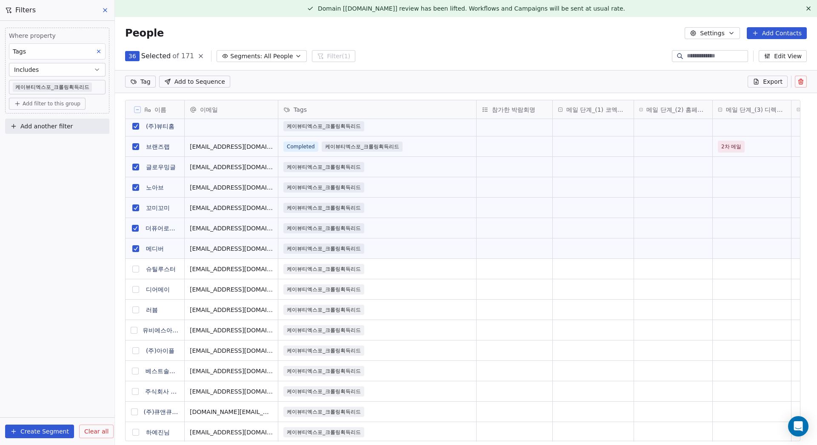
click at [134, 268] on button "grid" at bounding box center [135, 269] width 7 height 7
click at [136, 286] on button "grid" at bounding box center [135, 289] width 7 height 7
click at [135, 313] on button "grid" at bounding box center [135, 310] width 7 height 7
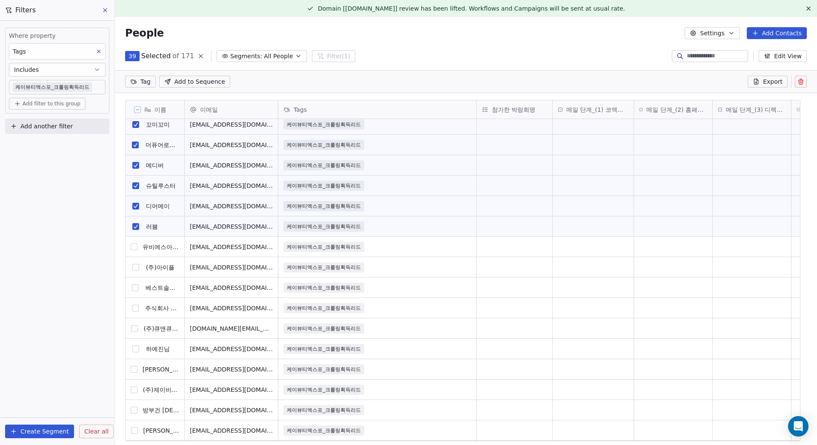
scroll to position [0, 0]
click at [133, 243] on button "grid" at bounding box center [134, 245] width 7 height 7
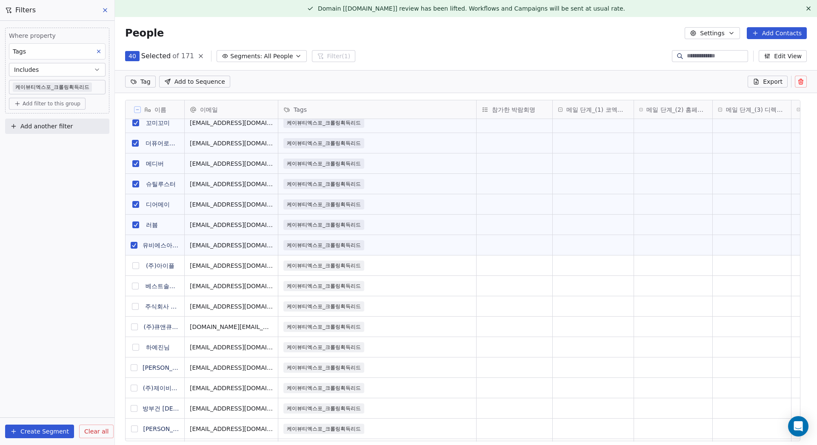
click at [134, 264] on button "grid" at bounding box center [135, 266] width 7 height 7
click at [136, 287] on button "grid" at bounding box center [135, 286] width 7 height 7
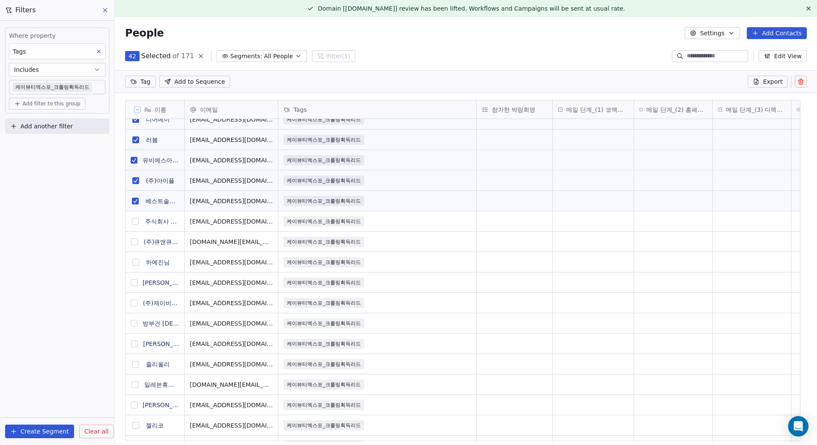
click at [135, 221] on button "grid" at bounding box center [135, 221] width 7 height 7
click at [134, 242] on button "grid" at bounding box center [134, 242] width 7 height 7
click at [136, 260] on button "grid" at bounding box center [135, 262] width 7 height 7
click at [136, 284] on button "grid" at bounding box center [134, 283] width 7 height 7
click at [134, 304] on button "grid" at bounding box center [134, 303] width 7 height 7
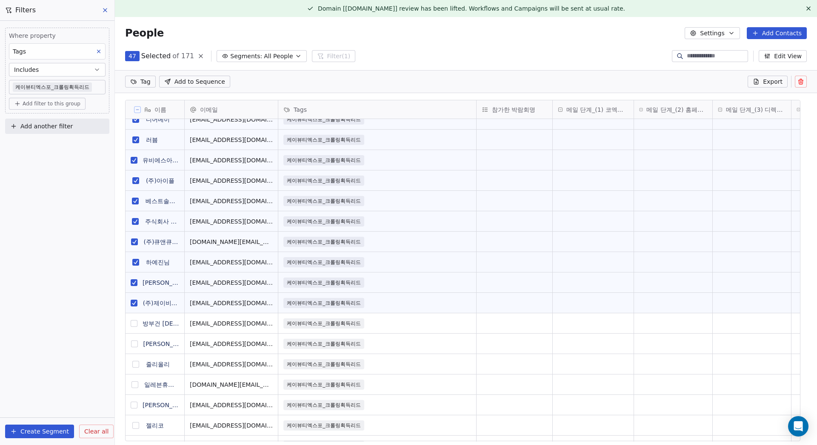
click at [134, 320] on button "grid" at bounding box center [134, 323] width 7 height 7
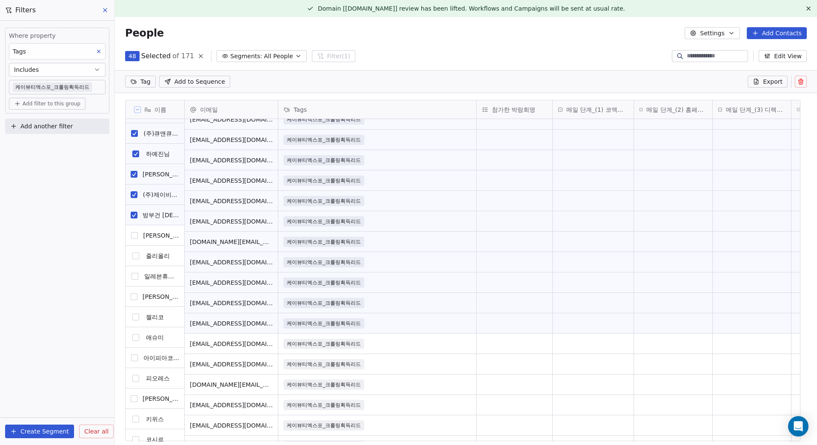
scroll to position [893, 0]
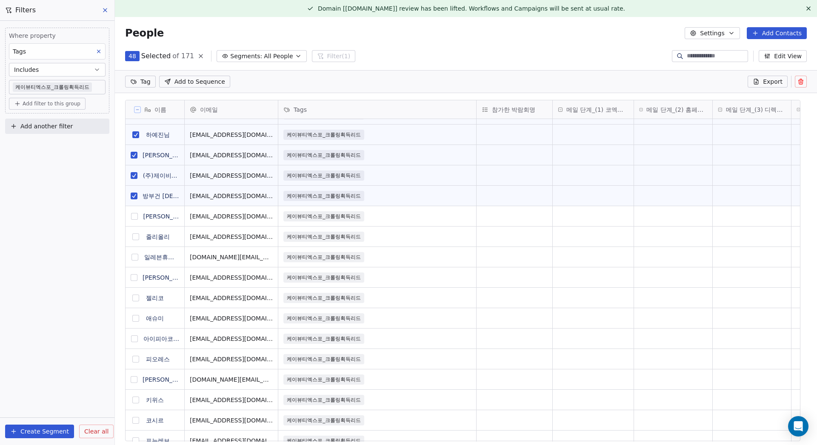
click at [134, 217] on button "grid" at bounding box center [134, 216] width 7 height 7
click at [137, 237] on button "grid" at bounding box center [135, 237] width 7 height 7
click at [137, 257] on button "grid" at bounding box center [134, 257] width 7 height 7
click at [134, 277] on button "grid" at bounding box center [134, 277] width 7 height 7
click at [133, 299] on button "grid" at bounding box center [135, 298] width 7 height 7
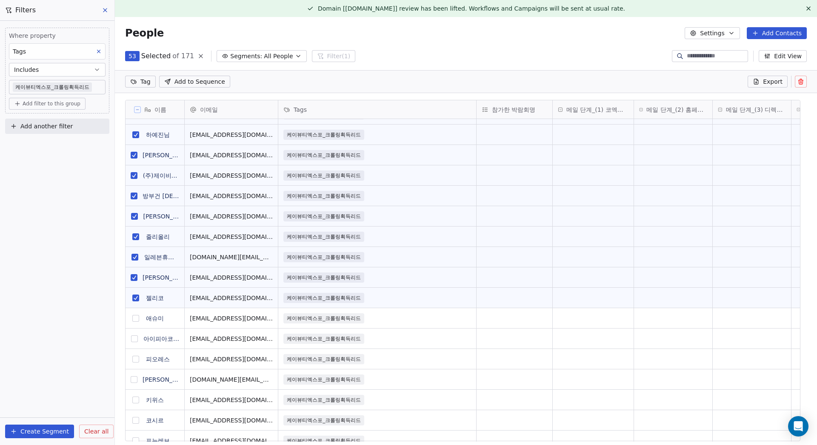
click at [135, 319] on button "grid" at bounding box center [135, 318] width 7 height 7
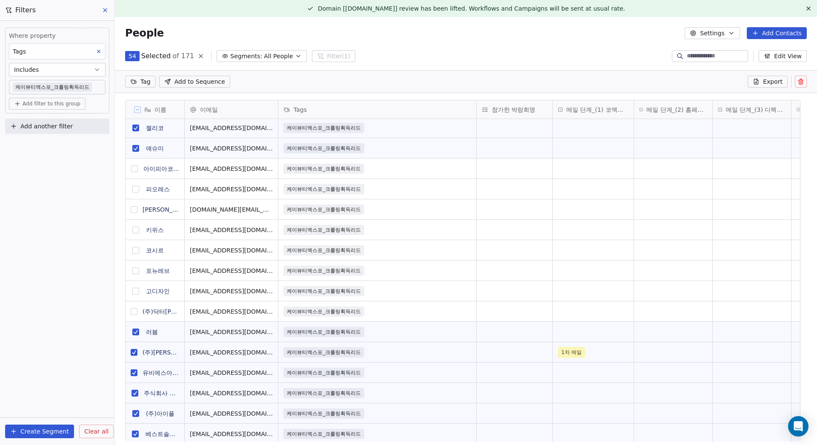
click at [134, 168] on button "grid" at bounding box center [134, 169] width 7 height 7
click at [137, 190] on button "grid" at bounding box center [135, 189] width 7 height 7
click at [137, 210] on button "grid" at bounding box center [134, 209] width 7 height 7
click at [137, 229] on button "grid" at bounding box center [135, 230] width 7 height 7
drag, startPoint x: 137, startPoint y: 252, endPoint x: 137, endPoint y: 260, distance: 8.5
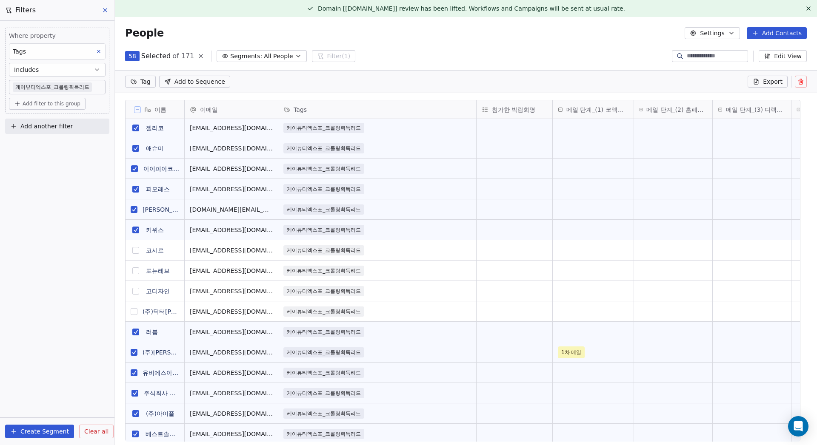
click at [137, 251] on button "grid" at bounding box center [135, 250] width 7 height 7
click at [135, 271] on button "grid" at bounding box center [135, 271] width 7 height 7
click at [133, 293] on button "grid" at bounding box center [135, 291] width 7 height 7
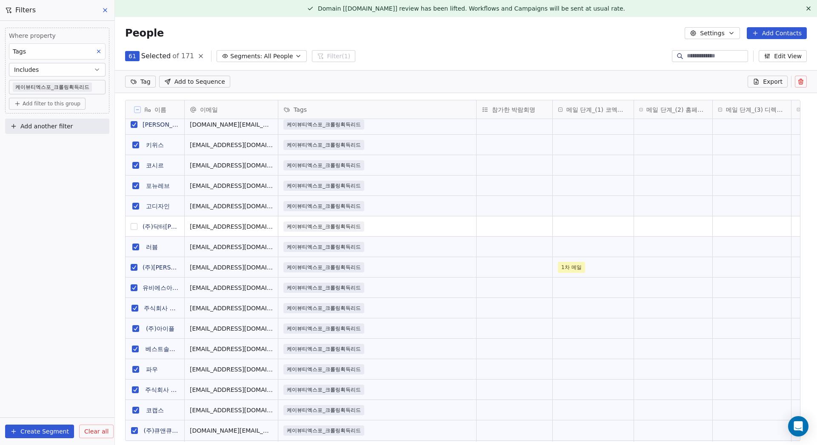
click at [135, 224] on button "grid" at bounding box center [134, 226] width 7 height 7
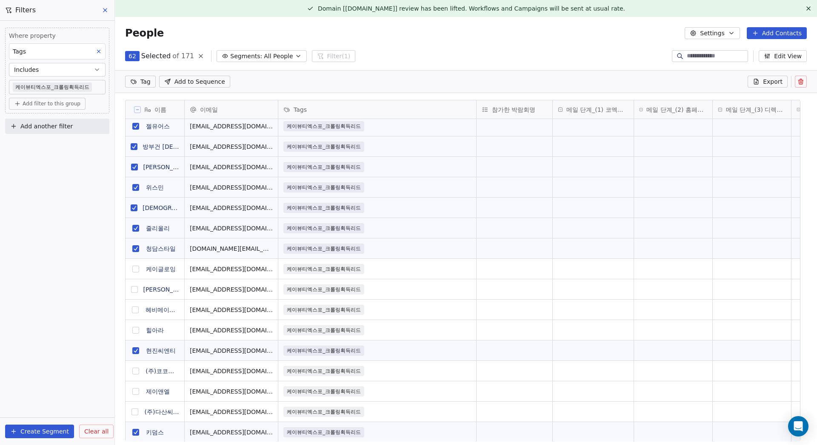
click at [134, 267] on button "grid" at bounding box center [135, 269] width 7 height 7
click at [137, 288] on button "grid" at bounding box center [134, 289] width 7 height 7
click at [135, 307] on button "grid" at bounding box center [135, 310] width 7 height 7
click at [136, 332] on button "grid" at bounding box center [135, 330] width 7 height 7
click at [135, 371] on button "grid" at bounding box center [135, 371] width 7 height 7
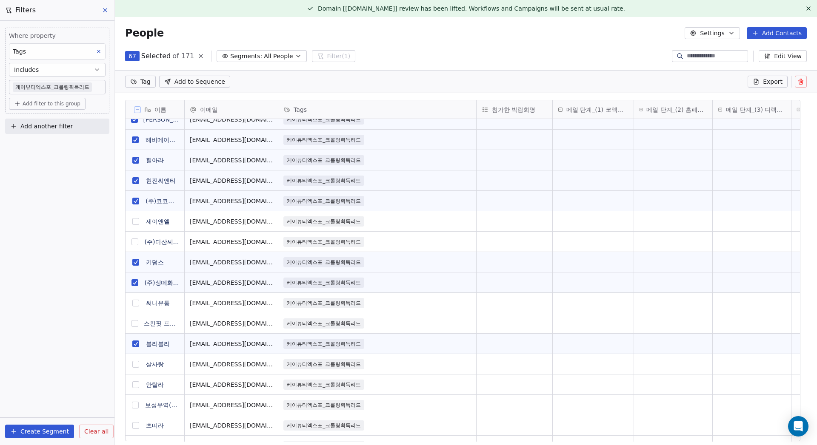
click at [136, 221] on button "grid" at bounding box center [135, 221] width 7 height 7
click at [136, 240] on button "grid" at bounding box center [134, 242] width 7 height 7
click at [134, 300] on button "grid" at bounding box center [135, 303] width 7 height 7
click at [134, 323] on button "grid" at bounding box center [134, 323] width 7 height 7
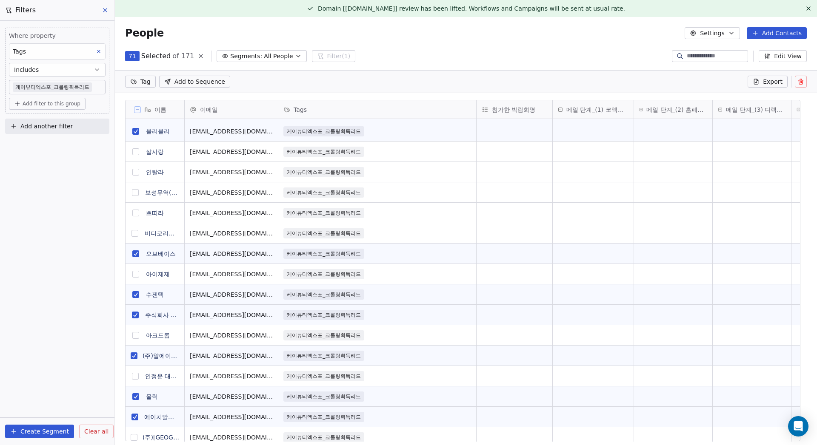
click at [135, 153] on button "grid" at bounding box center [135, 151] width 7 height 7
click at [136, 171] on button "grid" at bounding box center [135, 172] width 7 height 7
click at [136, 192] on button "grid" at bounding box center [135, 192] width 7 height 7
click at [135, 215] on button "grid" at bounding box center [135, 213] width 7 height 7
click at [136, 232] on button "grid" at bounding box center [134, 233] width 7 height 7
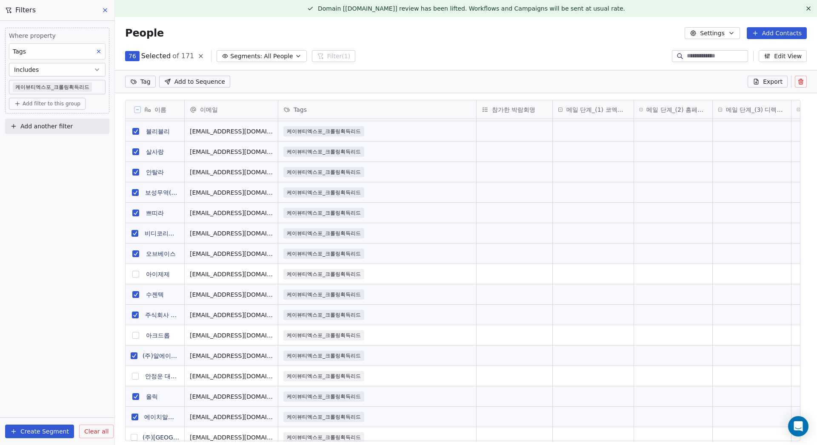
click at [135, 273] on button "grid" at bounding box center [135, 274] width 7 height 7
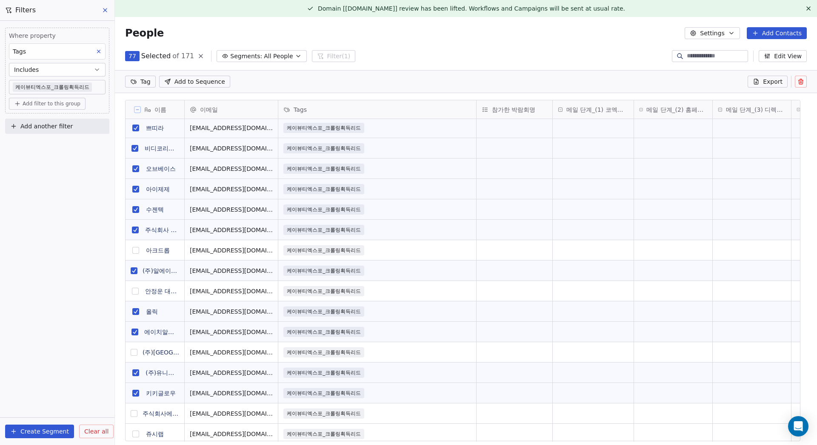
click at [135, 252] on button "grid" at bounding box center [135, 250] width 7 height 7
click at [133, 290] on button "grid" at bounding box center [135, 291] width 7 height 7
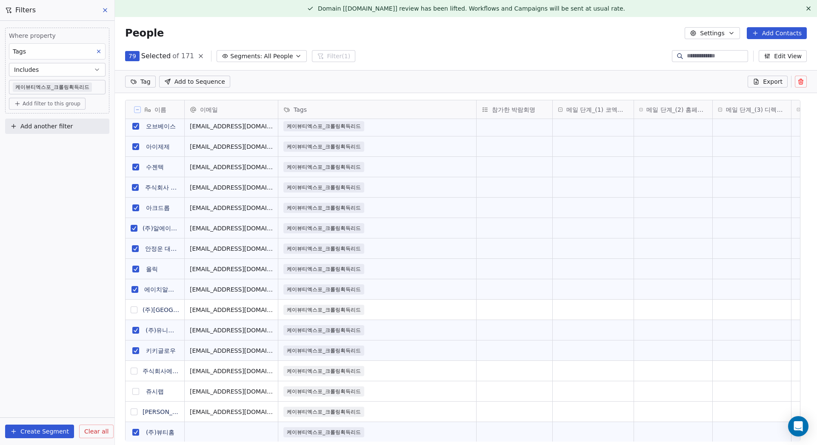
click at [132, 312] on button "grid" at bounding box center [134, 310] width 7 height 7
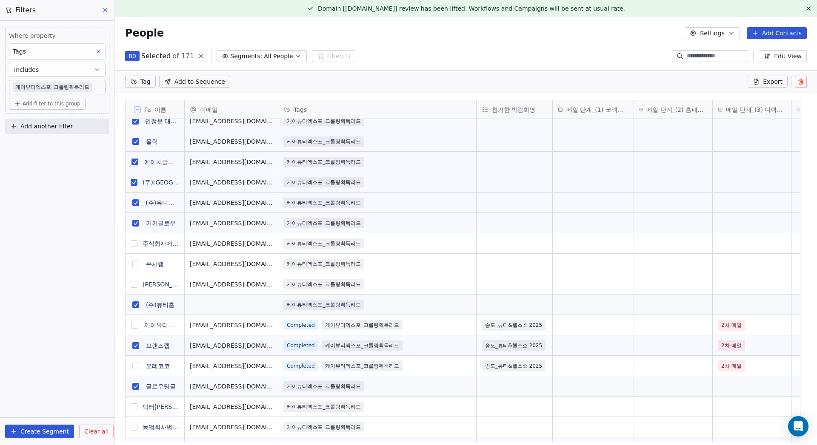
click at [135, 243] on button "grid" at bounding box center [134, 243] width 7 height 7
click at [137, 262] on button "grid" at bounding box center [135, 264] width 7 height 7
click at [135, 284] on button "grid" at bounding box center [134, 284] width 7 height 7
click at [134, 325] on button "grid" at bounding box center [134, 325] width 7 height 7
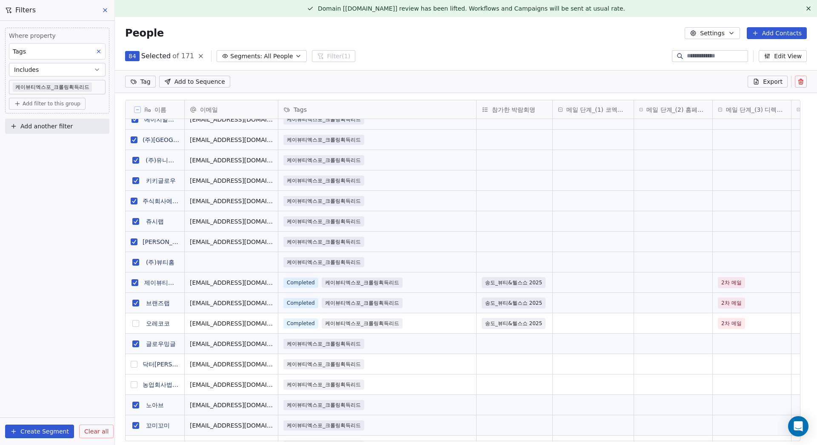
click at [136, 324] on button "grid" at bounding box center [135, 323] width 7 height 7
click at [138, 83] on html "MyFair Contacts People Marketing Workflows Campaigns Metrics & Events Sales Pip…" at bounding box center [408, 222] width 817 height 445
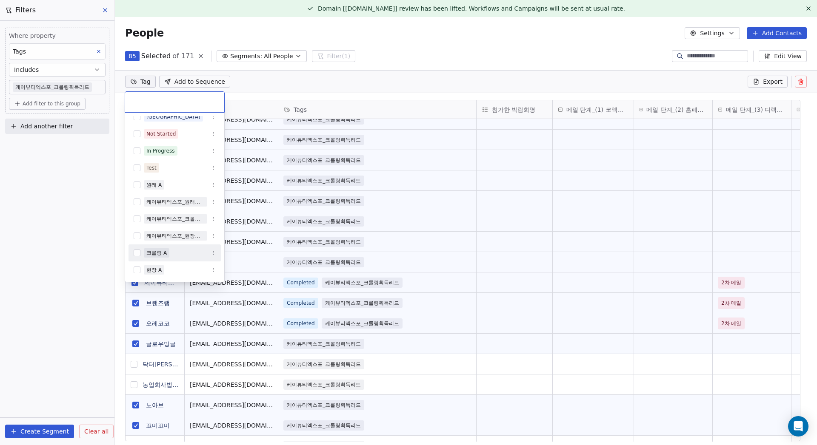
click at [139, 256] on button "Suggestions" at bounding box center [137, 253] width 7 height 7
click at [412, 86] on html "MyFair Contacts People Marketing Workflows Campaigns Metrics & Events Sales Pip…" at bounding box center [408, 222] width 817 height 445
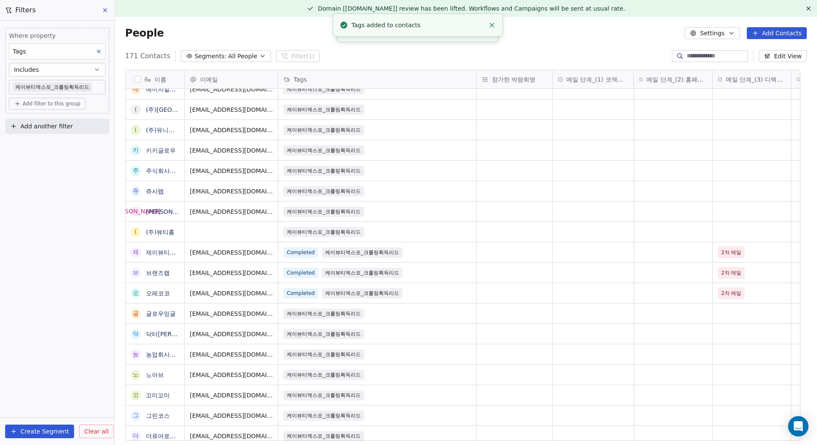
click at [77, 85] on body "MyFair Contacts People Marketing Workflows Campaigns Metrics & Events Sales Pip…" at bounding box center [408, 222] width 817 height 445
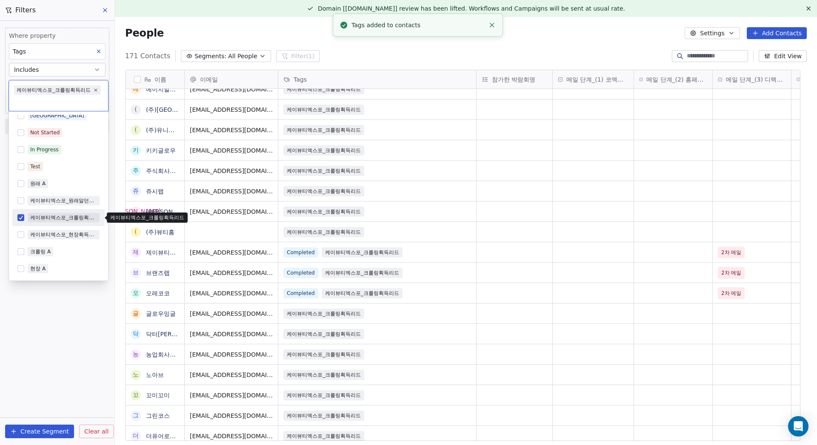
click at [29, 214] on span "케이뷰티엑스포_크롤링획득리드" at bounding box center [64, 217] width 72 height 9
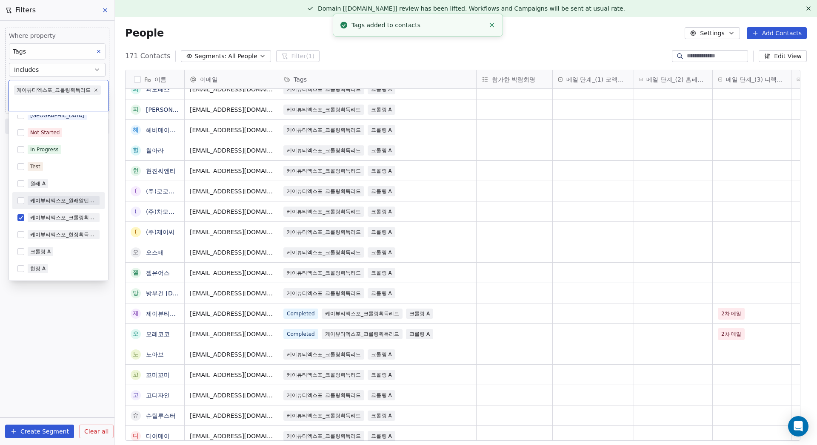
click at [19, 203] on button "Suggestions" at bounding box center [20, 200] width 7 height 7
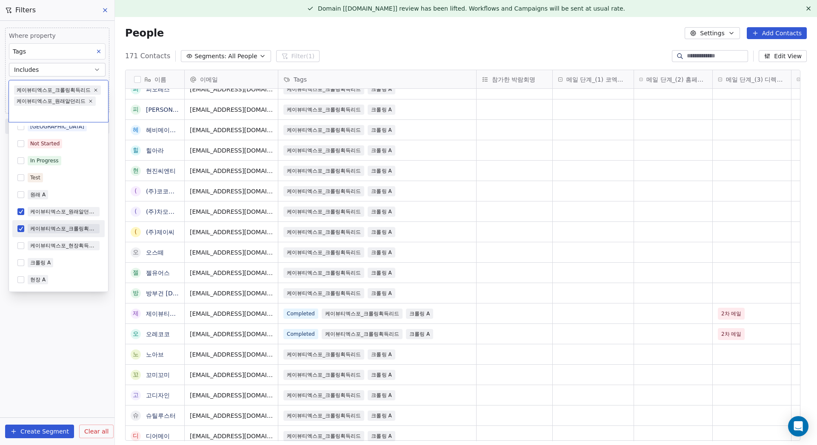
click at [19, 227] on button "Suggestions" at bounding box center [20, 228] width 7 height 7
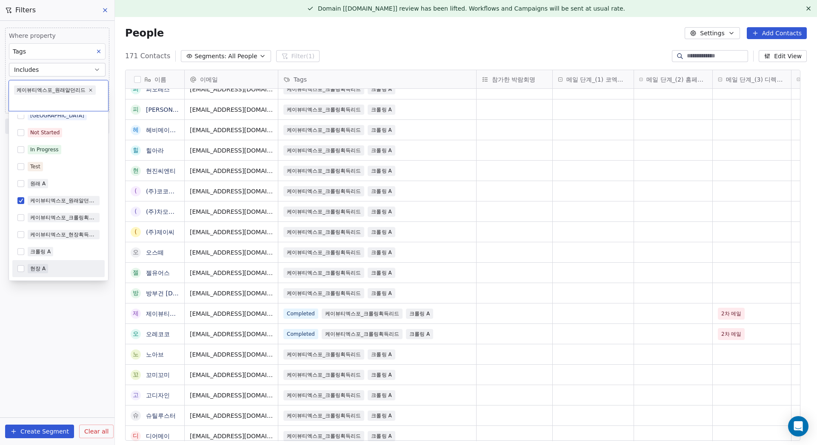
click at [51, 347] on html "MyFair Contacts People Marketing Workflows Campaigns Metrics & Events Sales Pip…" at bounding box center [408, 222] width 817 height 445
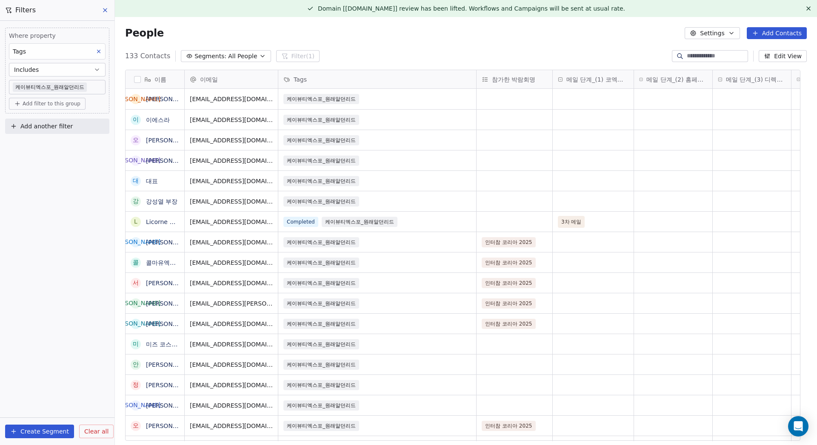
click at [140, 78] on button "button" at bounding box center [137, 79] width 7 height 7
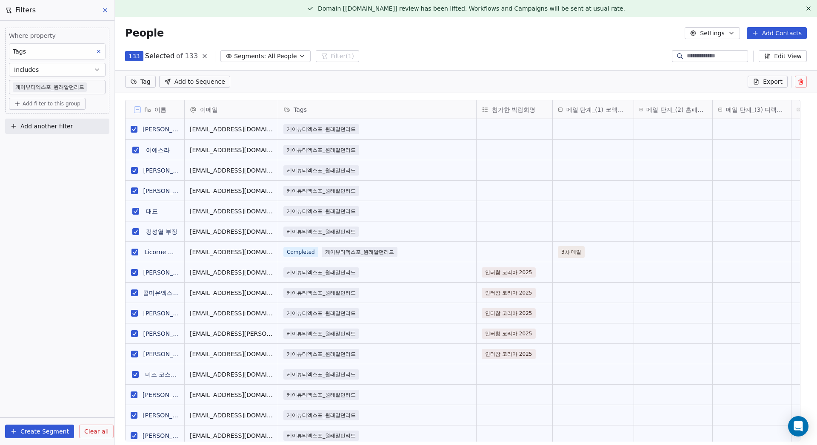
click at [137, 111] on icon at bounding box center [137, 110] width 4 height 4
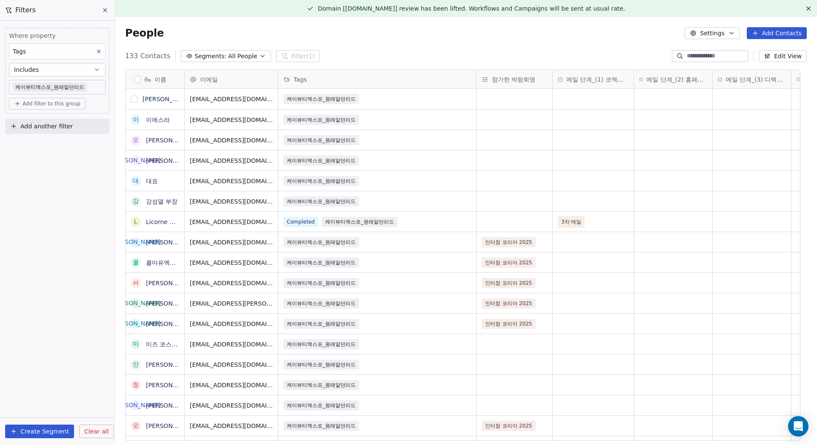
click at [137, 99] on button "grid" at bounding box center [134, 99] width 7 height 7
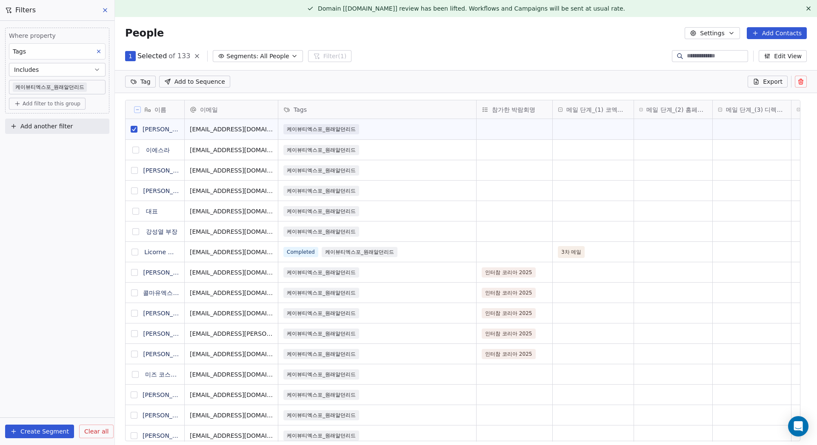
click at [136, 150] on button "grid" at bounding box center [135, 150] width 7 height 7
click at [136, 170] on button "grid" at bounding box center [134, 170] width 7 height 7
click at [136, 191] on button "grid" at bounding box center [134, 191] width 7 height 7
click at [138, 211] on button "grid" at bounding box center [135, 211] width 7 height 7
click at [138, 231] on button "grid" at bounding box center [135, 231] width 7 height 7
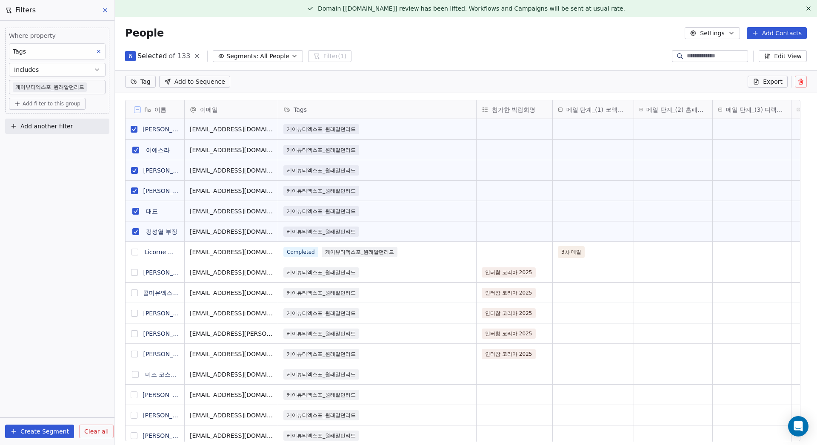
click at [137, 254] on button "grid" at bounding box center [134, 252] width 7 height 7
click at [137, 274] on button "grid" at bounding box center [134, 272] width 7 height 7
click at [134, 294] on button "grid" at bounding box center [134, 293] width 7 height 7
click at [133, 315] on button "grid" at bounding box center [134, 313] width 7 height 7
click at [133, 335] on button "grid" at bounding box center [134, 334] width 7 height 7
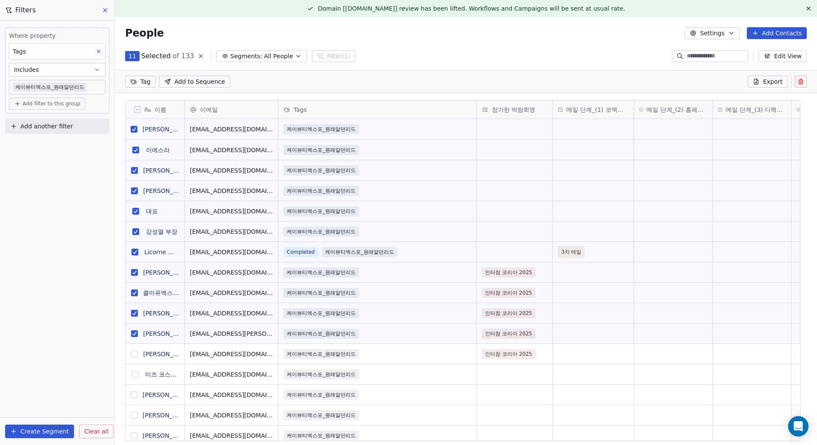
click at [135, 352] on button "grid" at bounding box center [134, 354] width 7 height 7
click at [134, 374] on button "grid" at bounding box center [135, 374] width 7 height 7
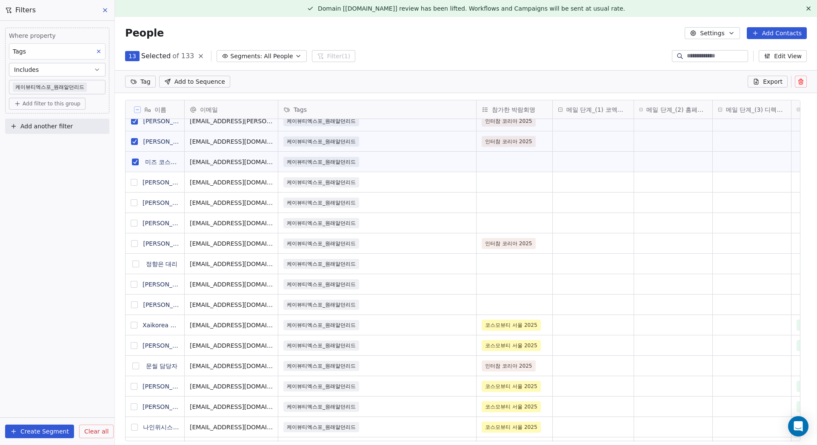
click at [137, 182] on button "grid" at bounding box center [134, 182] width 7 height 7
click at [137, 202] on button "grid" at bounding box center [134, 203] width 7 height 7
click at [135, 224] on button "grid" at bounding box center [134, 223] width 7 height 7
click at [135, 246] on button "grid" at bounding box center [134, 243] width 7 height 7
click at [135, 263] on button "grid" at bounding box center [135, 264] width 7 height 7
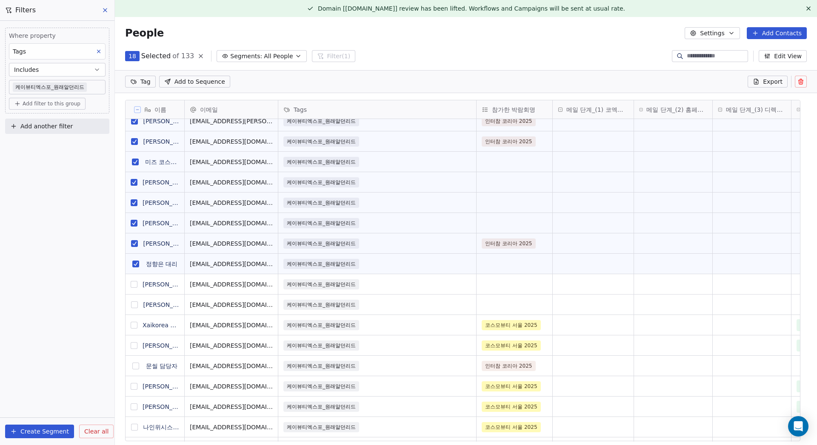
click at [136, 284] on button "grid" at bounding box center [134, 284] width 7 height 7
click at [134, 307] on button "grid" at bounding box center [134, 305] width 7 height 7
click at [131, 328] on button "grid" at bounding box center [134, 325] width 7 height 7
click at [136, 368] on button "grid" at bounding box center [135, 366] width 7 height 7
click at [136, 342] on button "grid" at bounding box center [134, 345] width 7 height 7
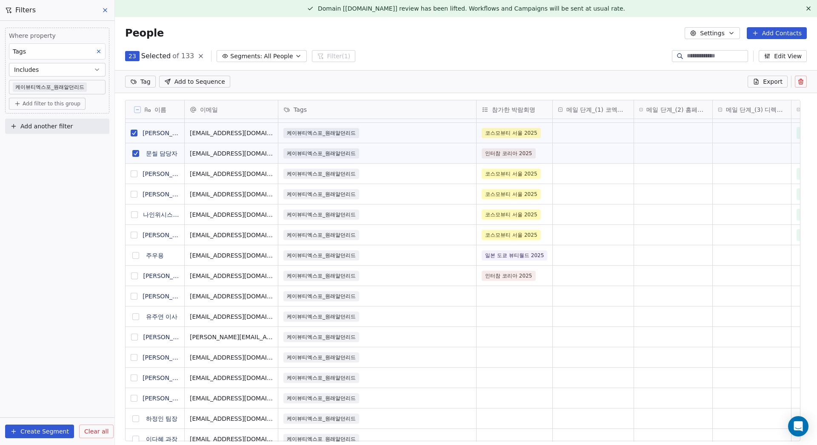
click at [136, 175] on button "grid" at bounding box center [134, 174] width 7 height 7
drag, startPoint x: 137, startPoint y: 195, endPoint x: 137, endPoint y: 200, distance: 4.8
click at [137, 195] on button "grid" at bounding box center [134, 194] width 7 height 7
click at [135, 213] on button "grid" at bounding box center [134, 214] width 7 height 7
click at [136, 235] on button "grid" at bounding box center [134, 235] width 7 height 7
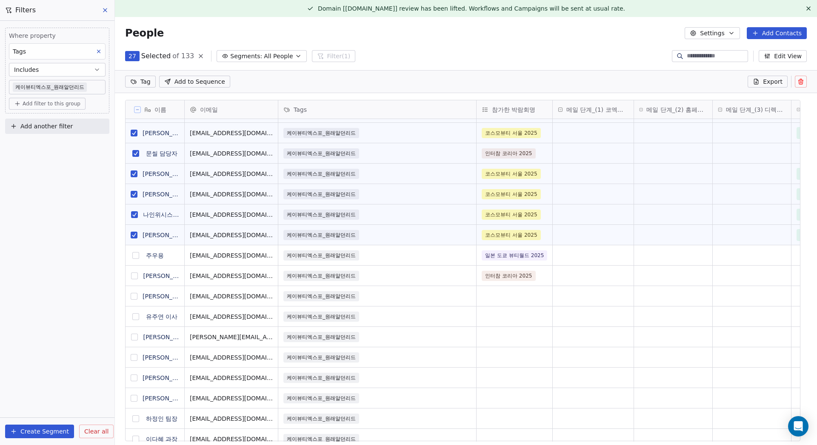
click at [136, 254] on button "grid" at bounding box center [135, 255] width 7 height 7
click at [135, 274] on button "grid" at bounding box center [134, 276] width 7 height 7
click at [137, 298] on button "grid" at bounding box center [134, 296] width 7 height 7
click at [137, 318] on button "grid" at bounding box center [135, 317] width 7 height 7
click at [136, 337] on button "grid" at bounding box center [134, 337] width 7 height 7
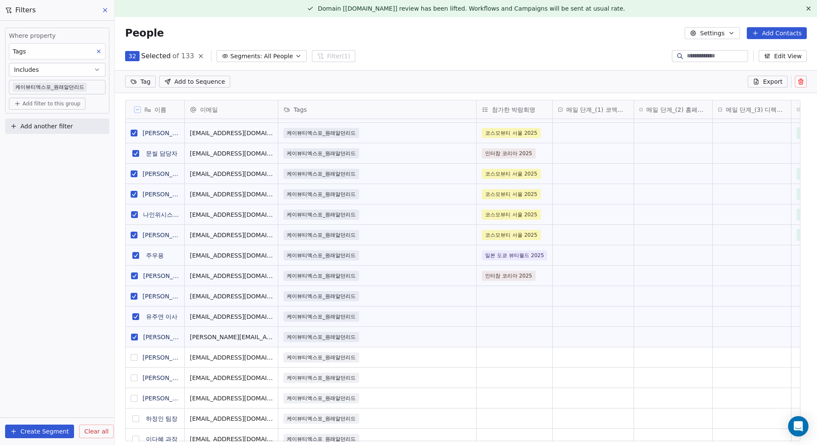
click at [135, 357] on button "grid" at bounding box center [134, 357] width 7 height 7
drag, startPoint x: 133, startPoint y: 377, endPoint x: 133, endPoint y: 382, distance: 5.1
click at [133, 377] on button "grid" at bounding box center [134, 378] width 7 height 7
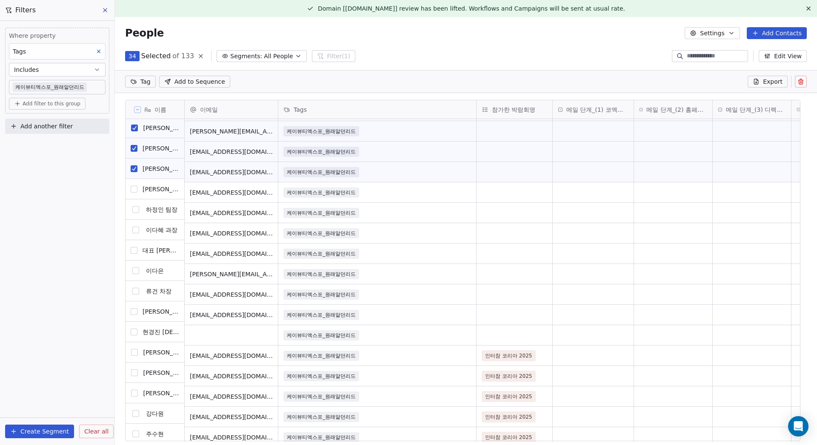
scroll to position [638, 0]
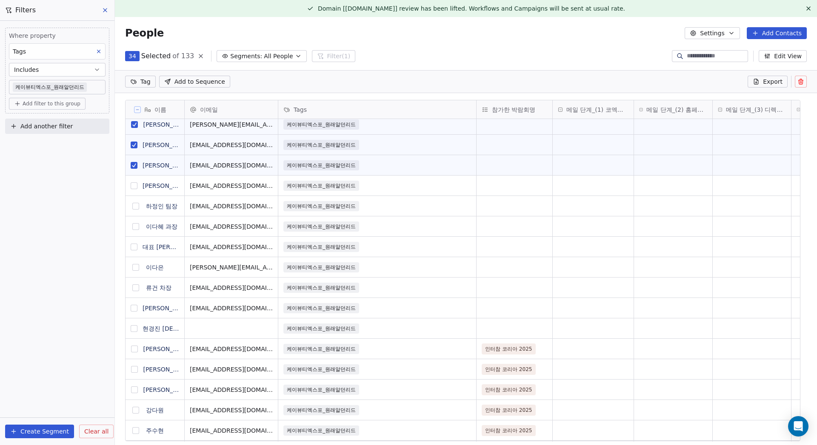
click at [134, 183] on button "grid" at bounding box center [134, 186] width 7 height 7
click at [135, 204] on button "grid" at bounding box center [135, 206] width 7 height 7
click at [136, 225] on button "grid" at bounding box center [135, 226] width 7 height 7
click at [135, 247] on button "grid" at bounding box center [134, 247] width 7 height 7
click at [136, 265] on button "grid" at bounding box center [135, 267] width 7 height 7
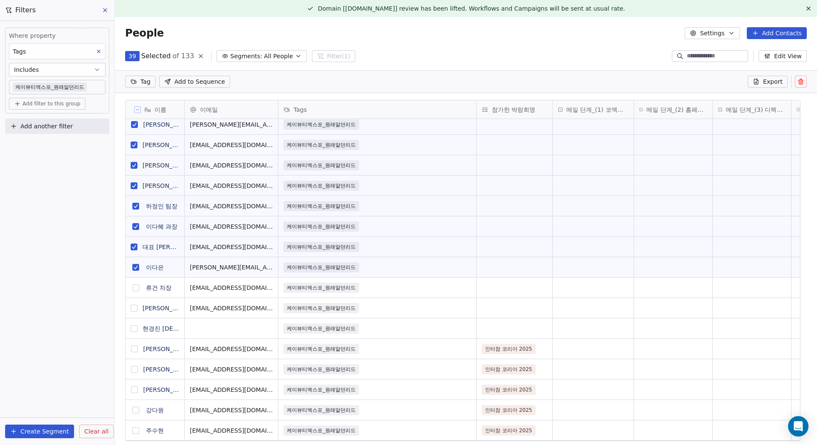
click at [136, 291] on button "grid" at bounding box center [135, 288] width 7 height 7
click at [136, 307] on button "grid" at bounding box center [134, 308] width 7 height 7
click at [137, 328] on button "grid" at bounding box center [134, 328] width 7 height 7
click at [134, 348] on button "grid" at bounding box center [134, 349] width 7 height 7
click at [136, 369] on button "grid" at bounding box center [134, 369] width 7 height 7
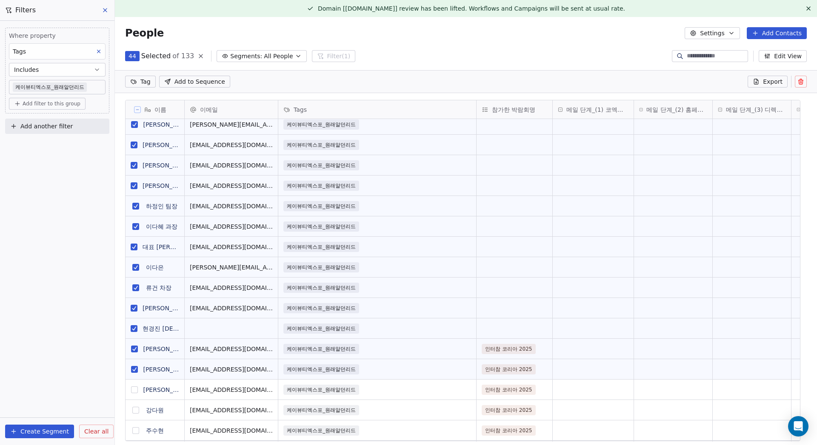
click at [137, 390] on button "grid" at bounding box center [134, 390] width 7 height 7
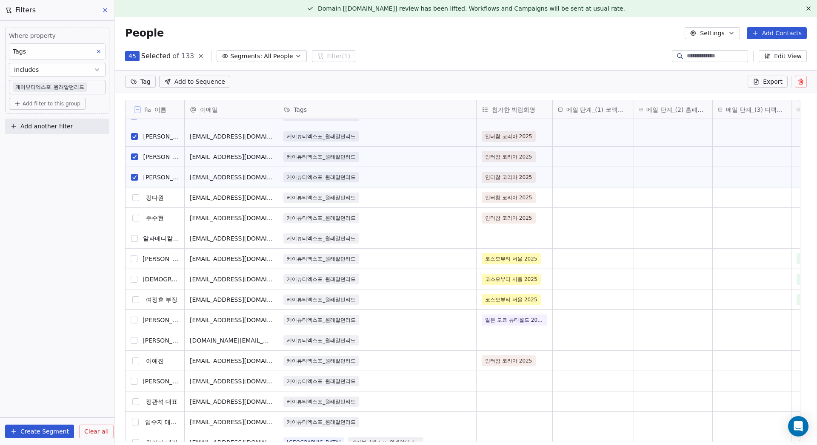
scroll to position [851, 0]
click at [135, 198] on button "grid" at bounding box center [135, 197] width 7 height 7
click at [133, 215] on button "grid" at bounding box center [135, 218] width 7 height 7
click at [134, 237] on button "grid" at bounding box center [134, 238] width 7 height 7
click at [135, 259] on button "grid" at bounding box center [134, 259] width 7 height 7
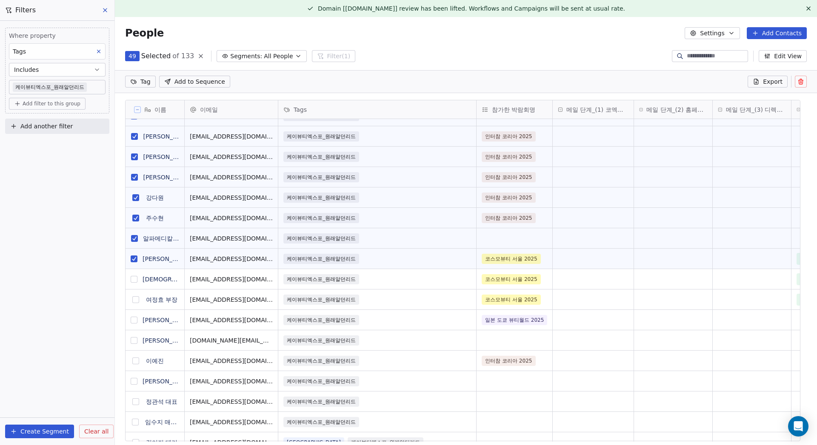
click at [137, 278] on button "grid" at bounding box center [134, 279] width 7 height 7
click at [135, 318] on button "grid" at bounding box center [134, 320] width 7 height 7
click at [136, 299] on button "grid" at bounding box center [135, 300] width 7 height 7
click at [135, 342] on button "grid" at bounding box center [134, 340] width 7 height 7
click at [136, 358] on button "grid" at bounding box center [135, 361] width 7 height 7
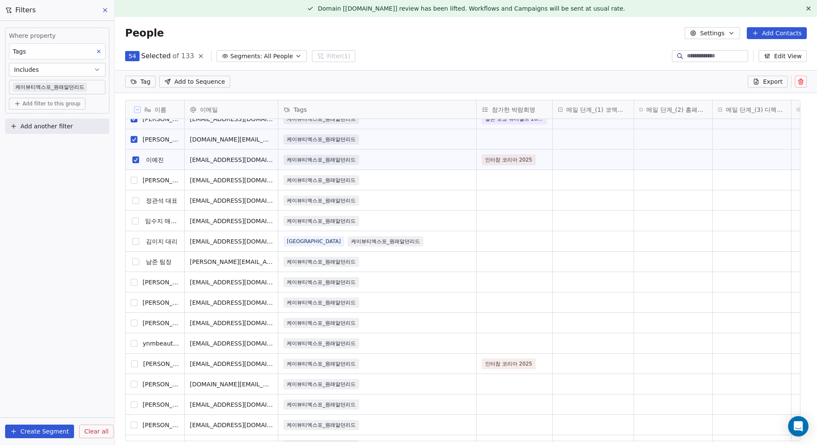
scroll to position [1064, 0]
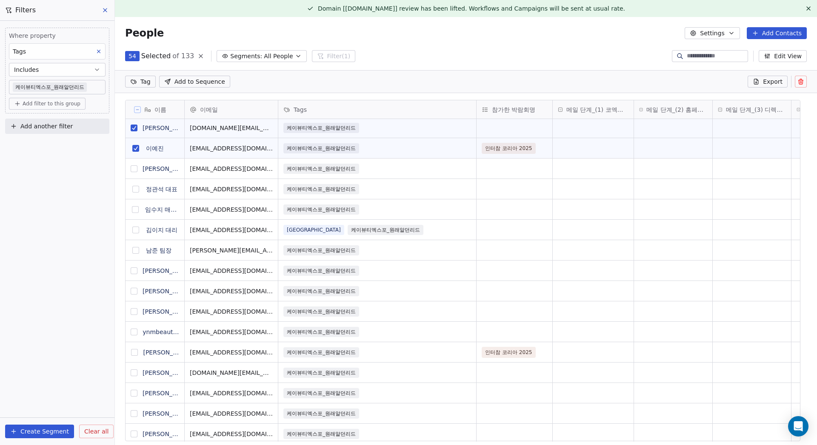
click at [137, 167] on button "grid" at bounding box center [134, 169] width 7 height 7
click at [133, 187] on button "grid" at bounding box center [135, 189] width 7 height 7
click at [133, 210] on button "grid" at bounding box center [135, 209] width 7 height 7
click at [136, 230] on button "grid" at bounding box center [135, 230] width 7 height 7
click at [138, 247] on button "grid" at bounding box center [135, 250] width 7 height 7
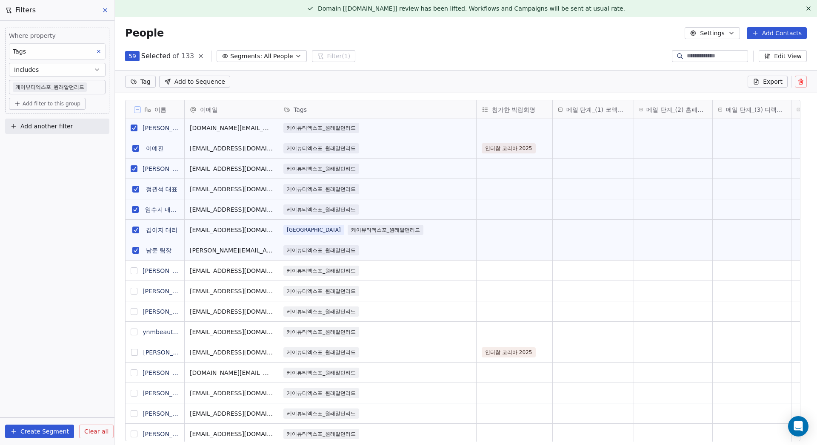
drag, startPoint x: 134, startPoint y: 270, endPoint x: 136, endPoint y: 276, distance: 6.3
click at [134, 270] on button "grid" at bounding box center [134, 271] width 7 height 7
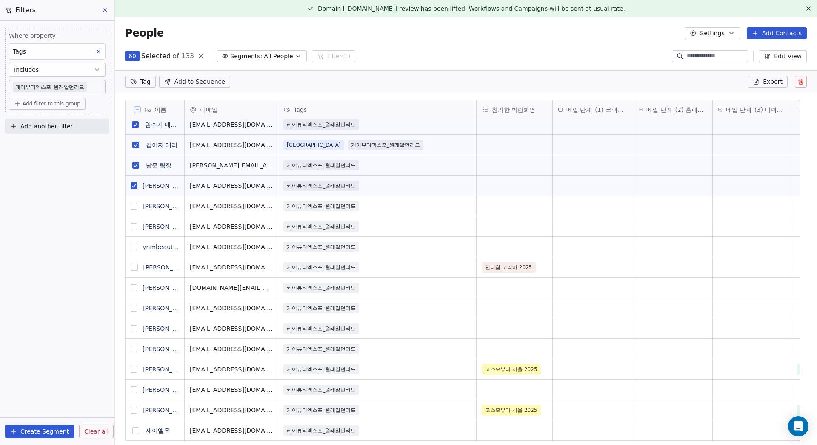
click at [137, 205] on button "grid" at bounding box center [134, 206] width 7 height 7
click at [135, 229] on button "grid" at bounding box center [134, 226] width 7 height 7
click at [134, 250] on button "grid" at bounding box center [134, 247] width 7 height 7
click at [135, 268] on button "grid" at bounding box center [134, 267] width 7 height 7
click at [135, 286] on button "grid" at bounding box center [134, 288] width 7 height 7
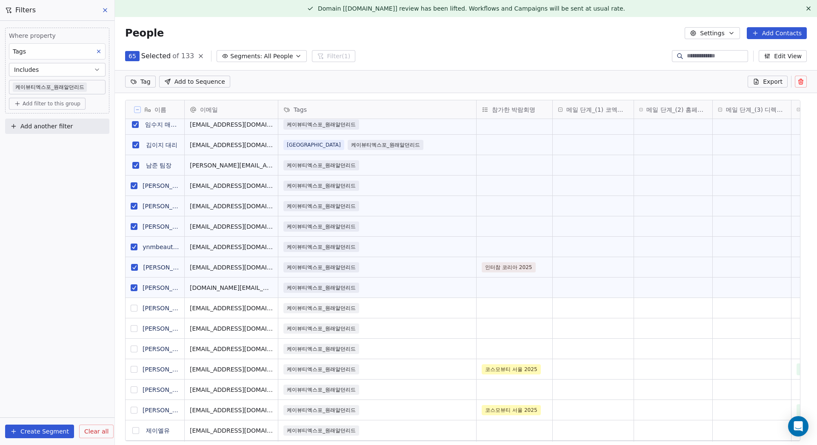
click at [136, 308] on button "grid" at bounding box center [134, 308] width 7 height 7
click at [137, 87] on html "MyFair Contacts People Marketing Workflows Campaigns Metrics & Events Sales Pip…" at bounding box center [408, 222] width 817 height 445
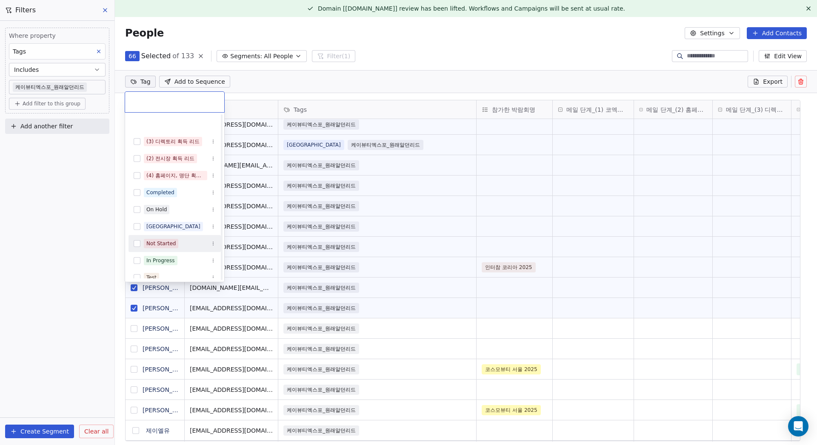
scroll to position [110, 0]
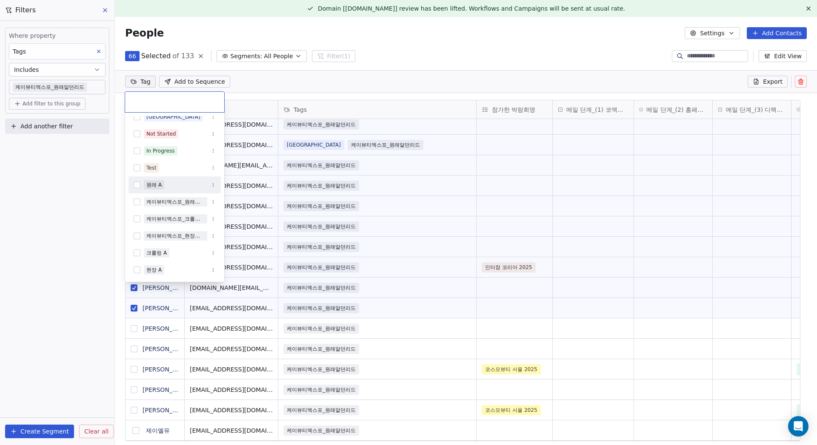
click at [164, 178] on div "원래 A" at bounding box center [174, 185] width 92 height 14
click at [302, 86] on html "MyFair Contacts People Marketing Workflows Campaigns Metrics & Events Sales Pip…" at bounding box center [408, 222] width 817 height 445
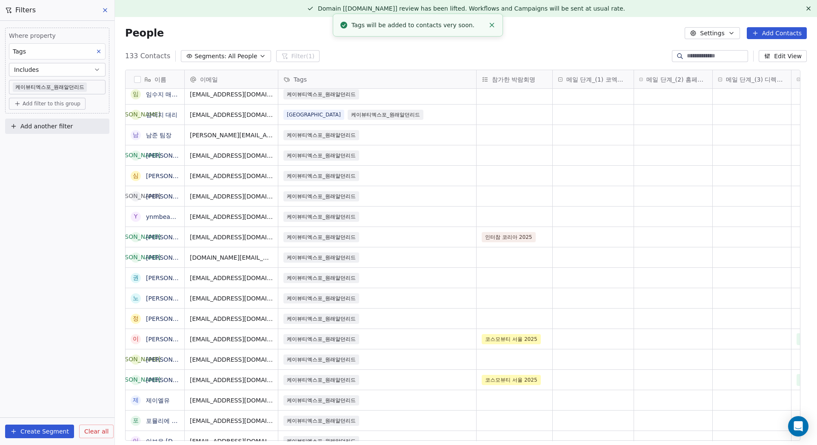
scroll to position [11, 0]
